Goal: Task Accomplishment & Management: Use online tool/utility

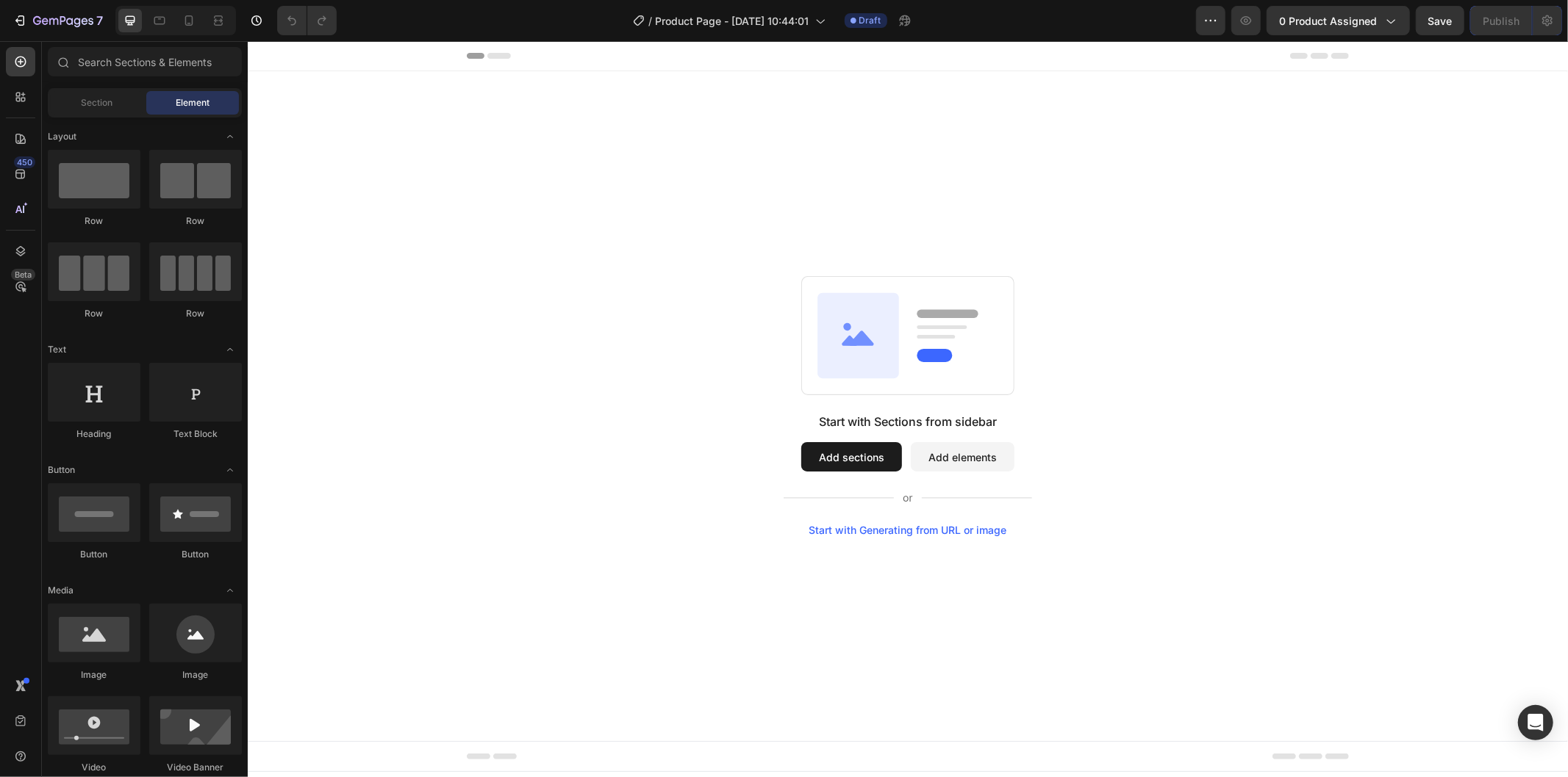
click at [854, 467] on button "Add sections" at bounding box center [851, 456] width 101 height 29
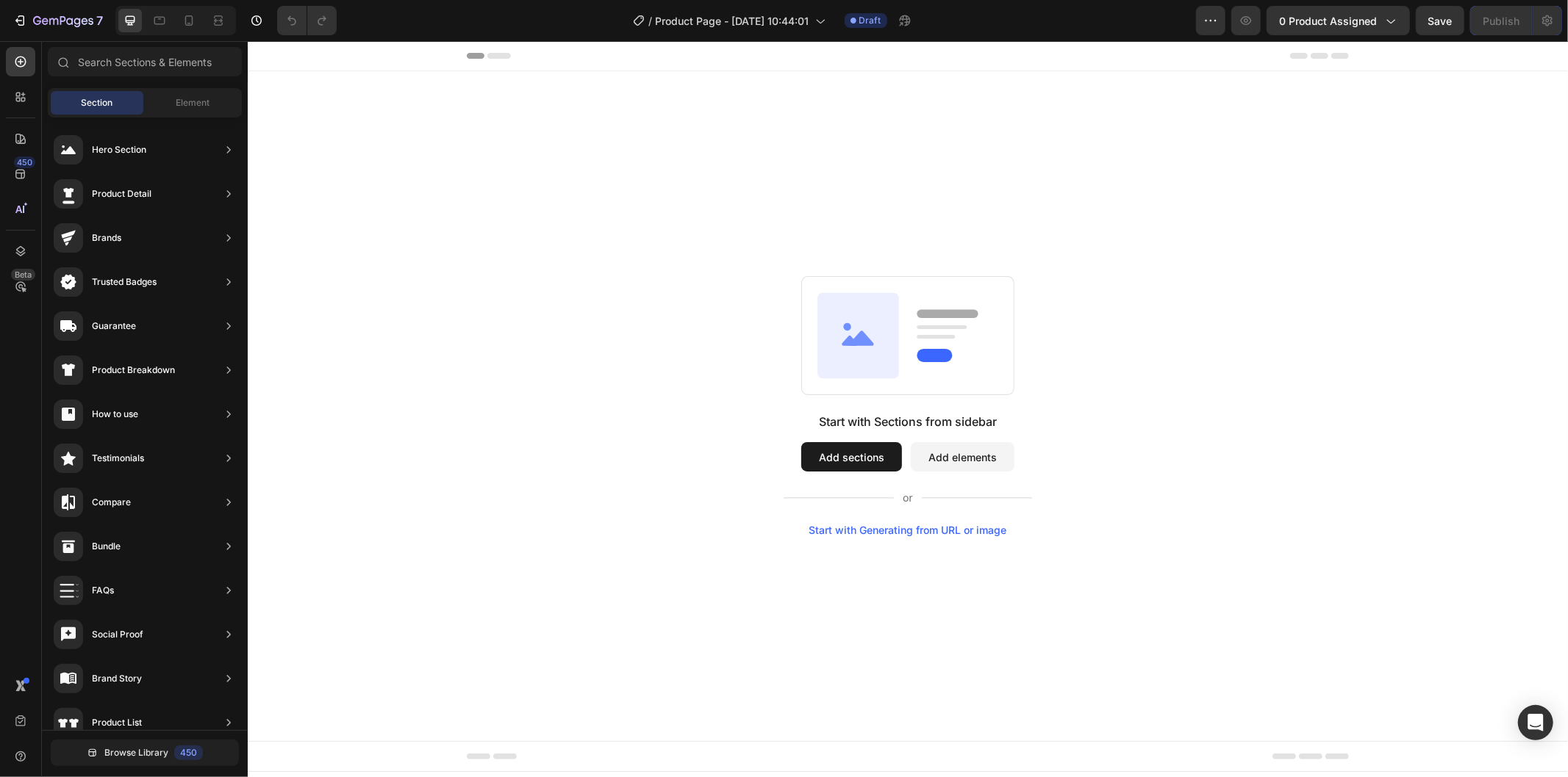
click at [866, 458] on button "Add sections" at bounding box center [851, 456] width 101 height 29
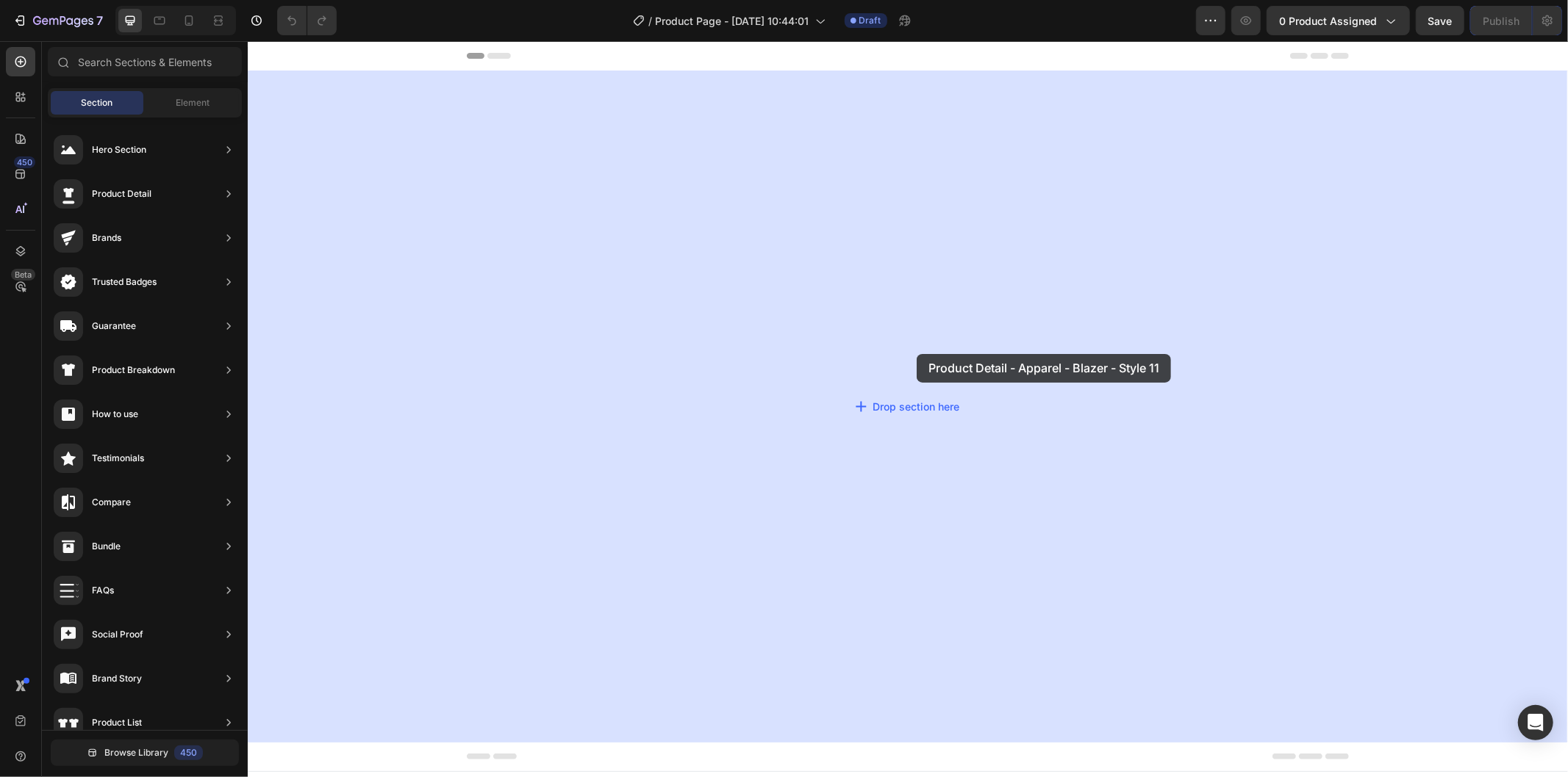
drag, startPoint x: 622, startPoint y: 306, endPoint x: 916, endPoint y: 354, distance: 297.9
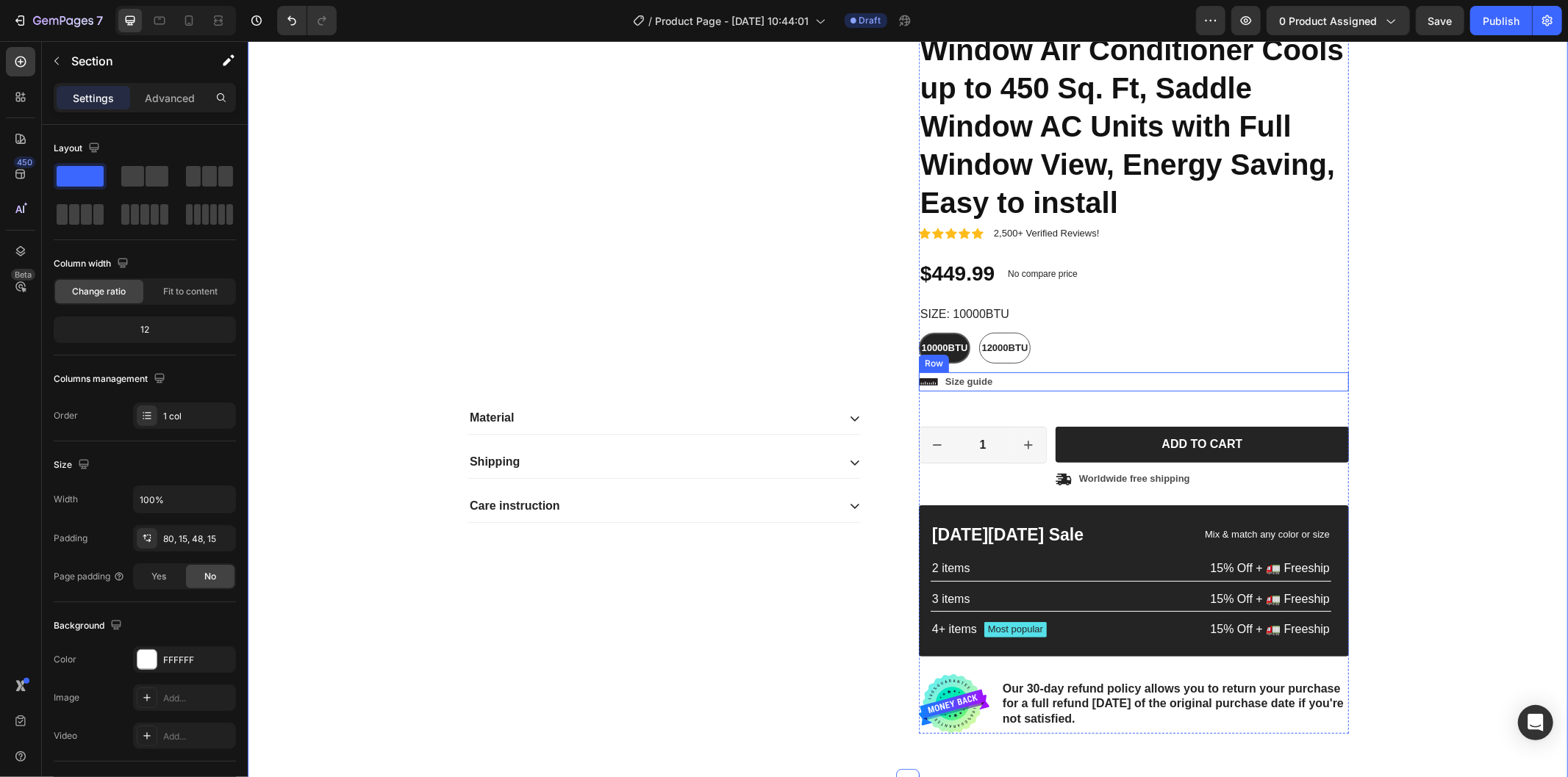
scroll to position [408, 0]
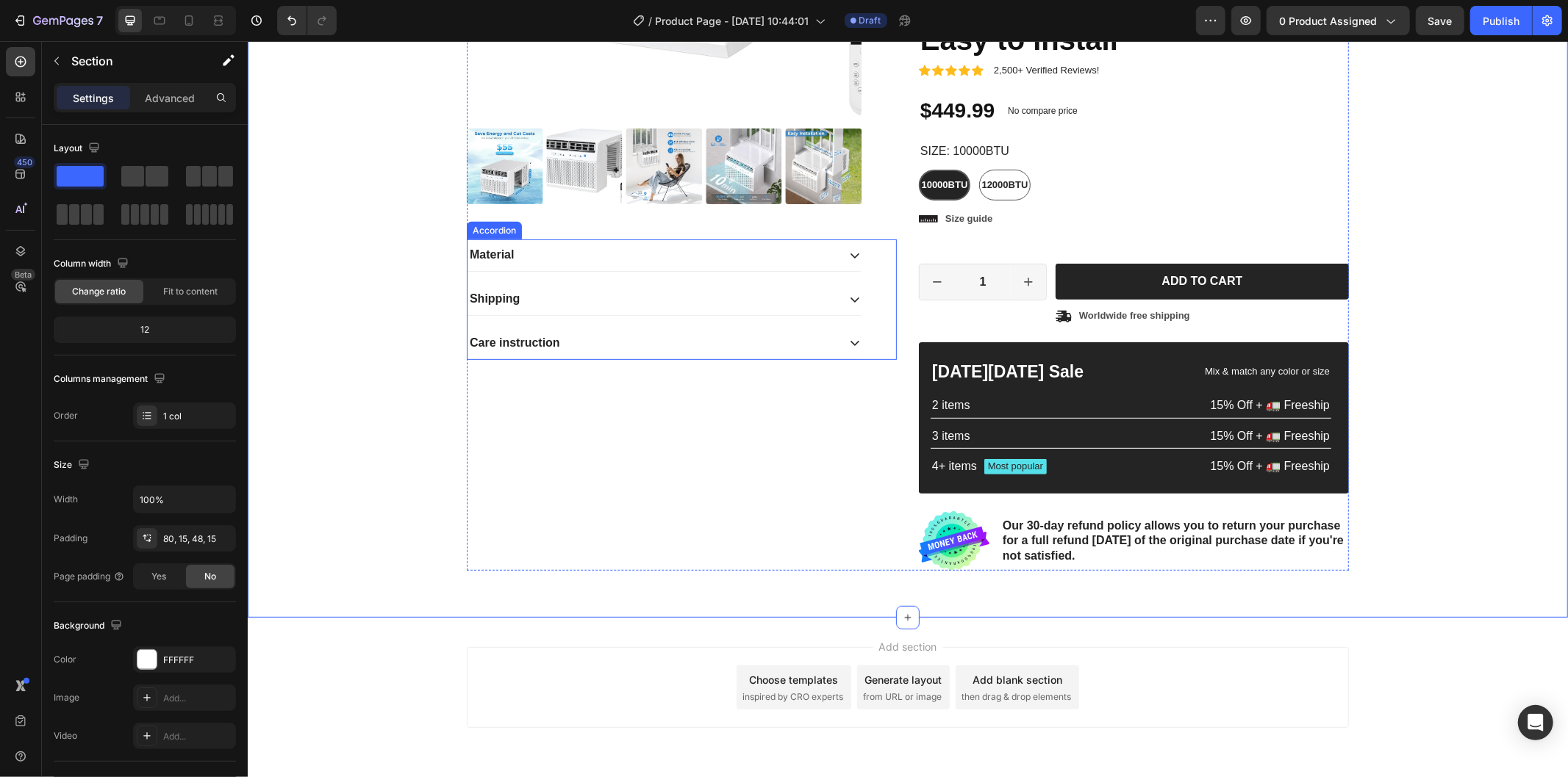
click at [850, 252] on icon at bounding box center [854, 255] width 12 height 12
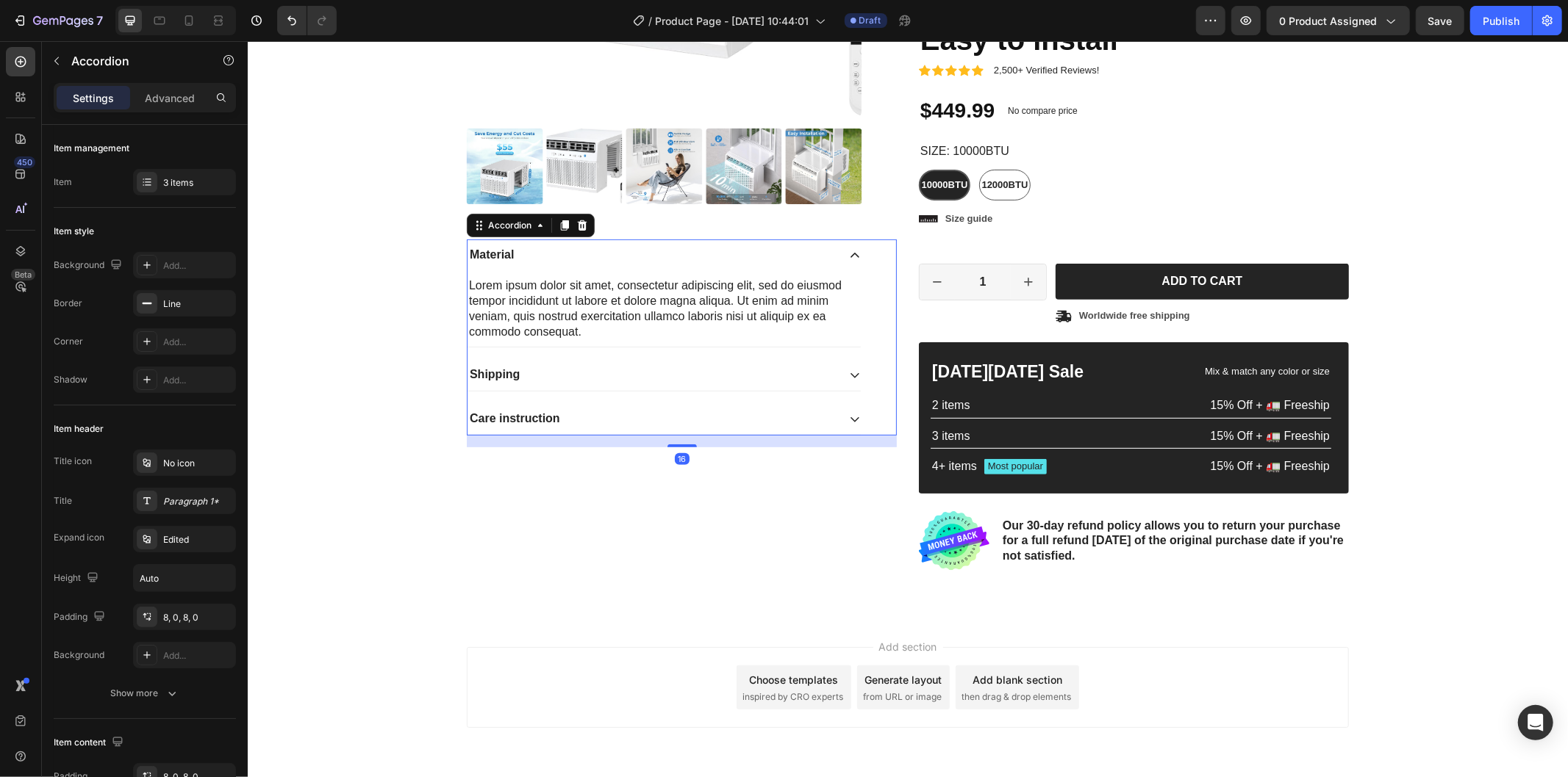
click at [850, 252] on icon at bounding box center [854, 255] width 12 height 12
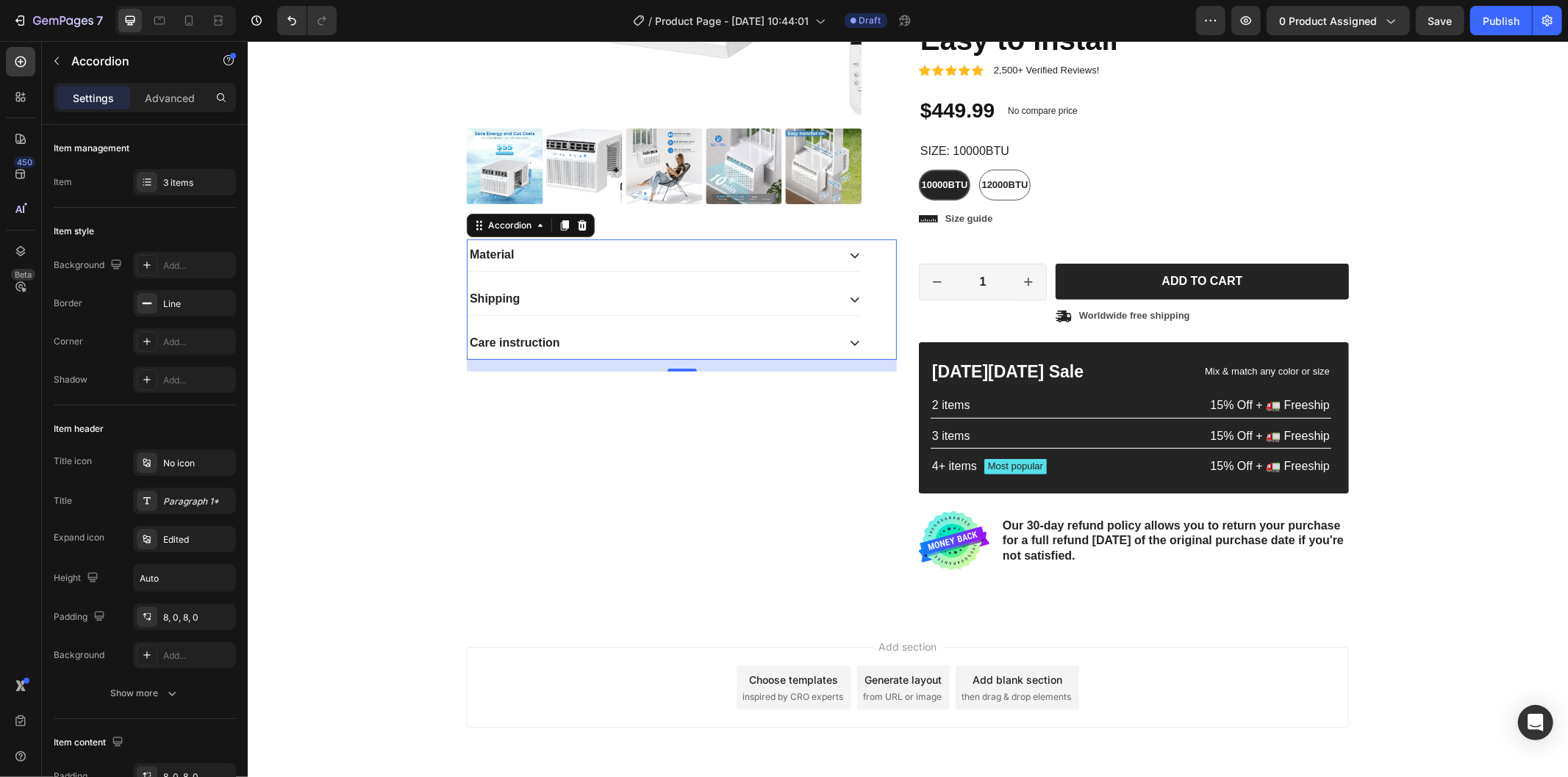
click at [848, 302] on icon at bounding box center [854, 299] width 12 height 12
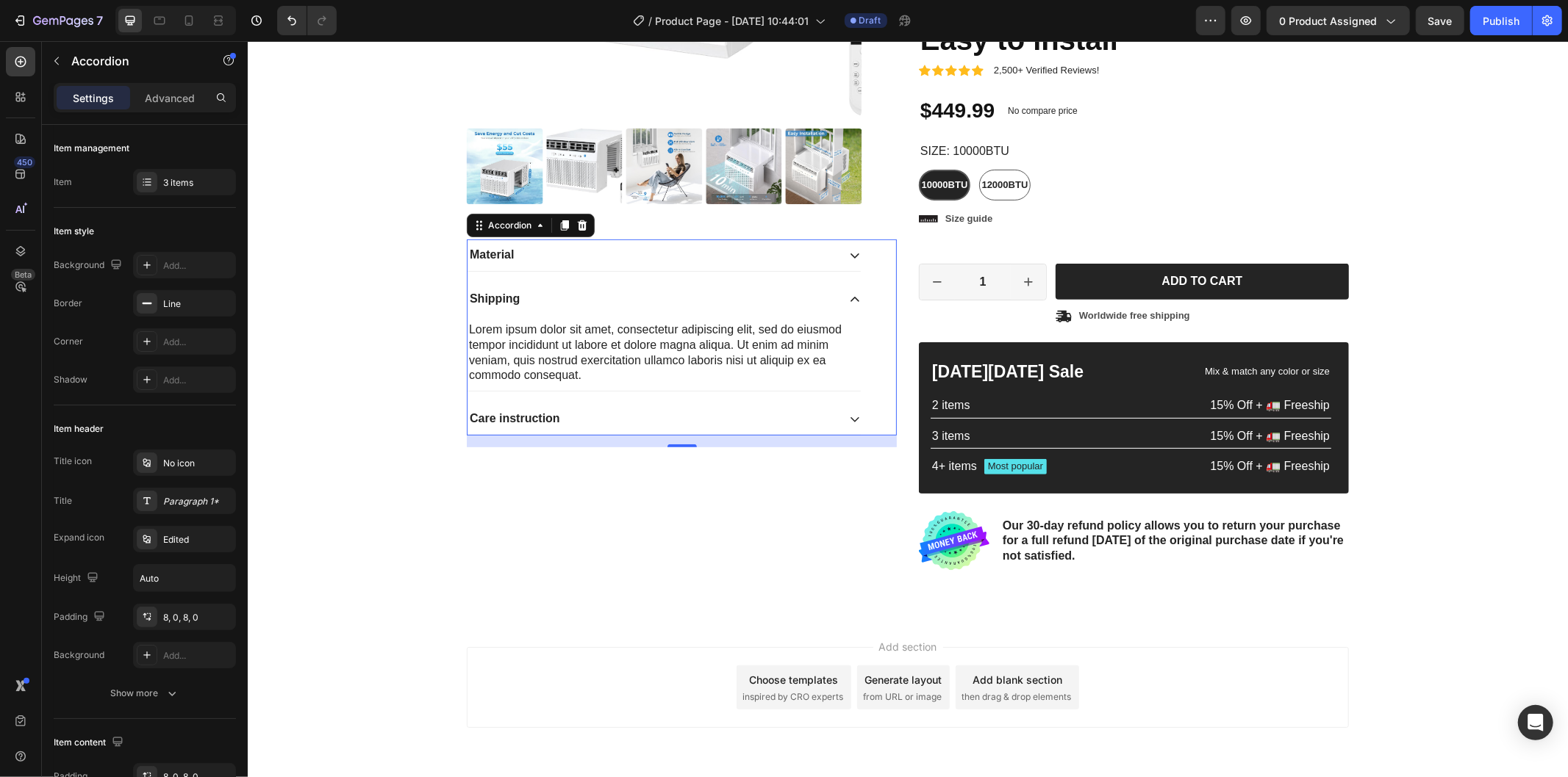
click at [848, 302] on icon at bounding box center [854, 299] width 12 height 12
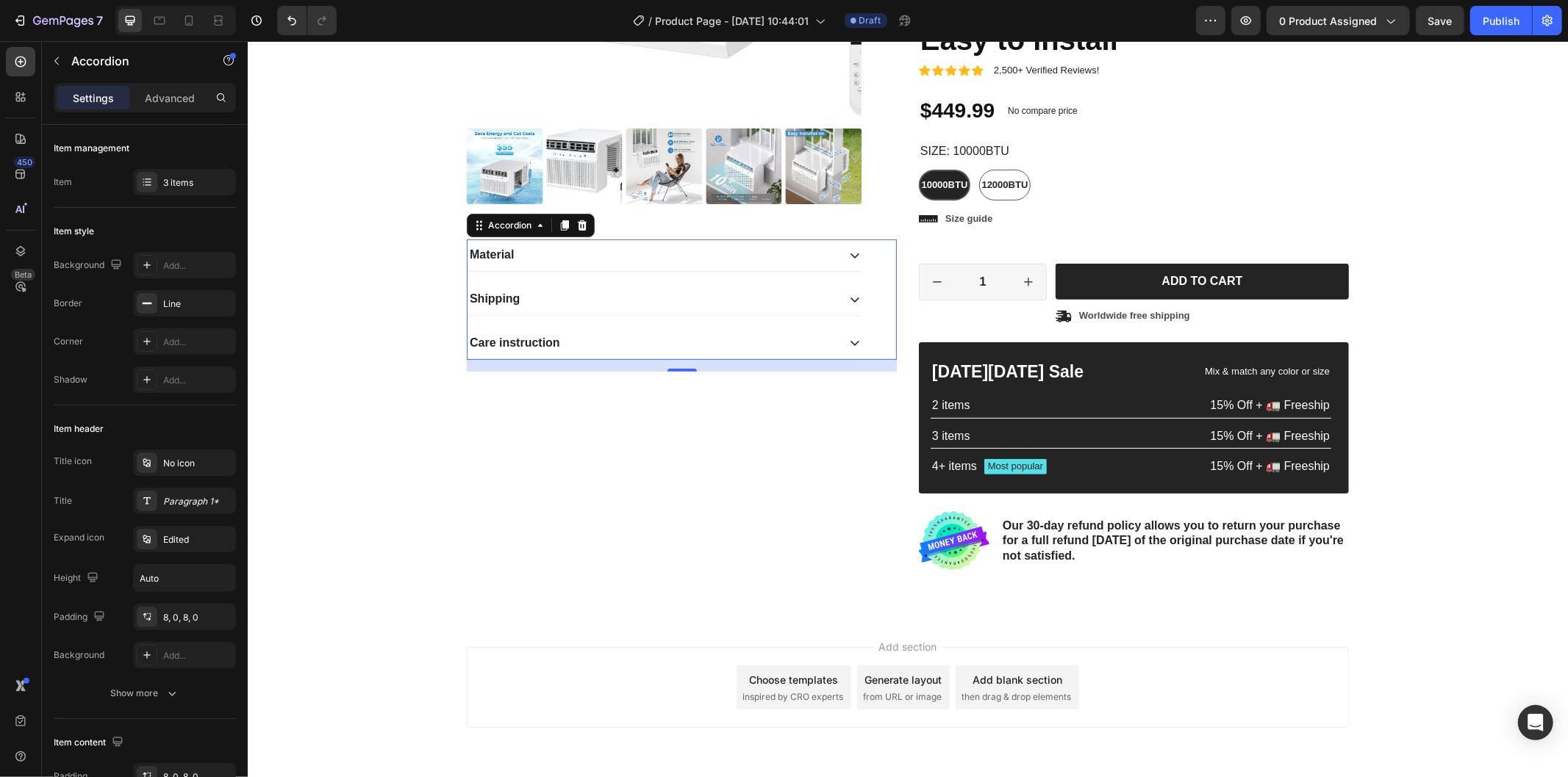
click at [848, 340] on icon at bounding box center [854, 342] width 12 height 12
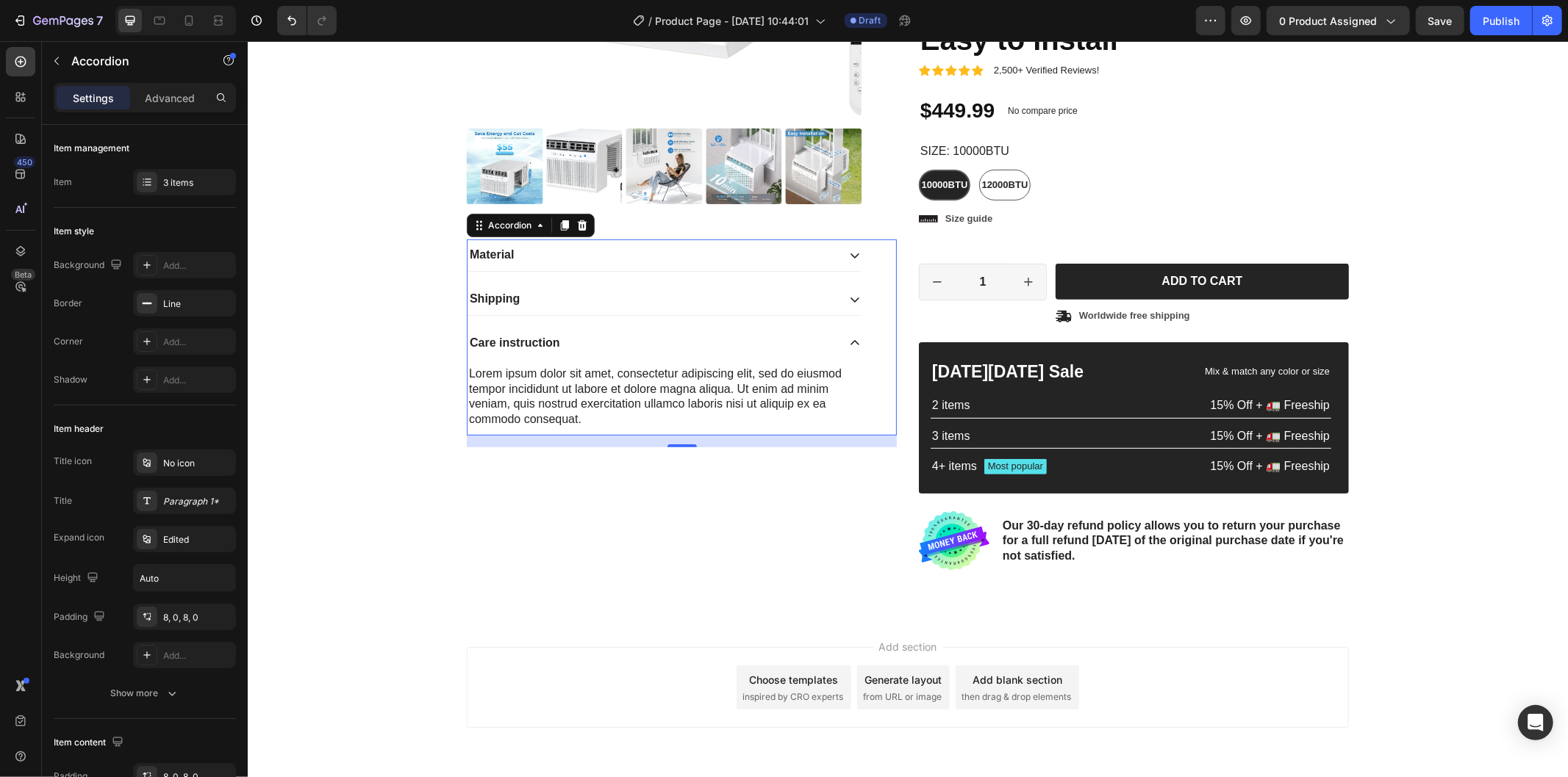
click at [848, 340] on icon at bounding box center [854, 342] width 12 height 12
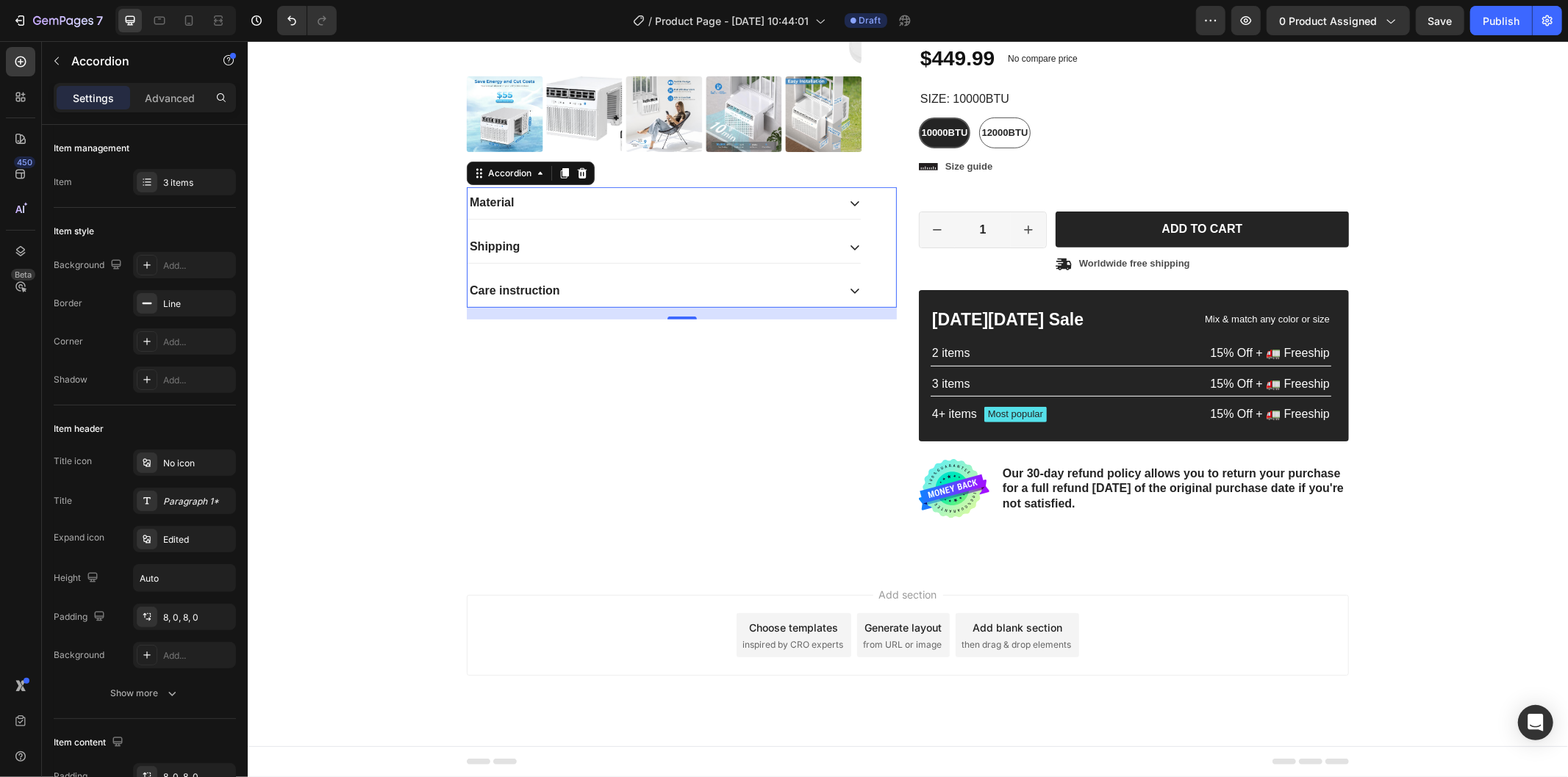
scroll to position [497, 0]
click at [731, 427] on div "Product Images Material Shipping Care instruction Accordion 16" at bounding box center [681, 93] width 430 height 849
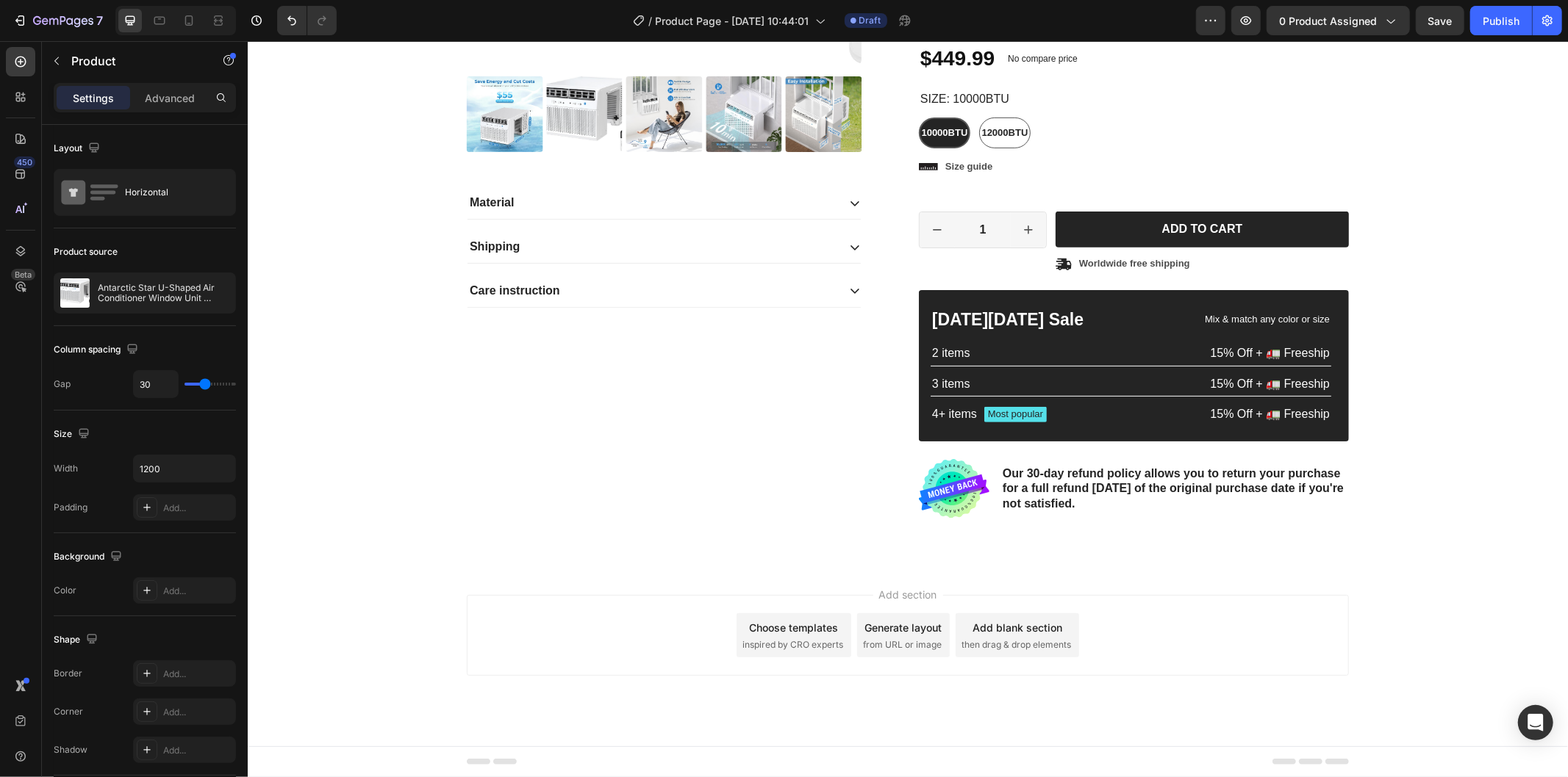
click at [812, 362] on div "Product Images Material Shipping Care instruction Accordion" at bounding box center [681, 93] width 430 height 849
click at [491, 472] on div "Product Images Material Shipping Care instruction Accordion" at bounding box center [681, 93] width 430 height 849
click at [29, 64] on div at bounding box center [20, 61] width 29 height 29
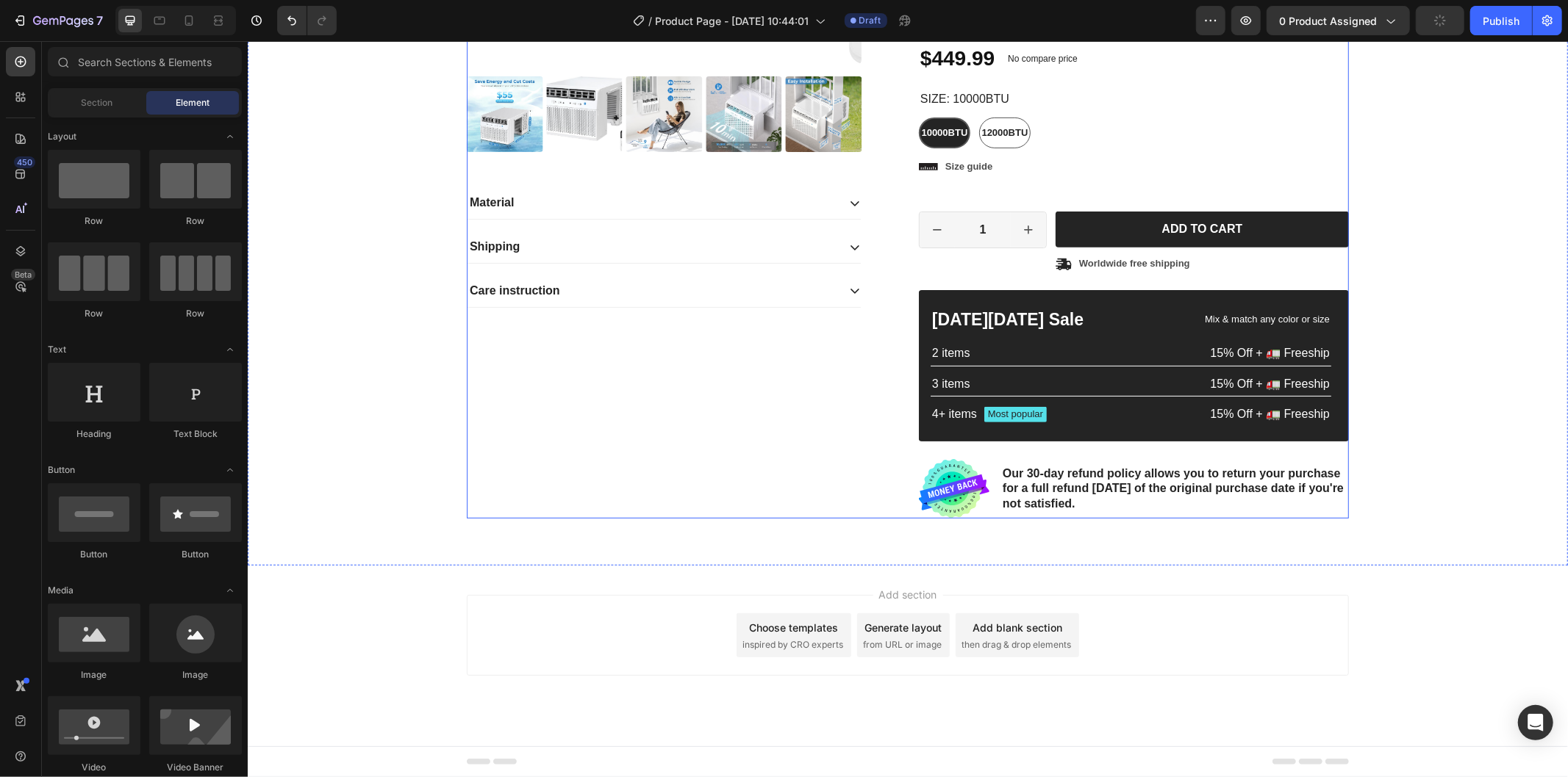
click at [732, 352] on div "Product Images Material Shipping Care instruction Accordion" at bounding box center [681, 93] width 430 height 849
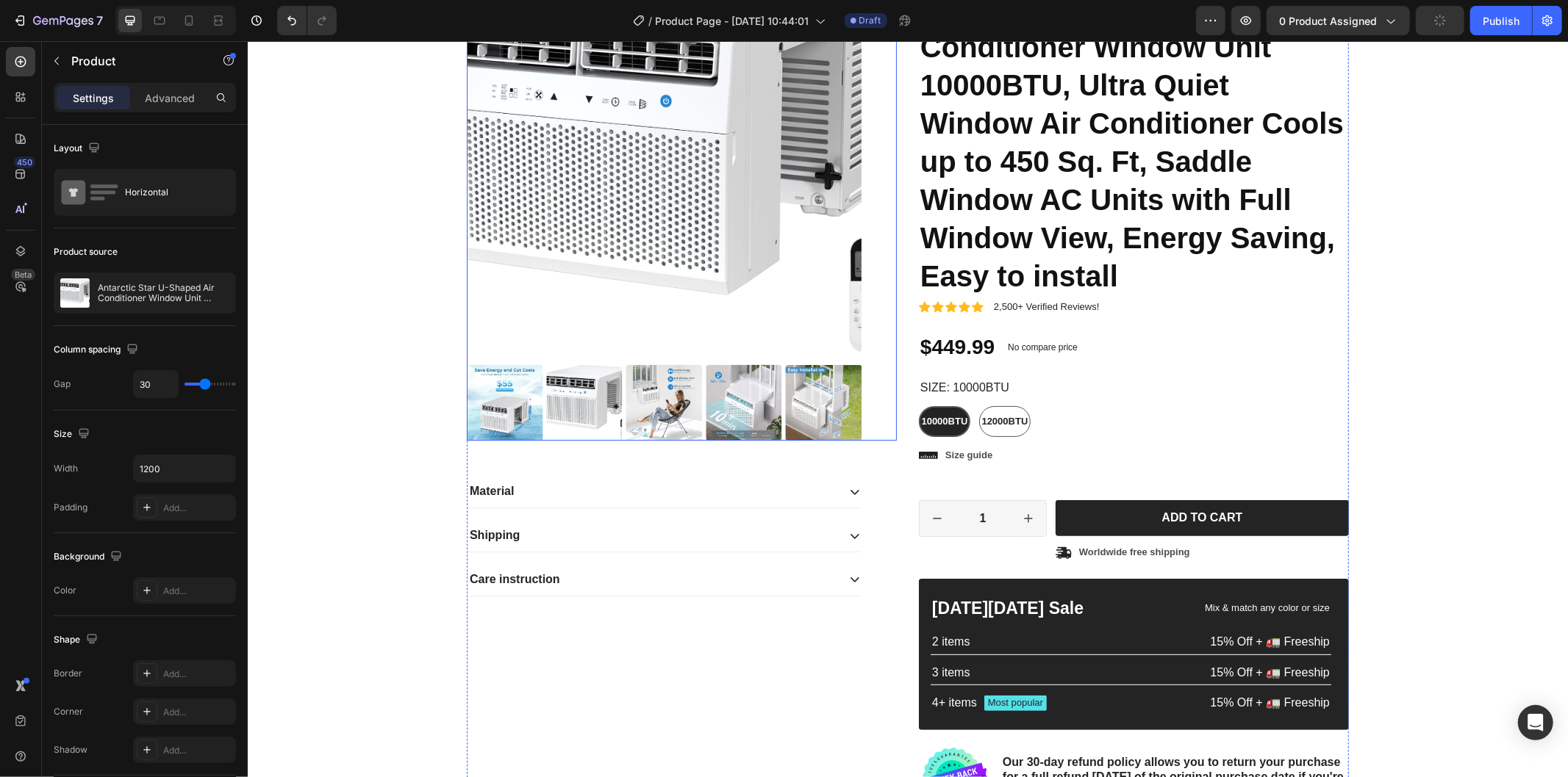
scroll to position [0, 0]
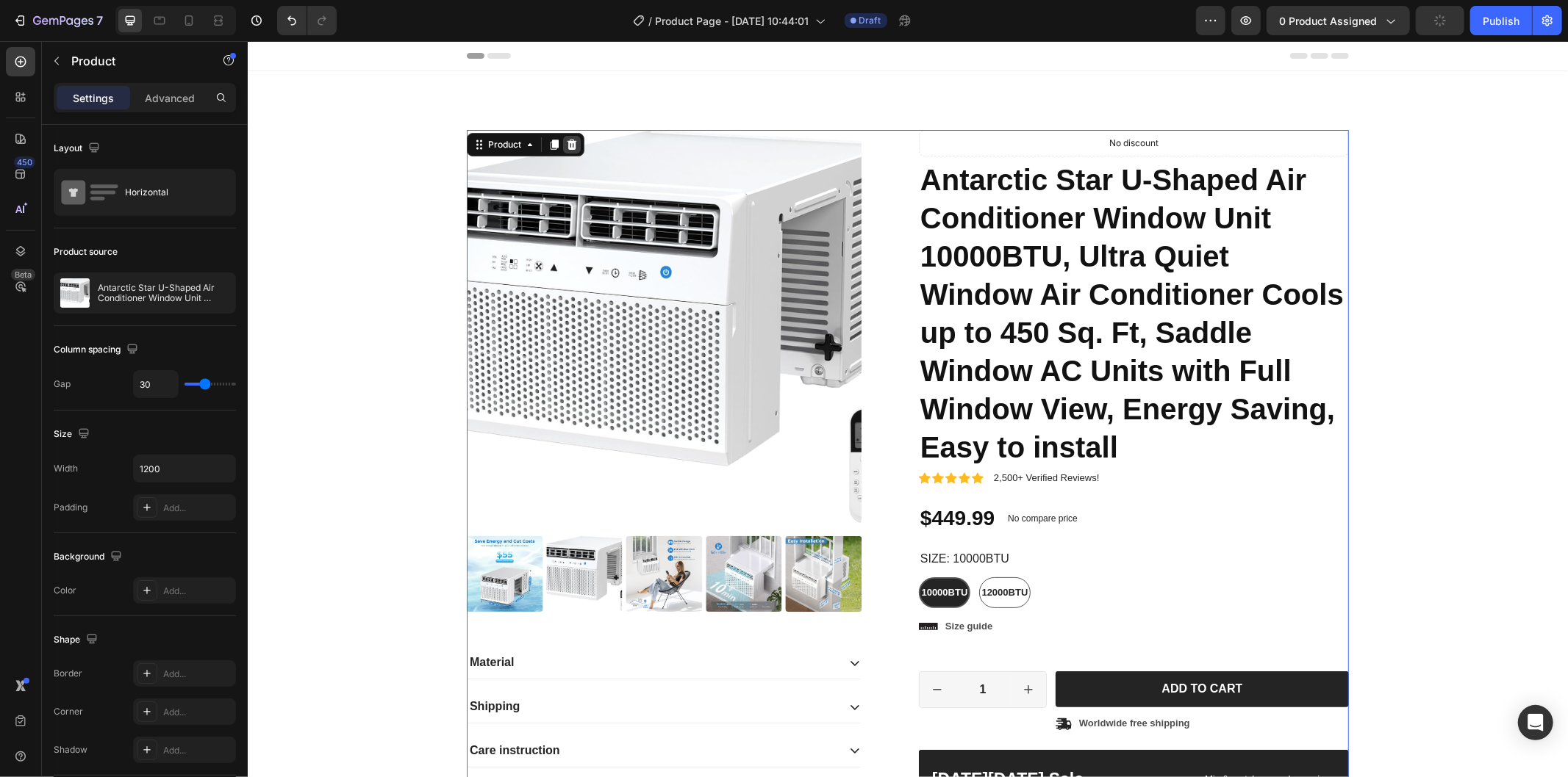
click at [562, 145] on div at bounding box center [571, 143] width 17 height 17
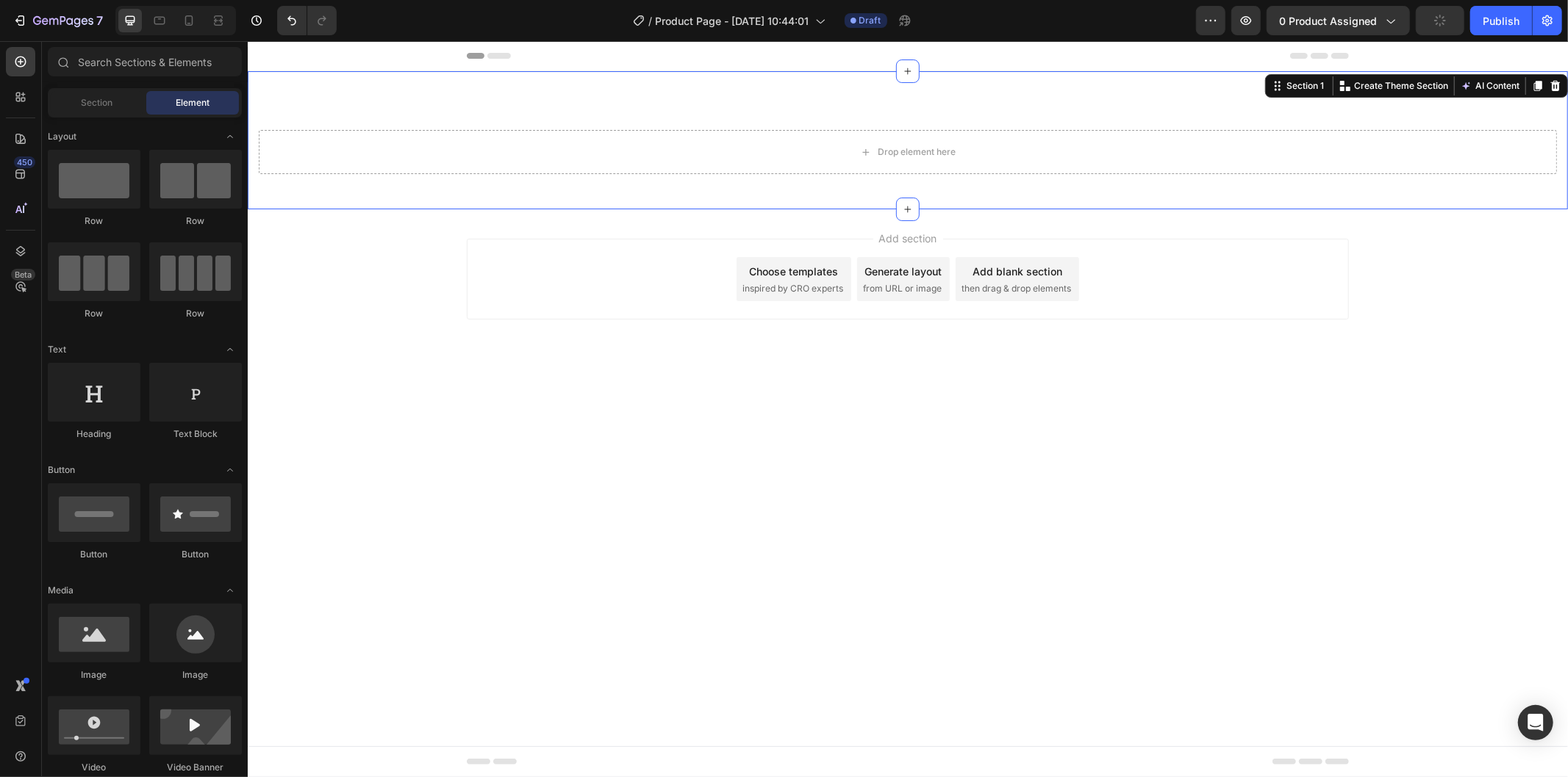
click at [687, 87] on div "Drop element here Section 1 You can create reusable sections Create Theme Secti…" at bounding box center [906, 140] width 1320 height 138
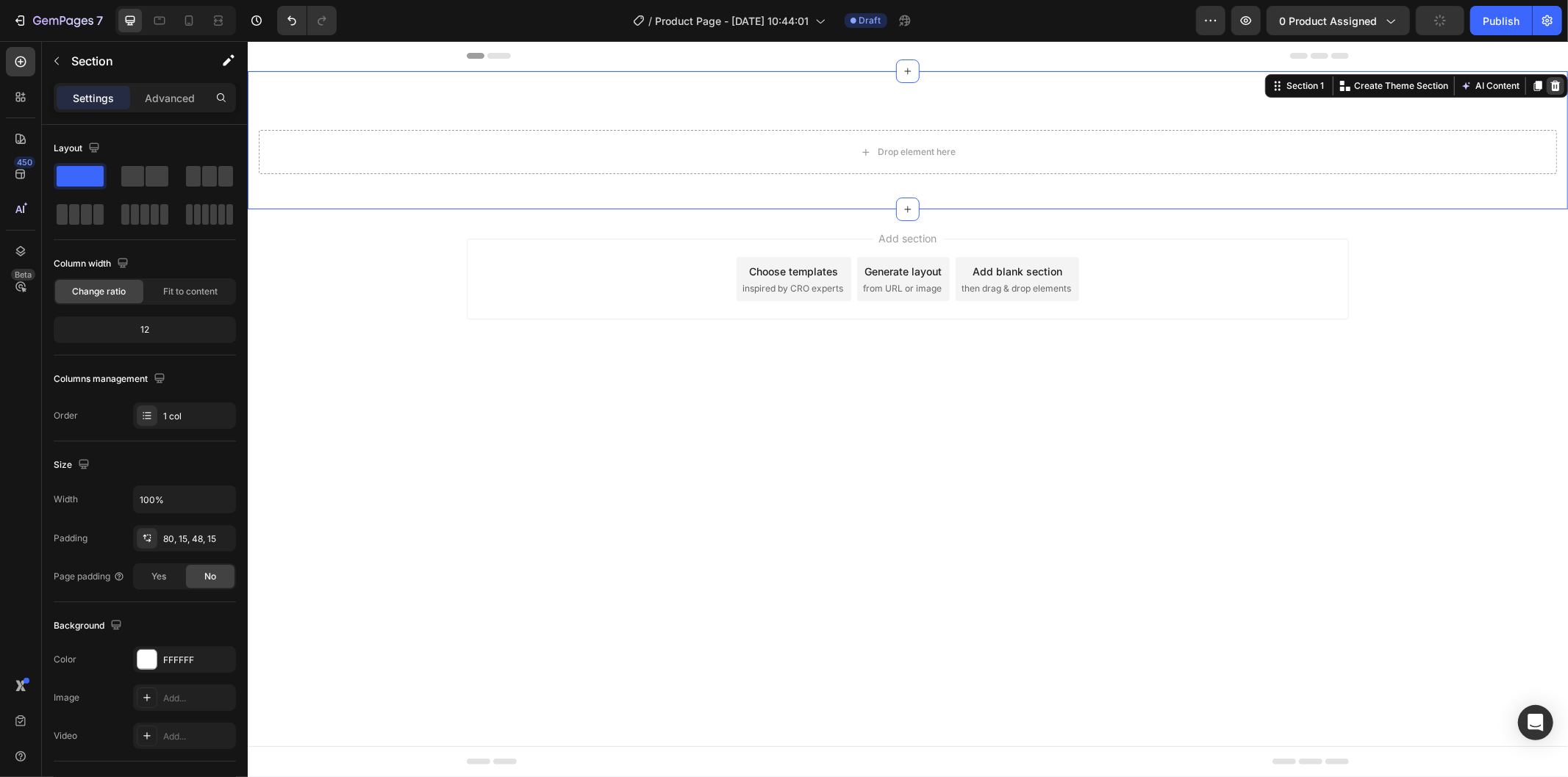
click at [1560, 84] on icon at bounding box center [1555, 85] width 12 height 12
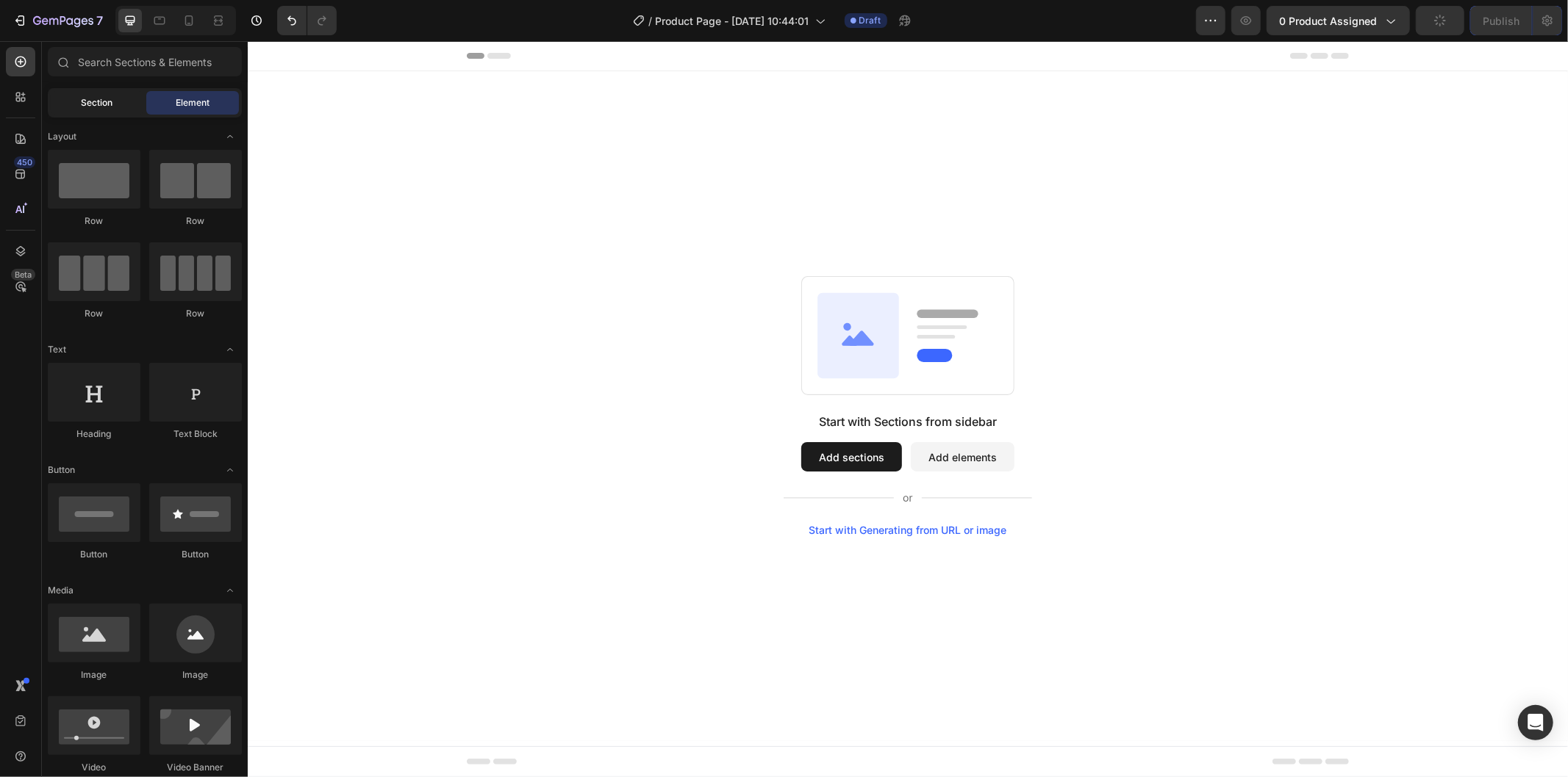
click at [112, 97] on span "Section" at bounding box center [97, 103] width 32 height 13
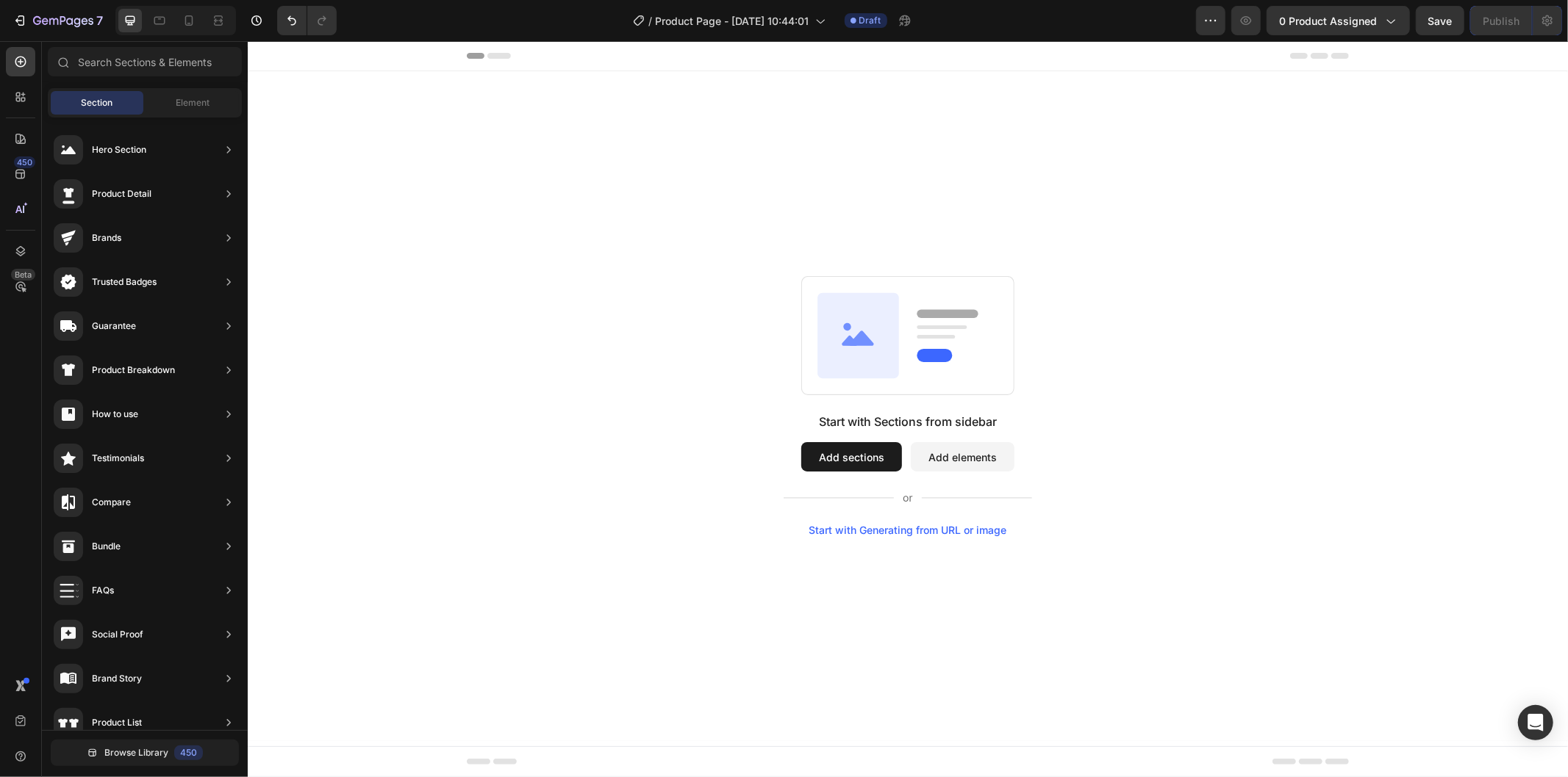
click at [558, 276] on div "Start with Sections from sidebar Add sections Add elements Start with Generatin…" at bounding box center [906, 406] width 1214 height 260
click at [542, 340] on div "Start with Sections from sidebar Add sections Add elements Start with Generatin…" at bounding box center [906, 406] width 1214 height 260
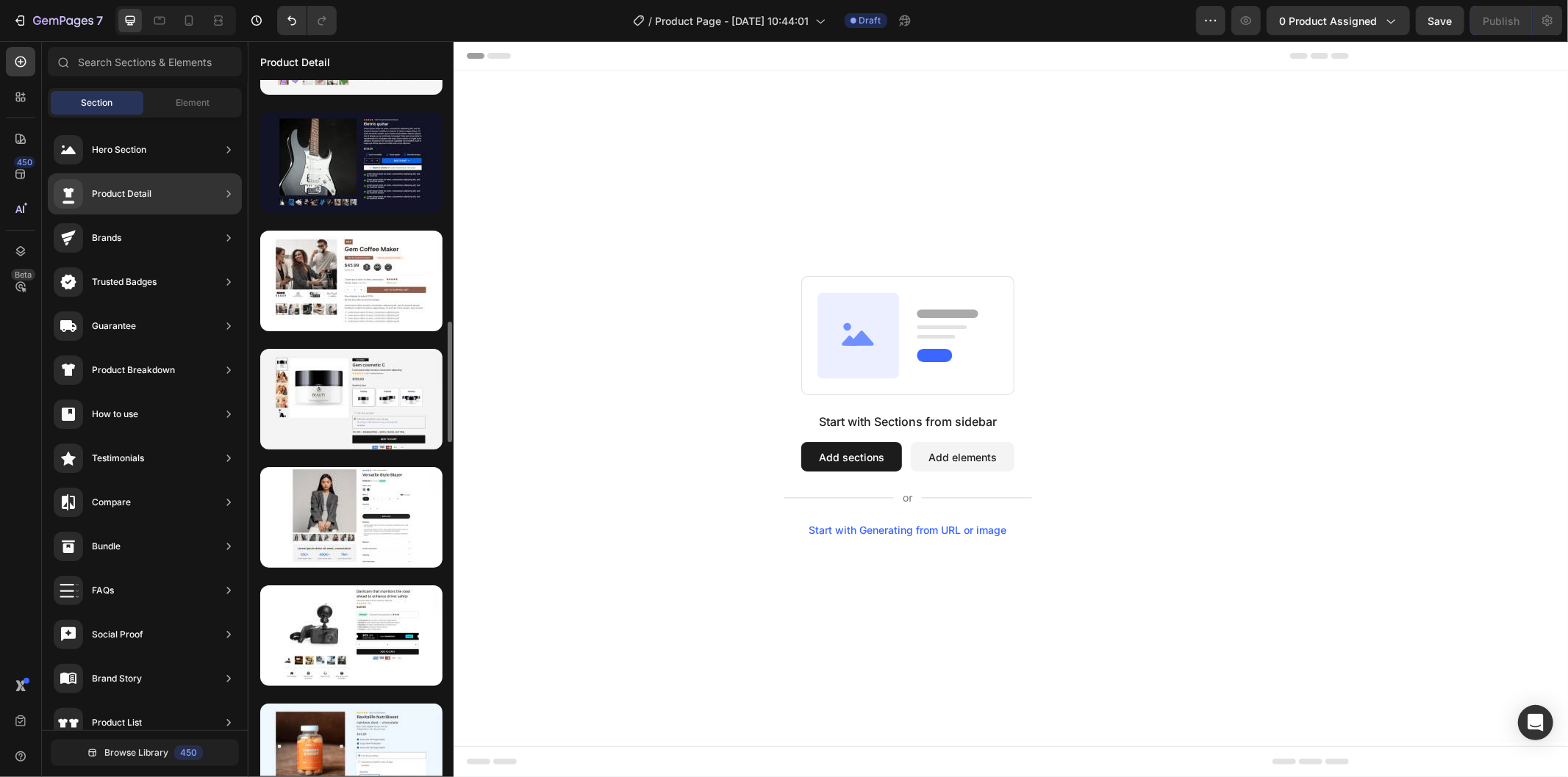
scroll to position [1473, 0]
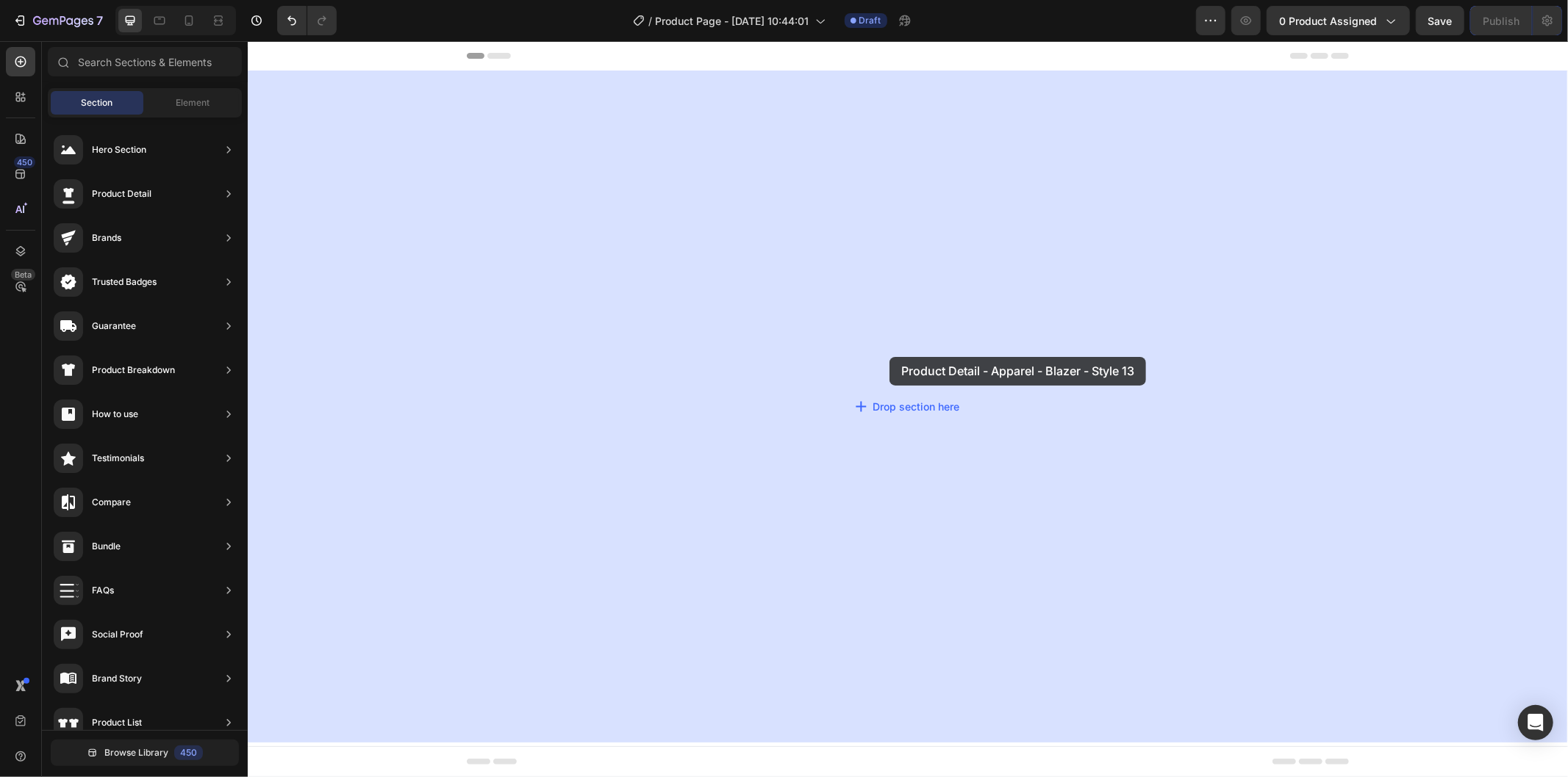
drag, startPoint x: 618, startPoint y: 475, endPoint x: 889, endPoint y: 356, distance: 296.0
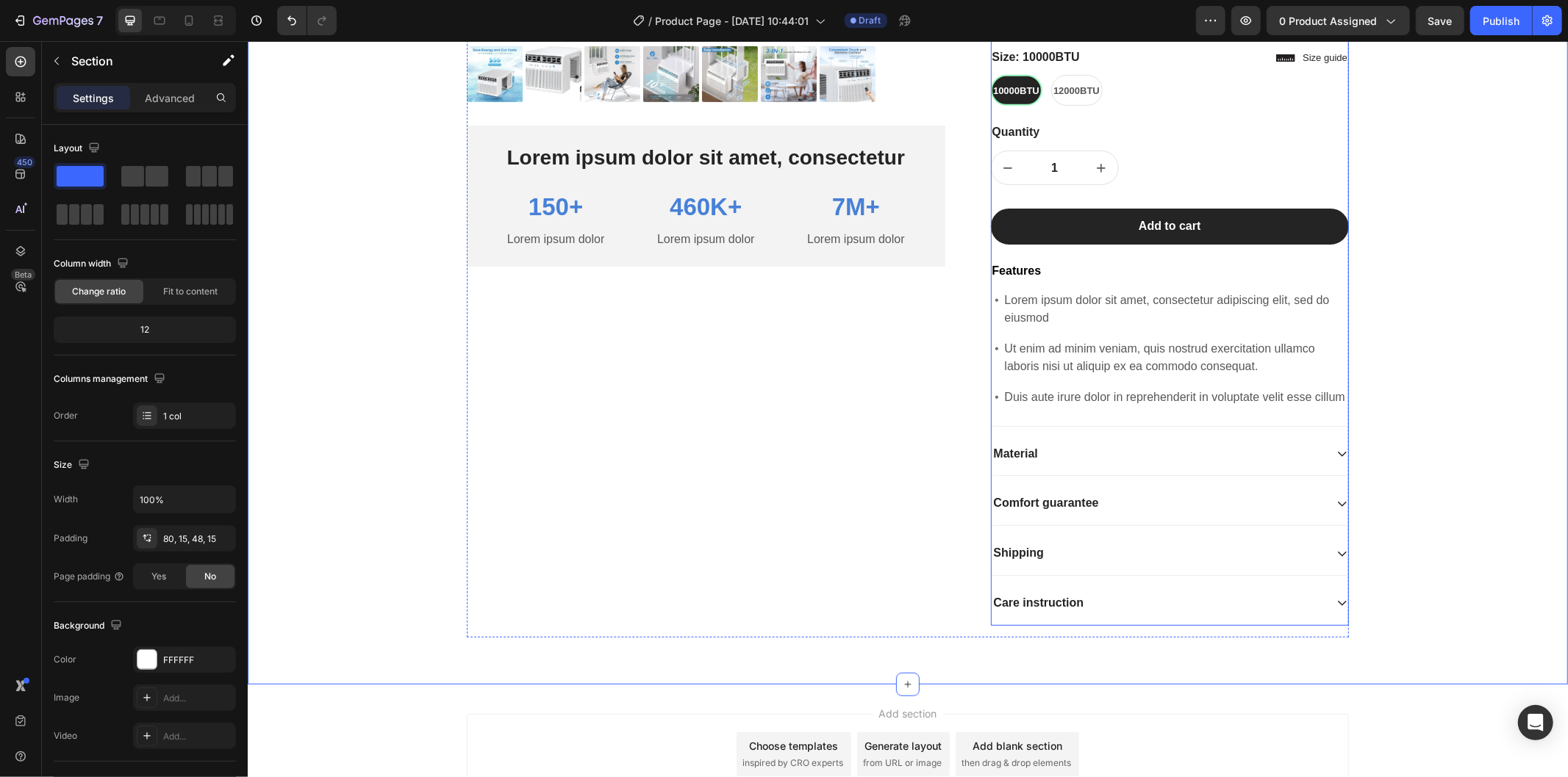
scroll to position [746, 0]
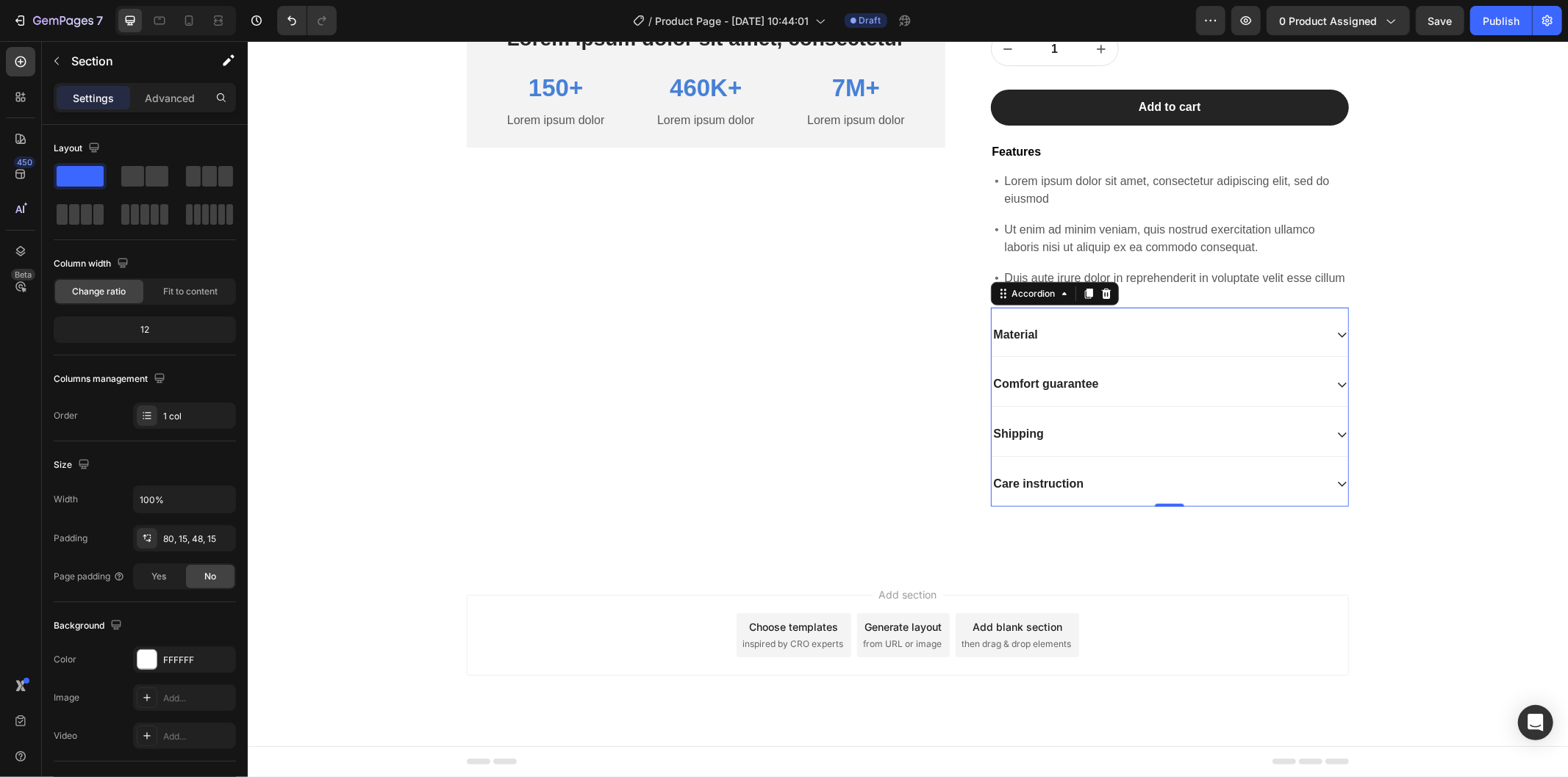
click at [1319, 325] on div "Material" at bounding box center [1169, 335] width 357 height 44
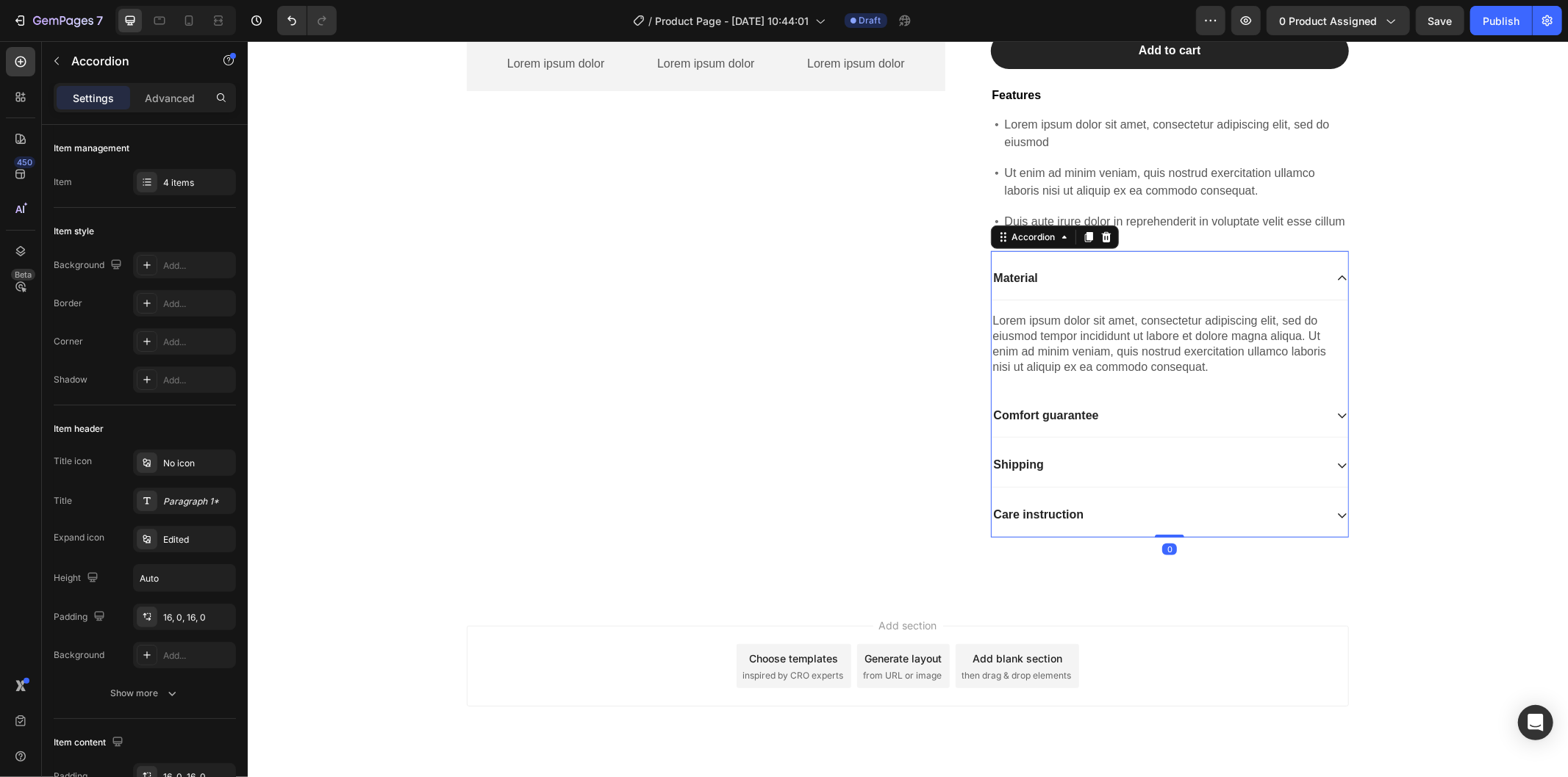
click at [1319, 301] on div "Material" at bounding box center [1169, 278] width 357 height 44
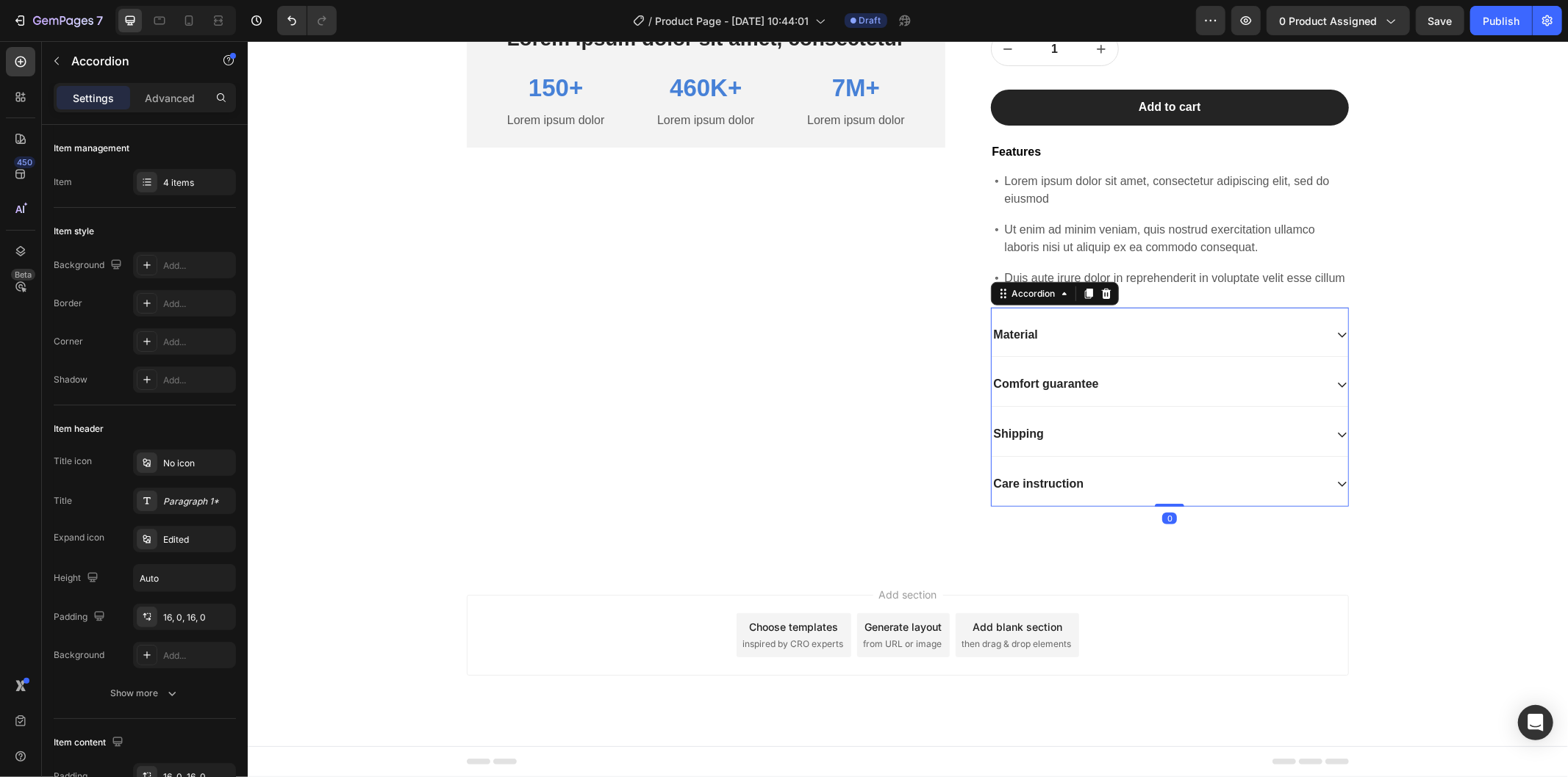
click at [1271, 390] on div "Comfort guarantee" at bounding box center [1157, 384] width 334 height 20
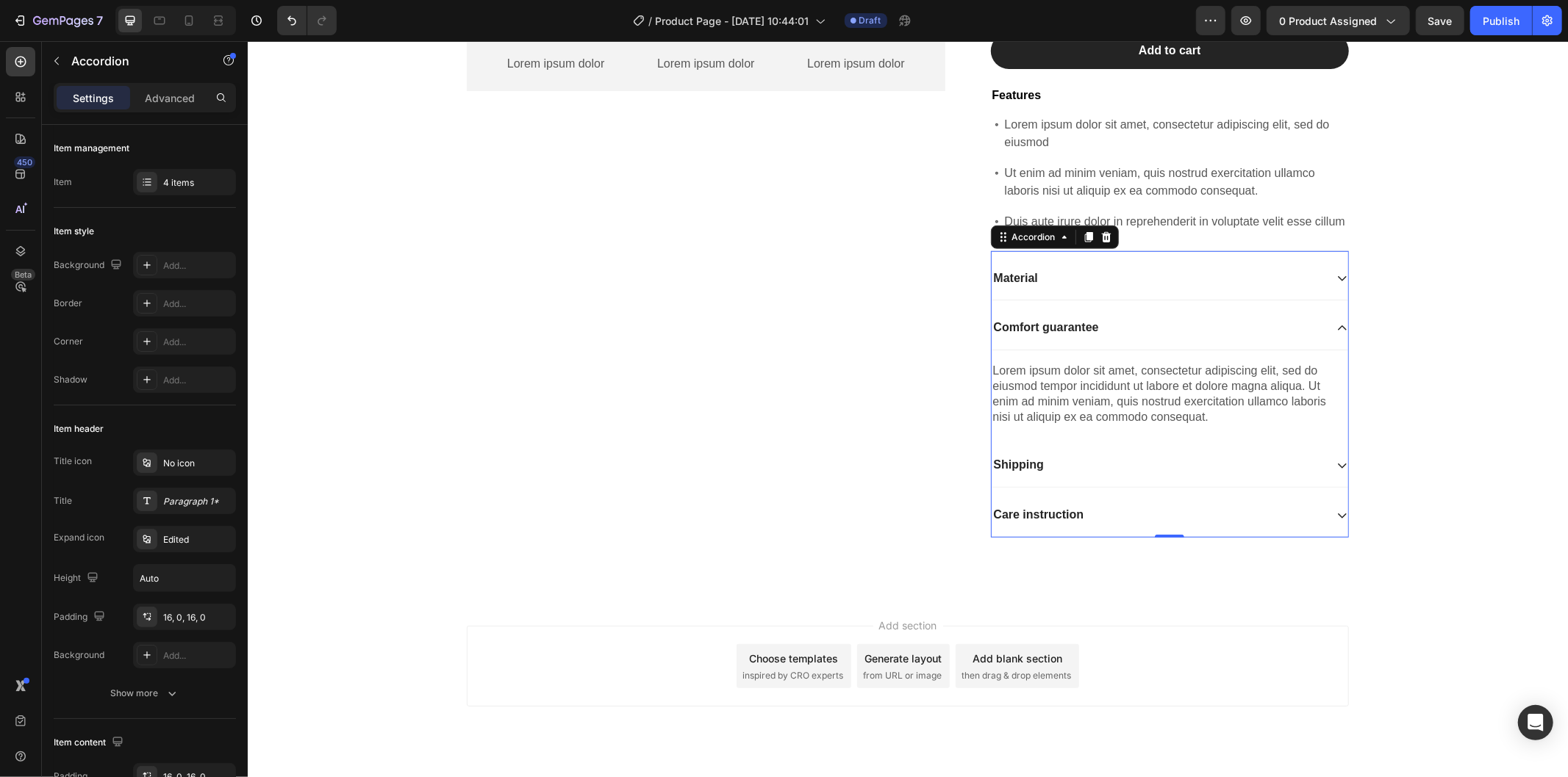
click at [1271, 337] on div "Comfort guarantee" at bounding box center [1157, 327] width 334 height 20
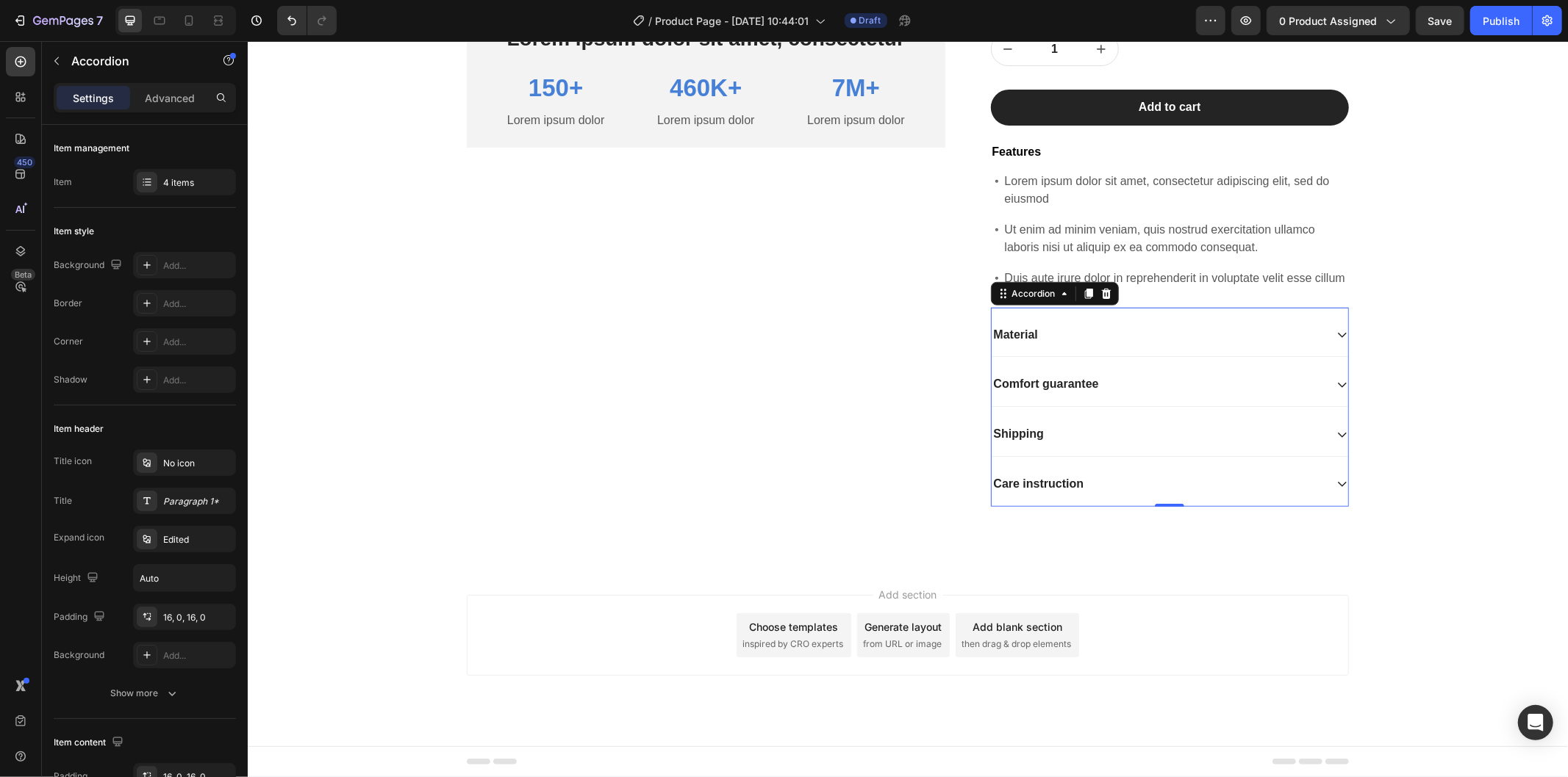
click at [1231, 437] on div "Shipping" at bounding box center [1157, 434] width 334 height 20
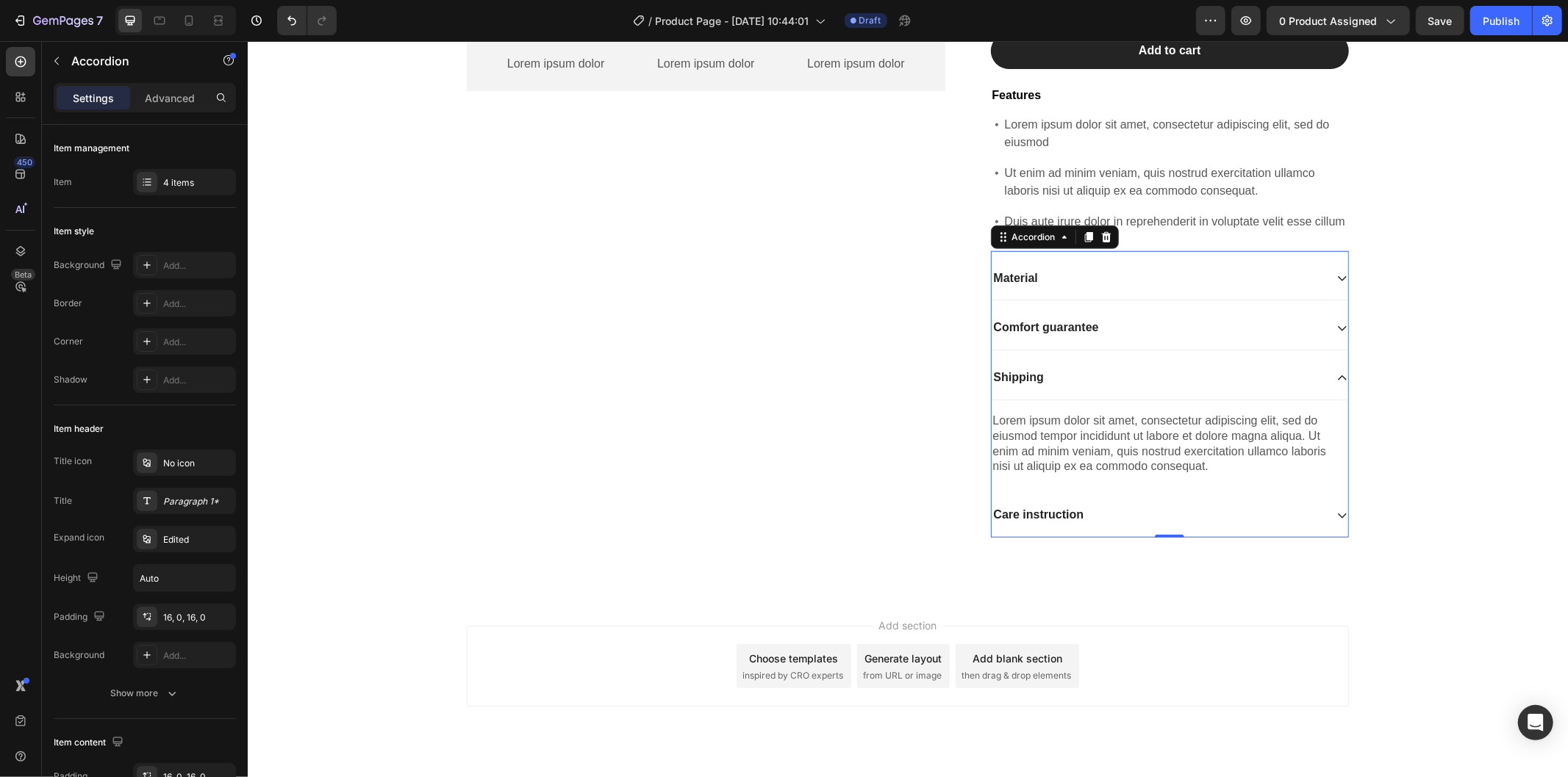
click at [1231, 387] on div "Shipping" at bounding box center [1157, 377] width 334 height 20
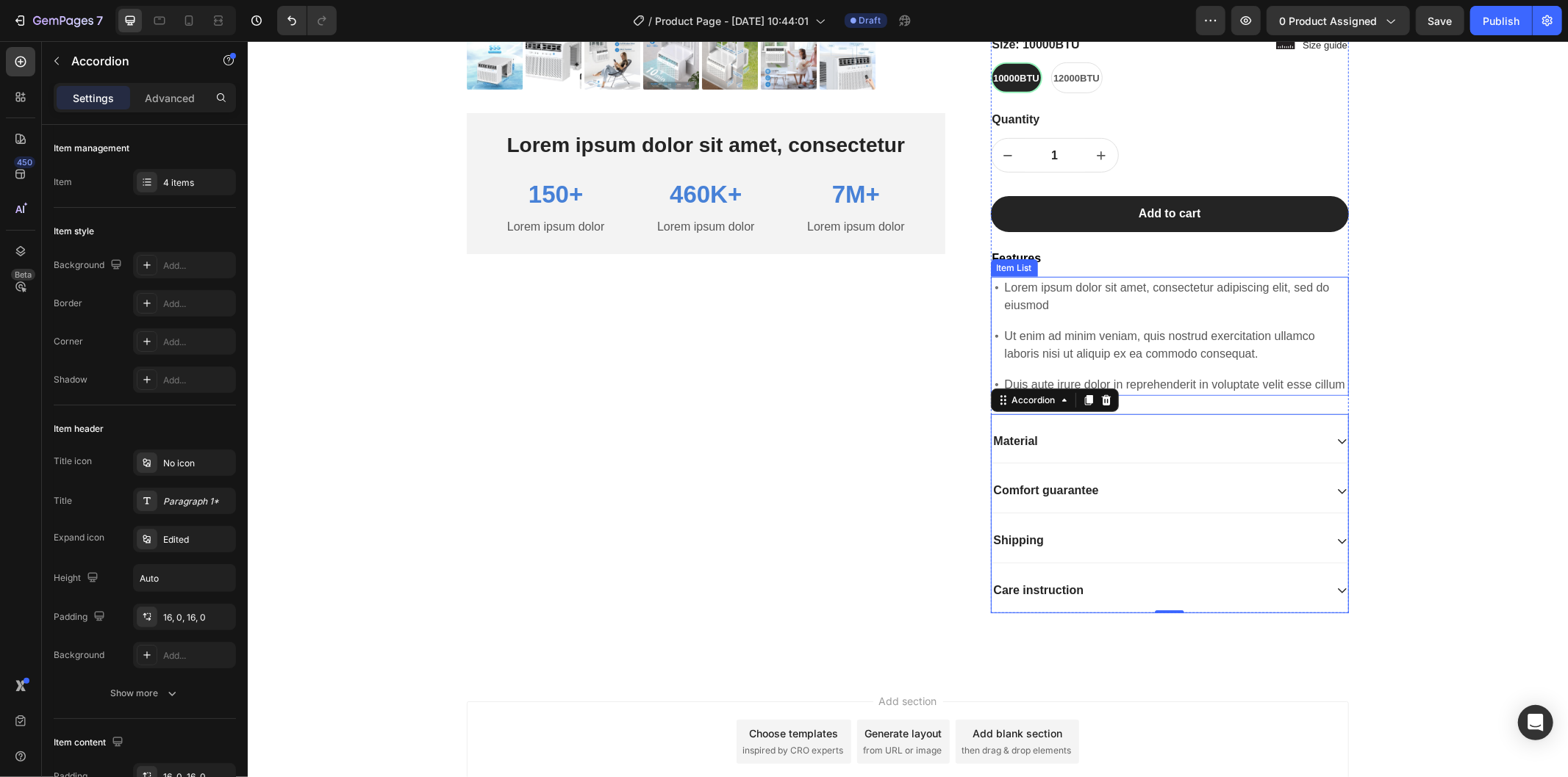
scroll to position [665, 0]
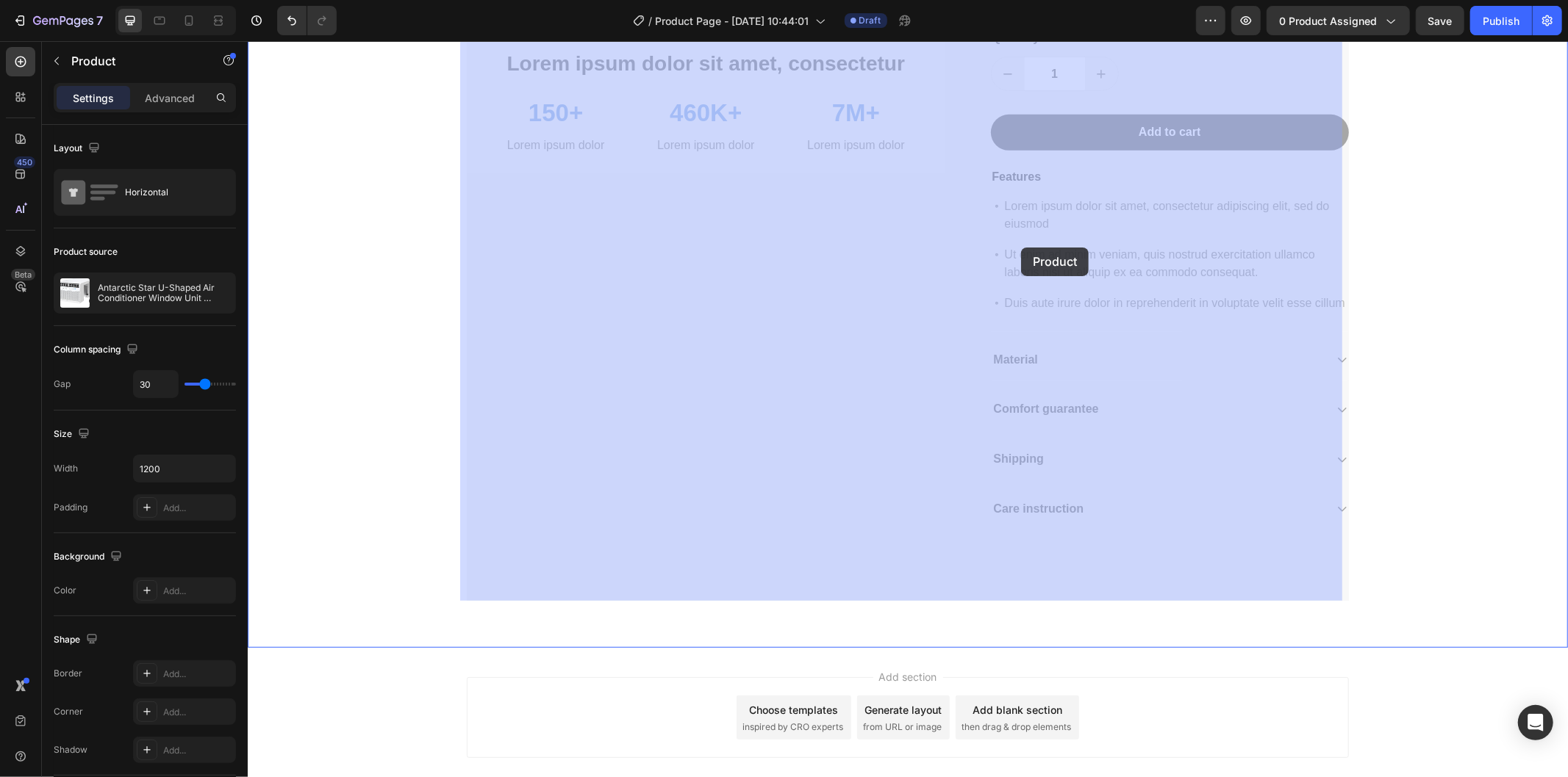
drag, startPoint x: 971, startPoint y: 207, endPoint x: 1019, endPoint y: 237, distance: 56.6
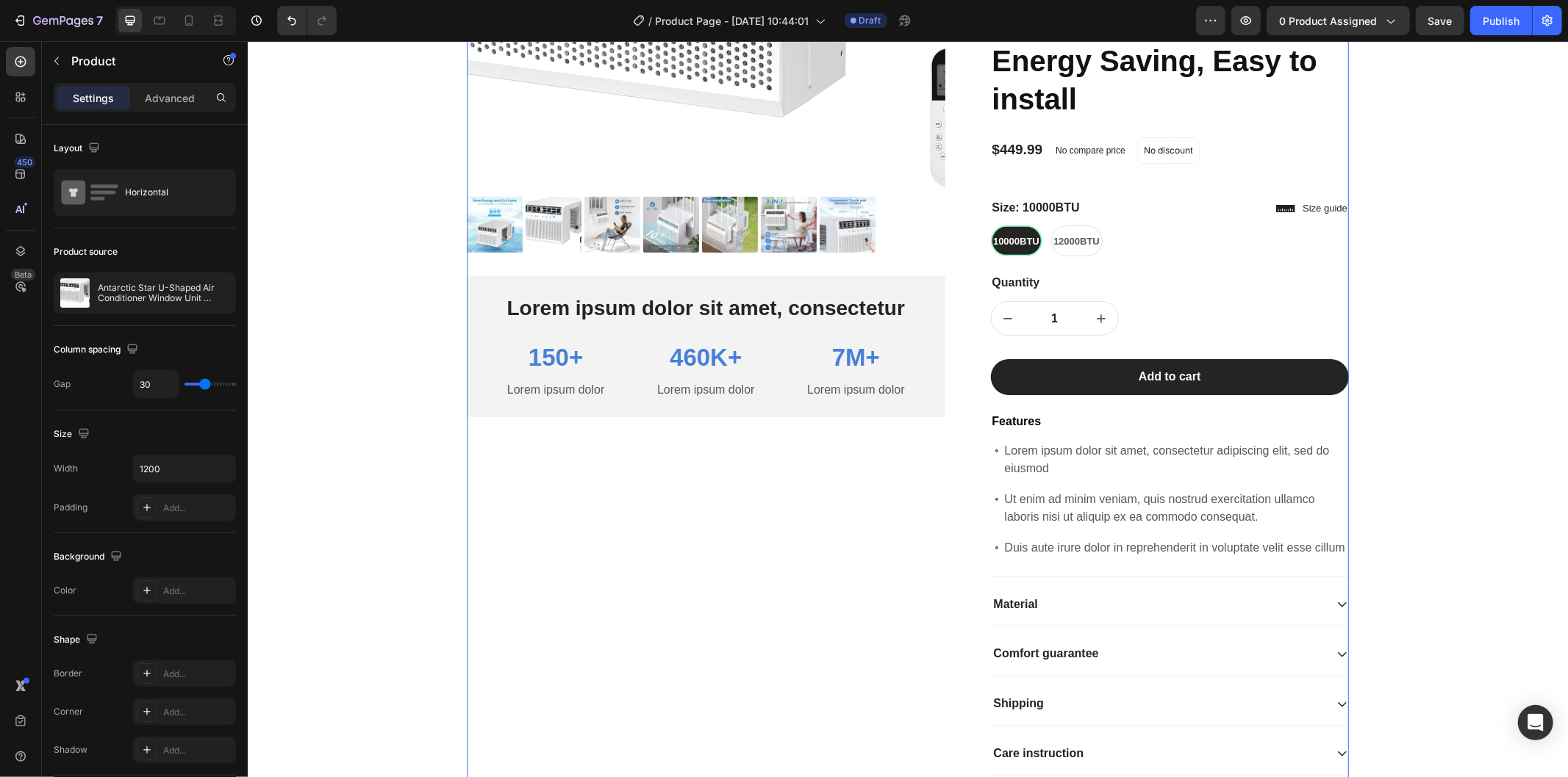
scroll to position [746, 0]
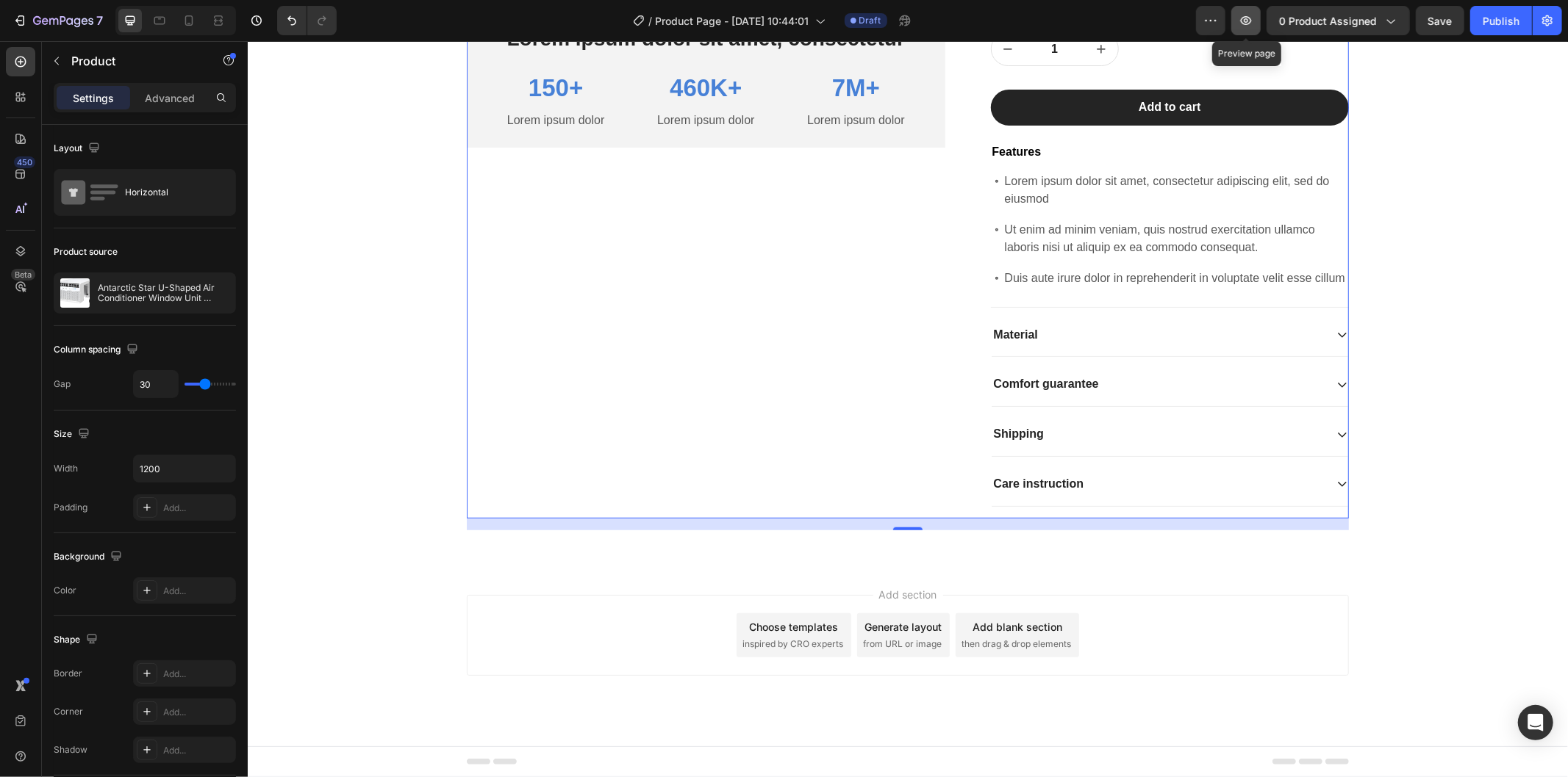
click at [1244, 19] on icon "button" at bounding box center [1246, 21] width 15 height 15
click at [799, 620] on div "Choose templates" at bounding box center [793, 626] width 89 height 16
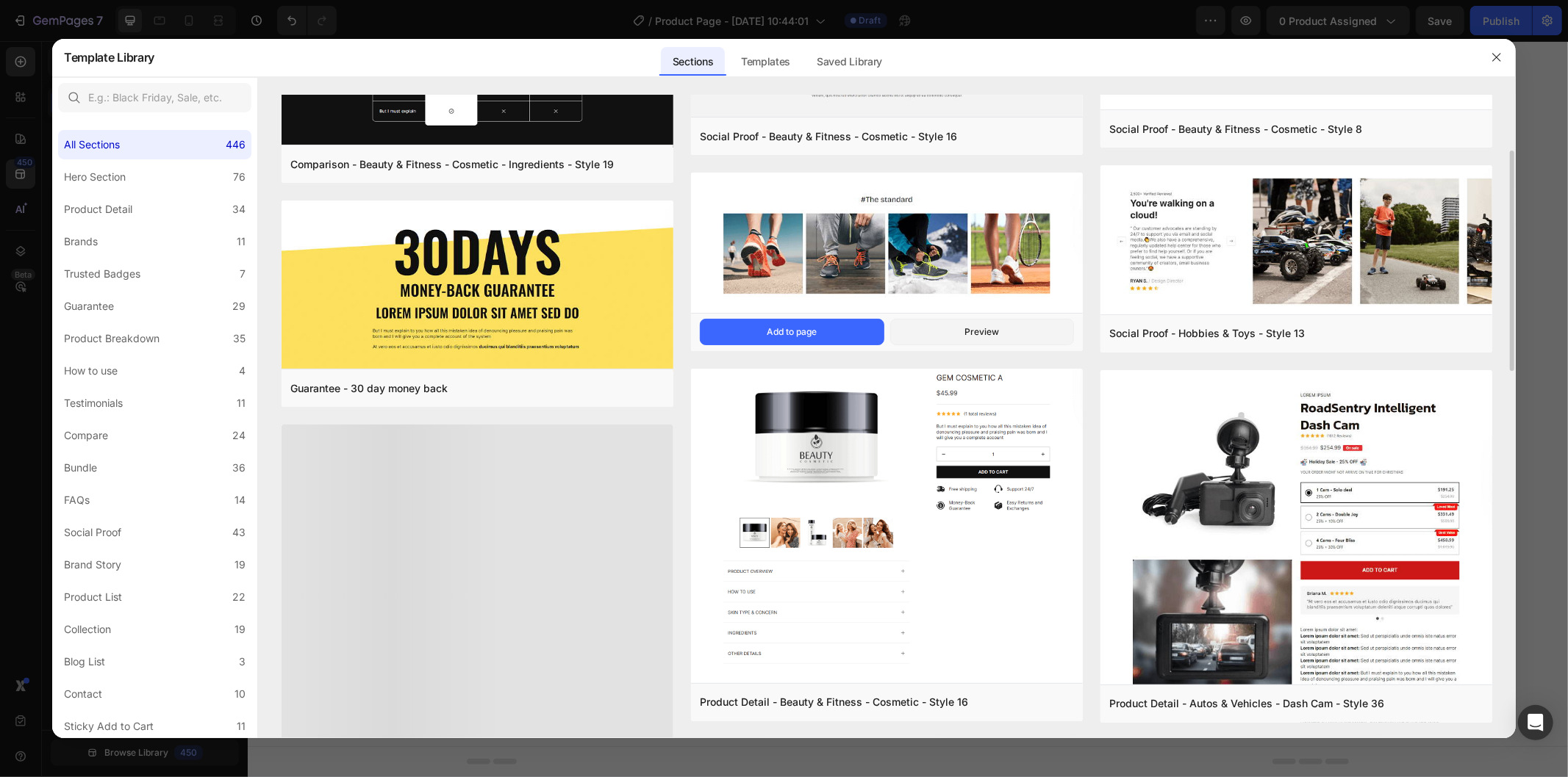
scroll to position [245, 0]
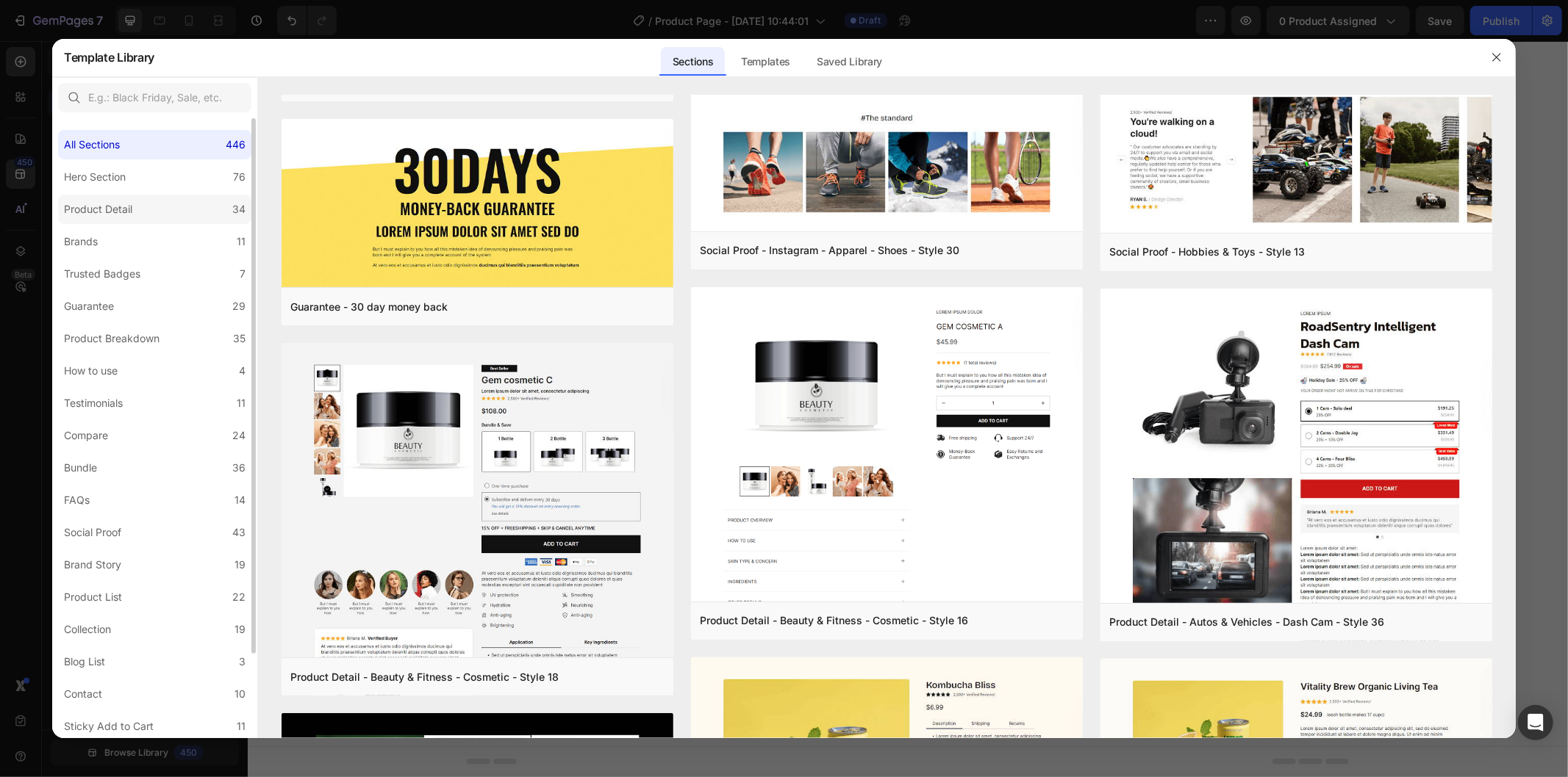
click at [117, 204] on div "Product Detail" at bounding box center [98, 209] width 68 height 17
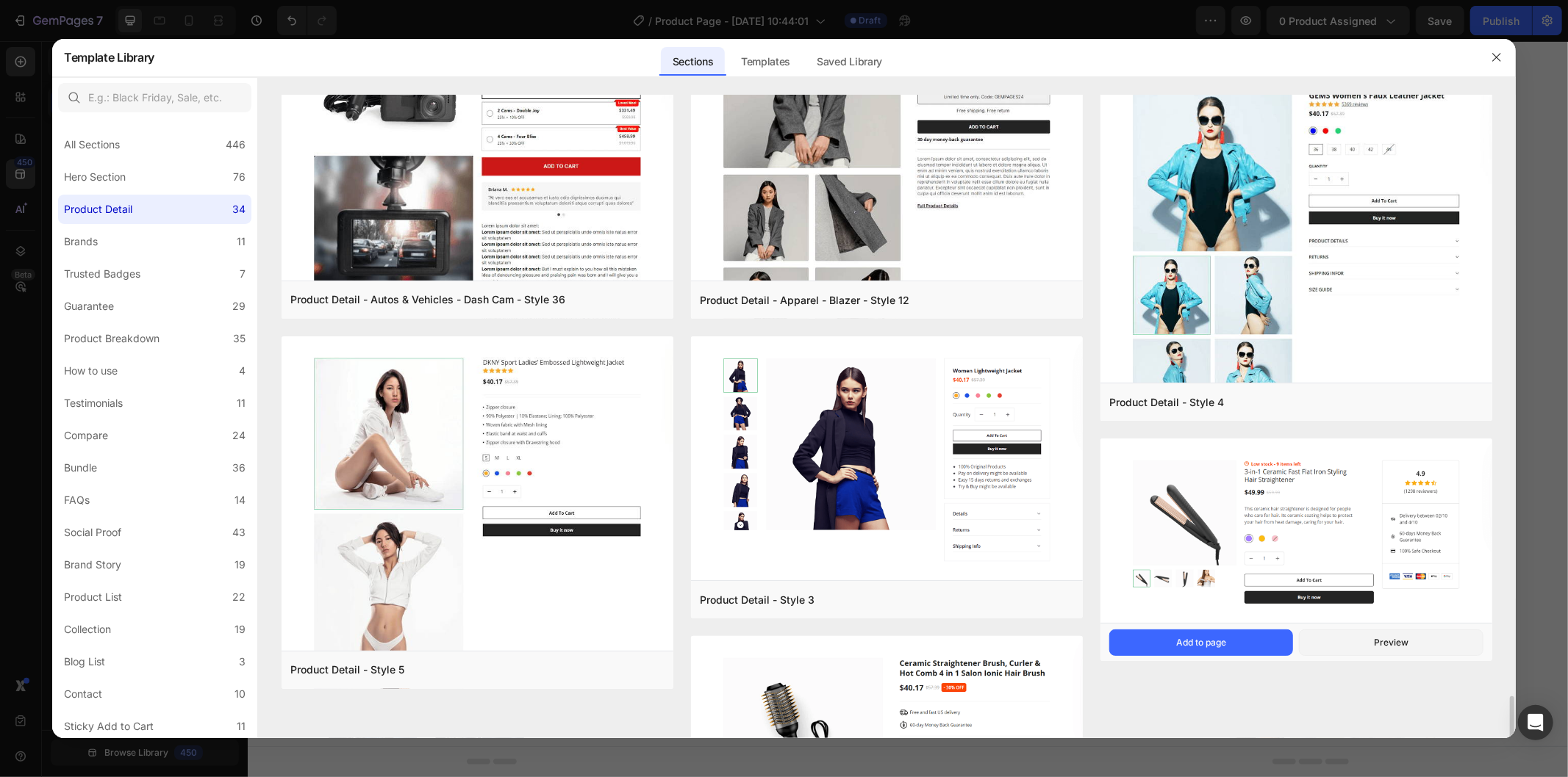
scroll to position [3297, 0]
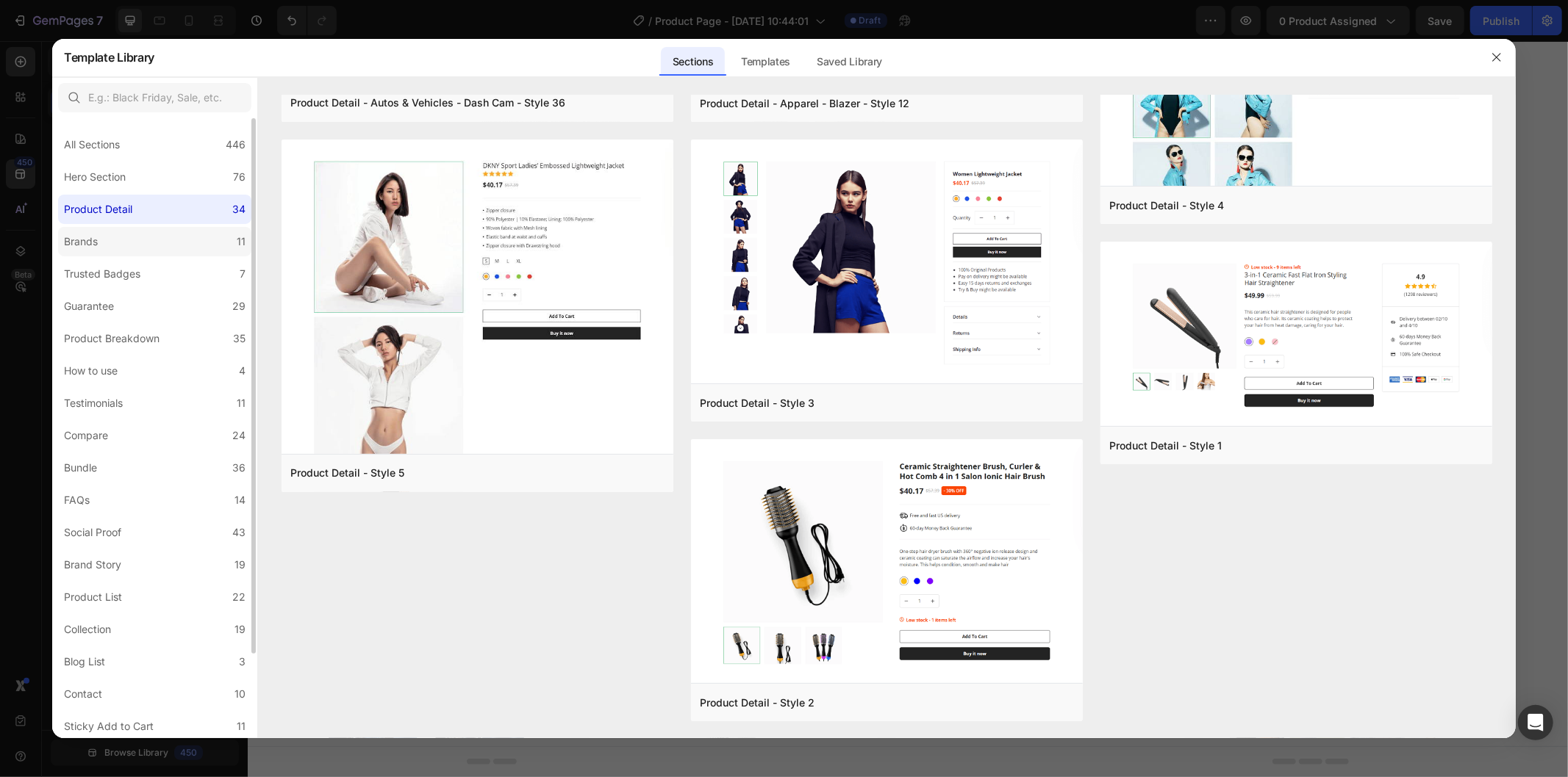
click at [140, 247] on label "Brands 11" at bounding box center [155, 242] width 193 height 29
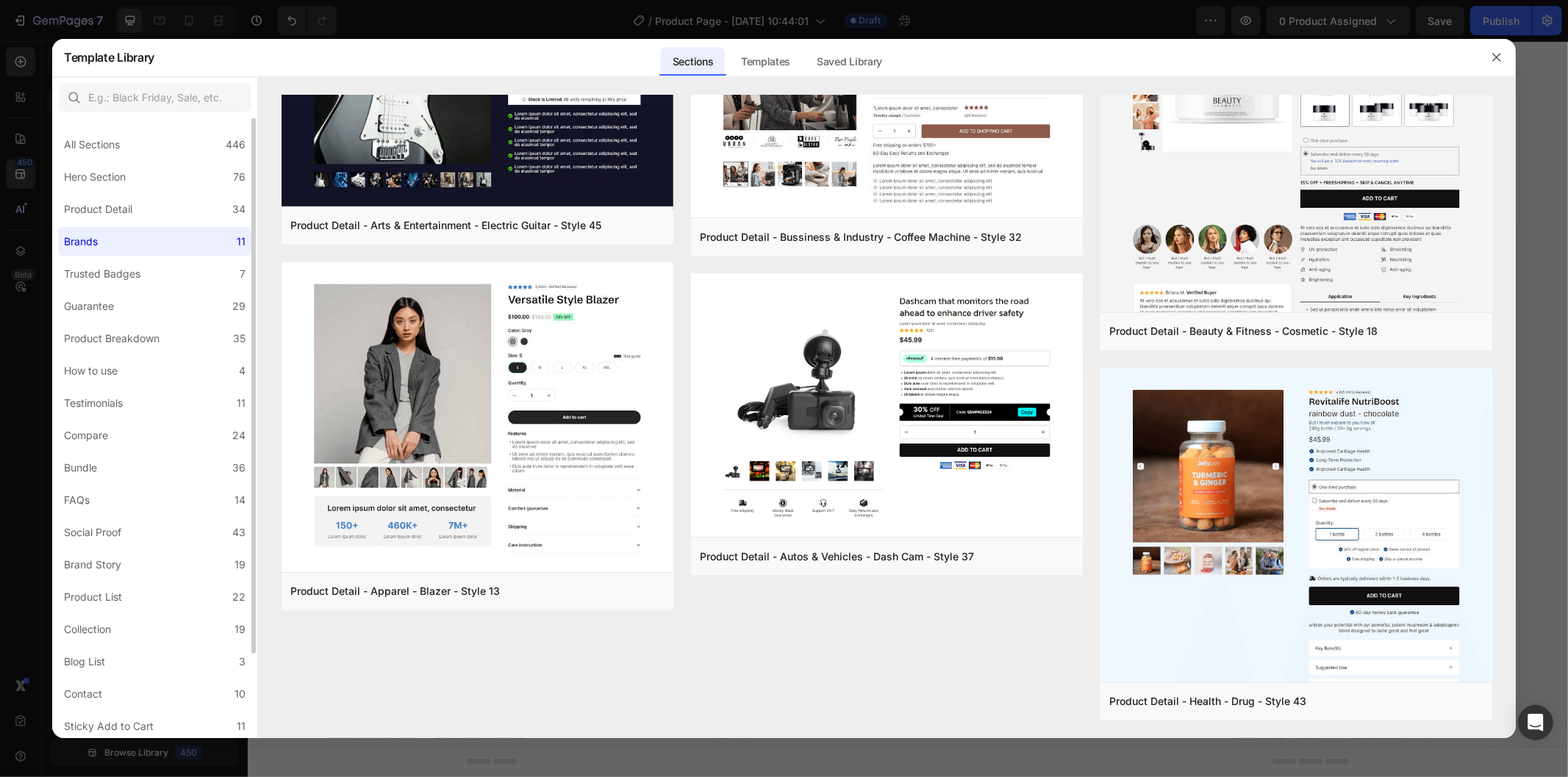
scroll to position [0, 0]
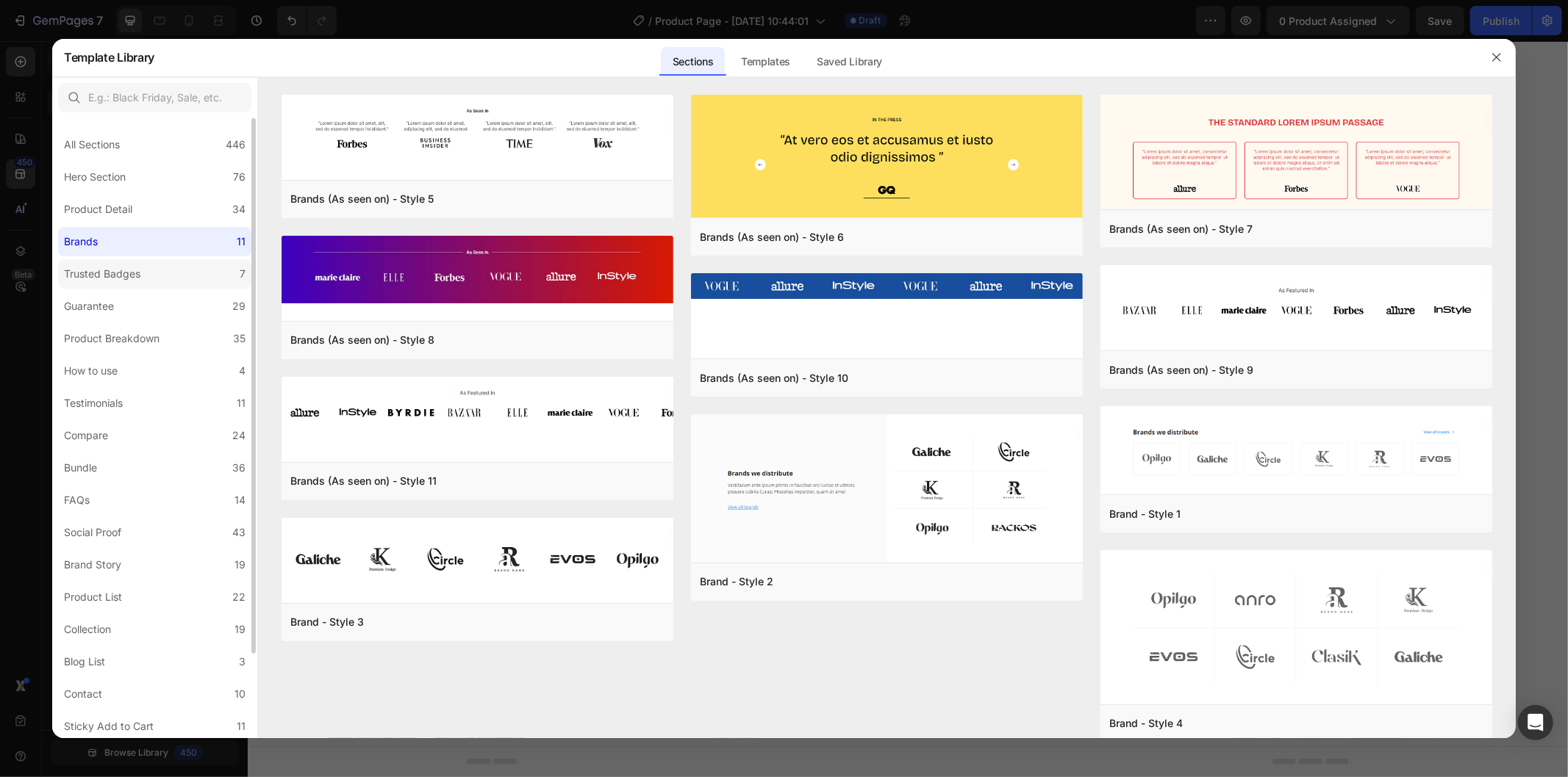
click at [152, 276] on label "Trusted Badges 7" at bounding box center [155, 273] width 193 height 29
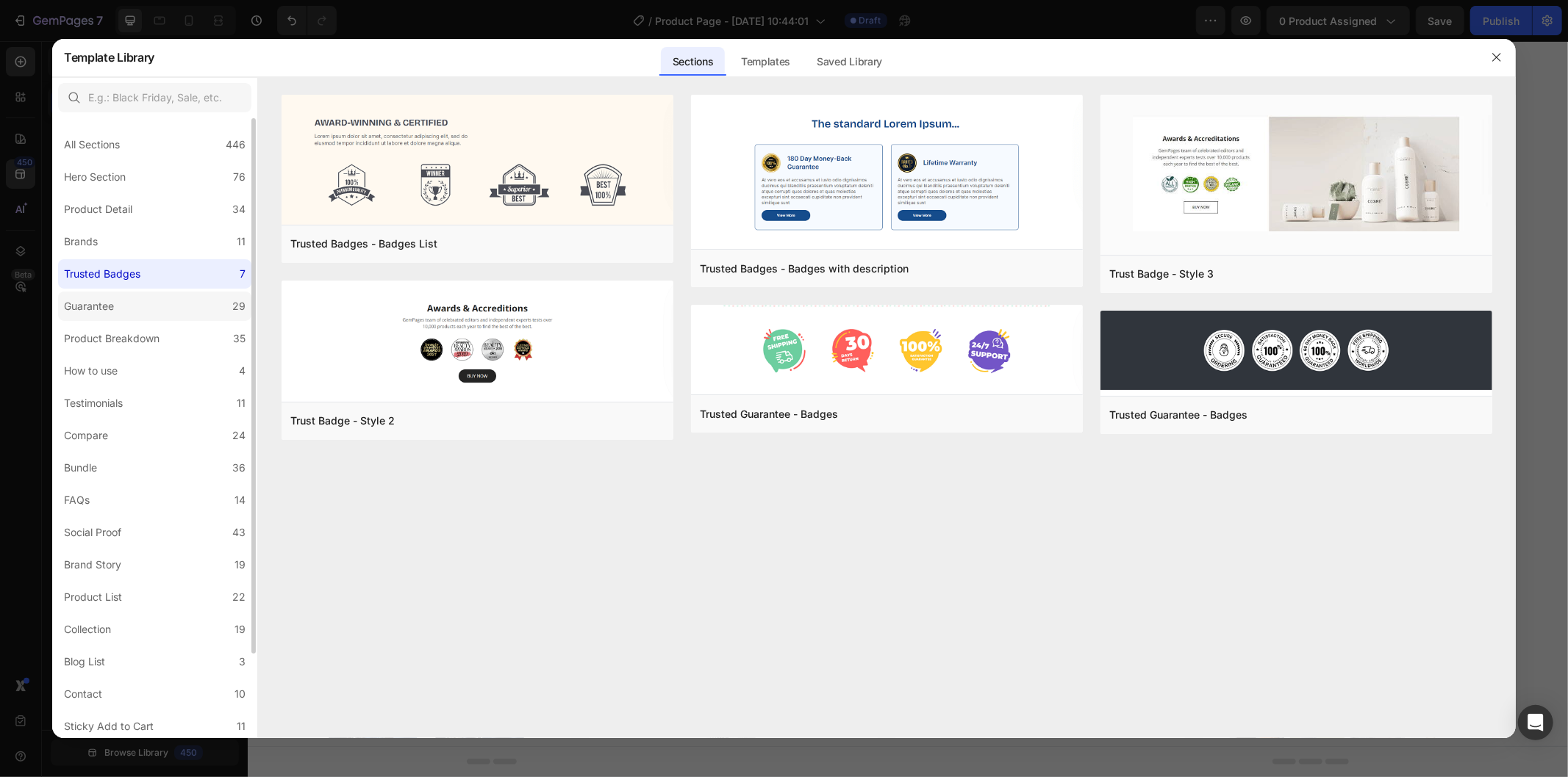
click at [144, 313] on label "Guarantee 29" at bounding box center [155, 306] width 193 height 29
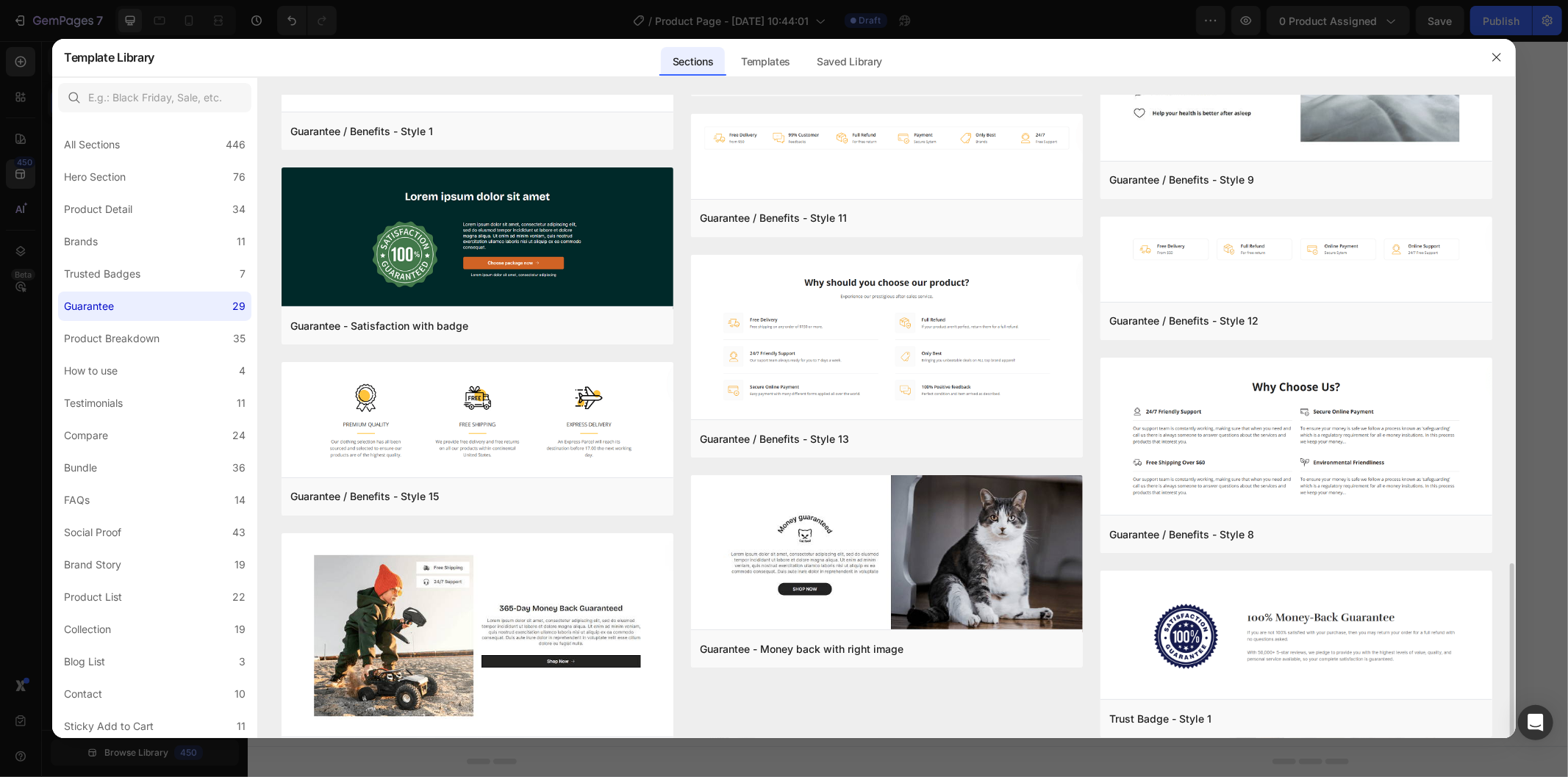
scroll to position [1163, 0]
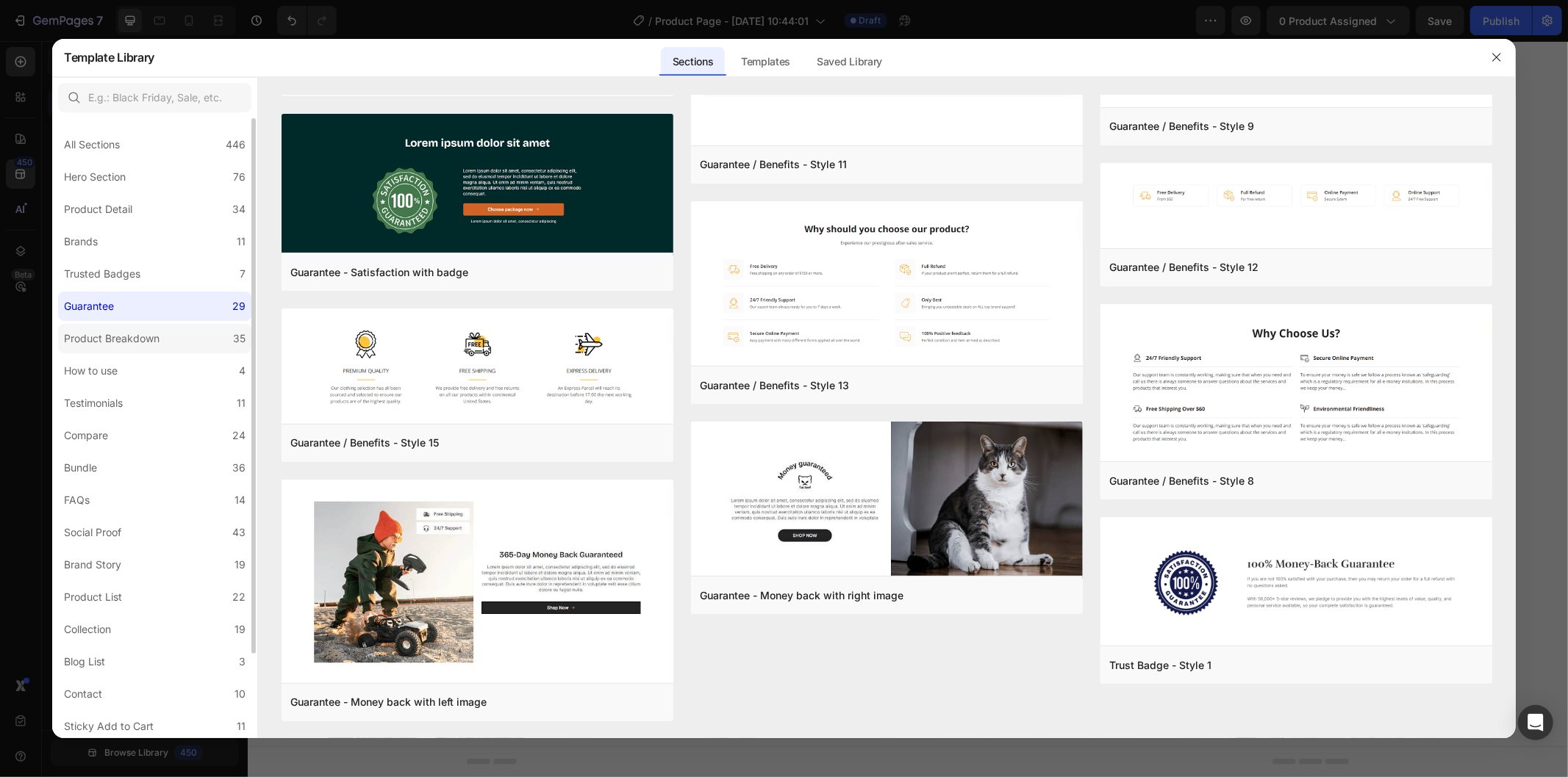
click at [142, 339] on div "Product Breakdown" at bounding box center [112, 338] width 96 height 17
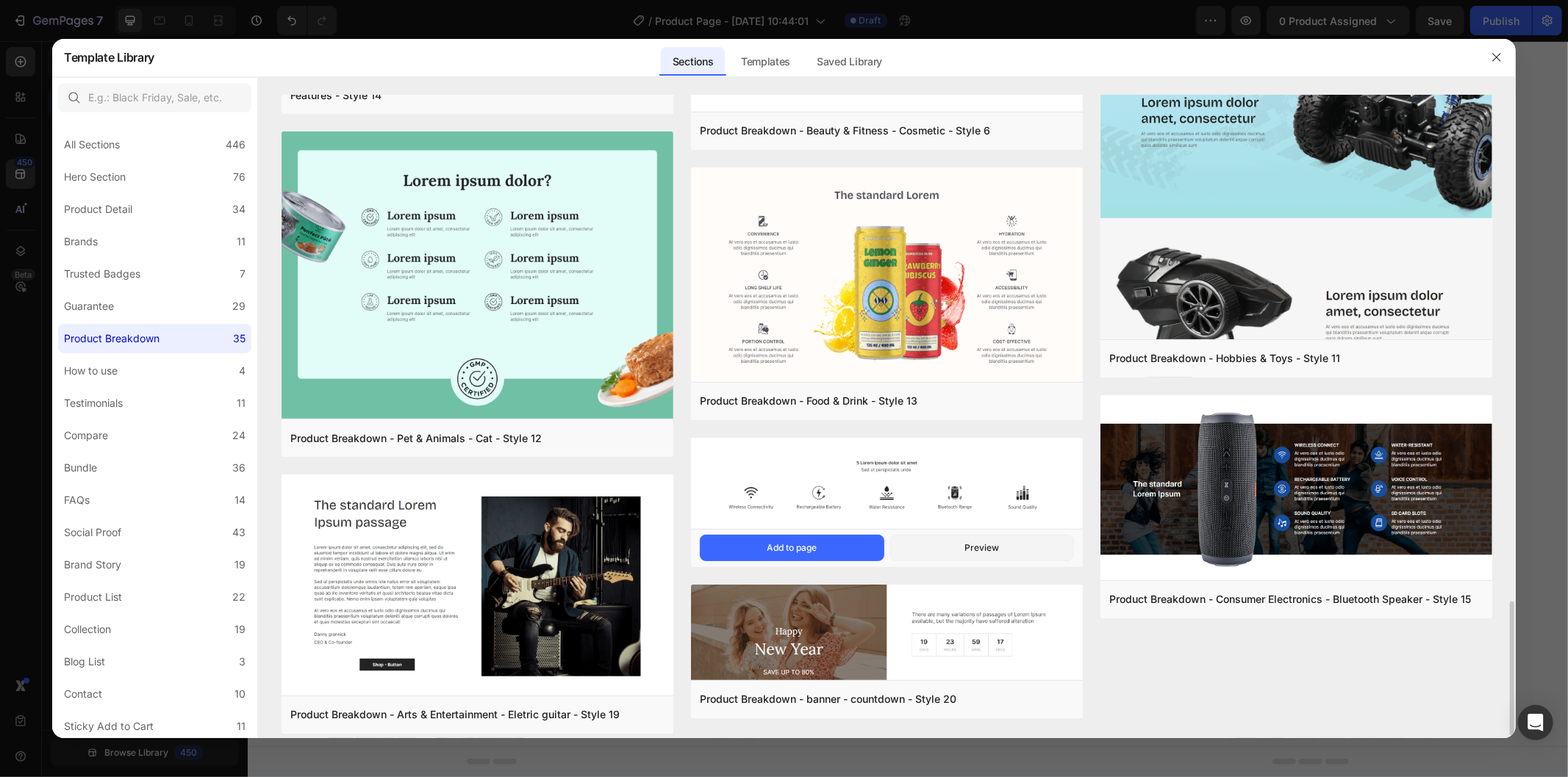
scroll to position [2441, 0]
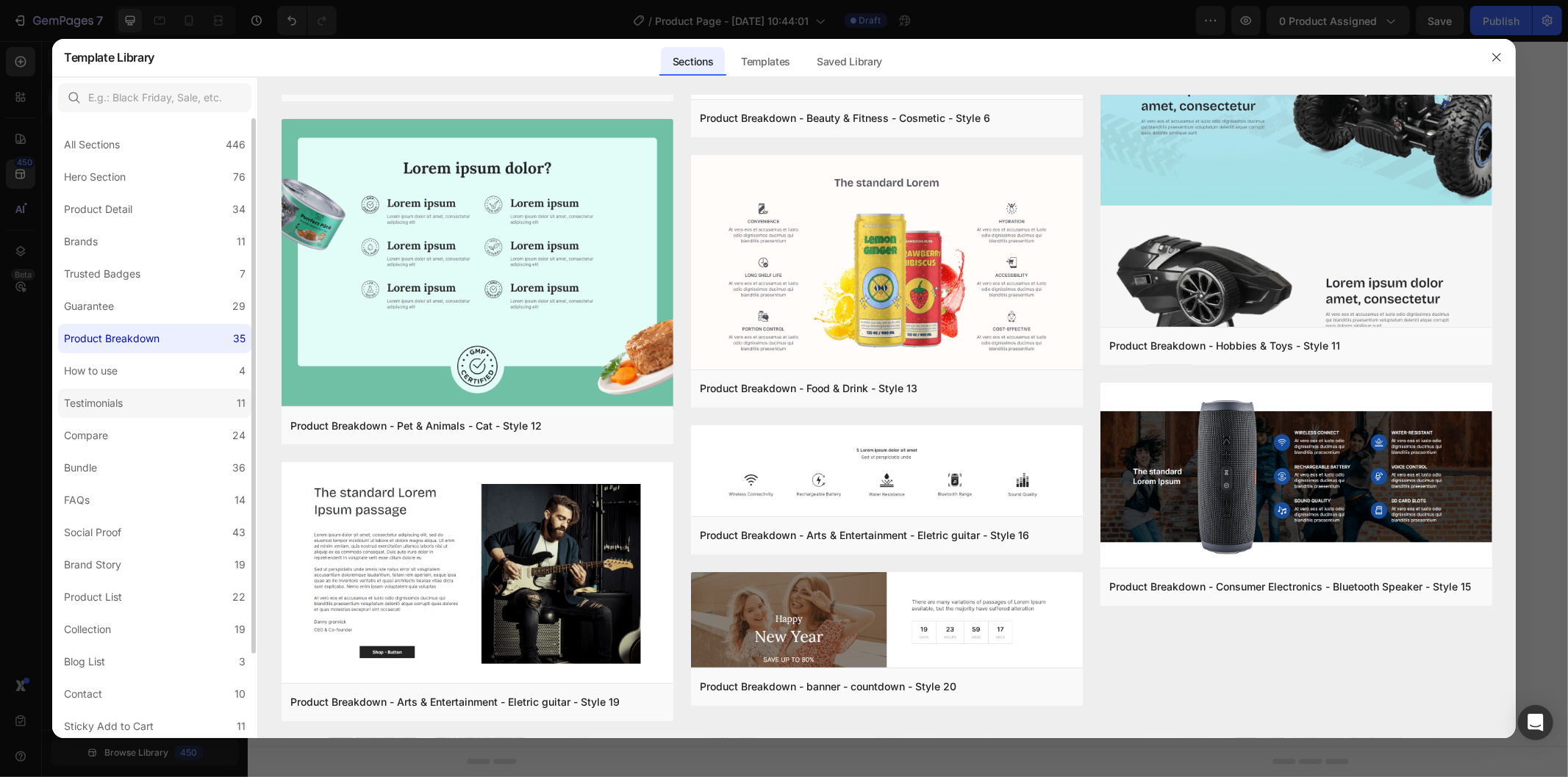
click at [196, 402] on label "Testimonials 11" at bounding box center [155, 403] width 193 height 29
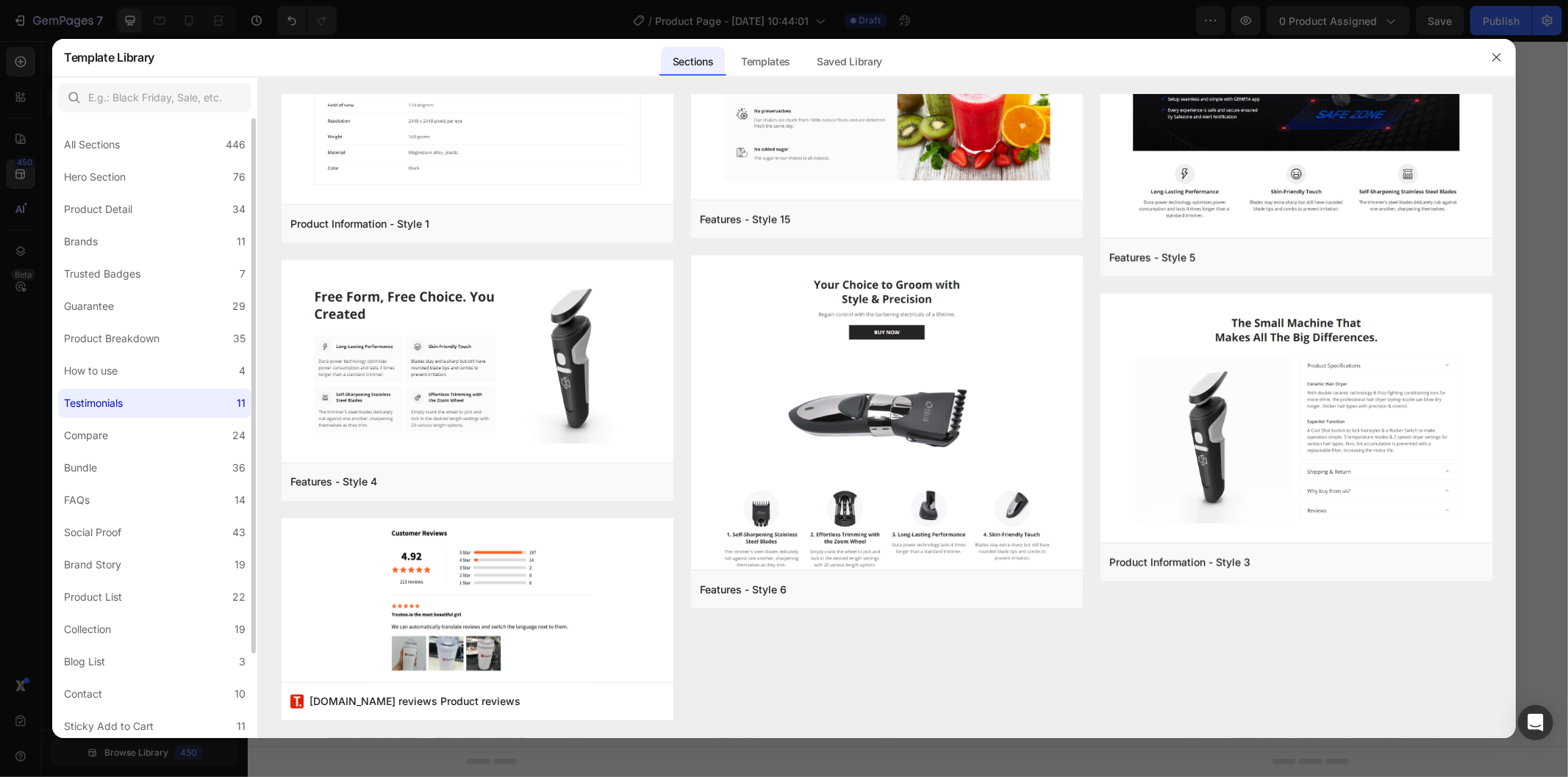
scroll to position [0, 0]
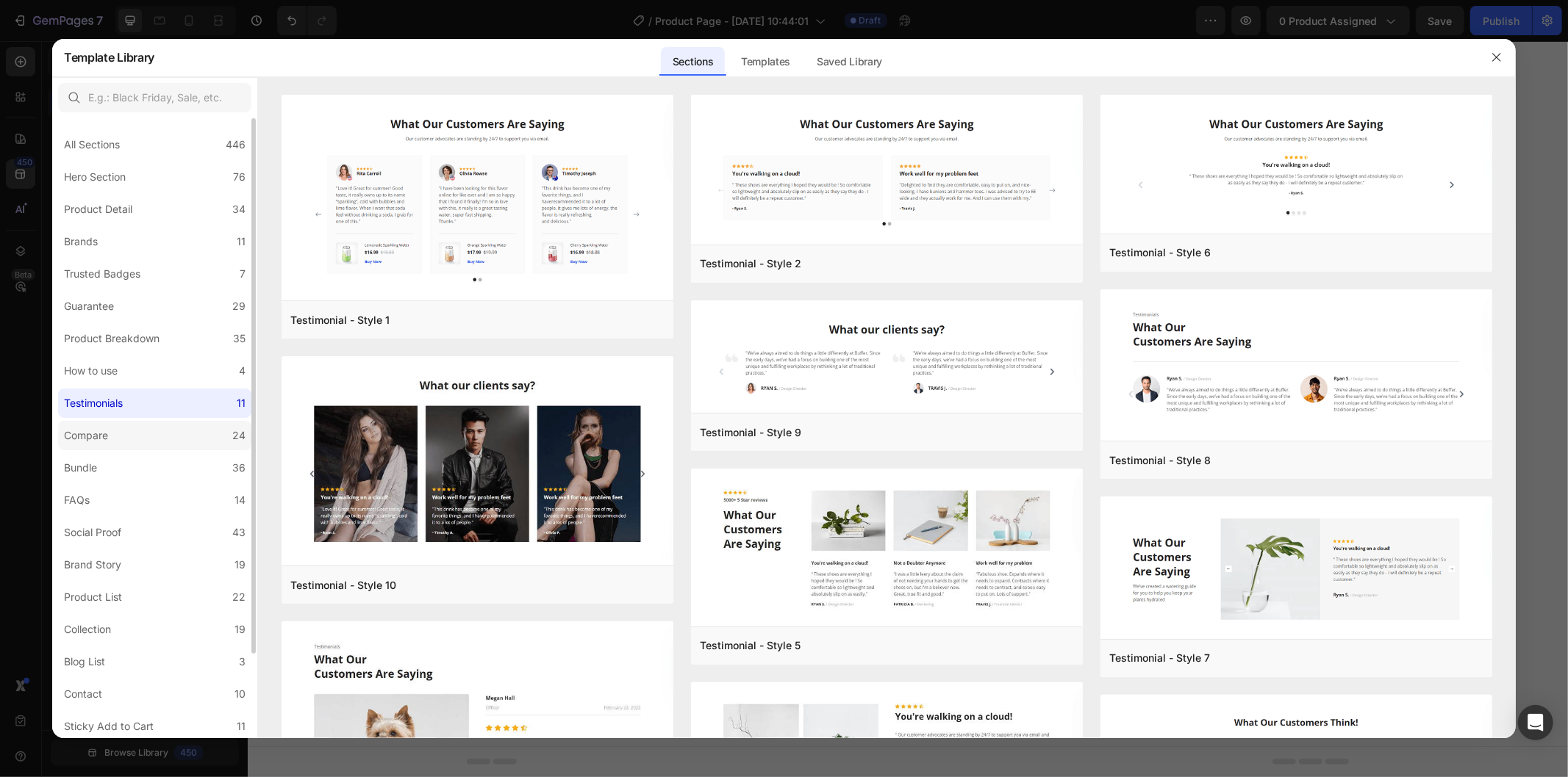
click at [172, 430] on label "Compare 24" at bounding box center [155, 436] width 193 height 29
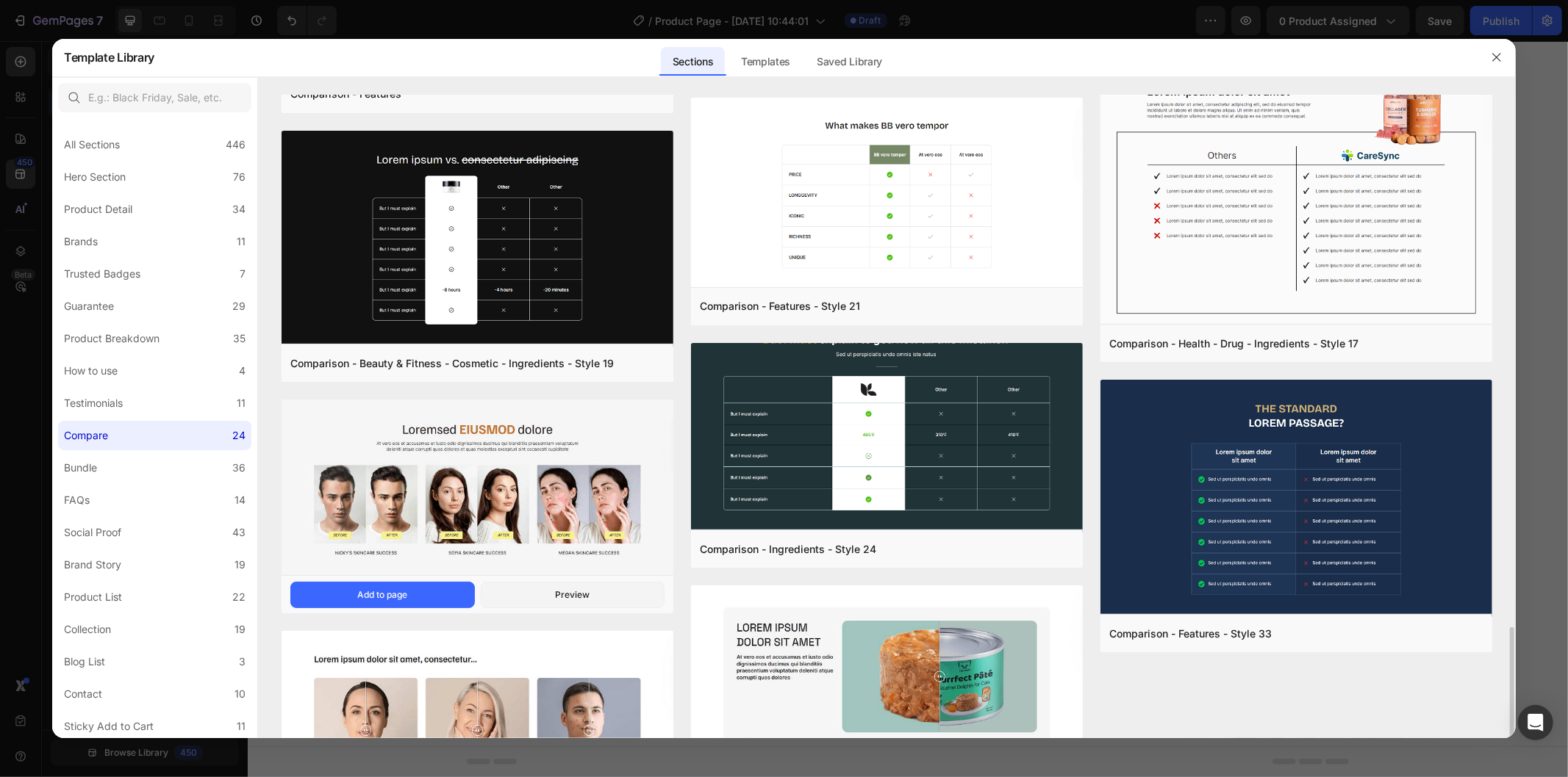
scroll to position [1756, 0]
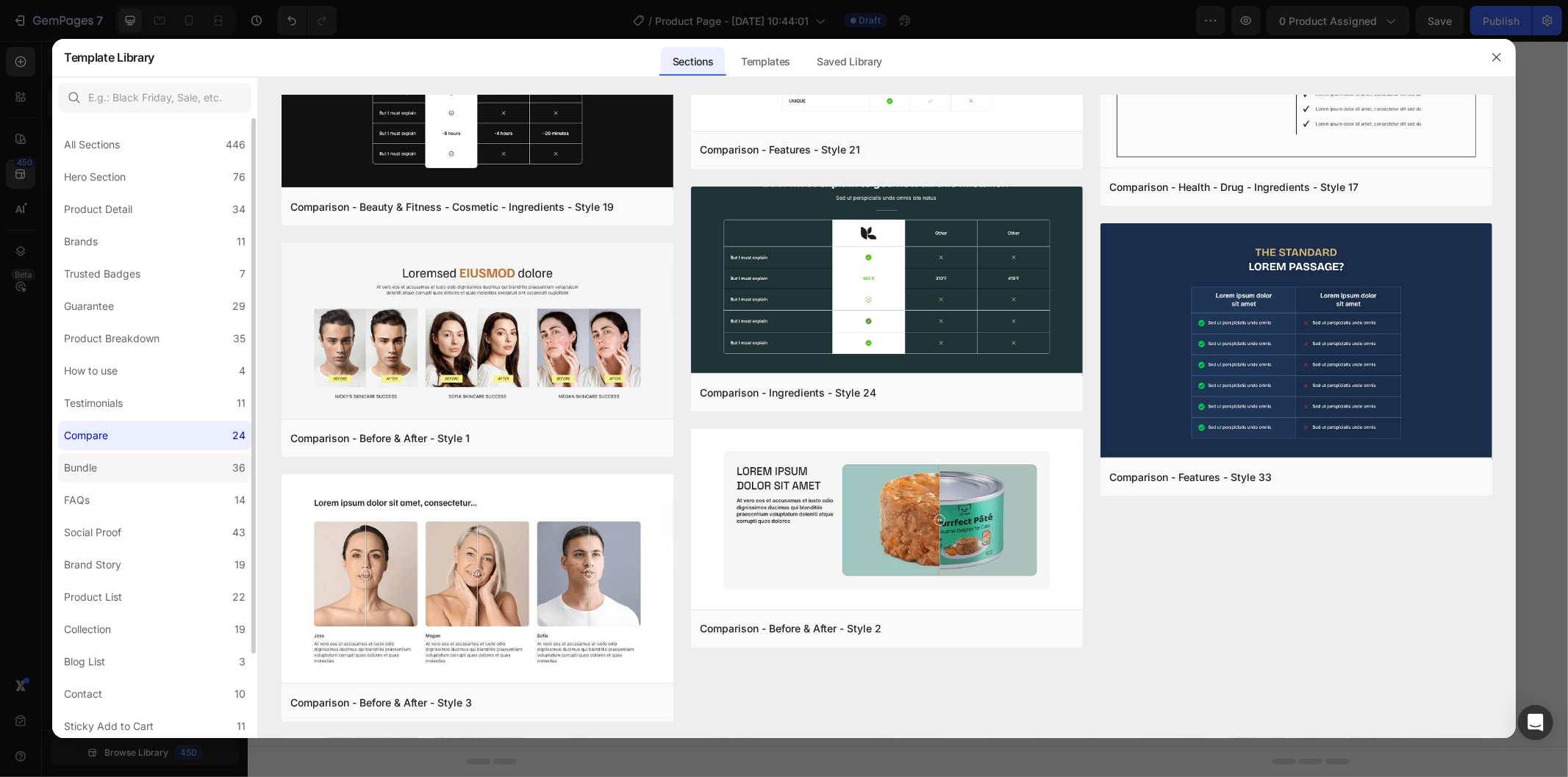
click at [151, 465] on label "Bundle 36" at bounding box center [155, 467] width 193 height 29
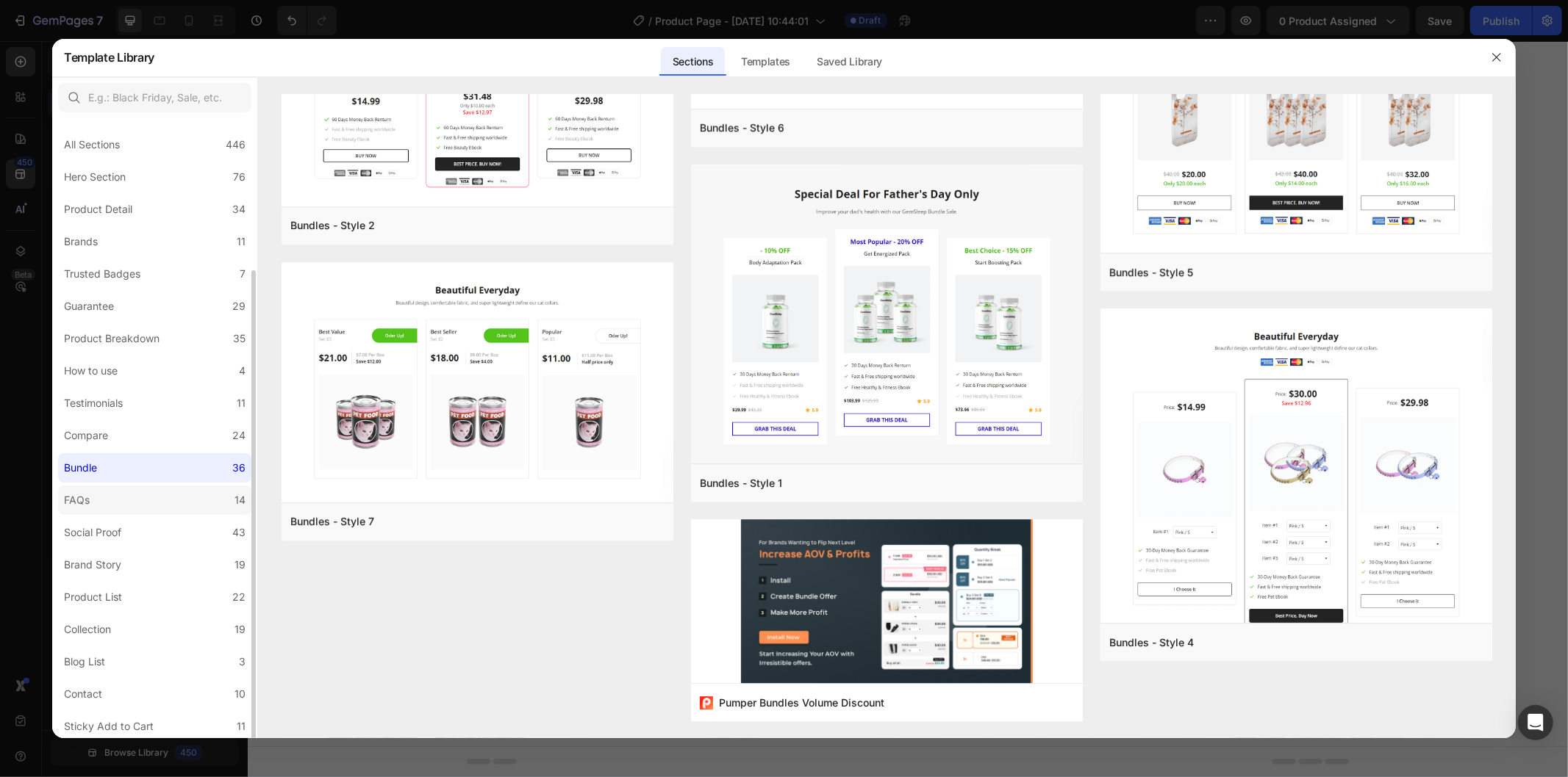
scroll to position [82, 0]
click at [203, 494] on label "Brand Story 19" at bounding box center [155, 483] width 193 height 29
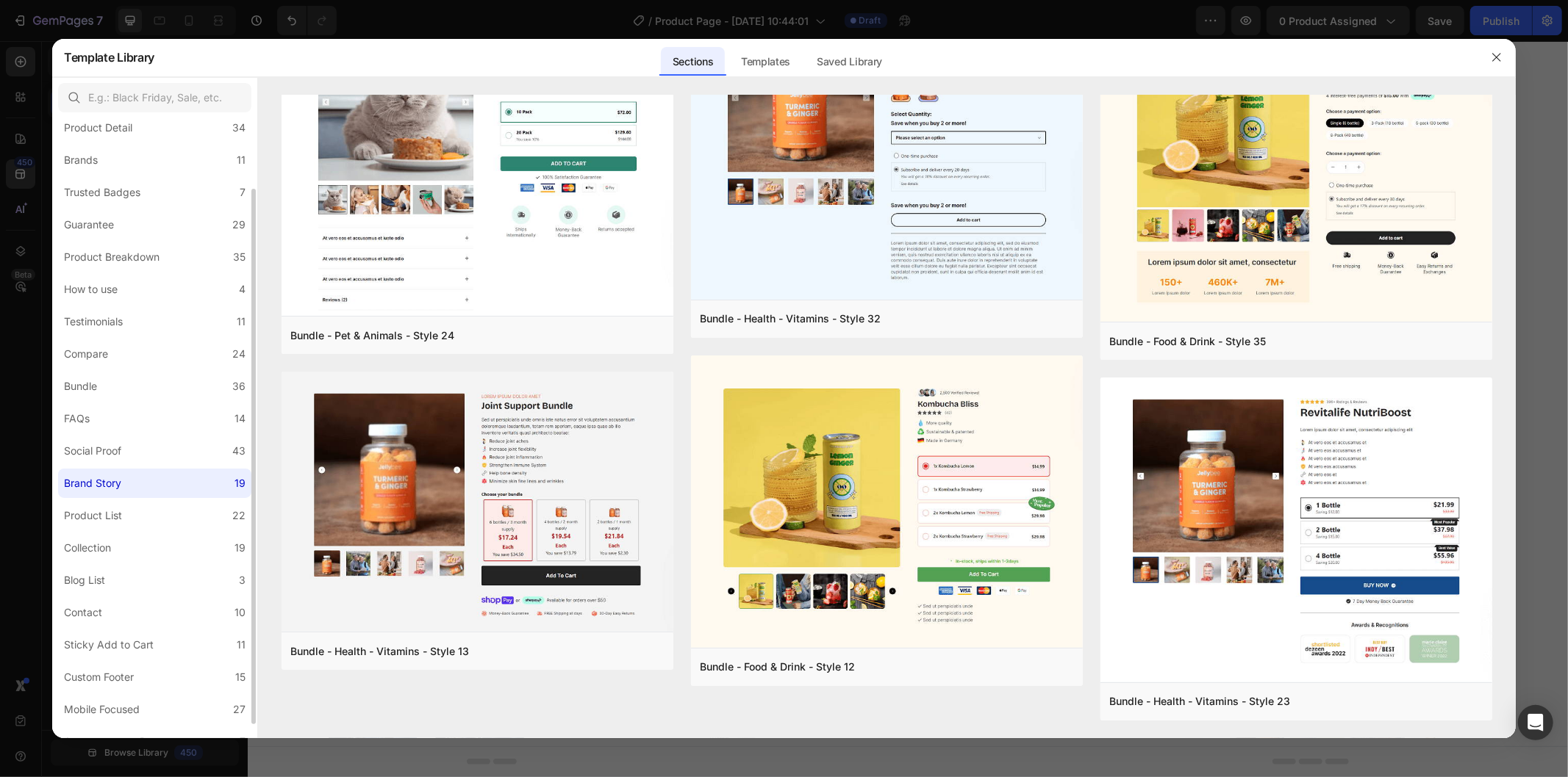
scroll to position [0, 0]
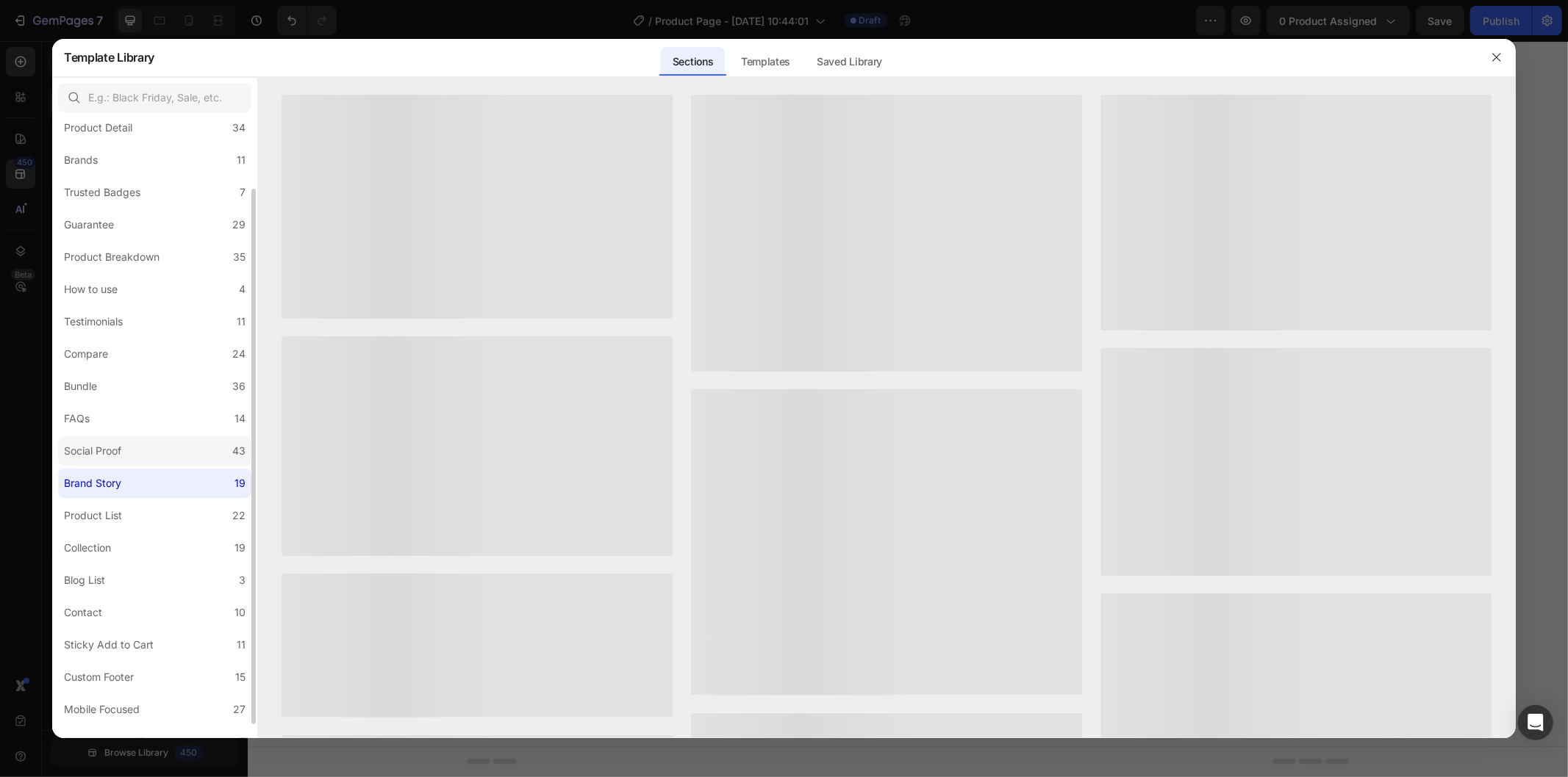
click at [195, 451] on label "Social Proof 43" at bounding box center [155, 451] width 193 height 29
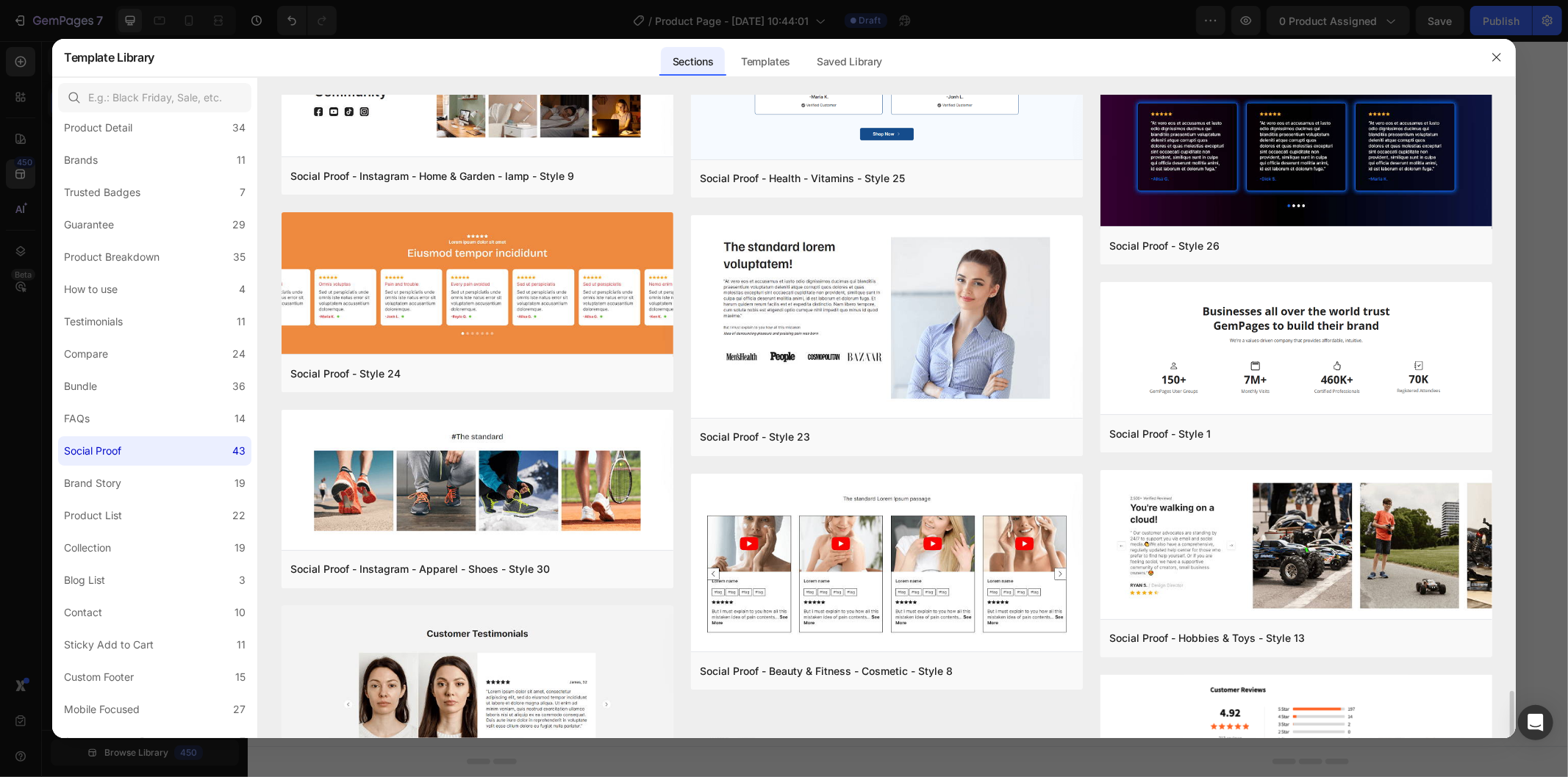
scroll to position [2952, 0]
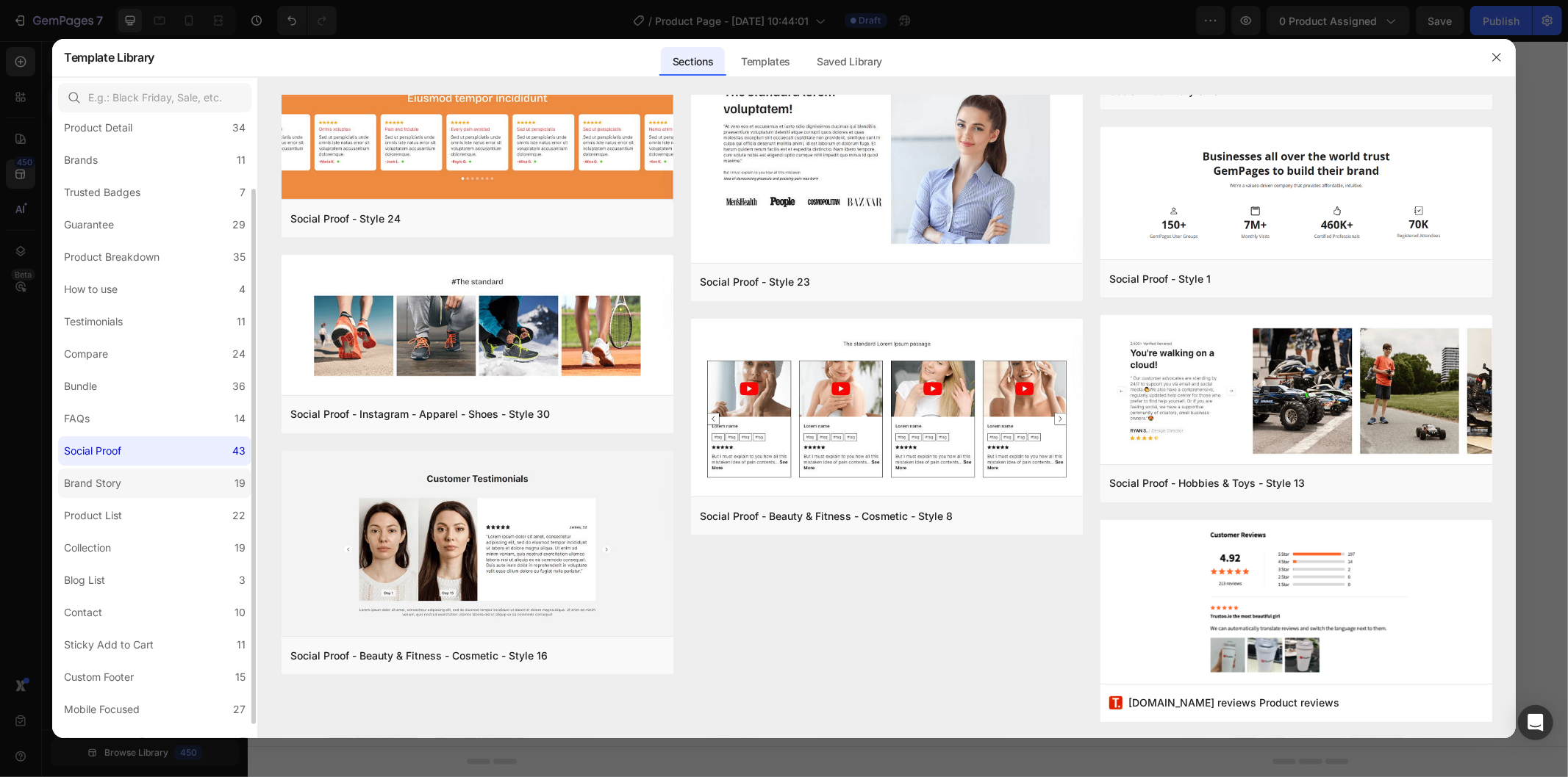
click at [142, 485] on label "Brand Story 19" at bounding box center [155, 483] width 193 height 29
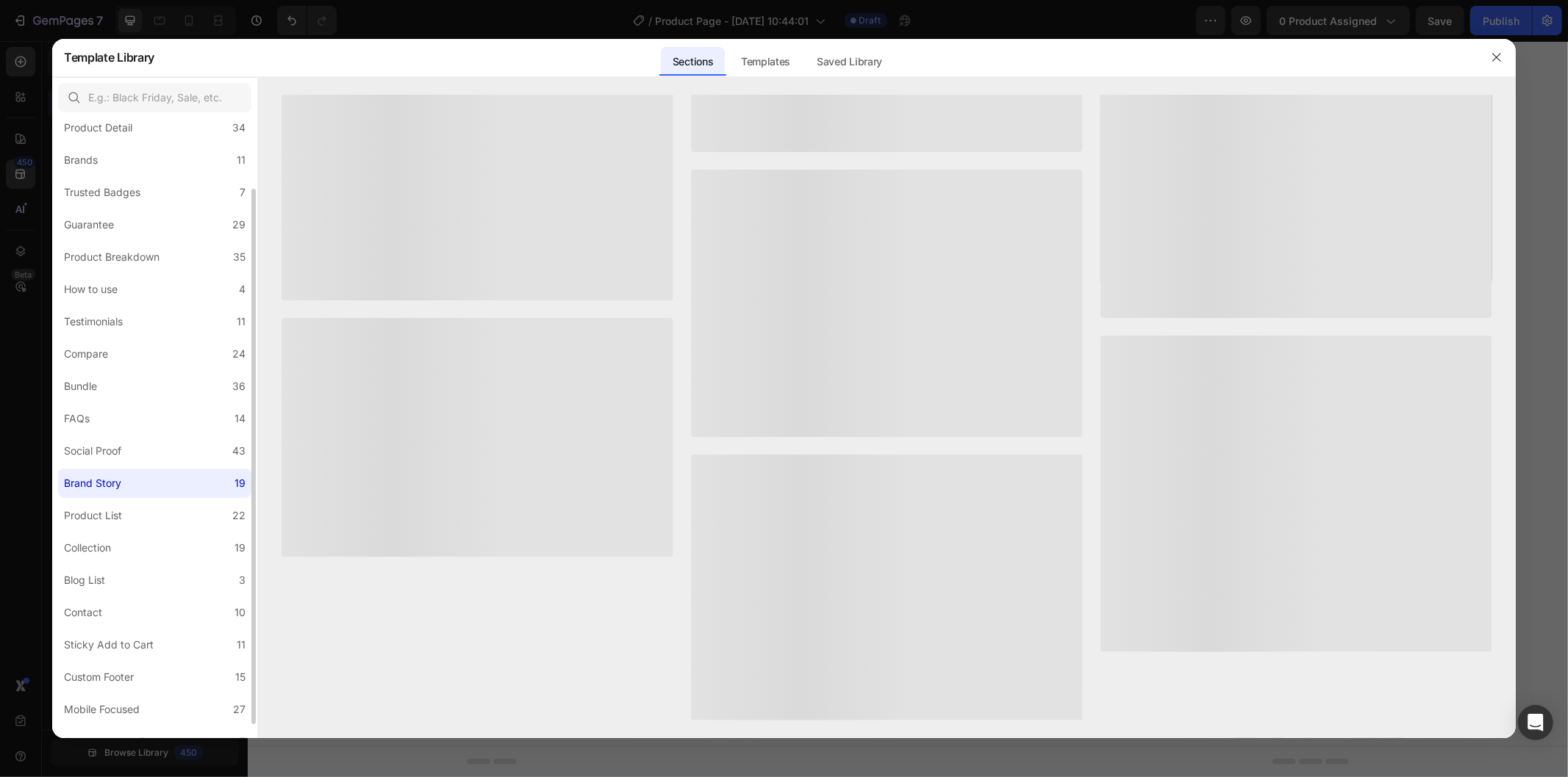
scroll to position [0, 0]
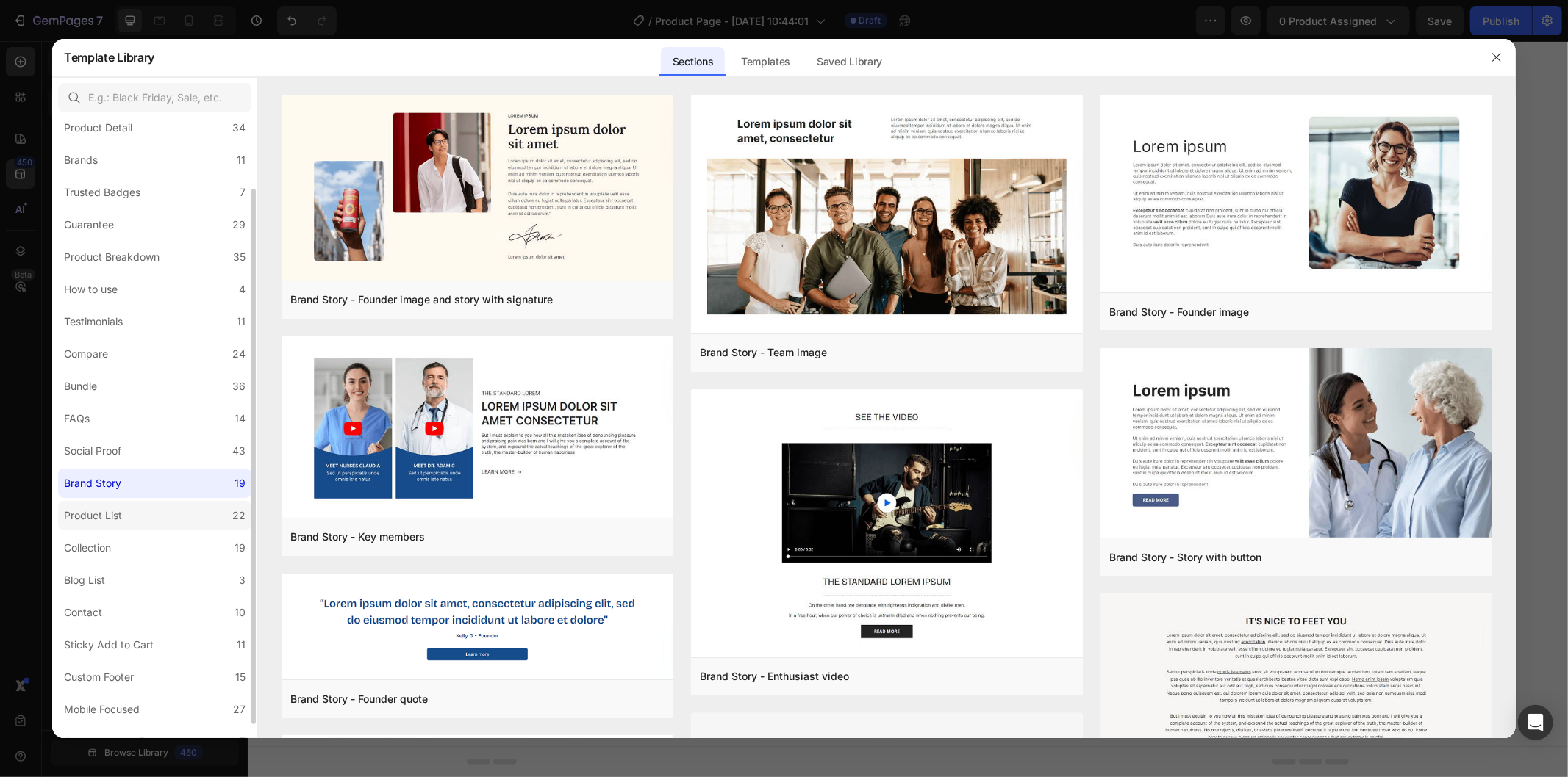
click at [130, 502] on label "Product List 22" at bounding box center [155, 516] width 193 height 29
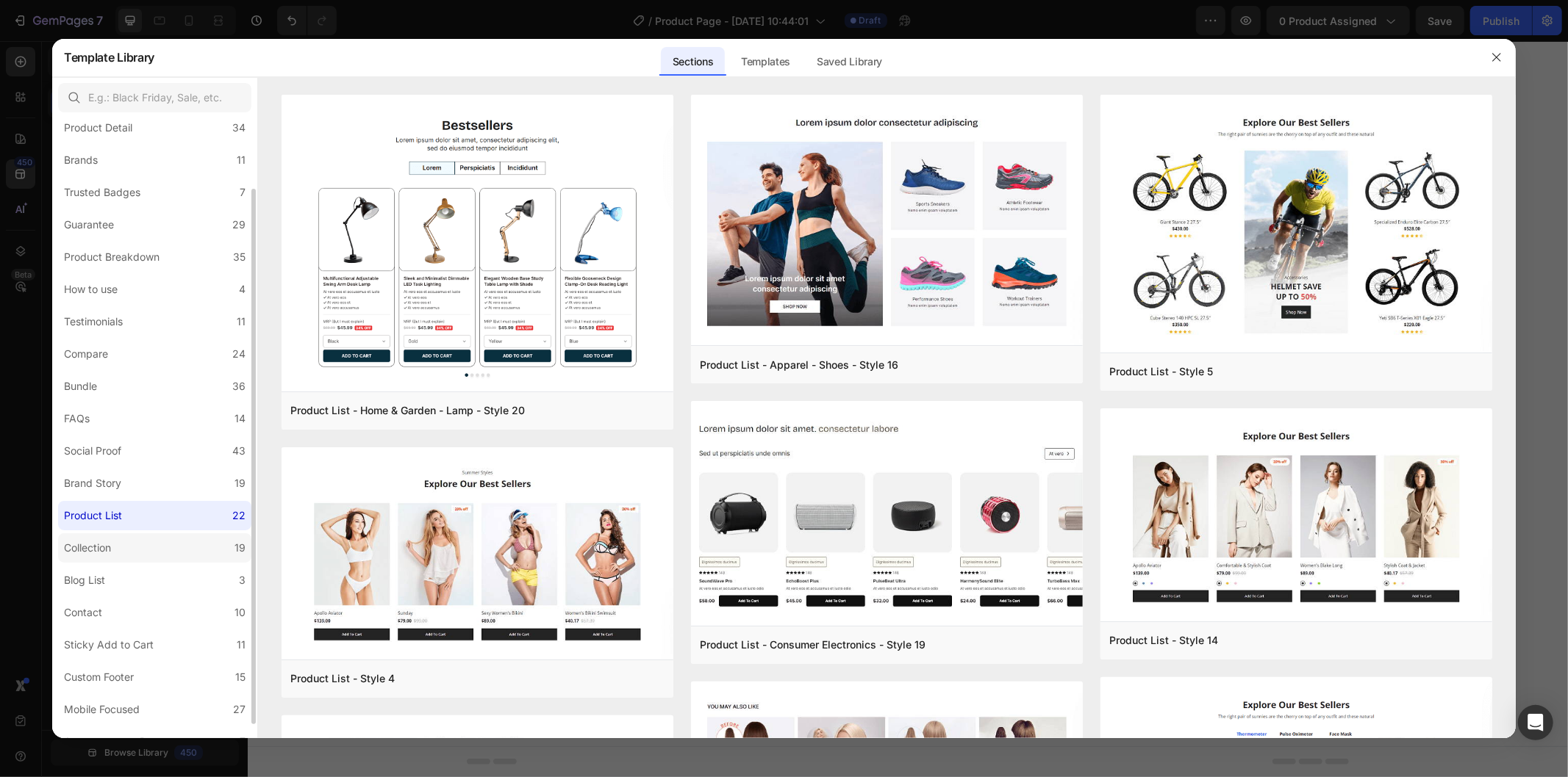
click at [185, 546] on label "Collection 19" at bounding box center [155, 547] width 193 height 29
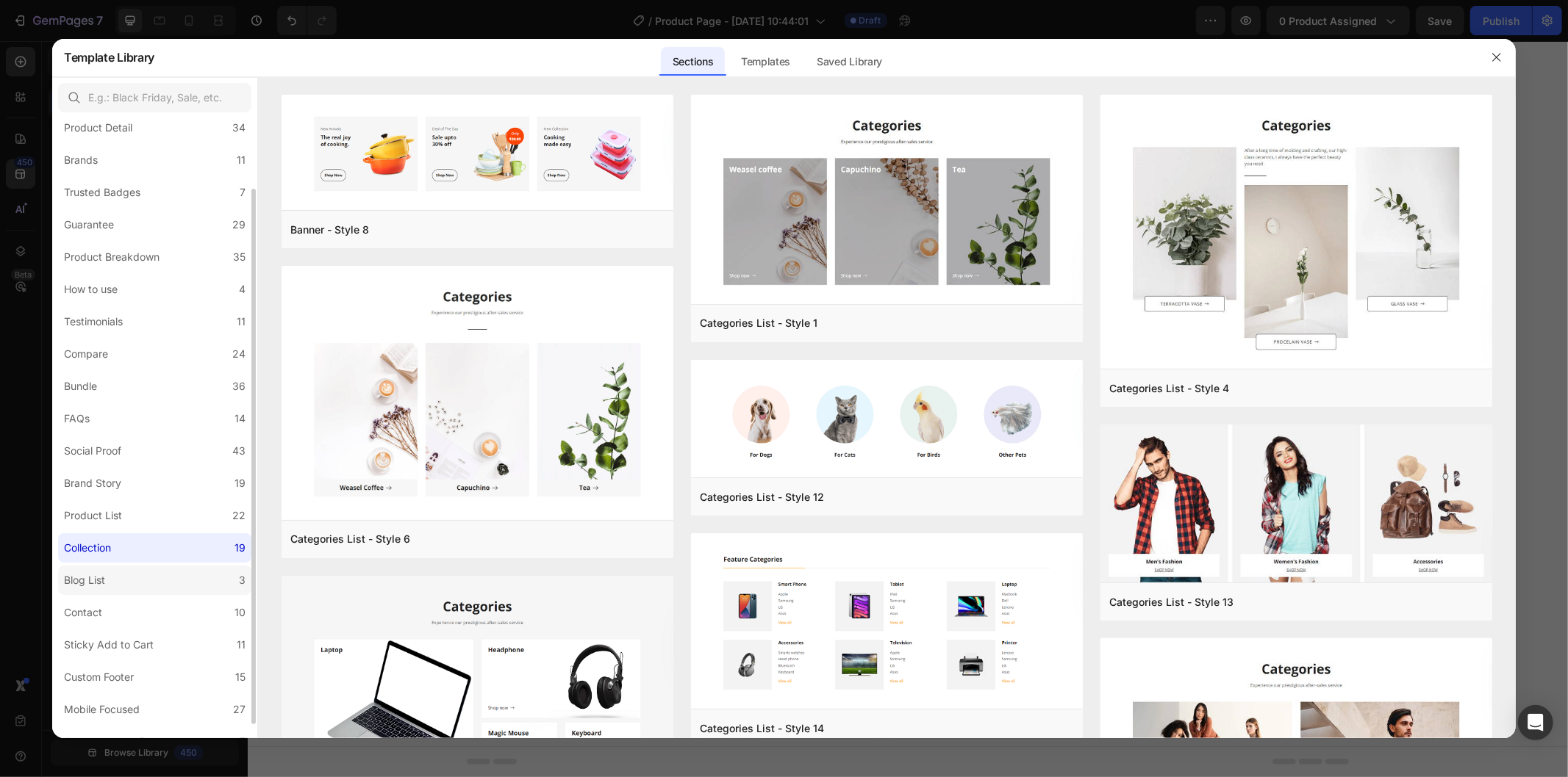
click at [184, 575] on label "Blog List 3" at bounding box center [155, 580] width 193 height 29
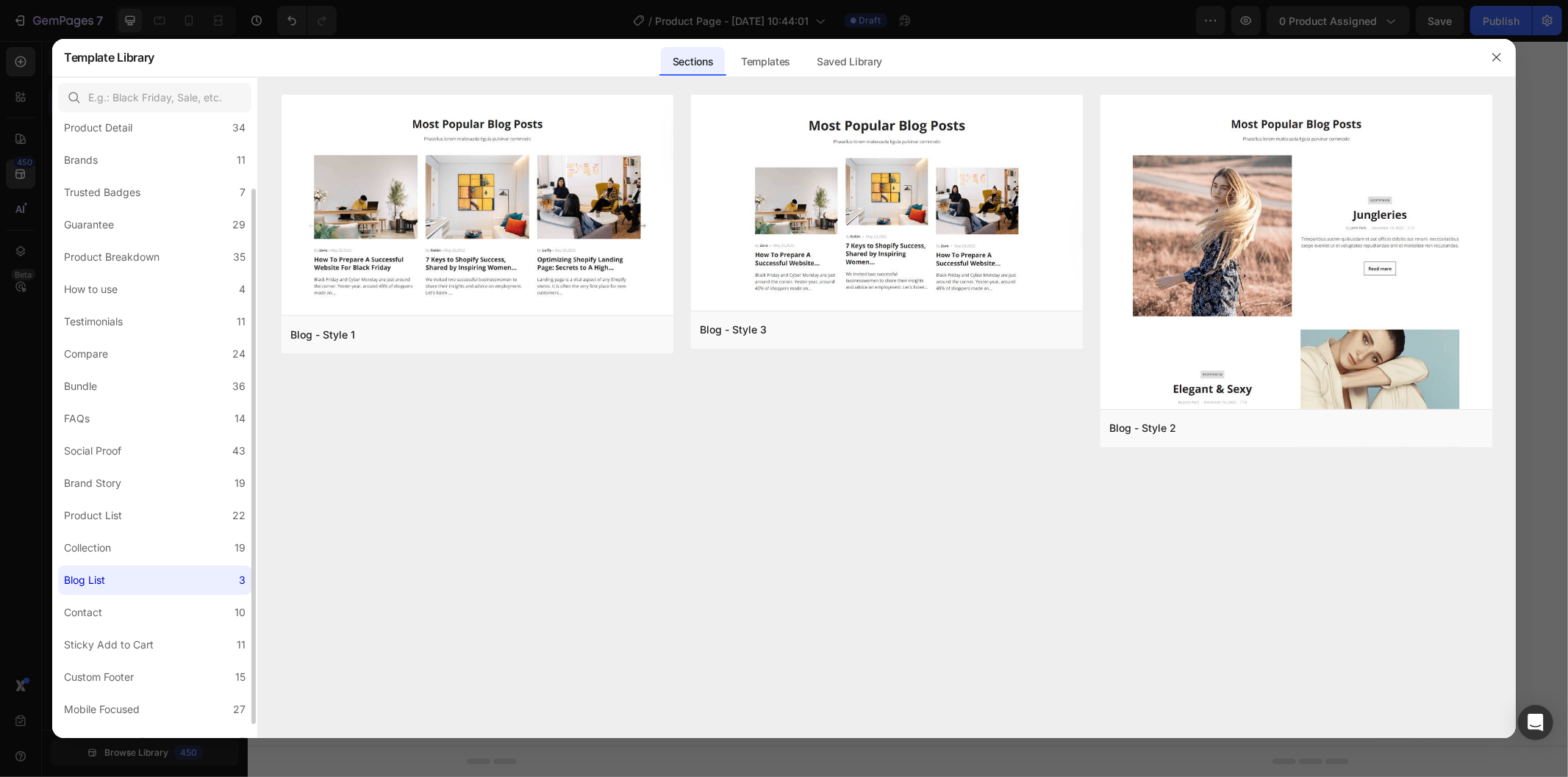
scroll to position [98, 0]
click at [192, 710] on label "Announcement Bar 7" at bounding box center [155, 725] width 193 height 29
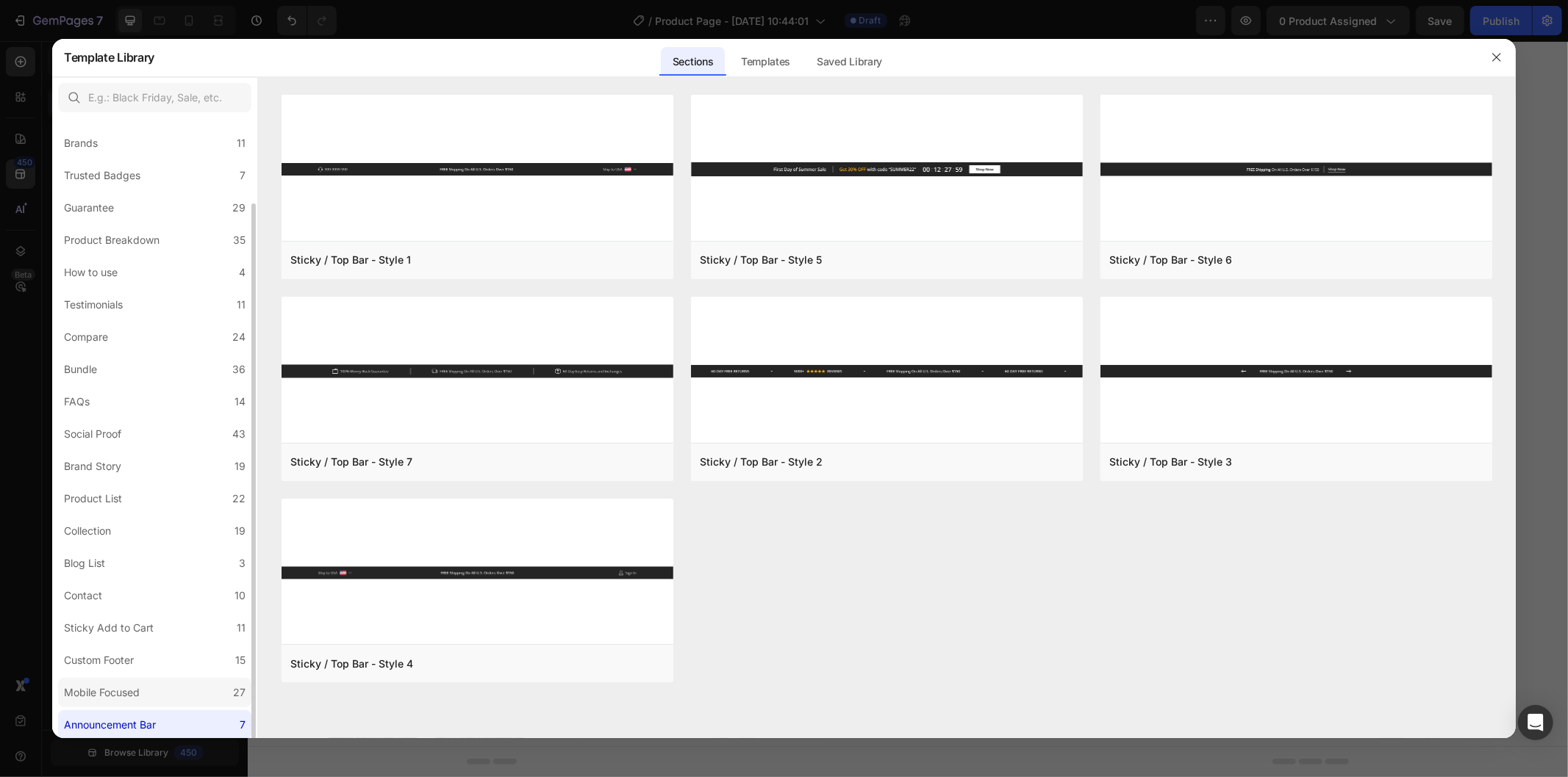
click at [194, 682] on label "Mobile Focused 27" at bounding box center [155, 692] width 193 height 29
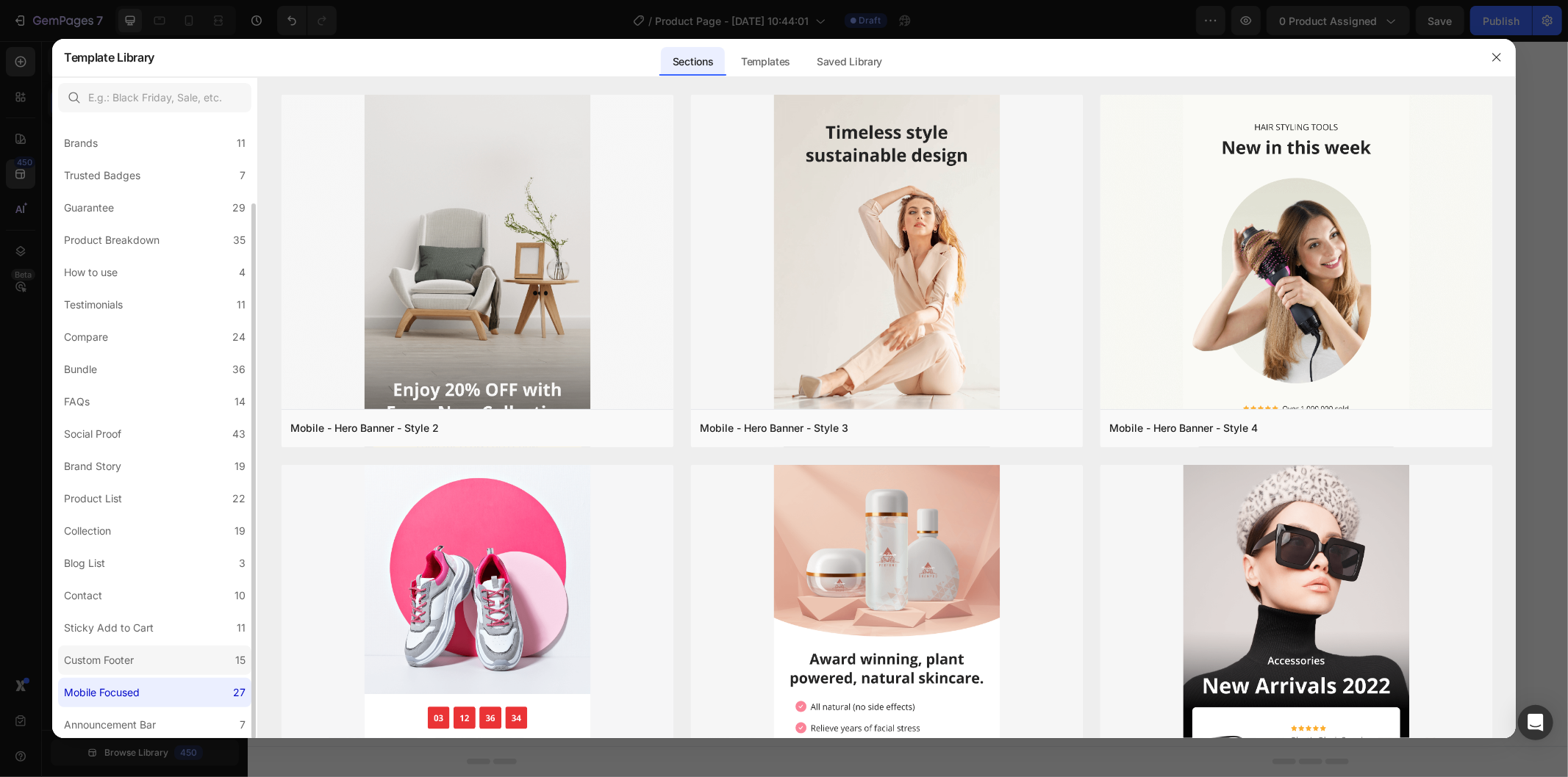
click at [165, 661] on label "Custom Footer 15" at bounding box center [155, 660] width 193 height 29
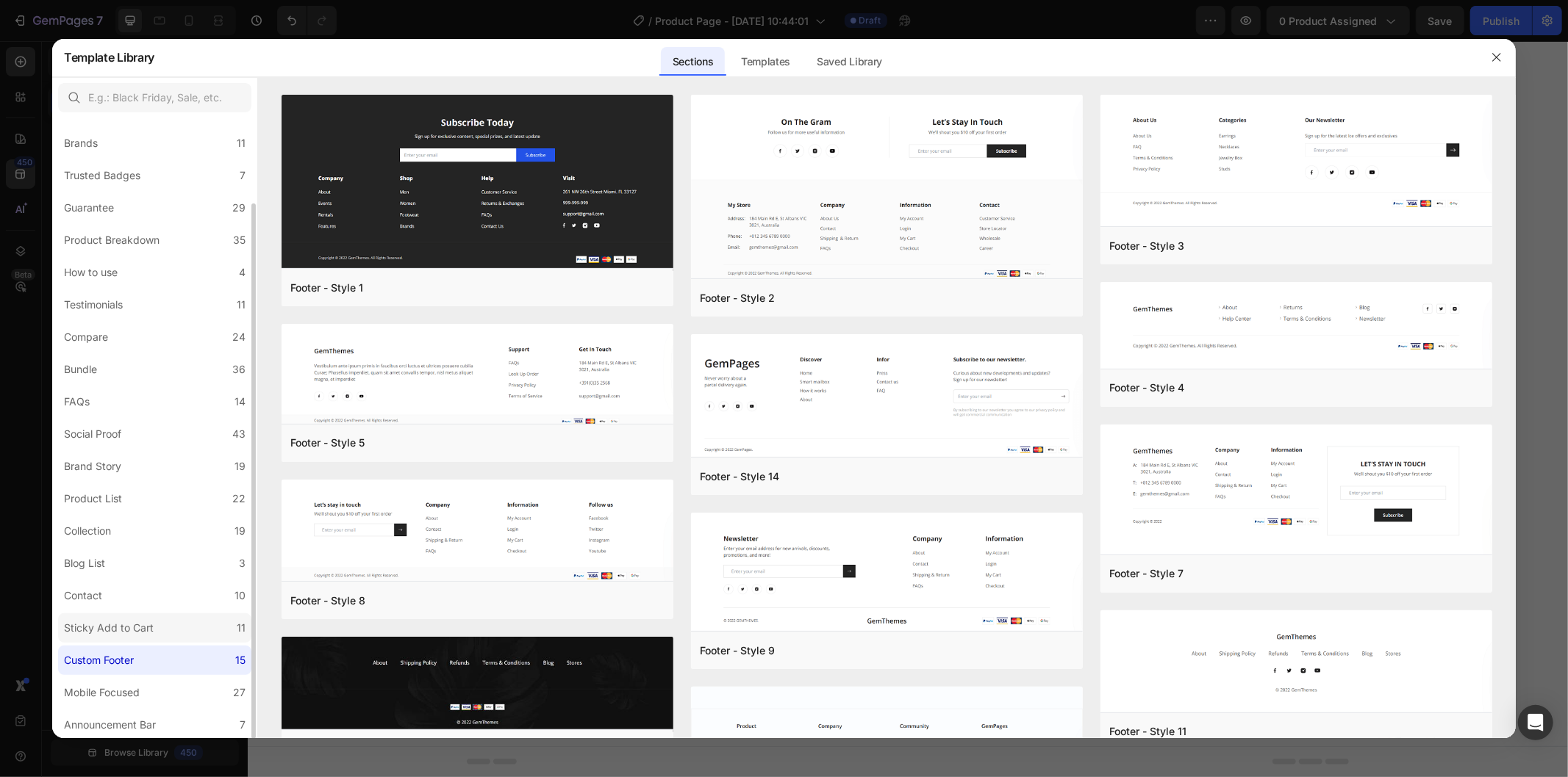
click at [141, 626] on div "Sticky Add to Cart" at bounding box center [109, 628] width 90 height 17
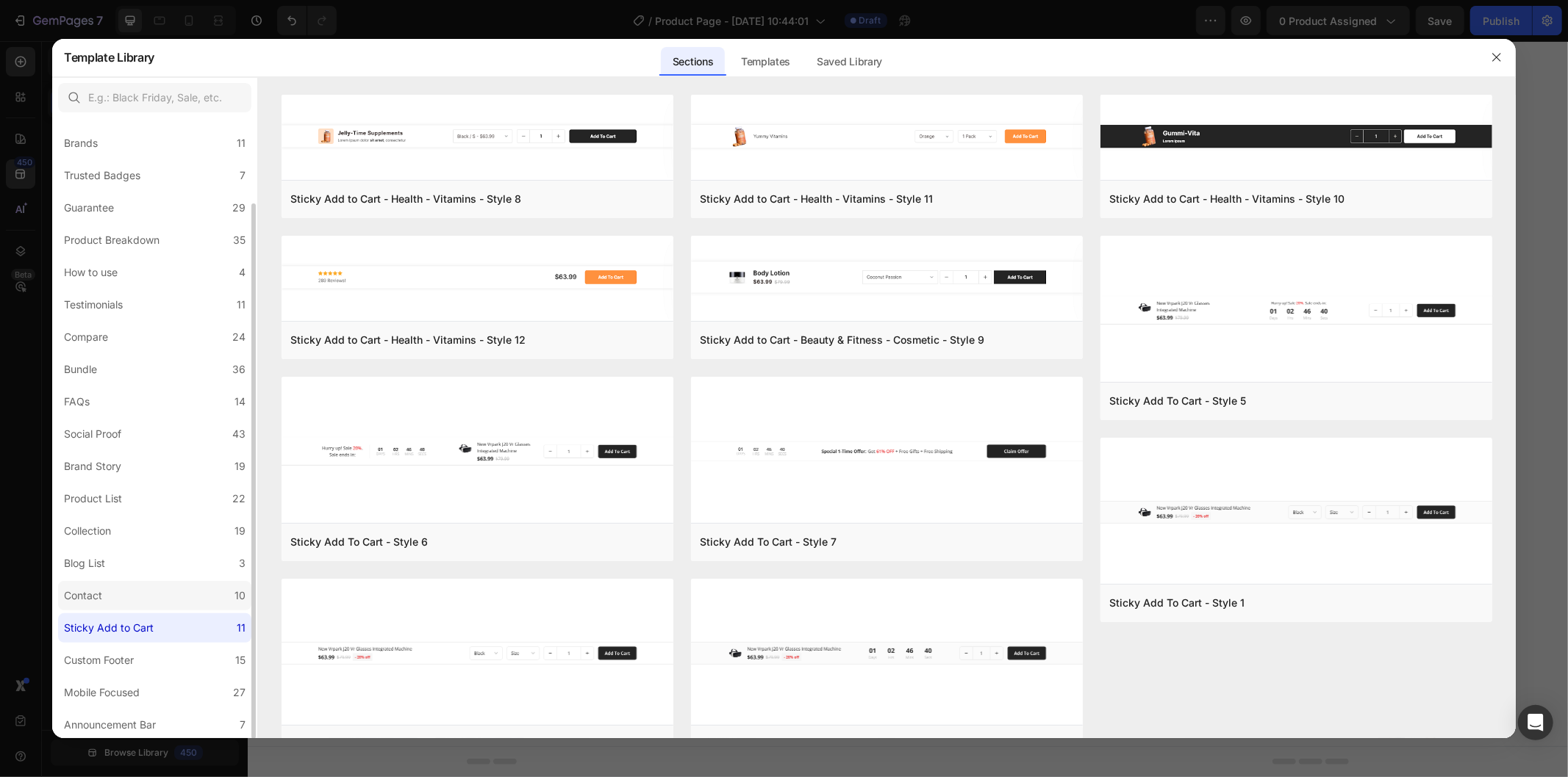
click at [137, 595] on label "Contact 10" at bounding box center [155, 595] width 193 height 29
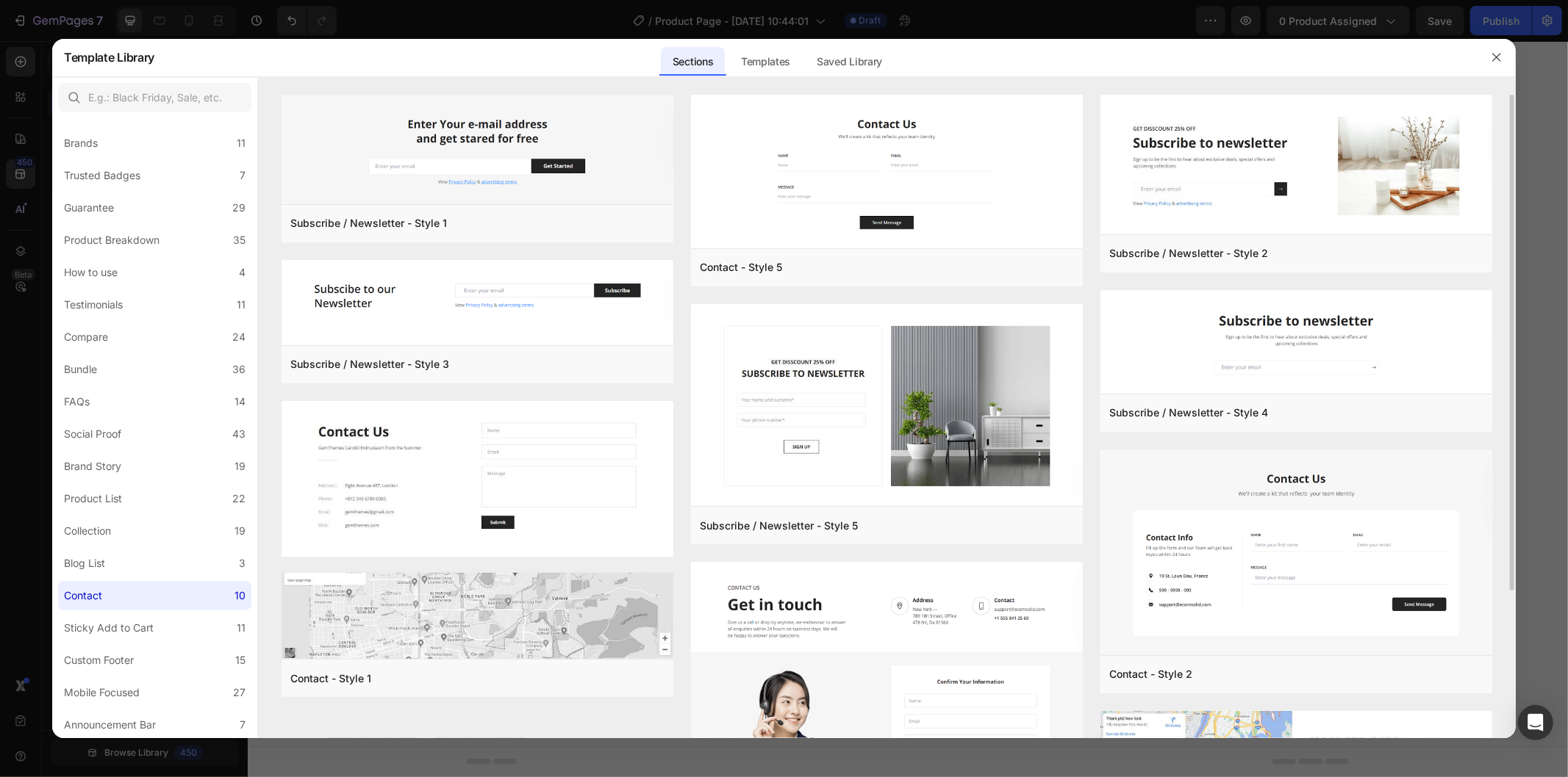
scroll to position [192, 0]
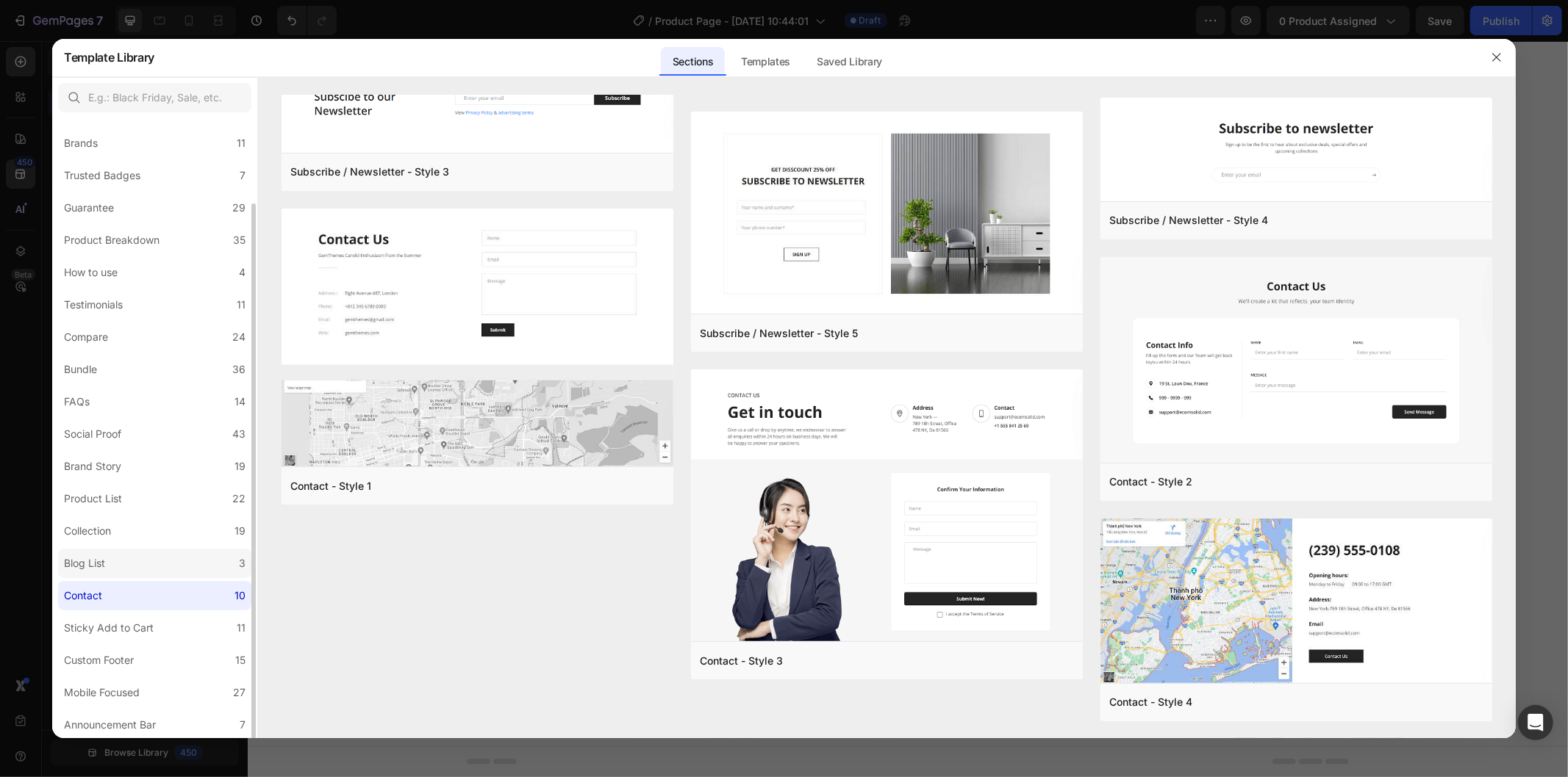
click at [188, 567] on label "Blog List 3" at bounding box center [155, 563] width 193 height 29
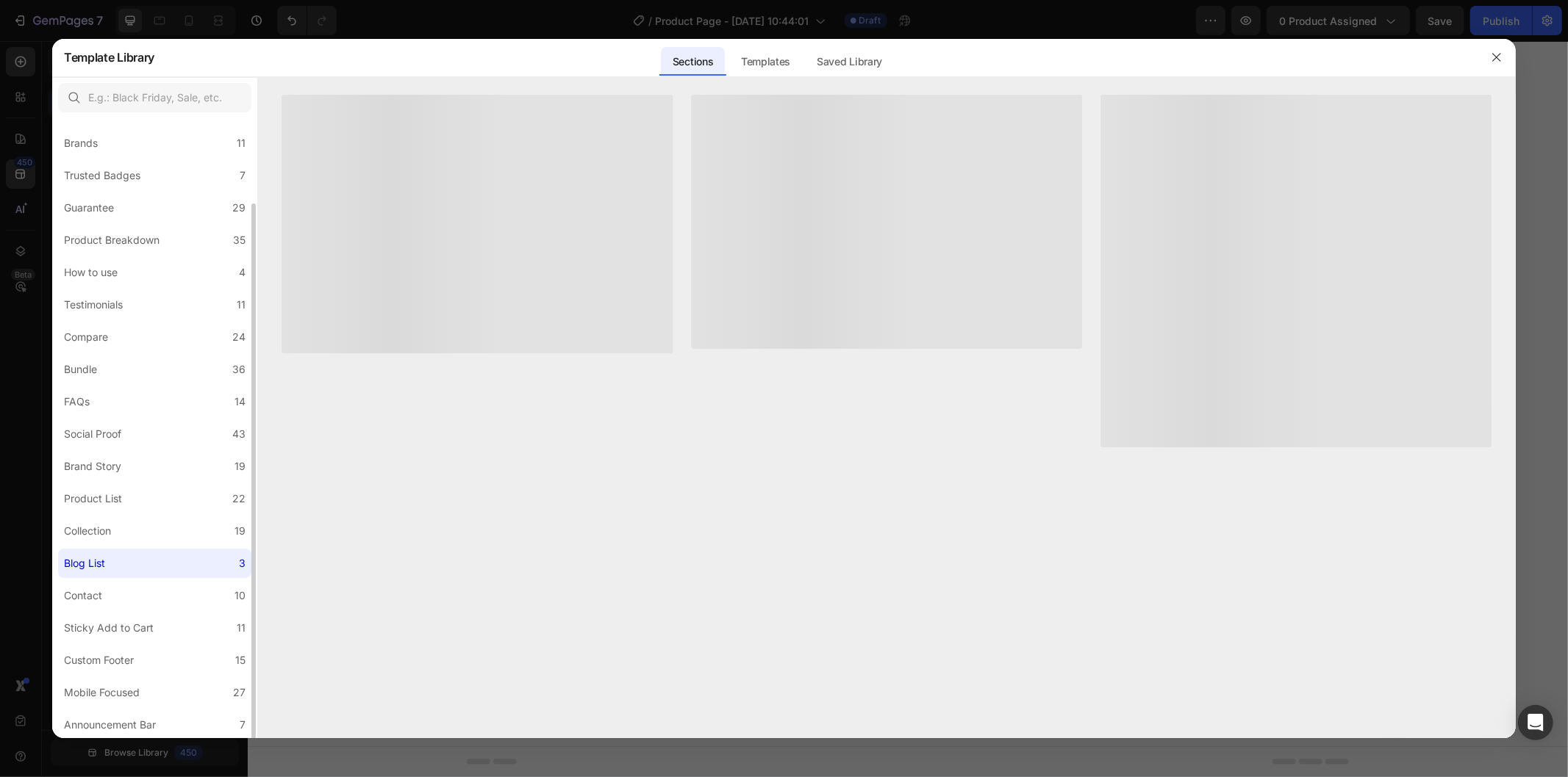
scroll to position [0, 0]
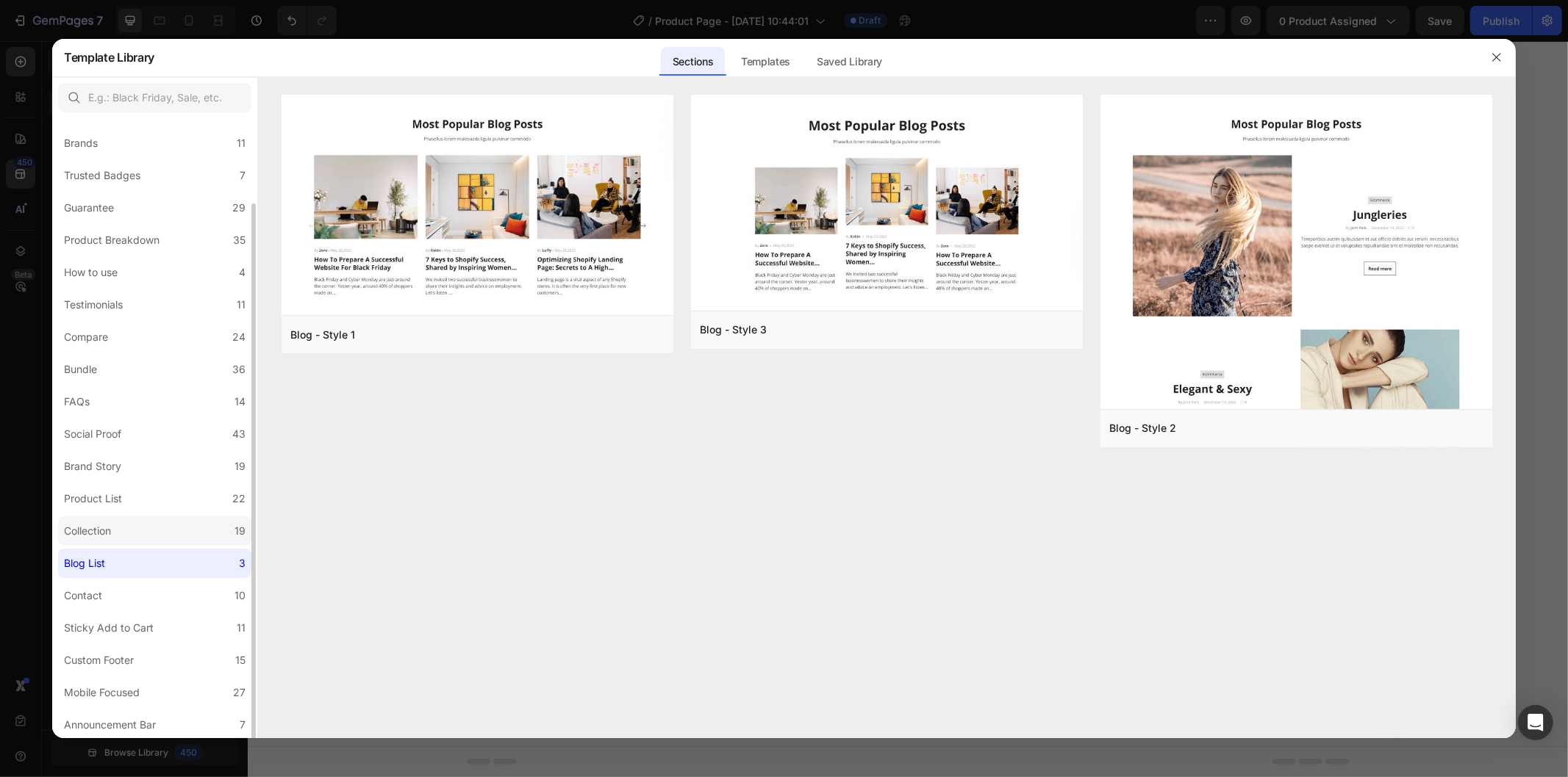
click at [129, 521] on label "Collection 19" at bounding box center [155, 530] width 193 height 29
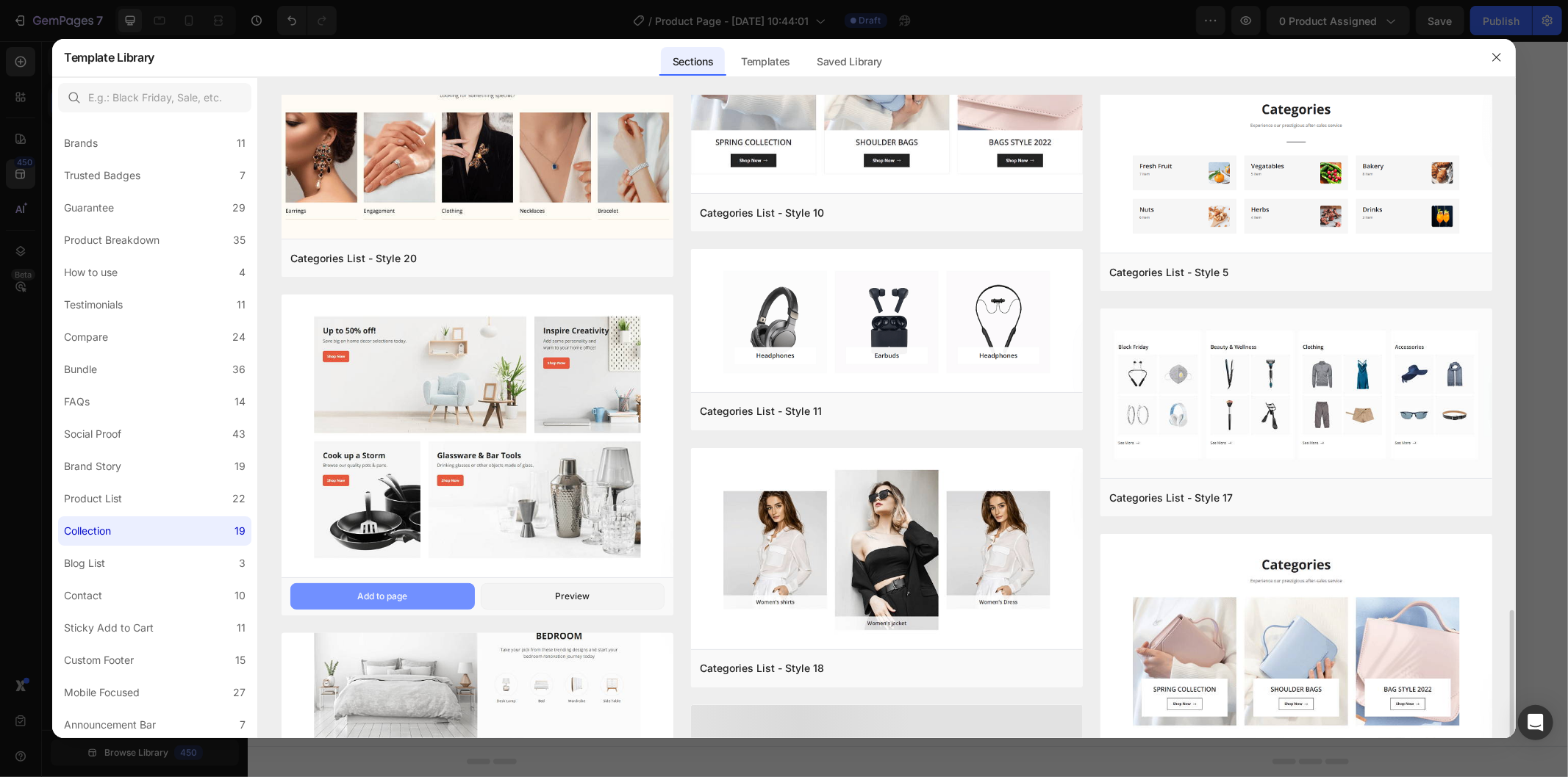
scroll to position [1162, 0]
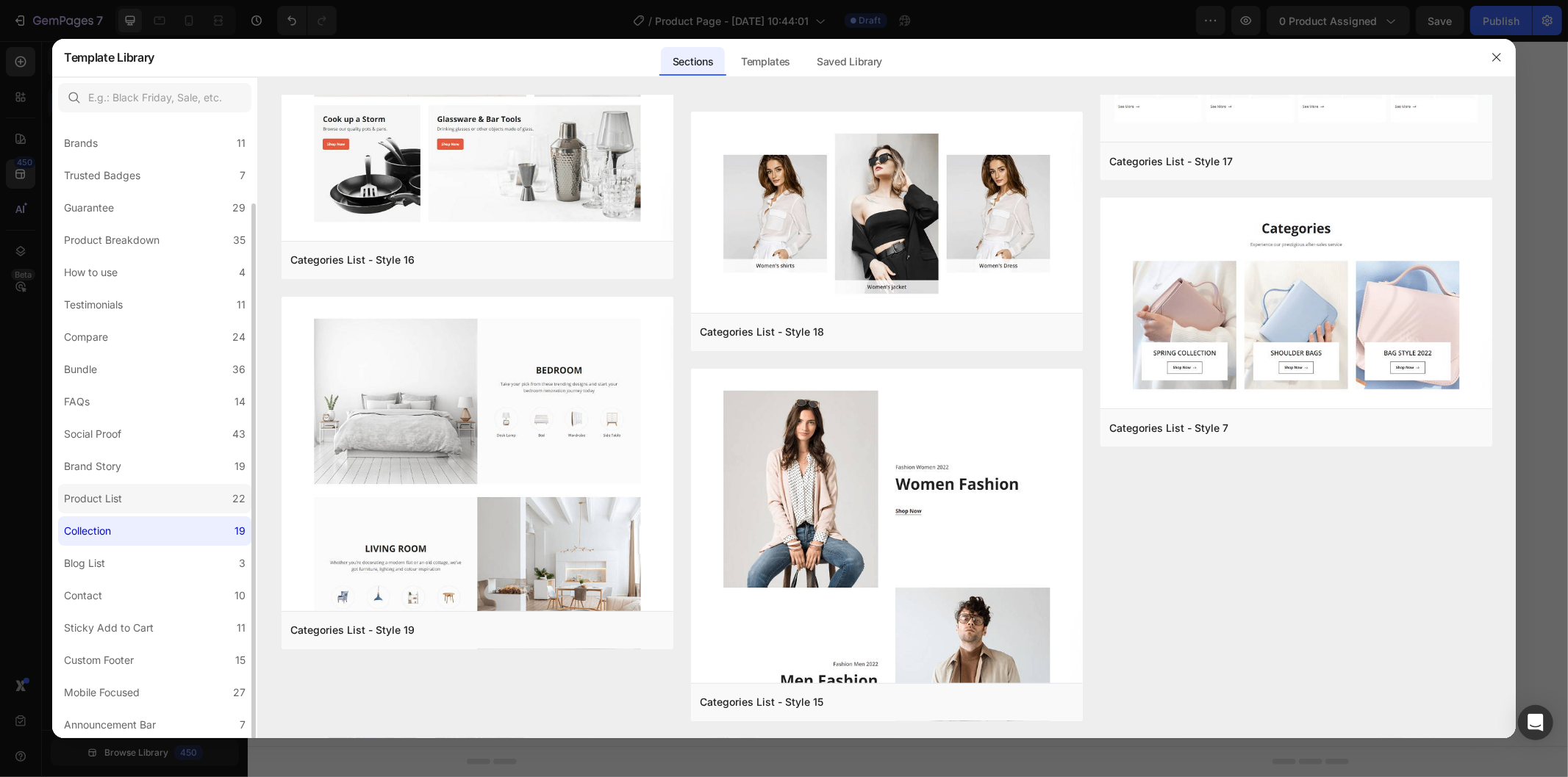
click at [216, 503] on label "Product List 22" at bounding box center [155, 498] width 193 height 29
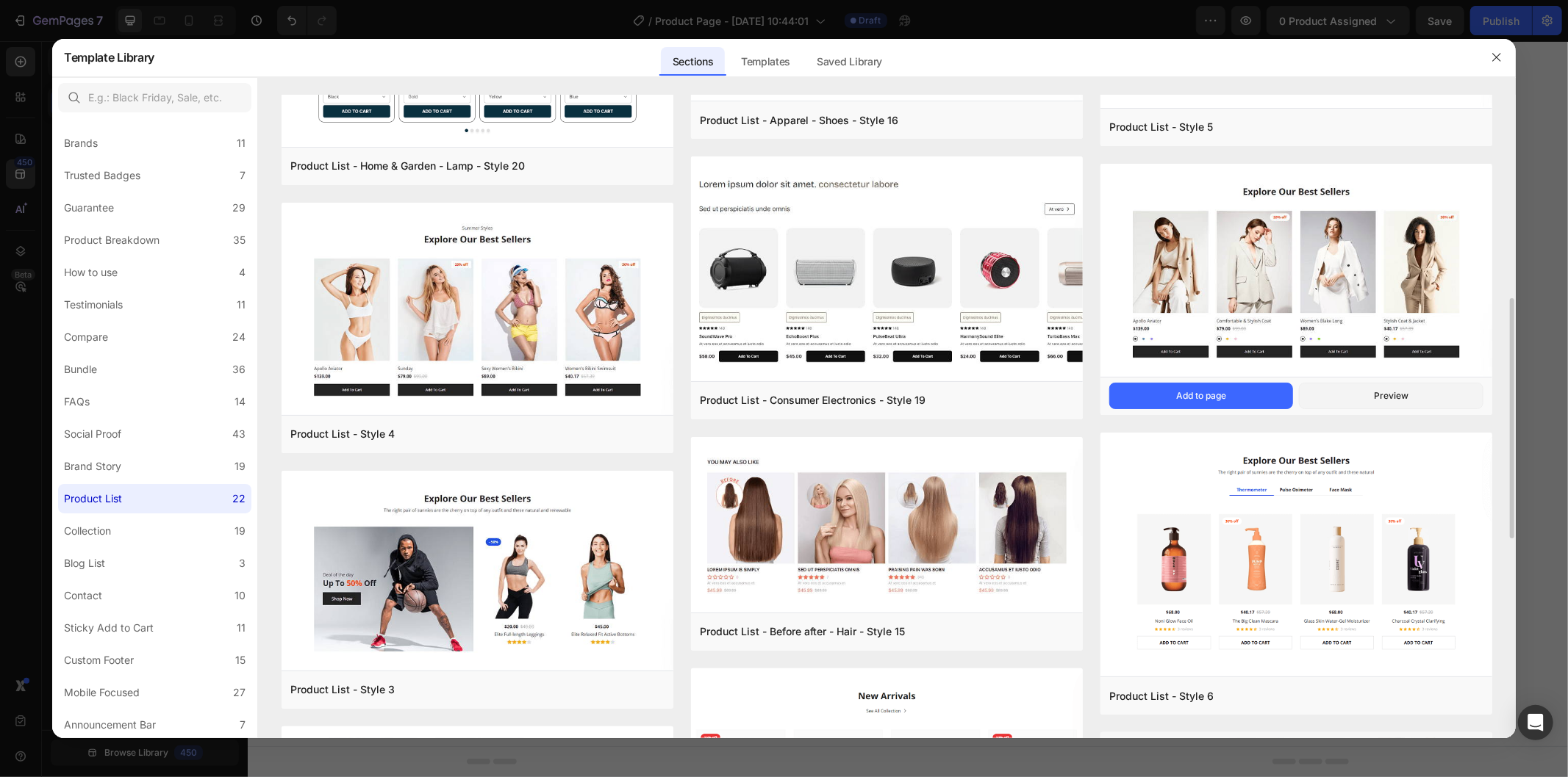
scroll to position [326, 0]
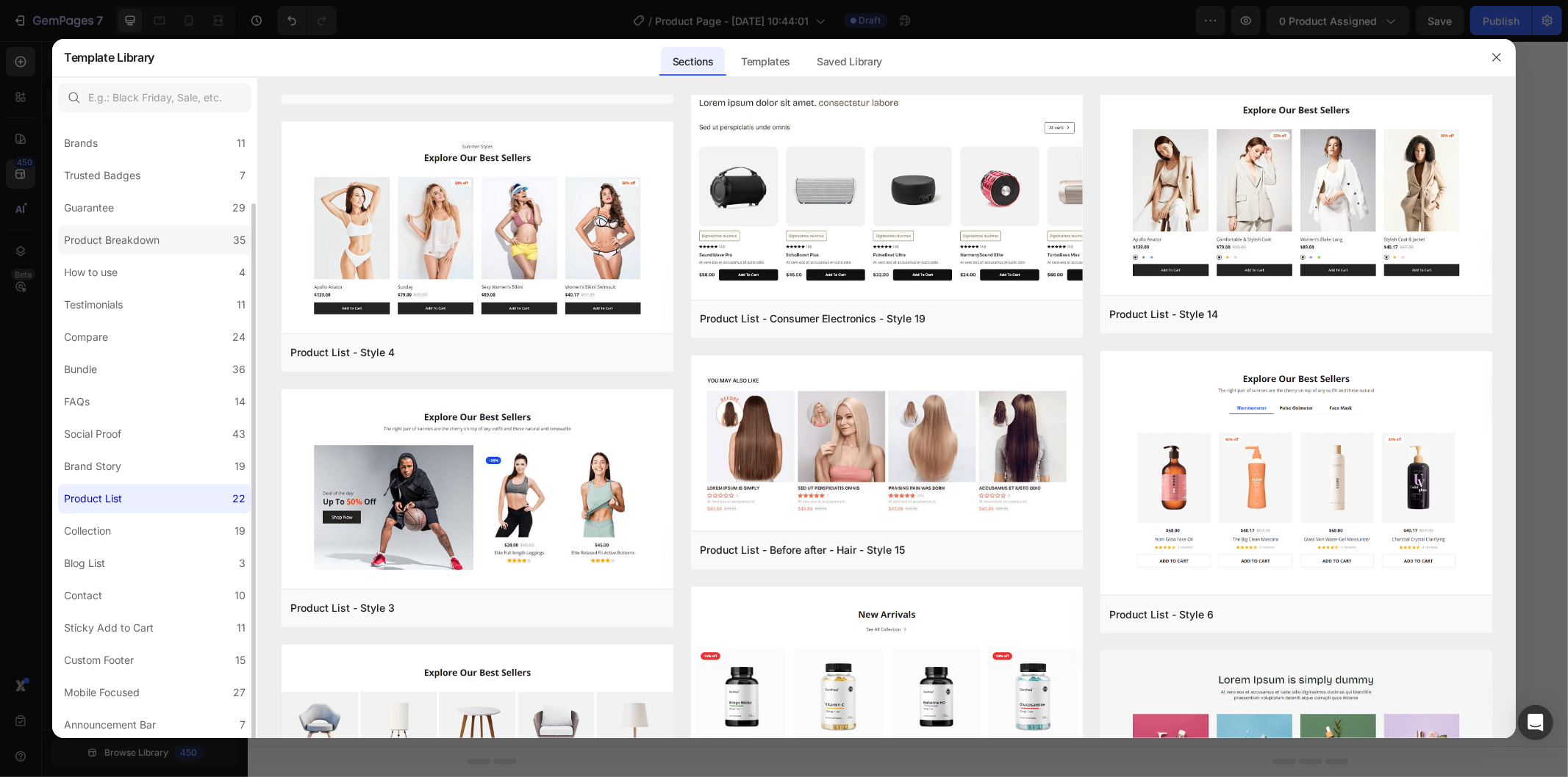
click at [177, 240] on label "Product Breakdown 35" at bounding box center [155, 240] width 193 height 29
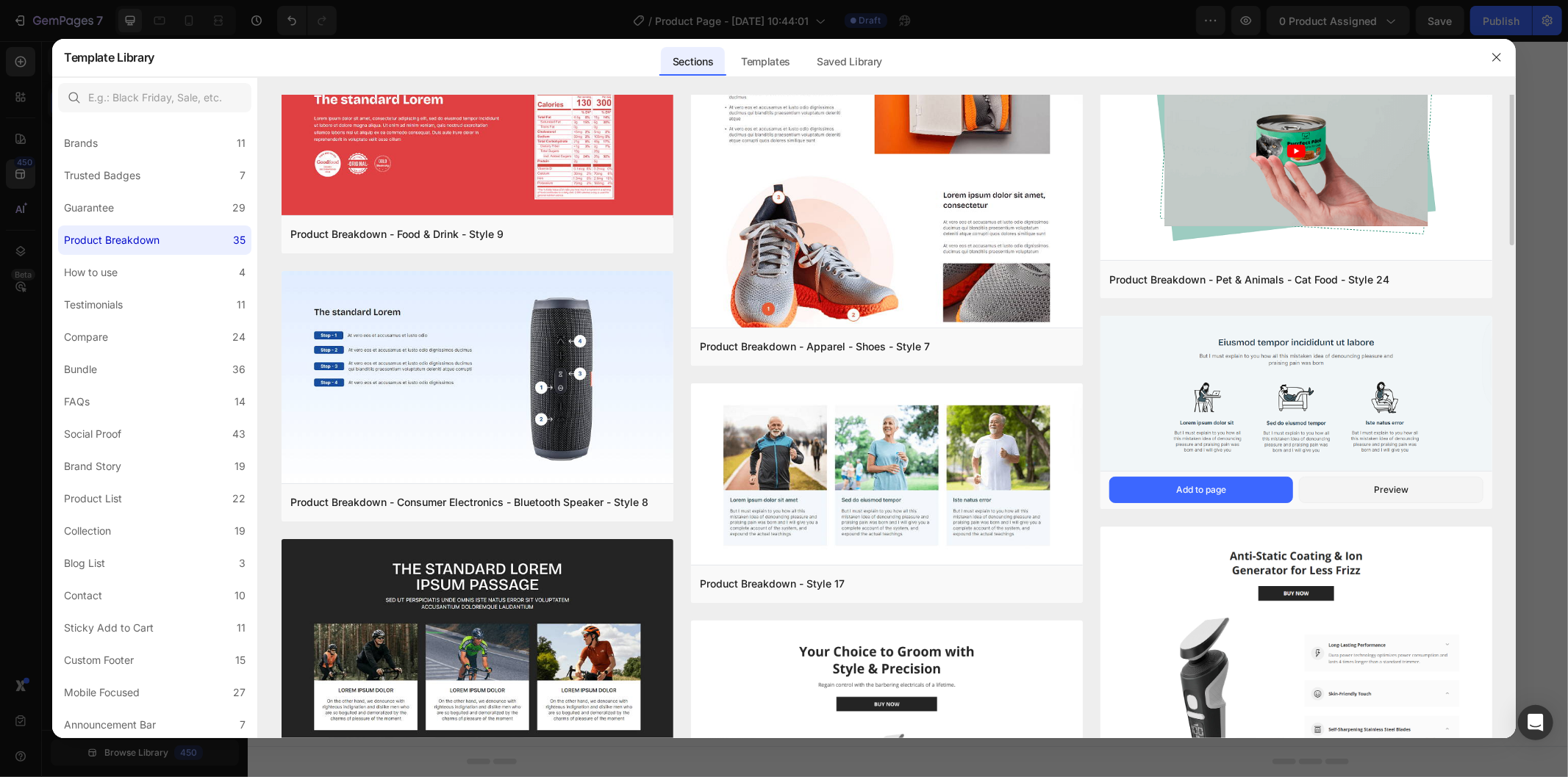
scroll to position [0, 0]
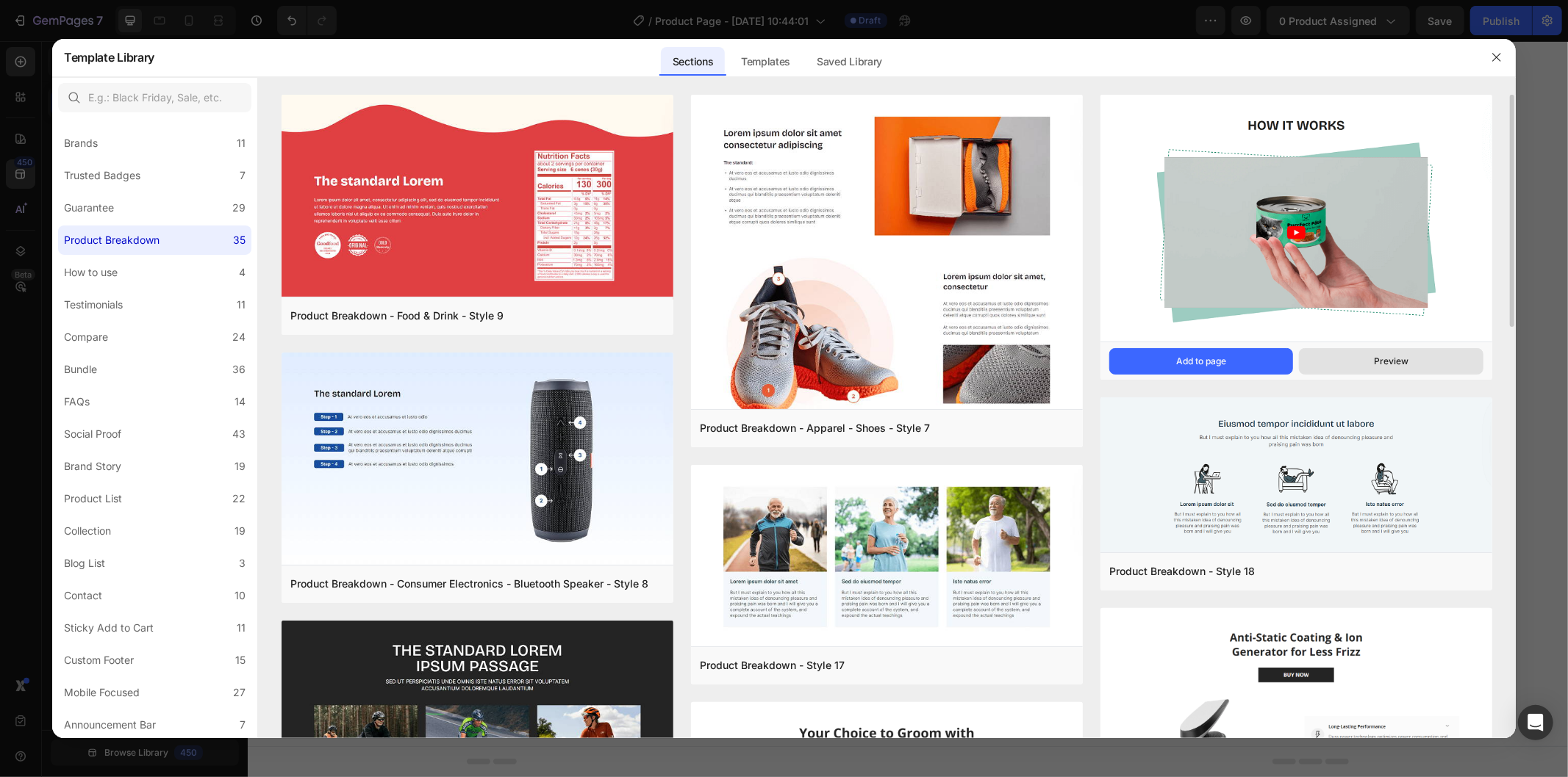
click at [1406, 361] on div "Preview" at bounding box center [1391, 361] width 34 height 13
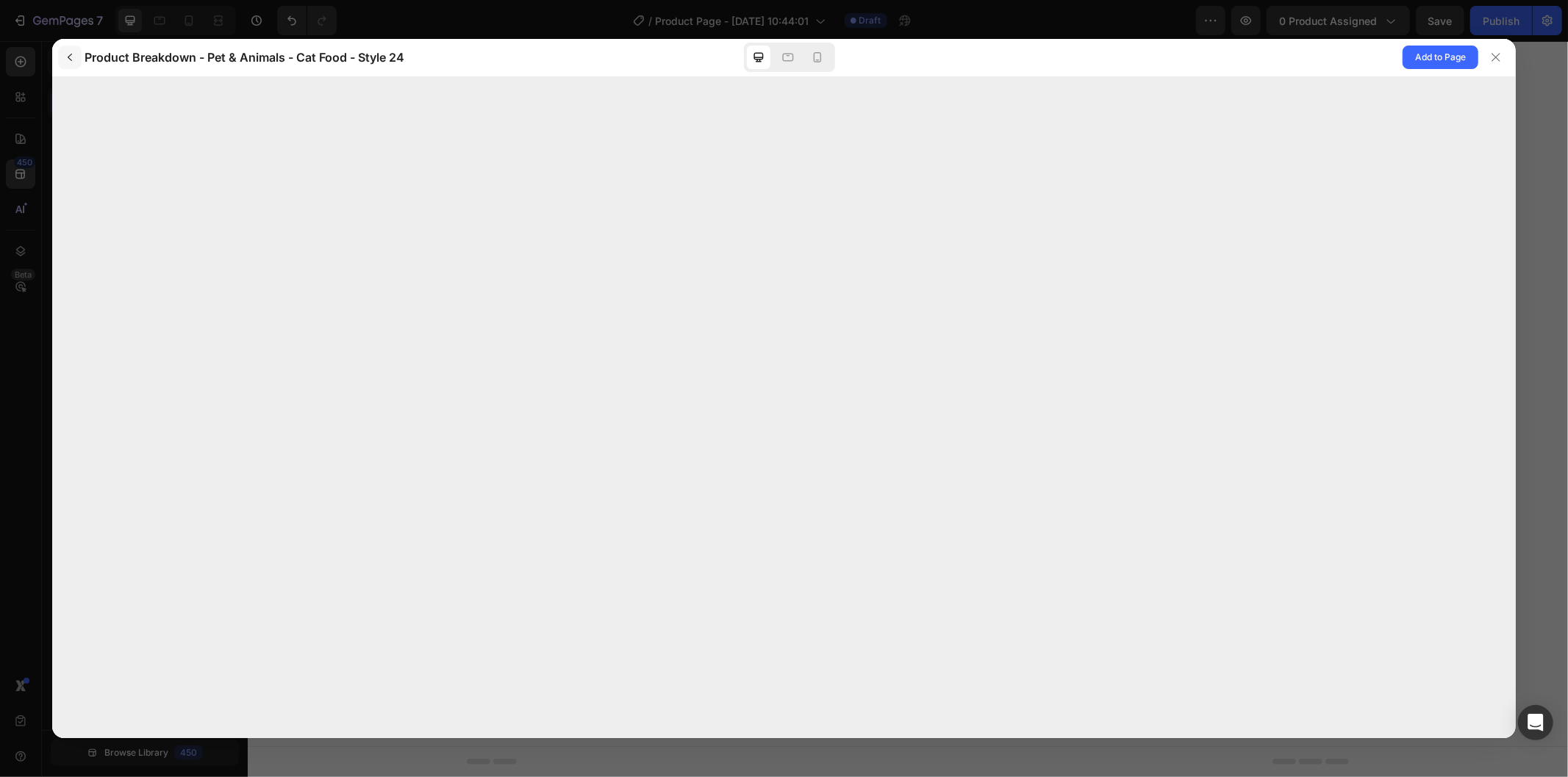
click at [62, 60] on button "button" at bounding box center [70, 57] width 23 height 23
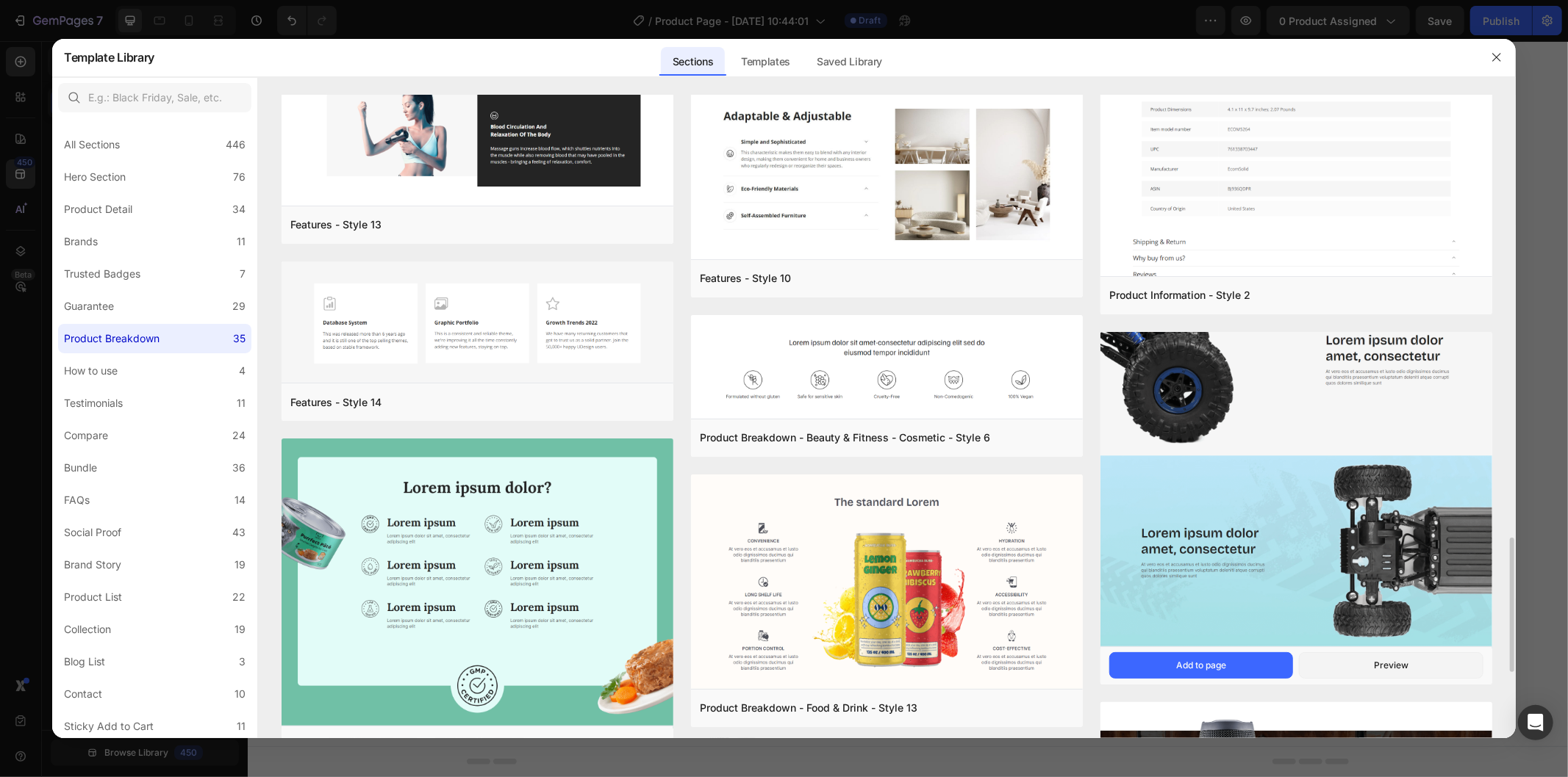
scroll to position [2203, 0]
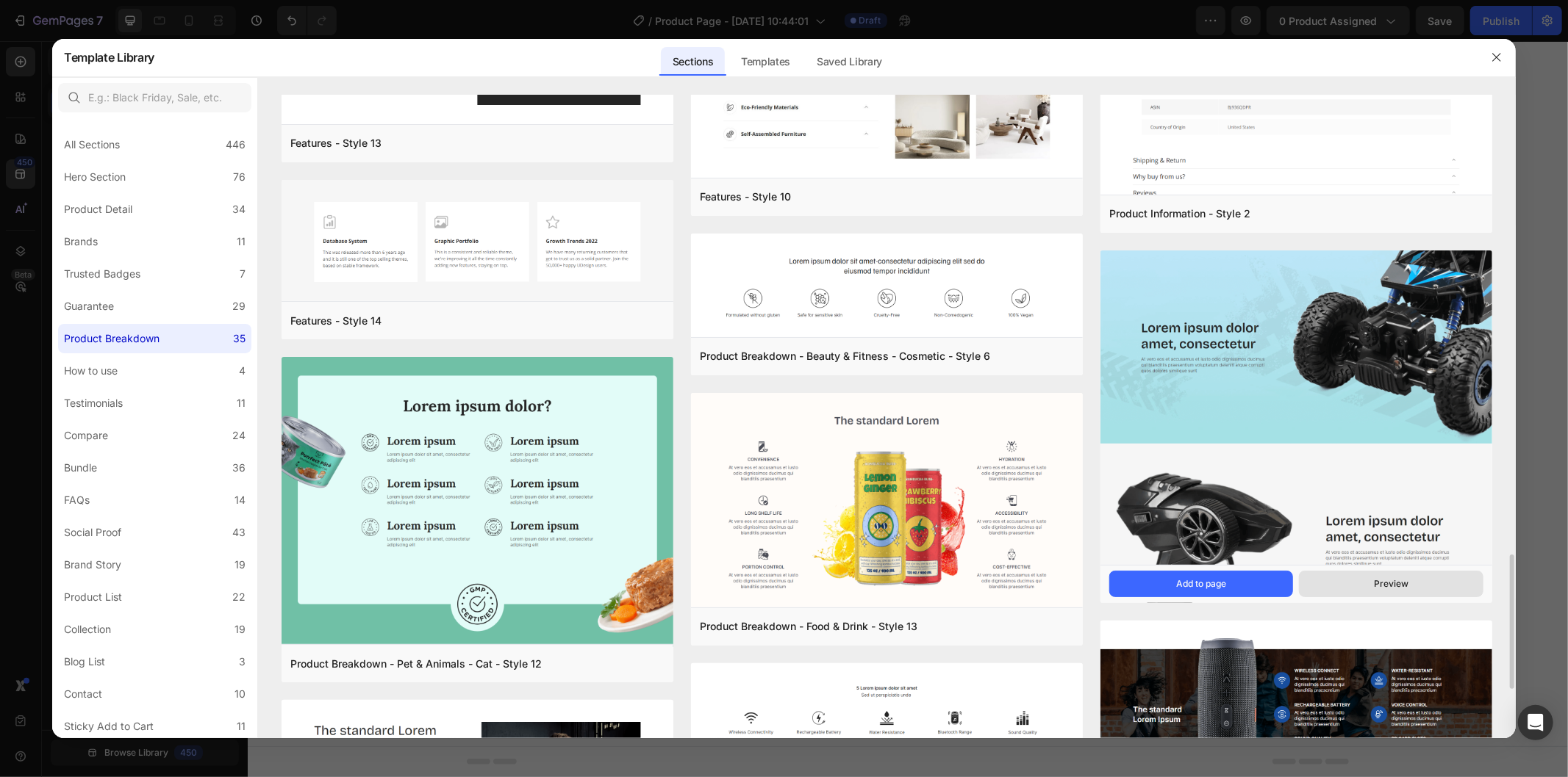
click at [1383, 583] on div "Preview" at bounding box center [1391, 584] width 34 height 13
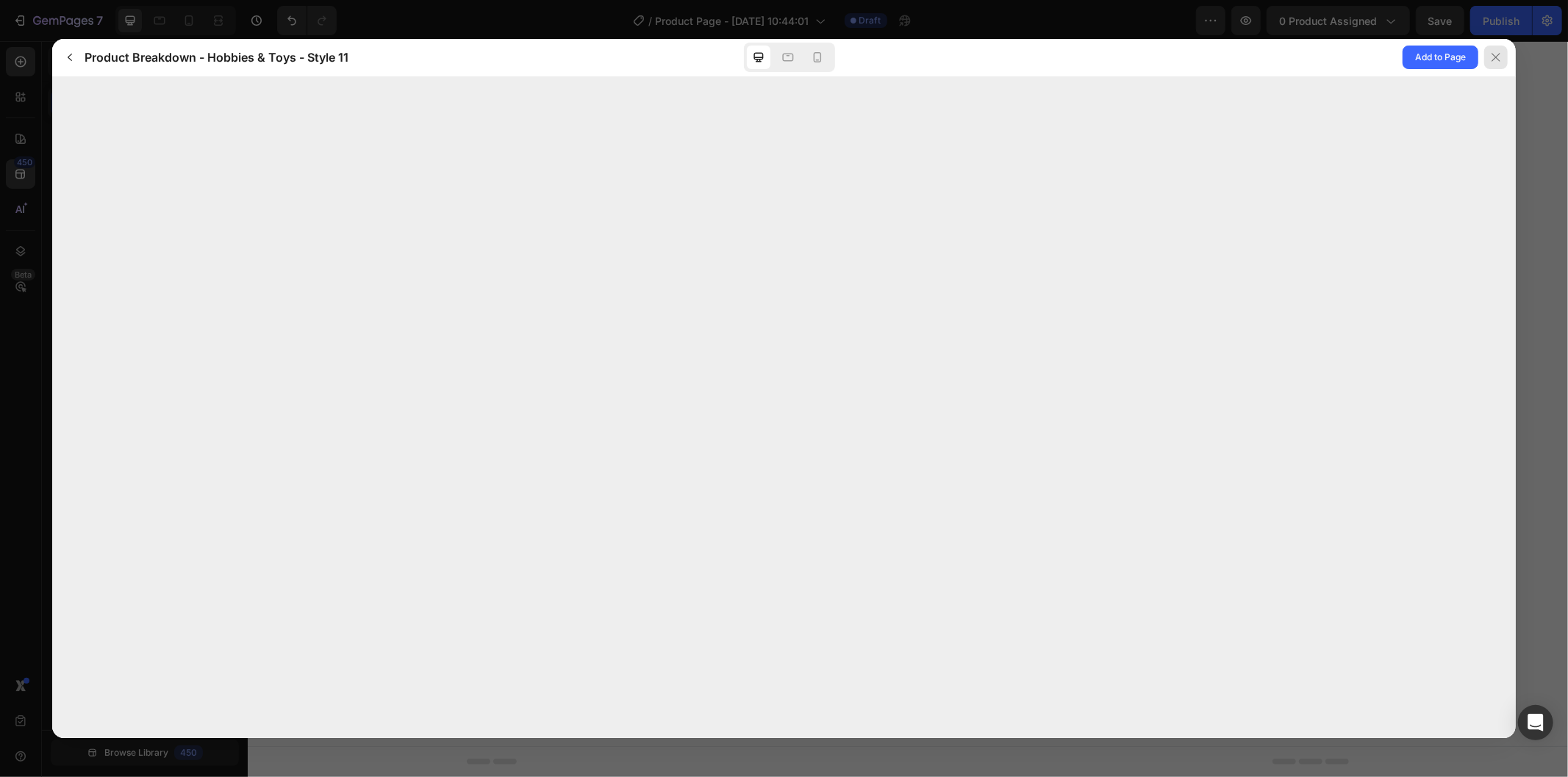
click at [1488, 53] on div at bounding box center [1496, 57] width 23 height 23
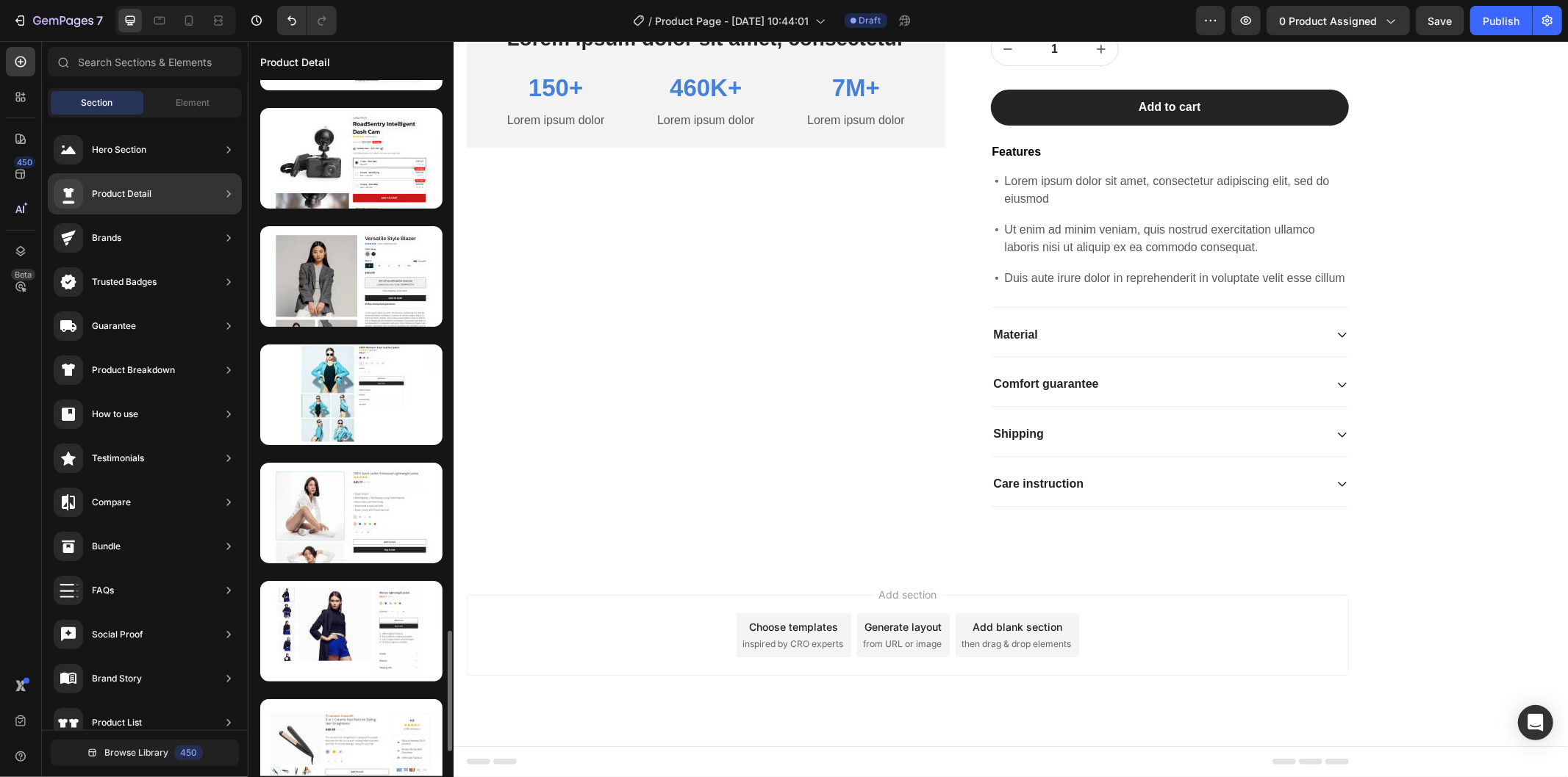
scroll to position [3315, 0]
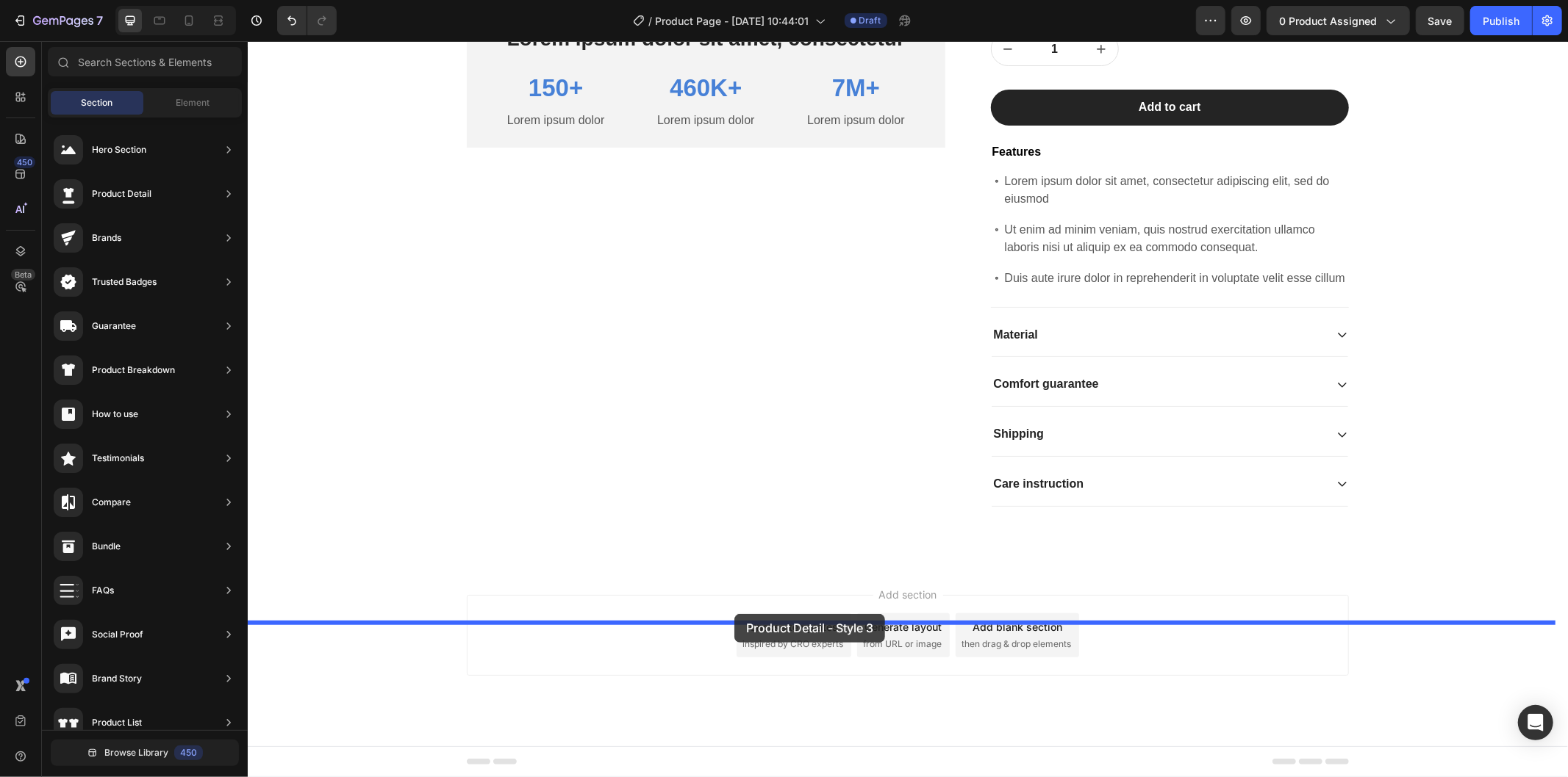
drag, startPoint x: 601, startPoint y: 527, endPoint x: 733, endPoint y: 614, distance: 158.1
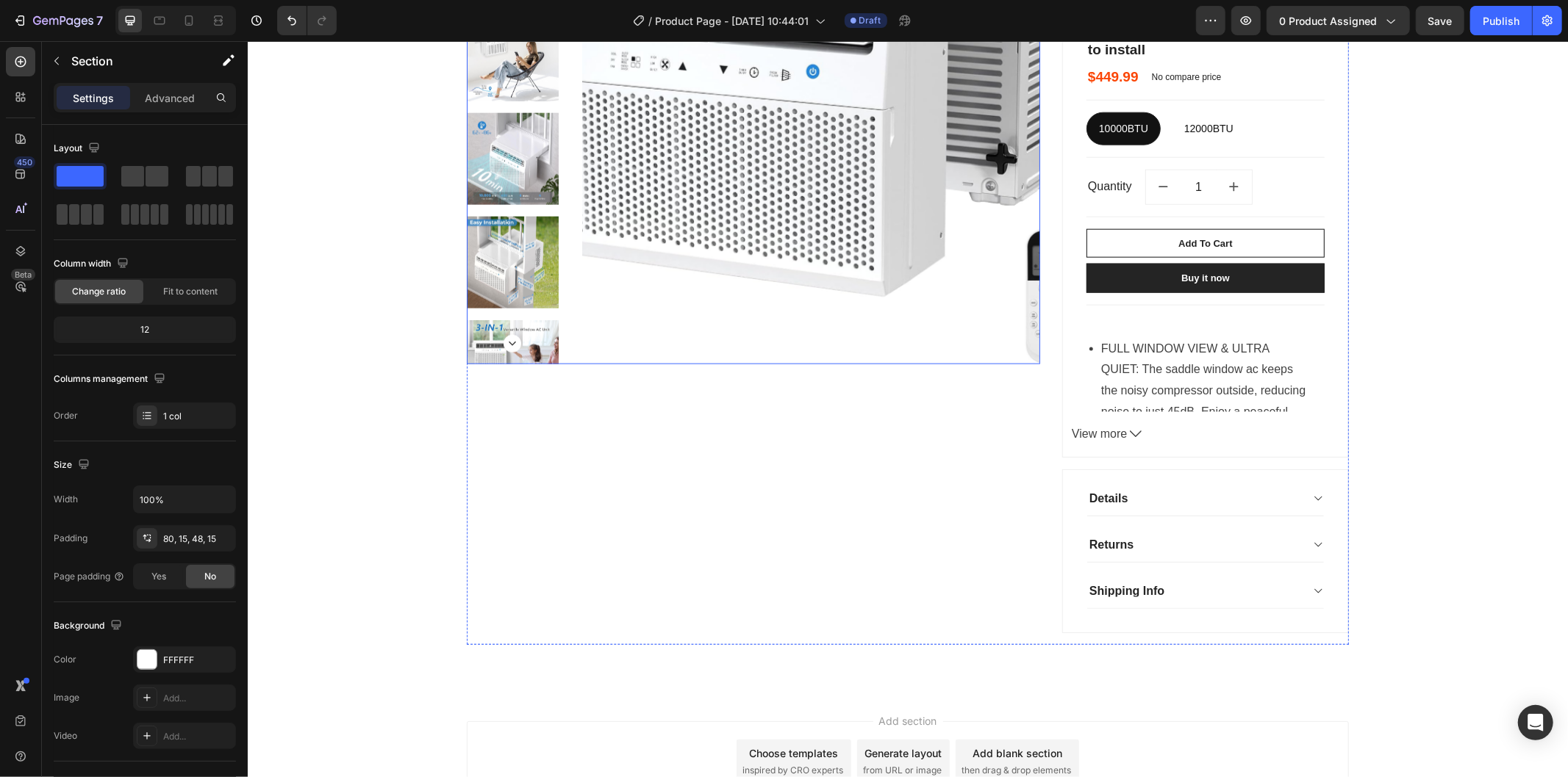
scroll to position [1547, 0]
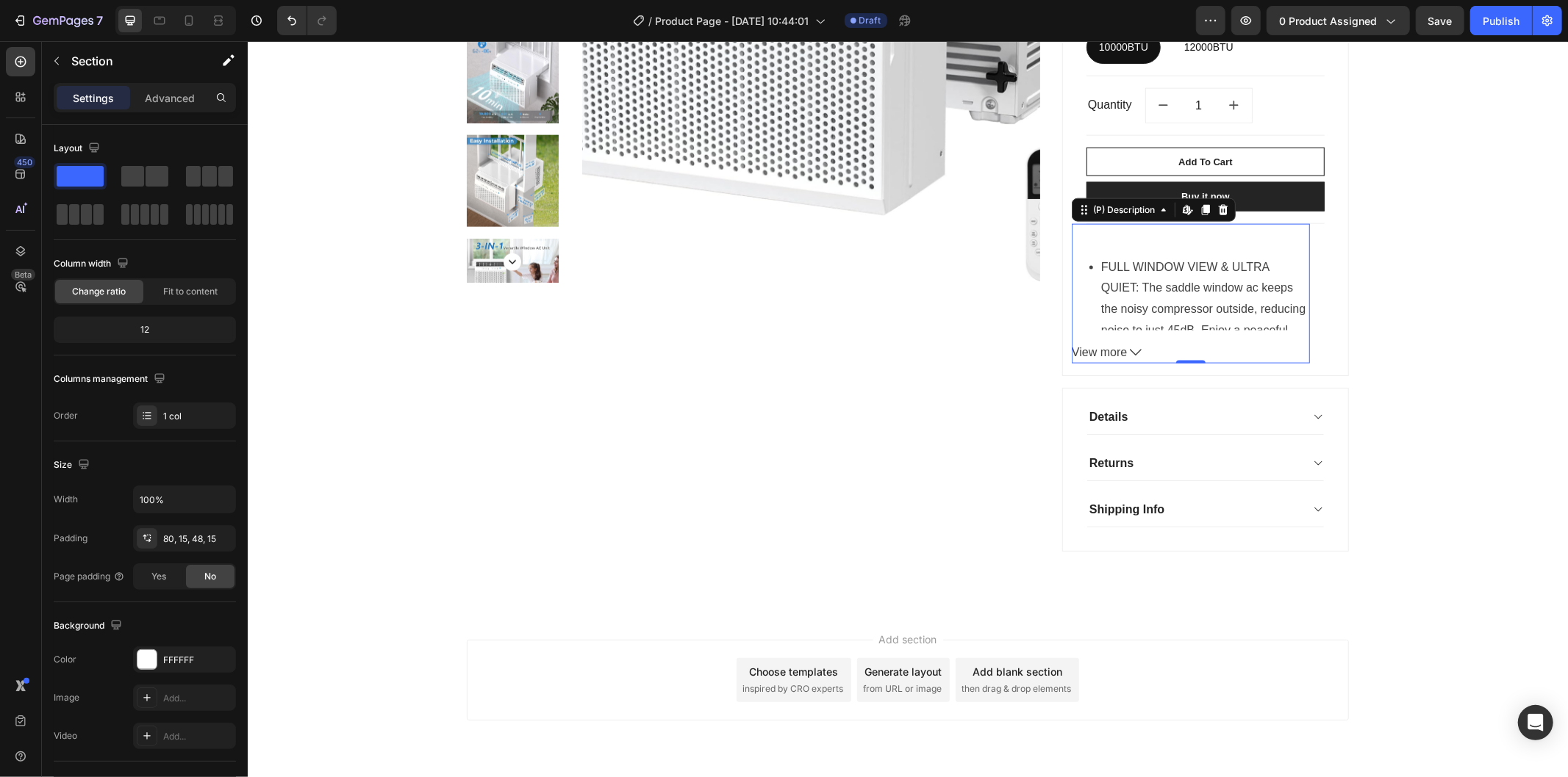
click at [1111, 356] on span "View more" at bounding box center [1098, 352] width 55 height 22
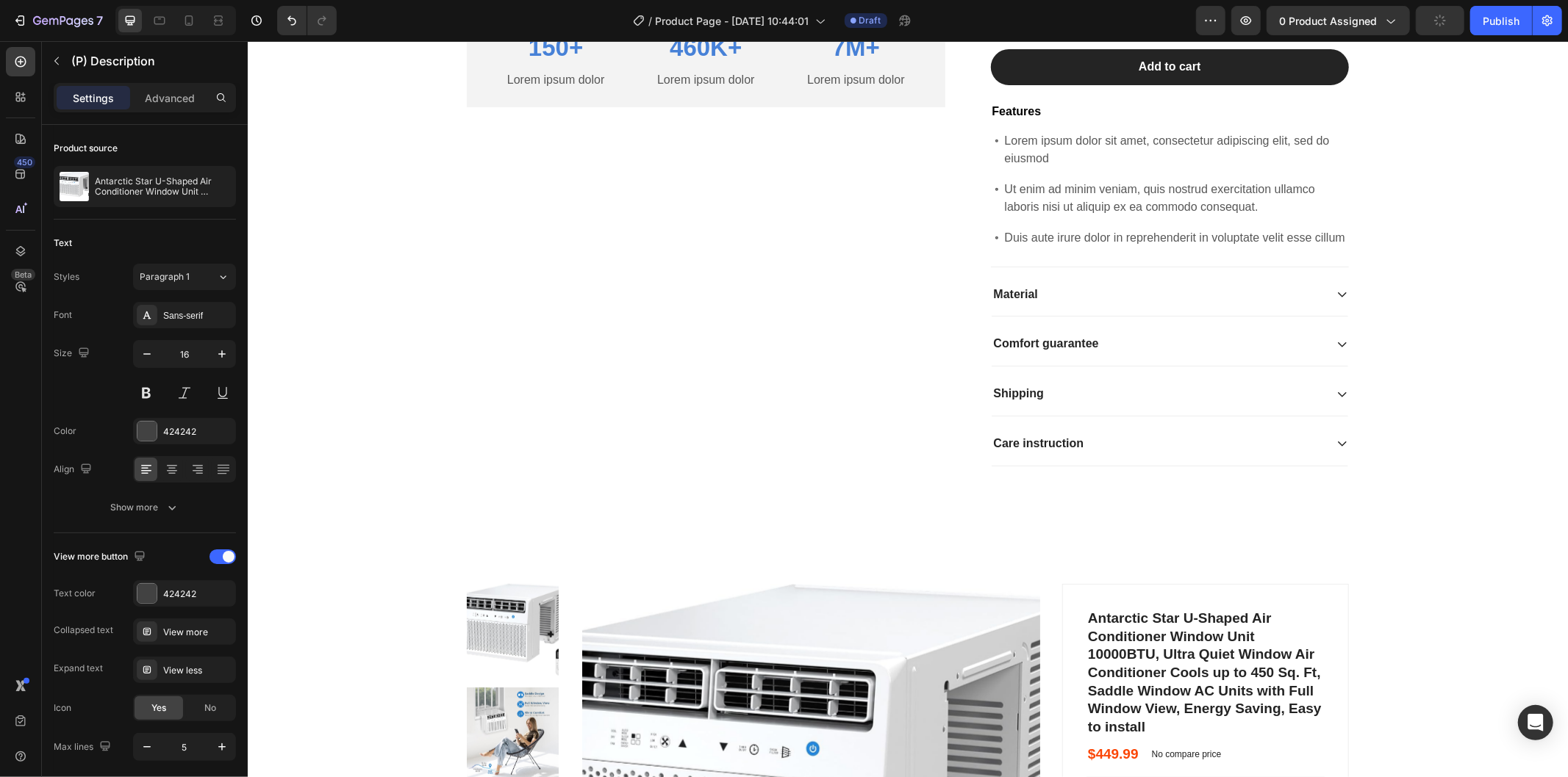
scroll to position [567, 0]
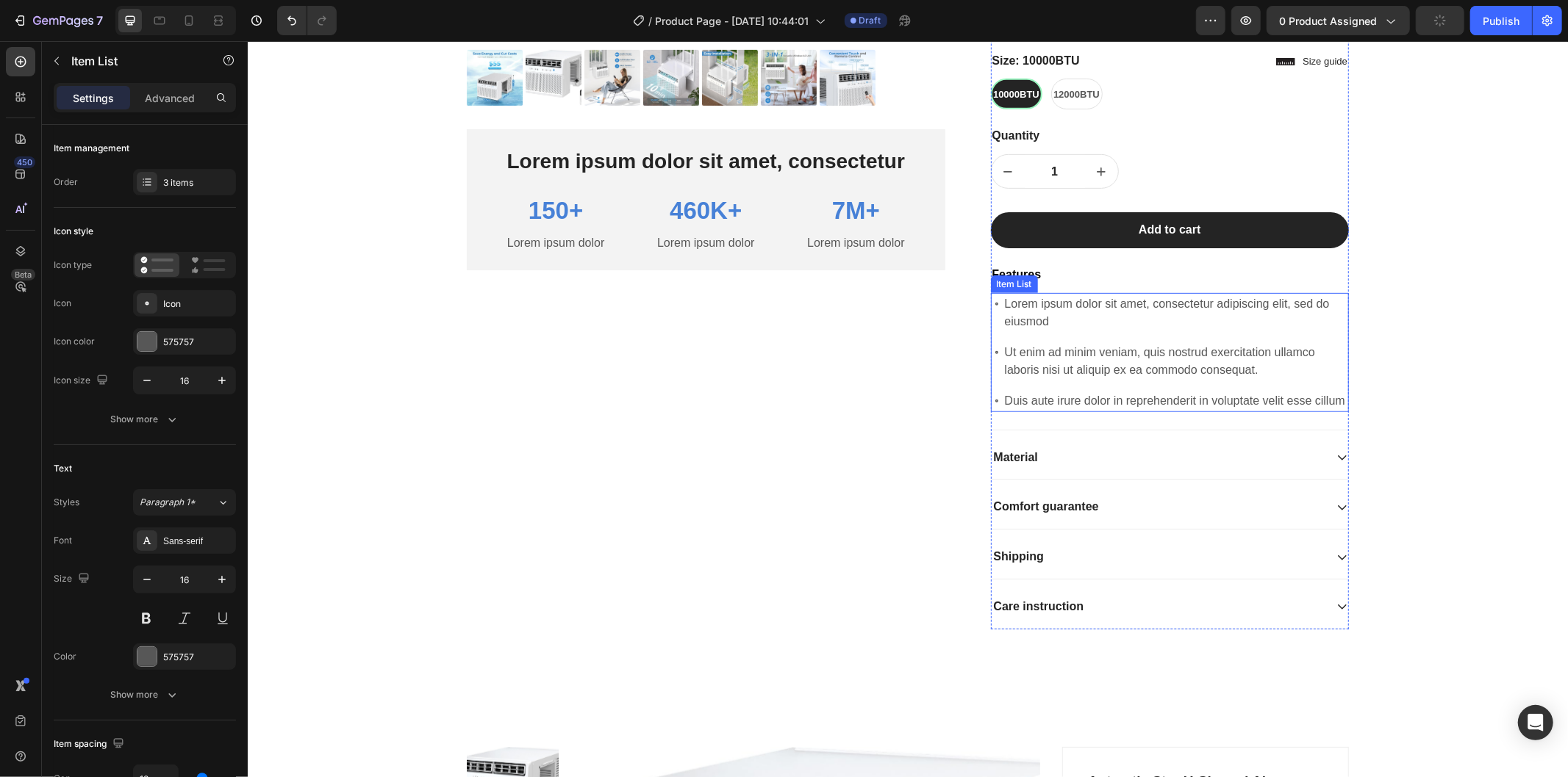
click at [1254, 378] on p "Ut enim ad minim veniam, quis nostrud exercitation ullamco laboris nisi ut aliq…" at bounding box center [1175, 361] width 342 height 35
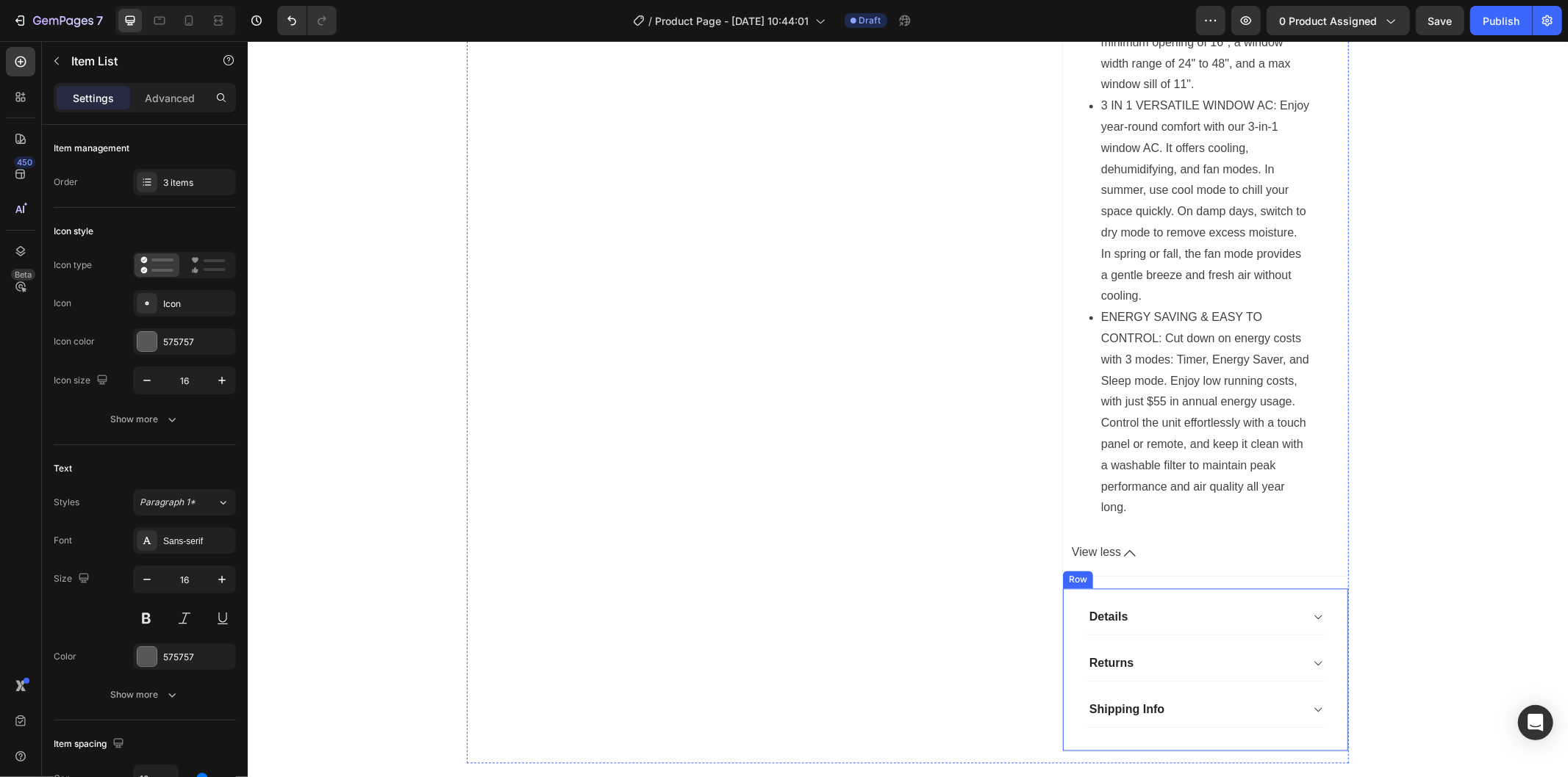
scroll to position [2651, 0]
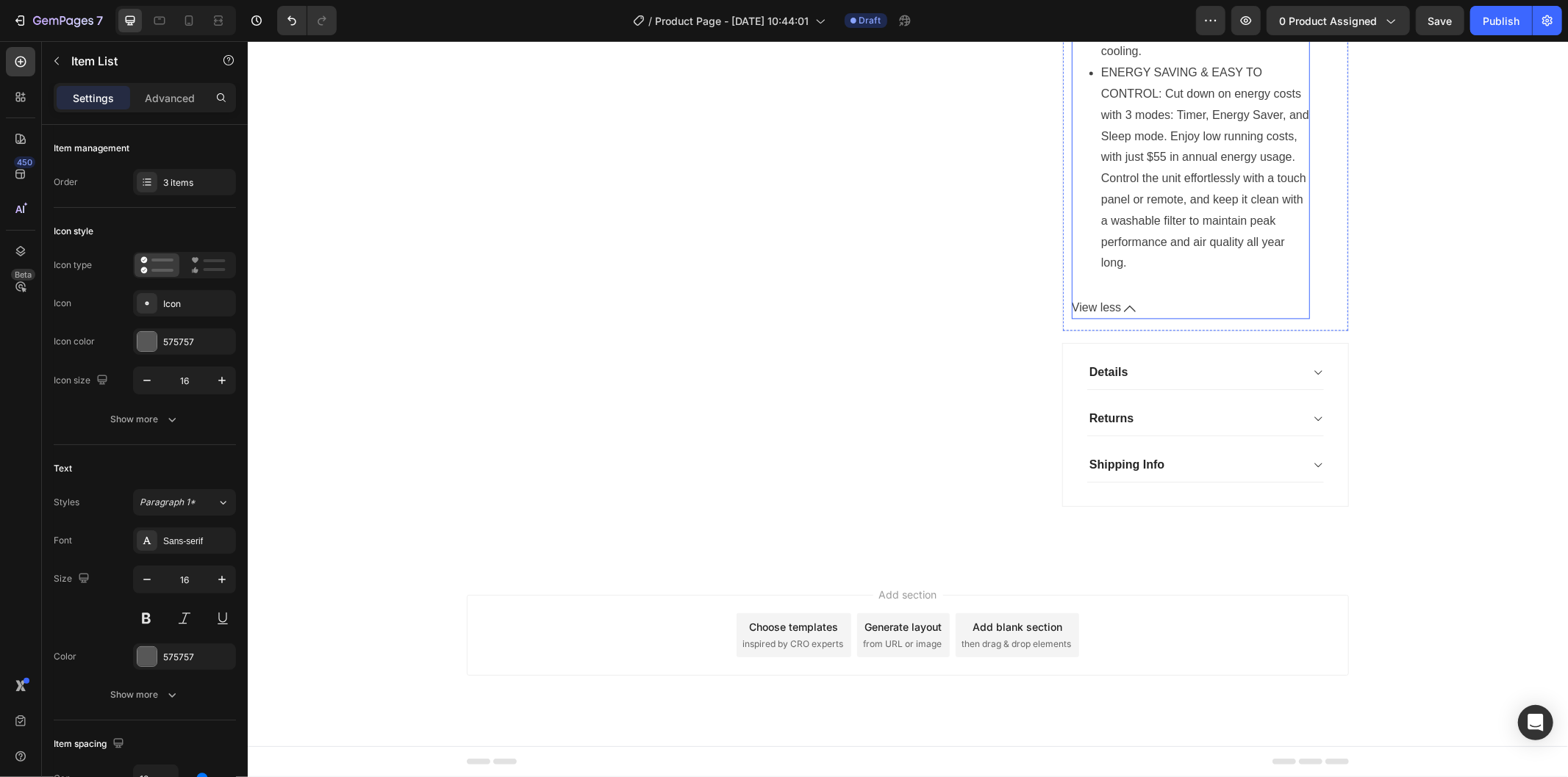
click at [1124, 310] on icon at bounding box center [1129, 308] width 12 height 12
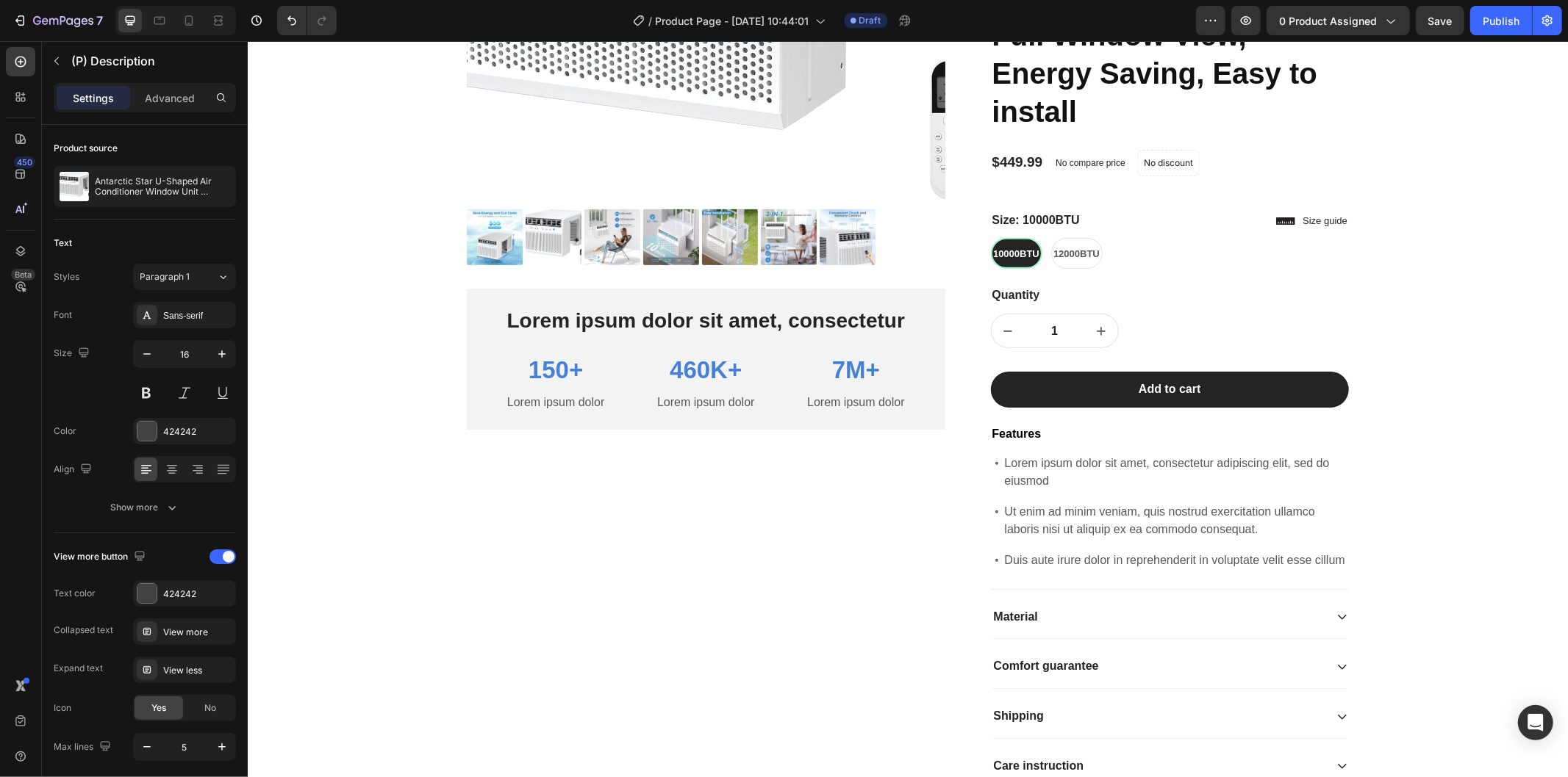
scroll to position [735, 0]
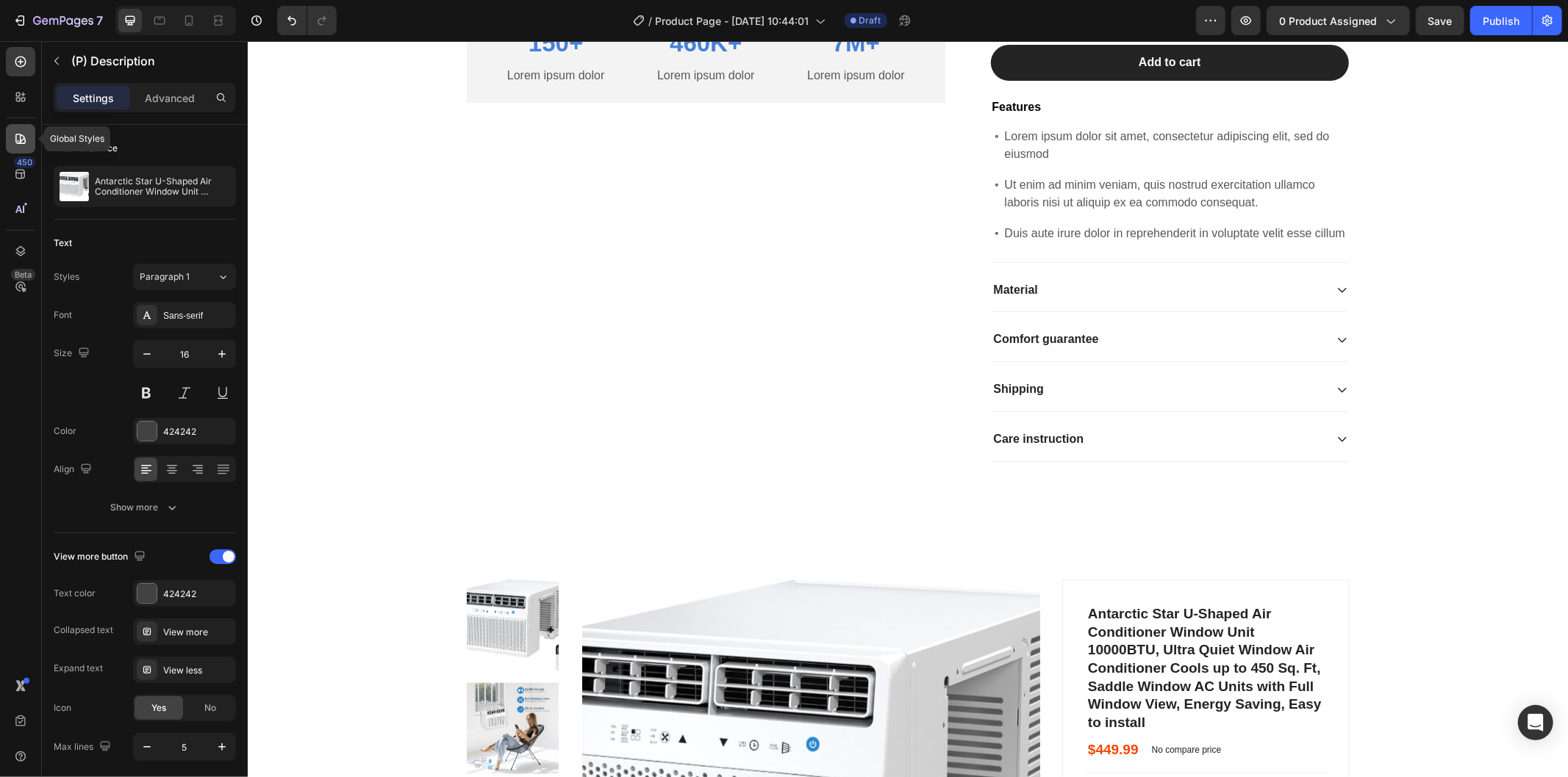
click at [19, 146] on div at bounding box center [20, 138] width 29 height 29
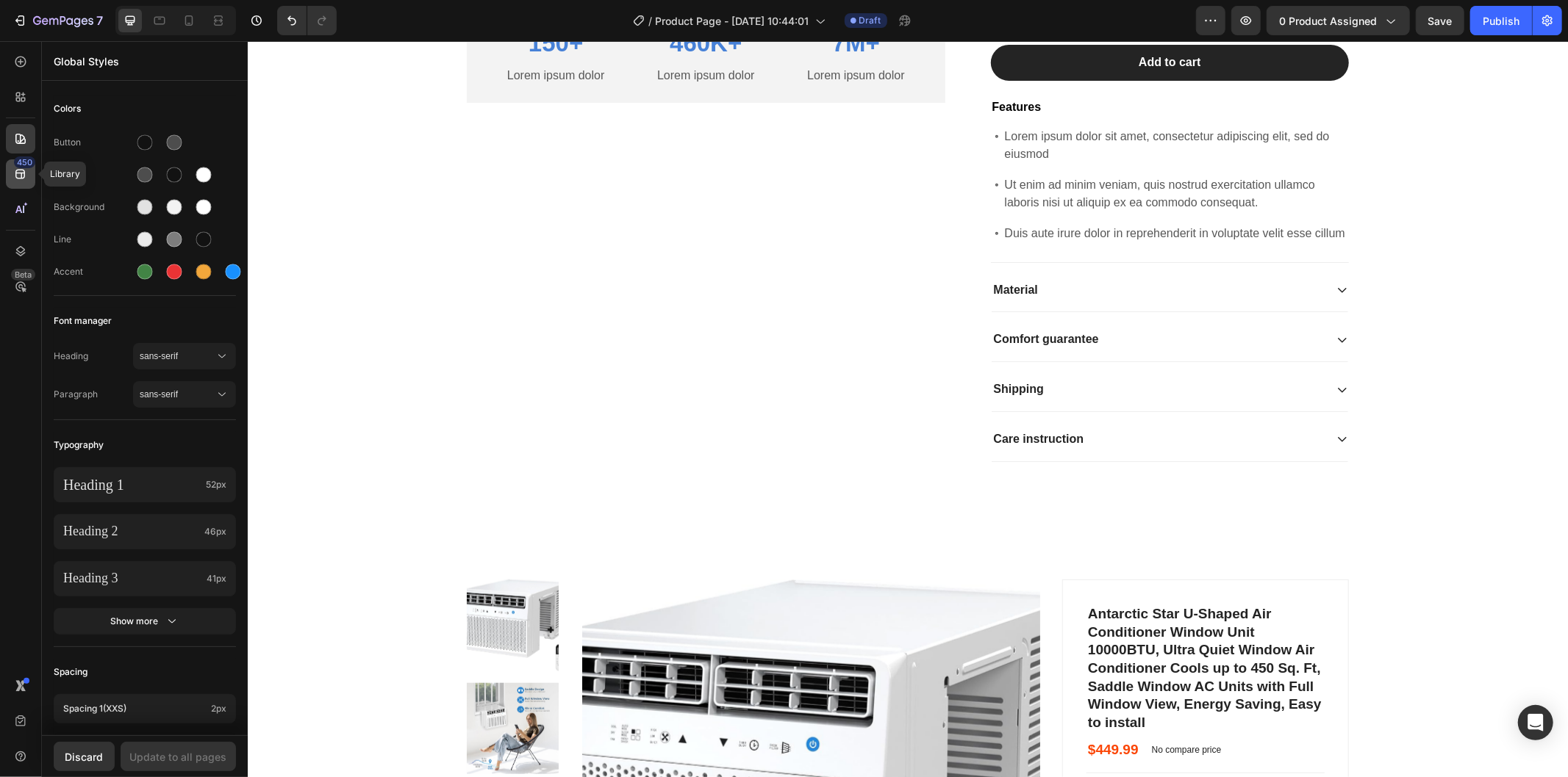
click at [21, 177] on icon at bounding box center [20, 174] width 9 height 9
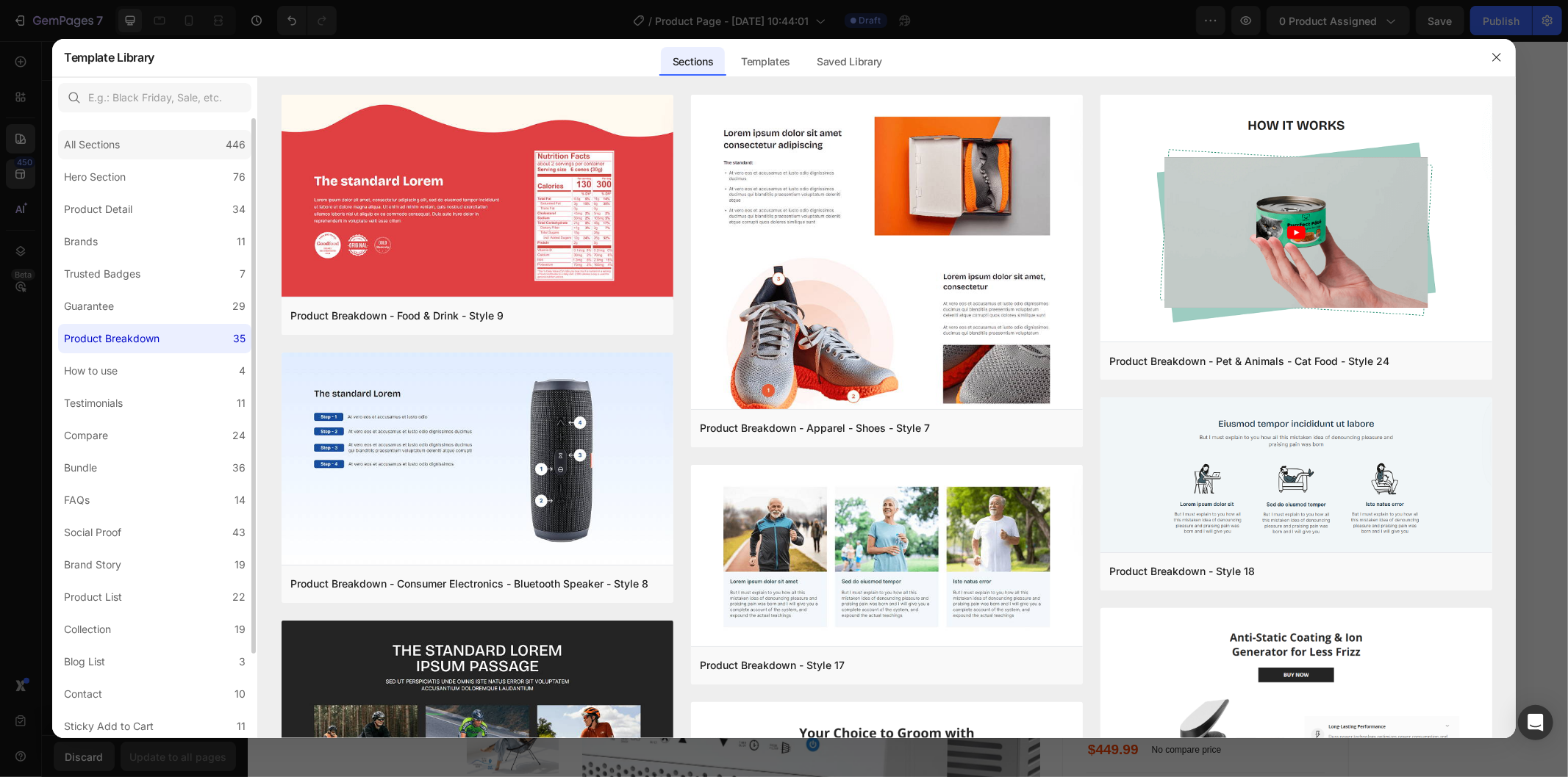
click at [167, 130] on div "All Sections 446" at bounding box center [155, 144] width 193 height 29
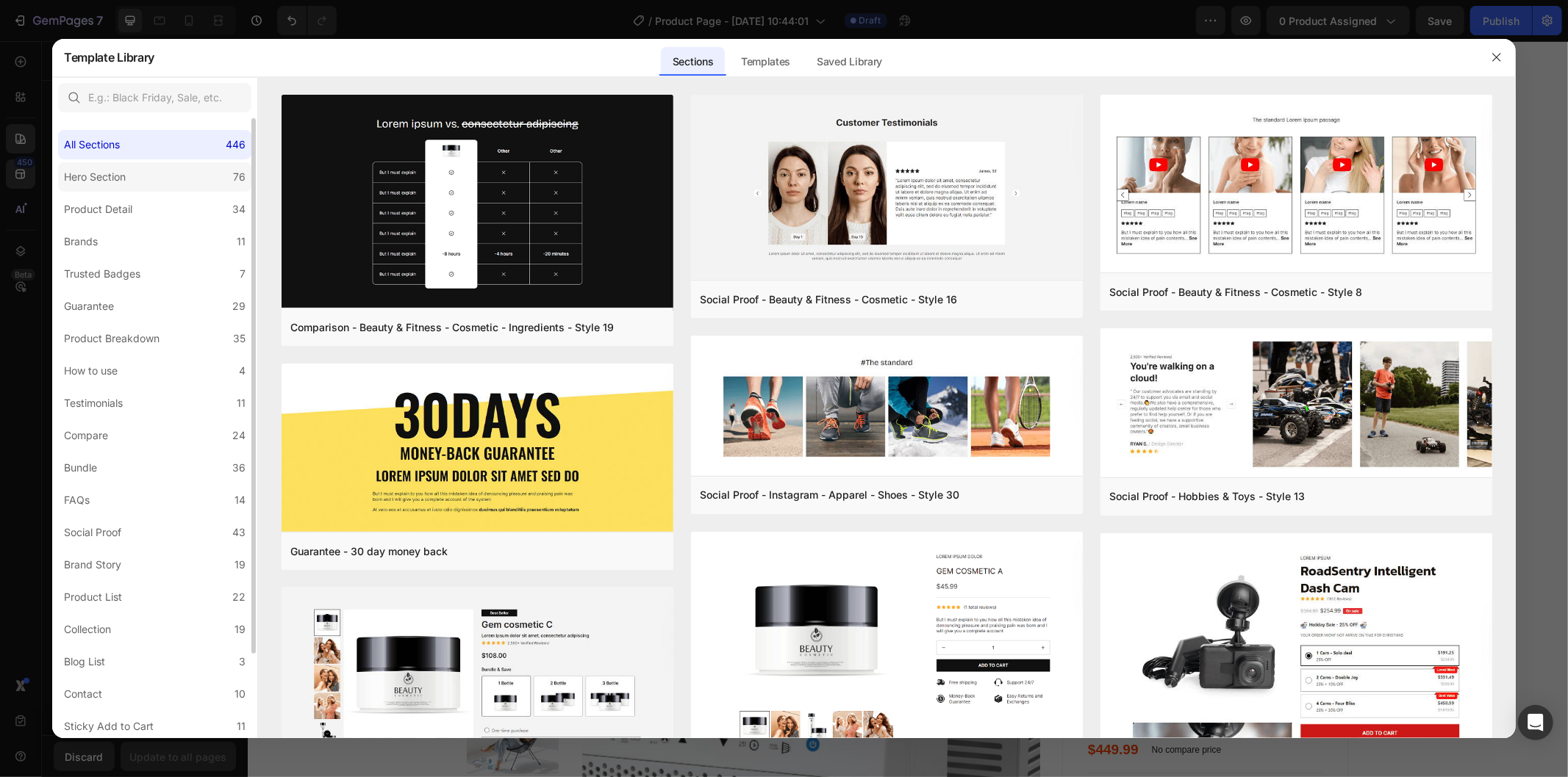
click at [110, 181] on div "Hero Section" at bounding box center [95, 177] width 62 height 17
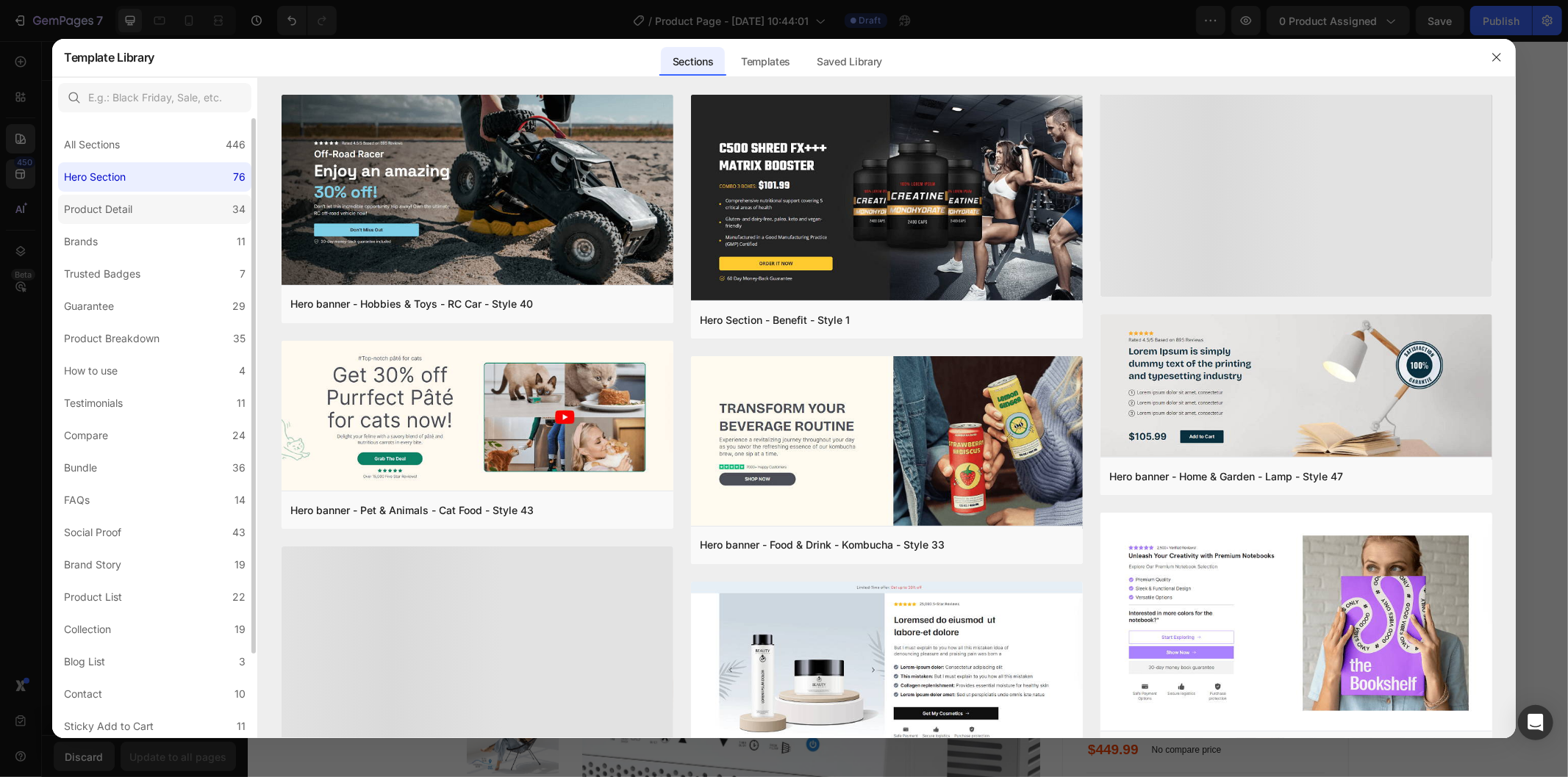
click at [142, 209] on label "Product Detail 34" at bounding box center [155, 209] width 193 height 29
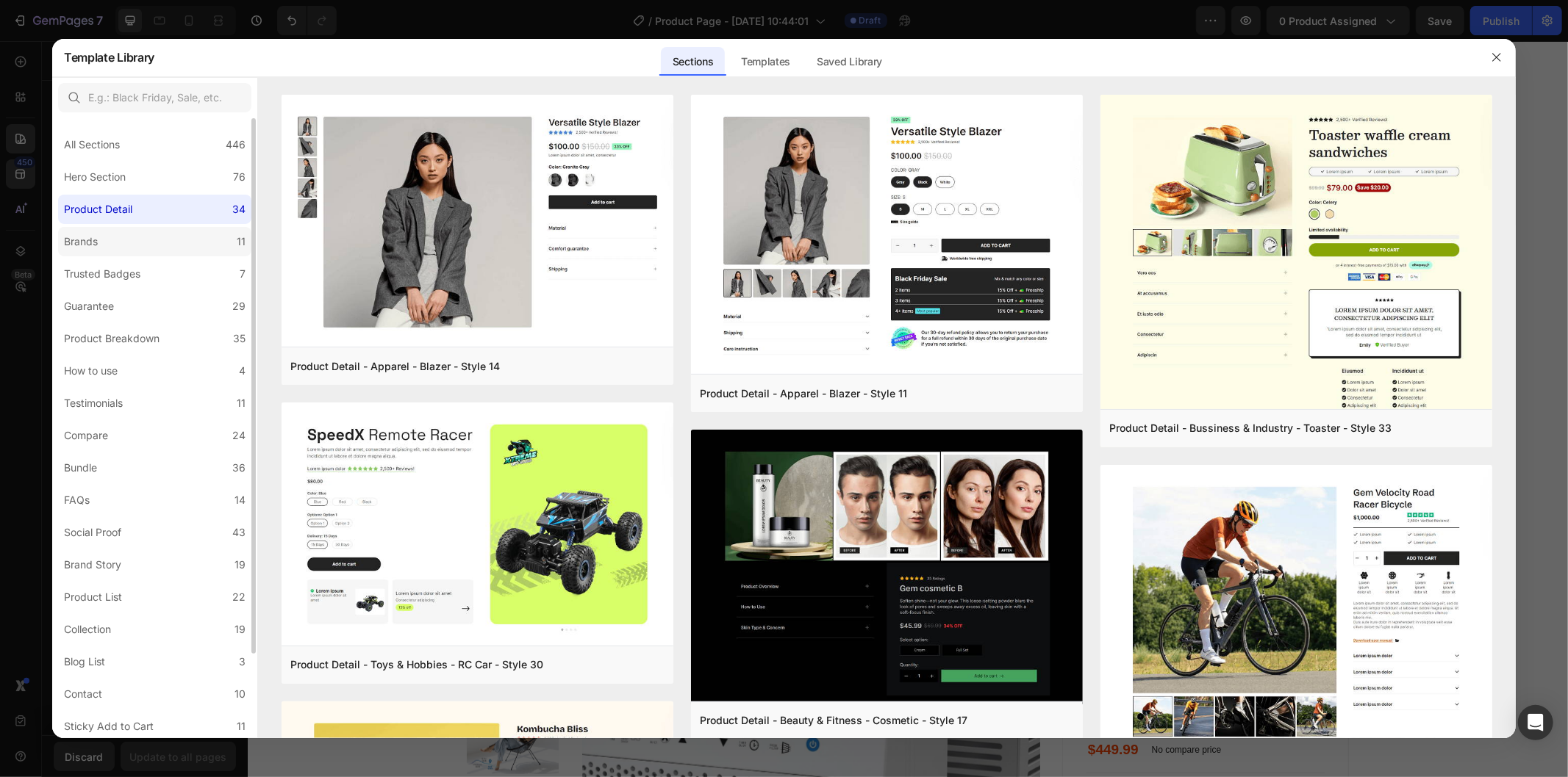
click at [157, 243] on label "Brands 11" at bounding box center [155, 242] width 193 height 29
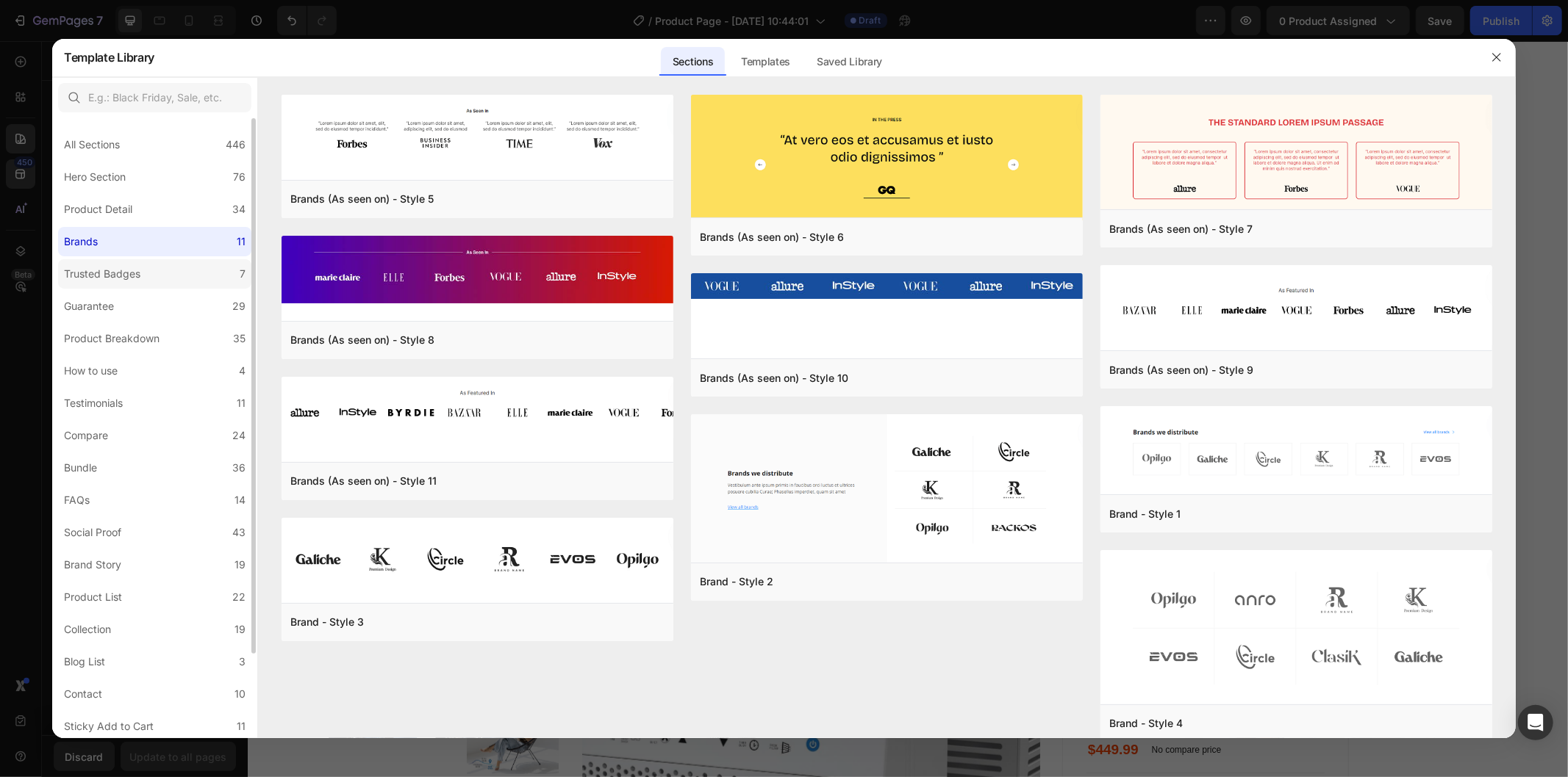
click at [156, 261] on label "Trusted Badges 7" at bounding box center [155, 273] width 193 height 29
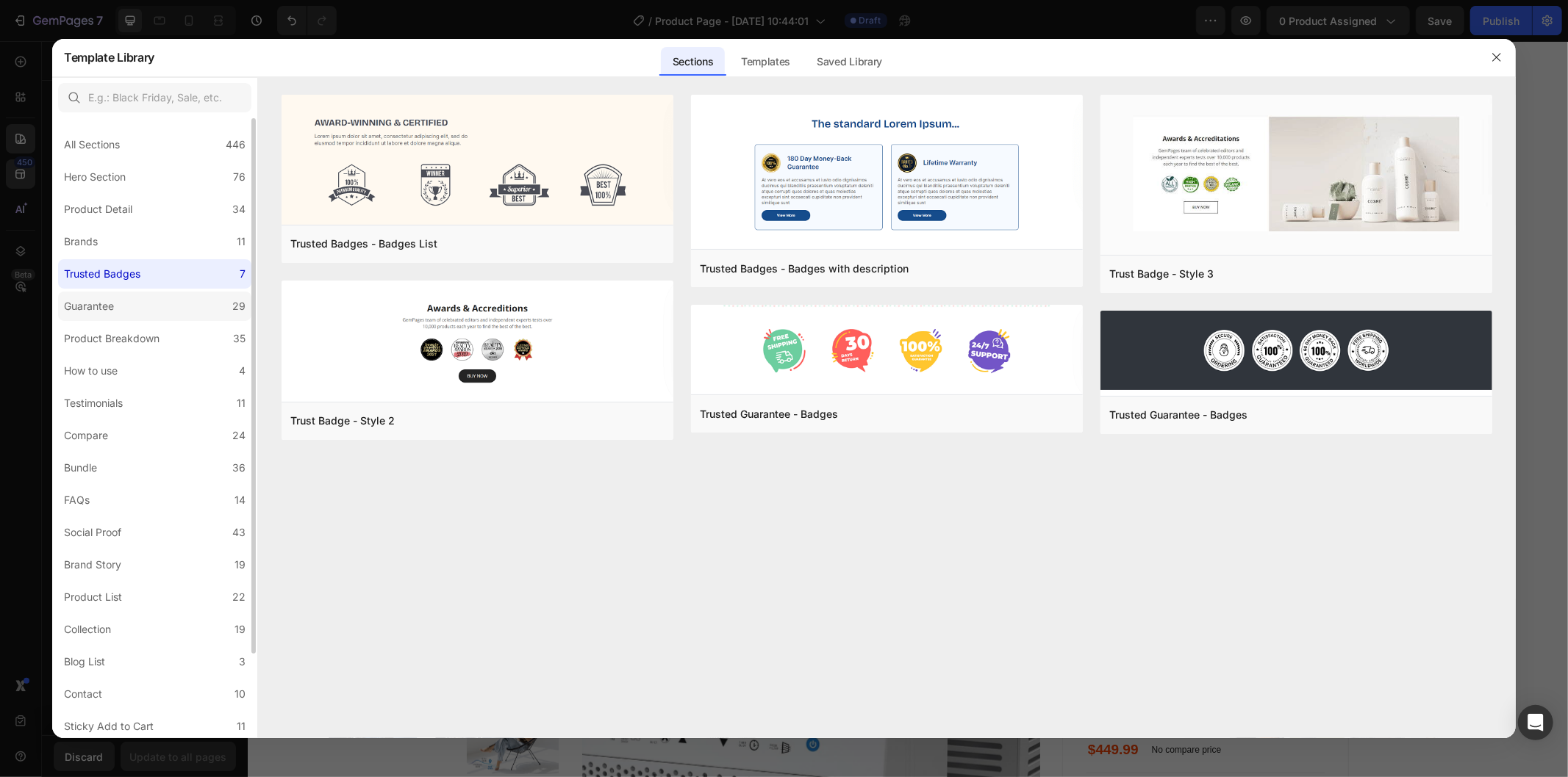
click at [174, 301] on label "Guarantee 29" at bounding box center [155, 306] width 193 height 29
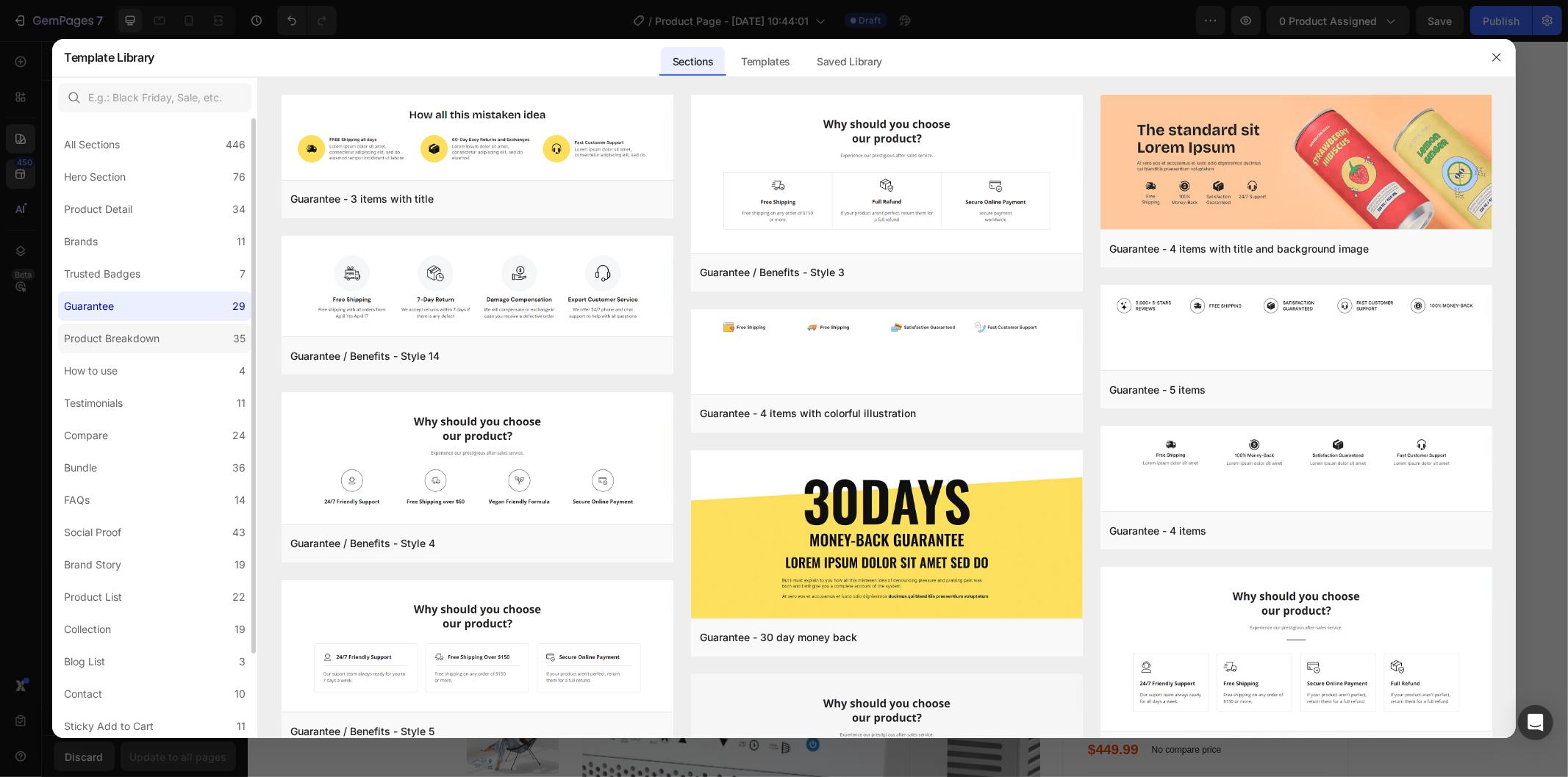
click at [159, 331] on div "Product Breakdown" at bounding box center [115, 338] width 102 height 17
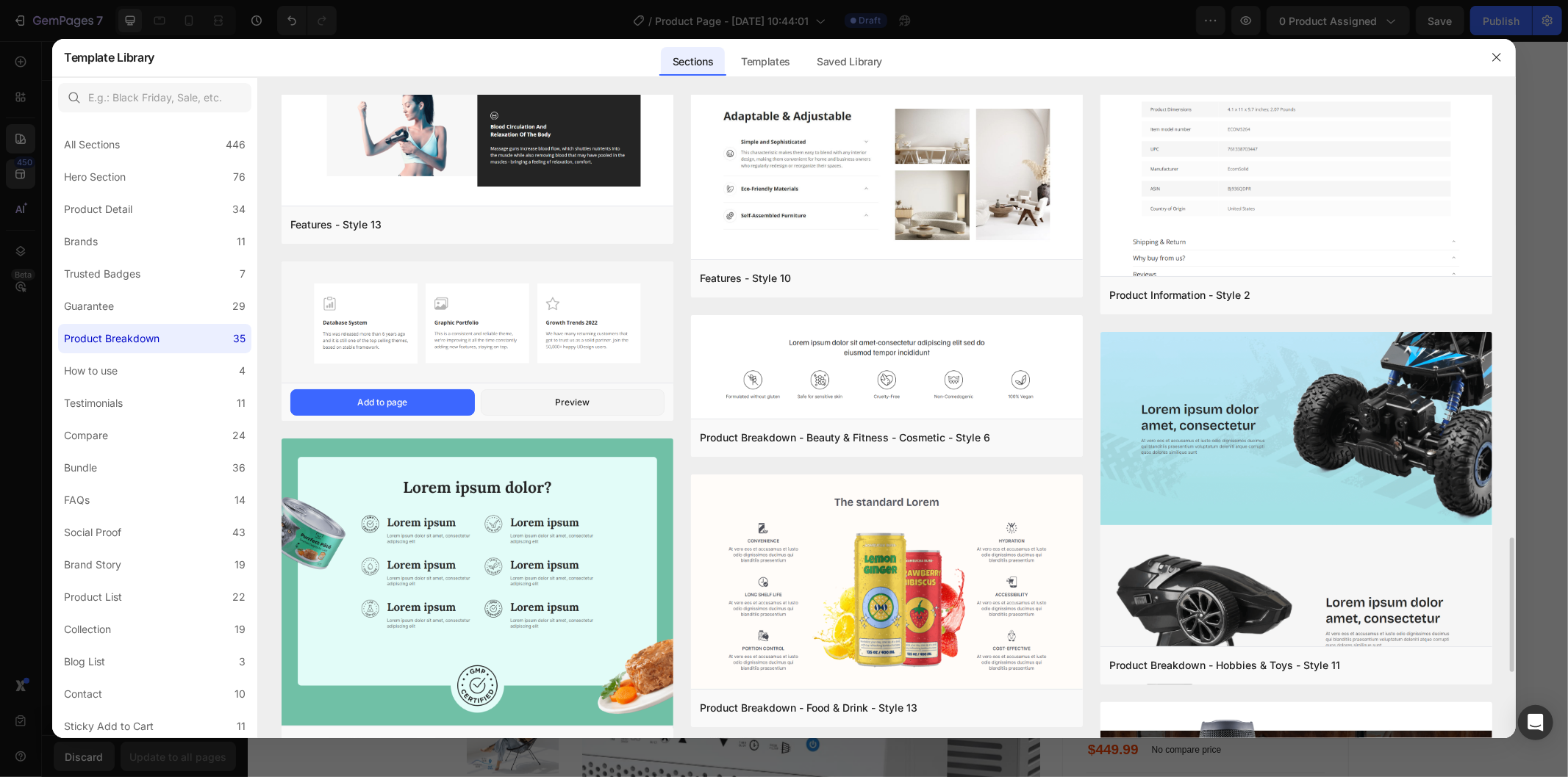
scroll to position [2441, 0]
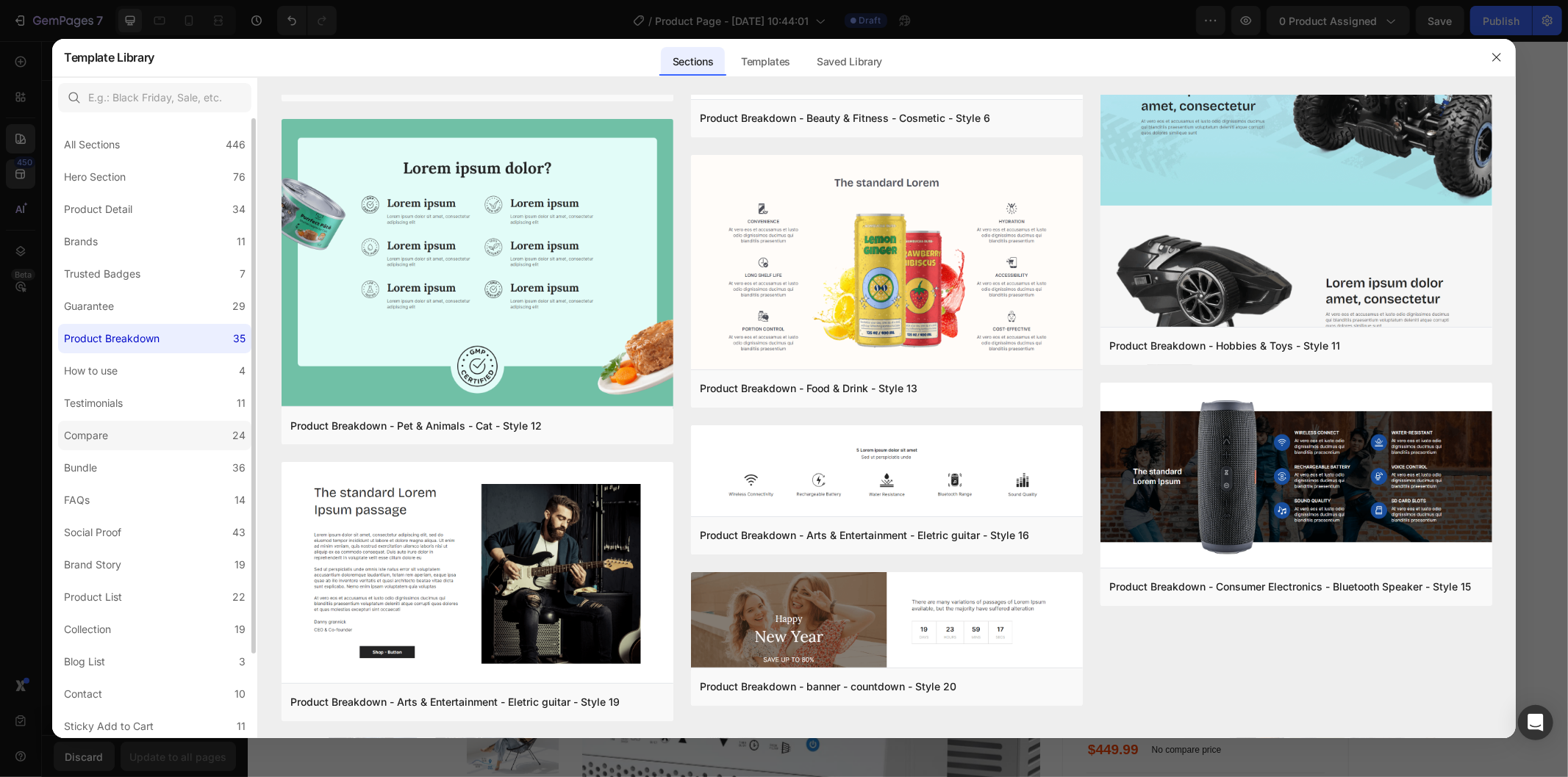
click at [127, 431] on label "Compare 24" at bounding box center [155, 436] width 193 height 29
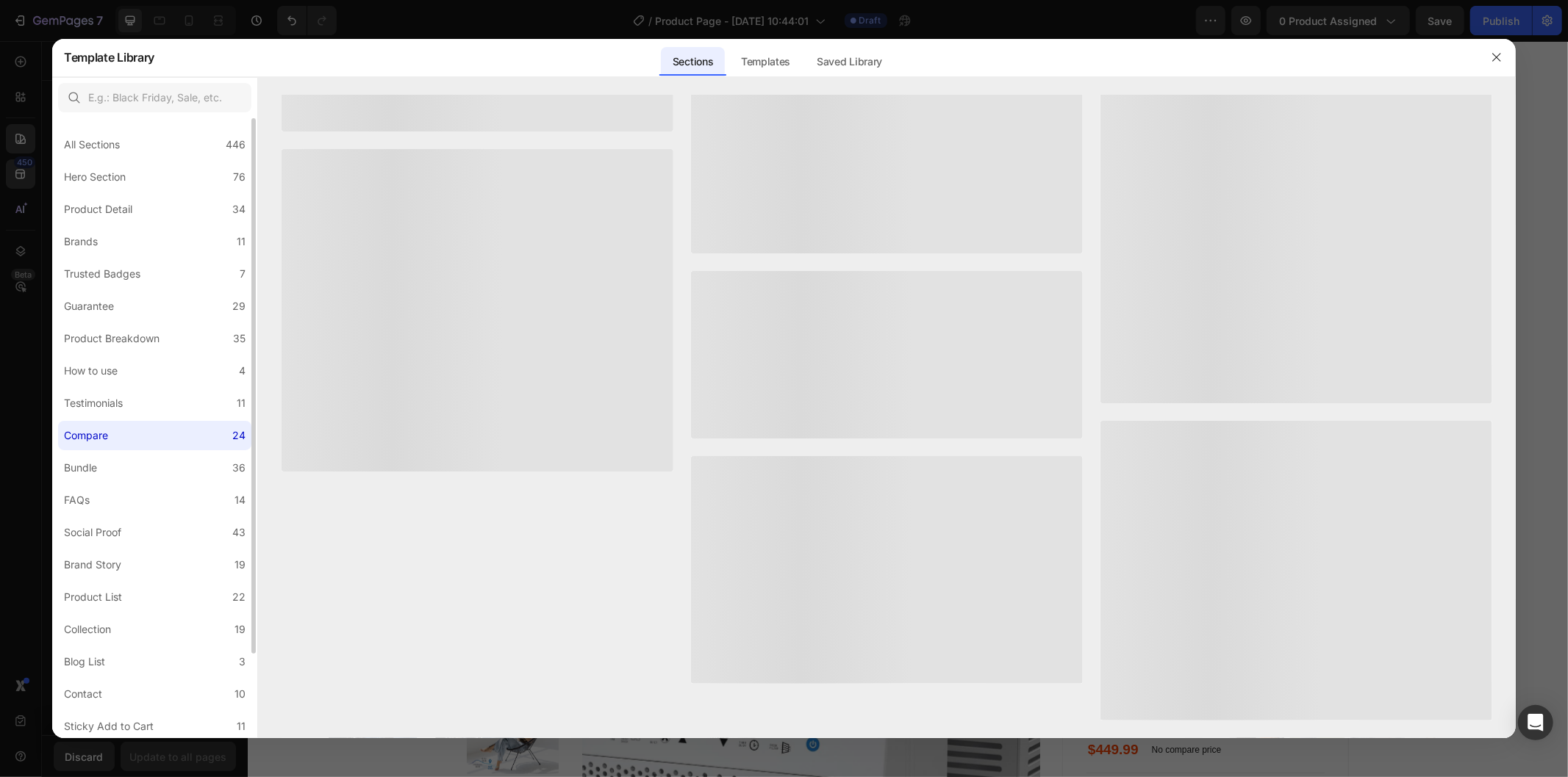
scroll to position [0, 0]
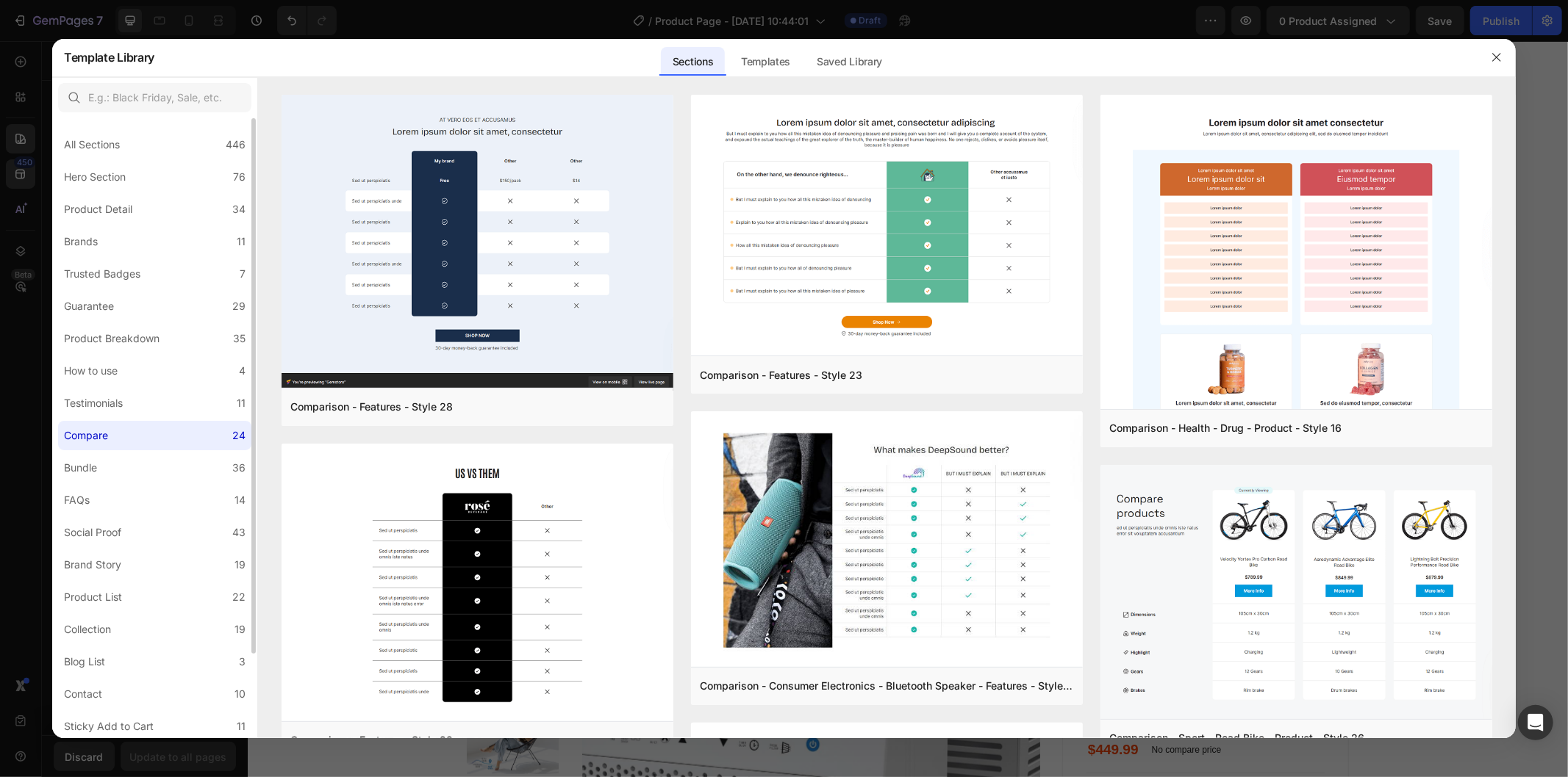
click at [132, 451] on div "All Sections 446 Hero Section 76 Product Detail 34 Brands 11 Trusted Badges 7 G…" at bounding box center [155, 478] width 205 height 720
click at [142, 458] on label "Bundle 36" at bounding box center [155, 467] width 193 height 29
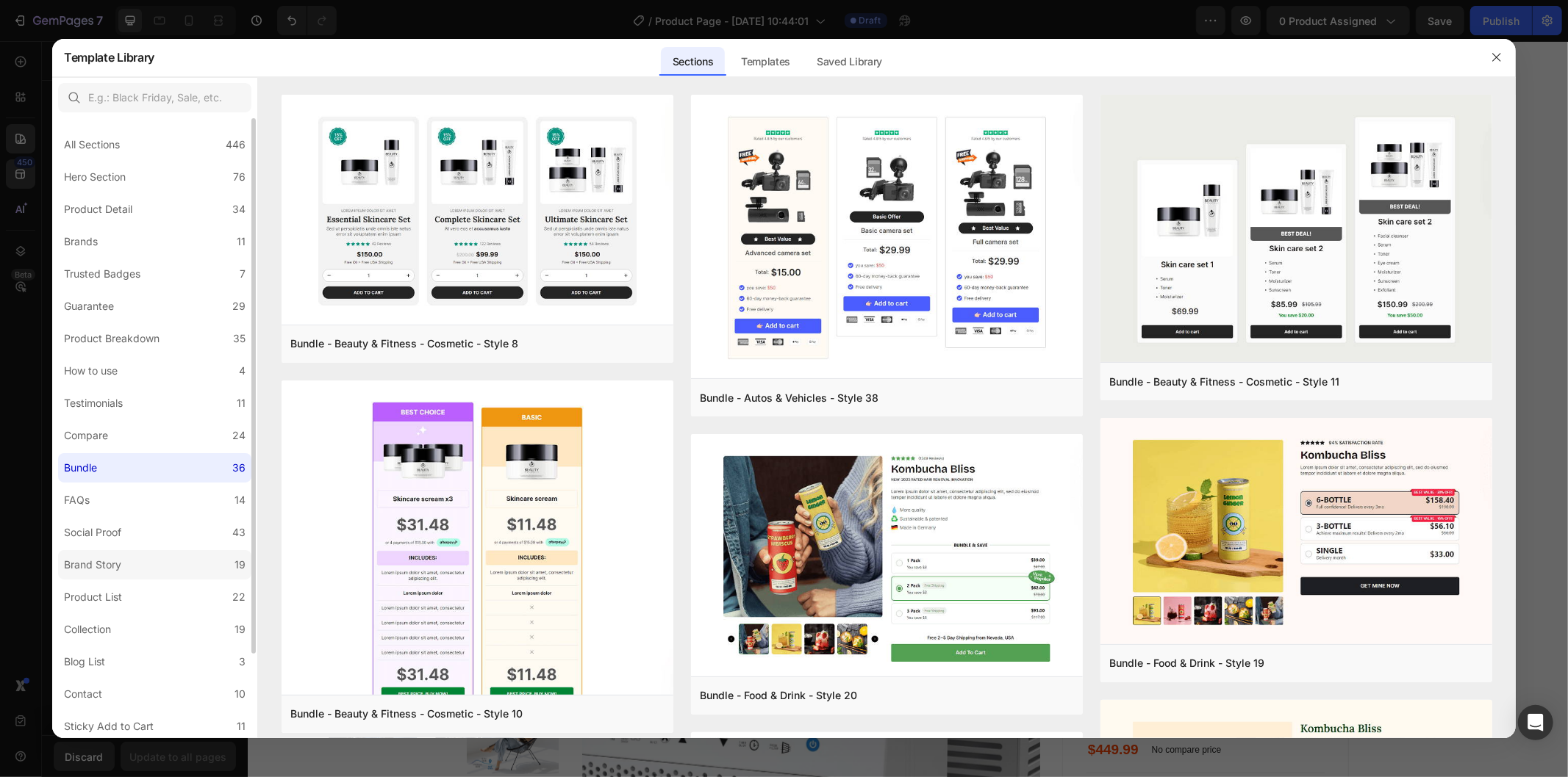
scroll to position [98, 0]
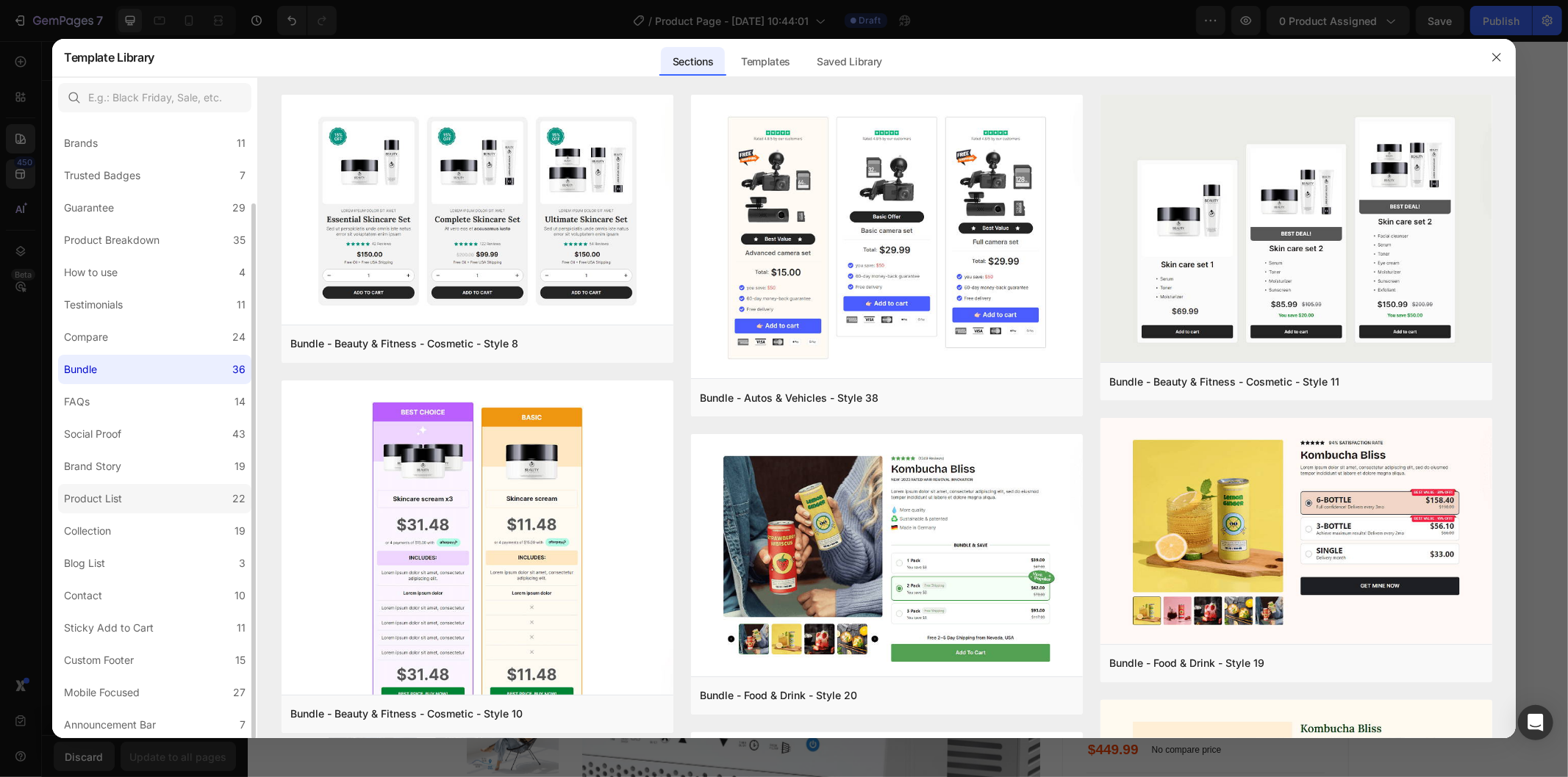
click at [171, 503] on label "Product List 22" at bounding box center [155, 498] width 193 height 29
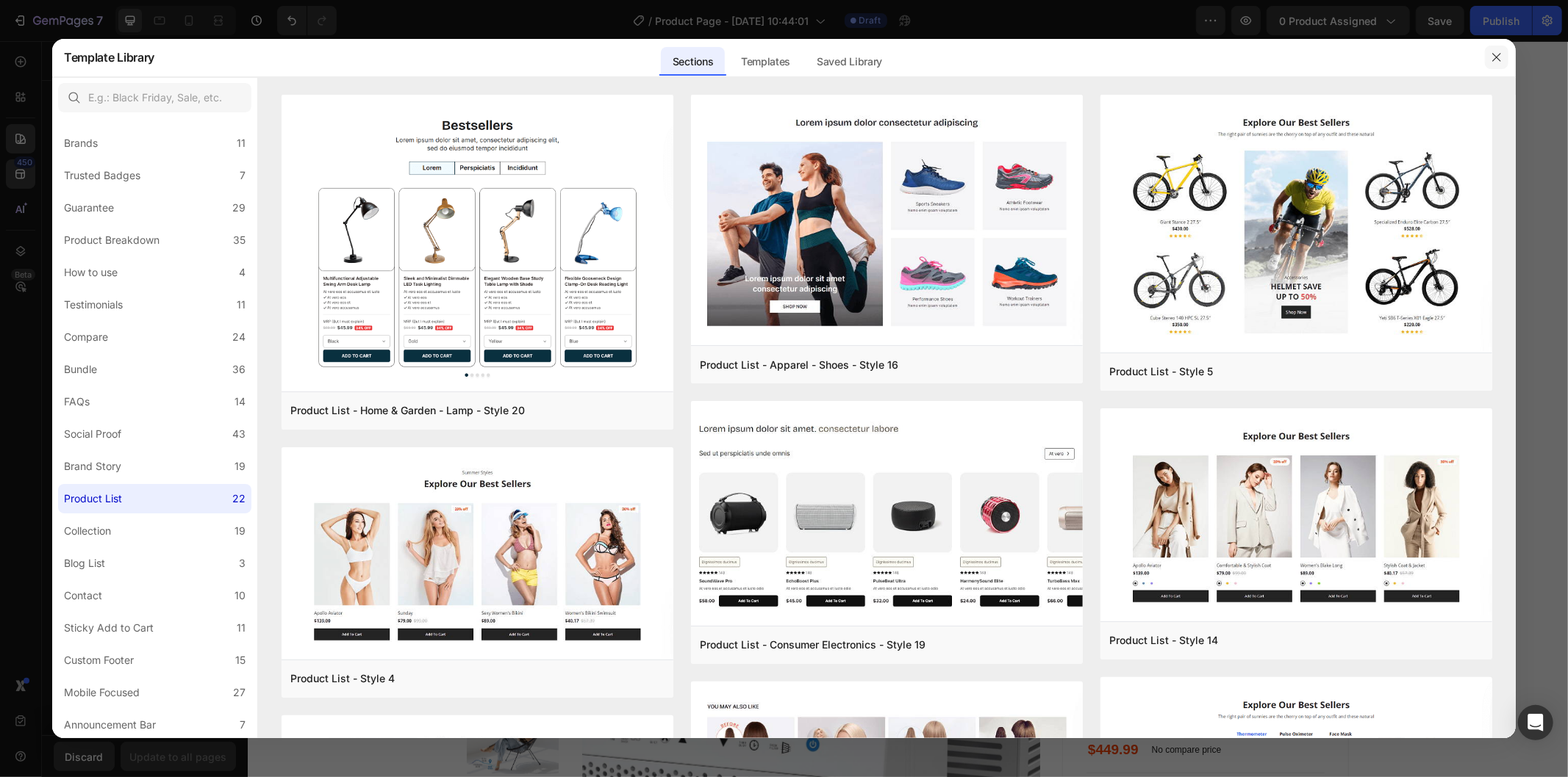
click at [1489, 59] on button "button" at bounding box center [1496, 57] width 23 height 23
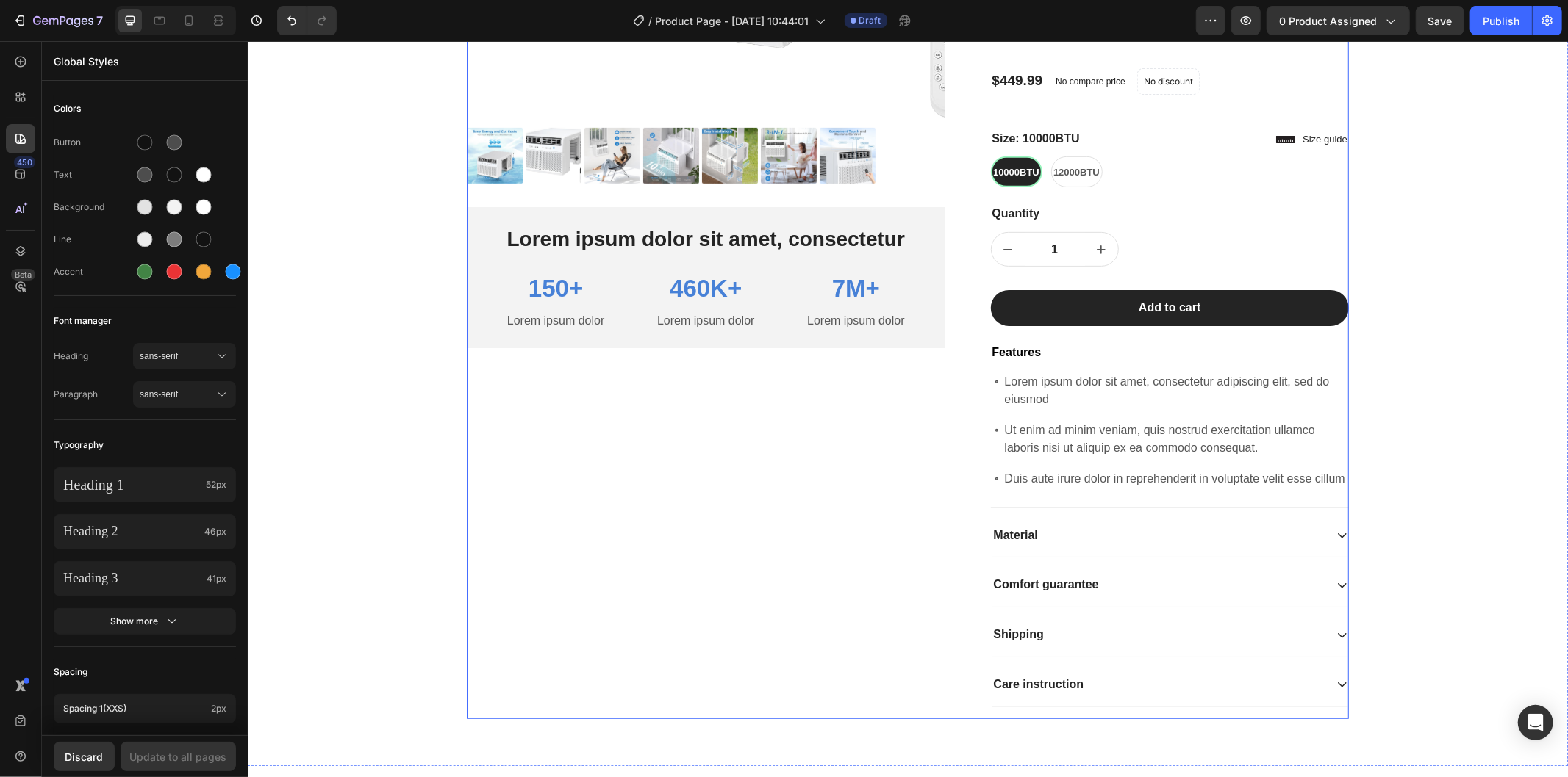
scroll to position [570, 0]
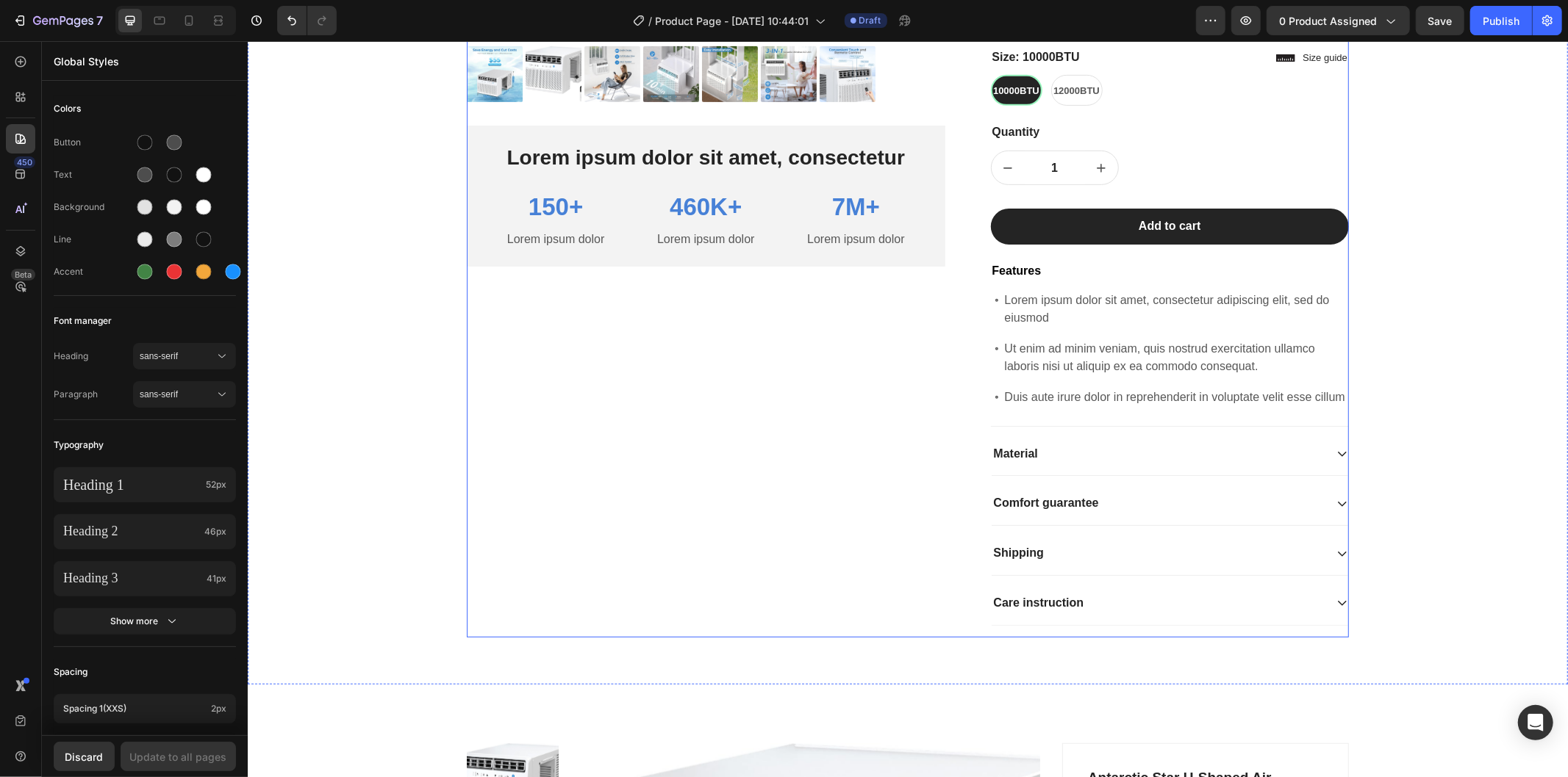
click at [753, 434] on div "Product Images Lorem ipsum dolor sit amet, consectetur Text Block 150+ Text Blo…" at bounding box center [717, 97] width 502 height 1078
radio input "false"
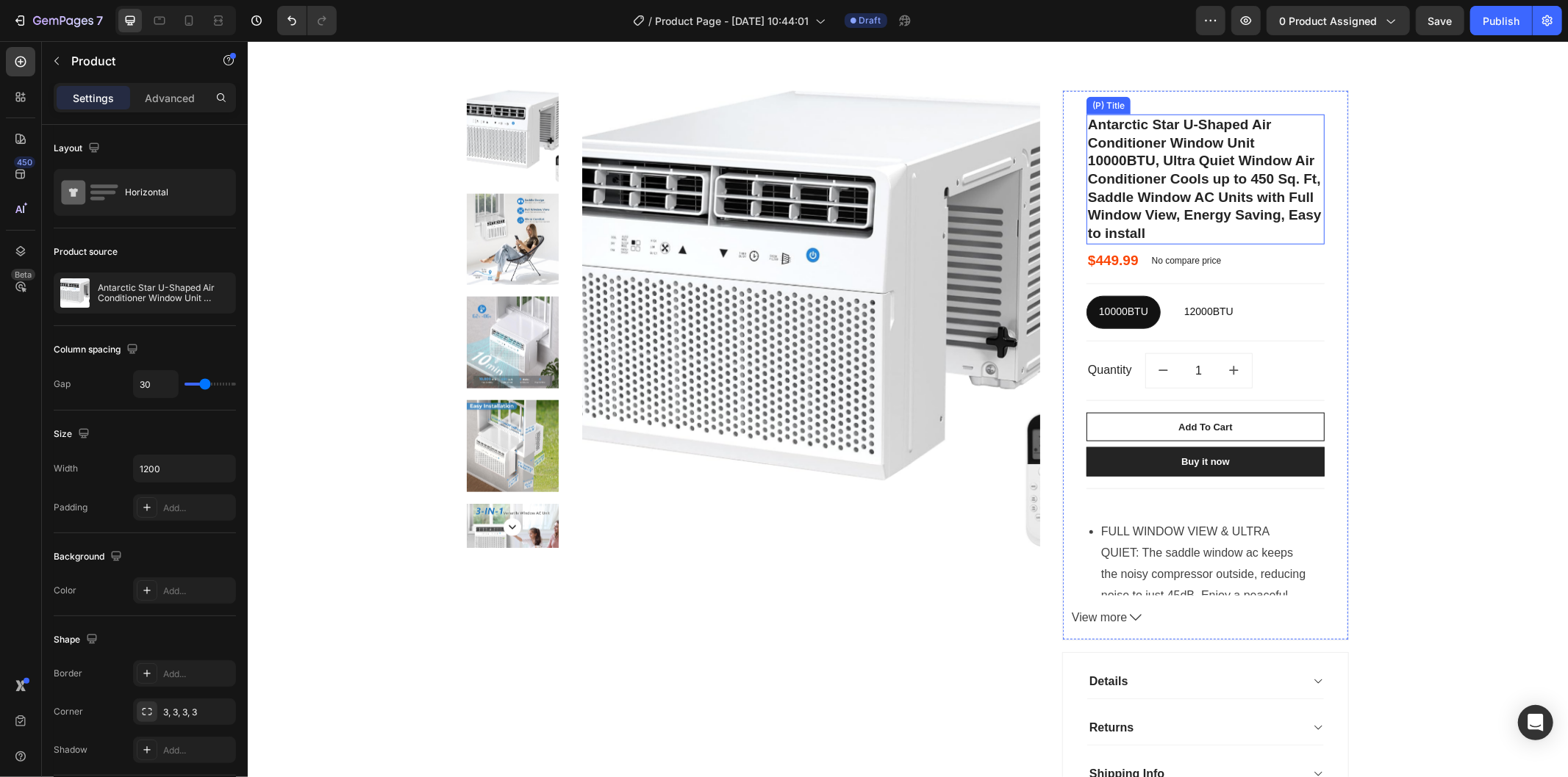
scroll to position [1551, 0]
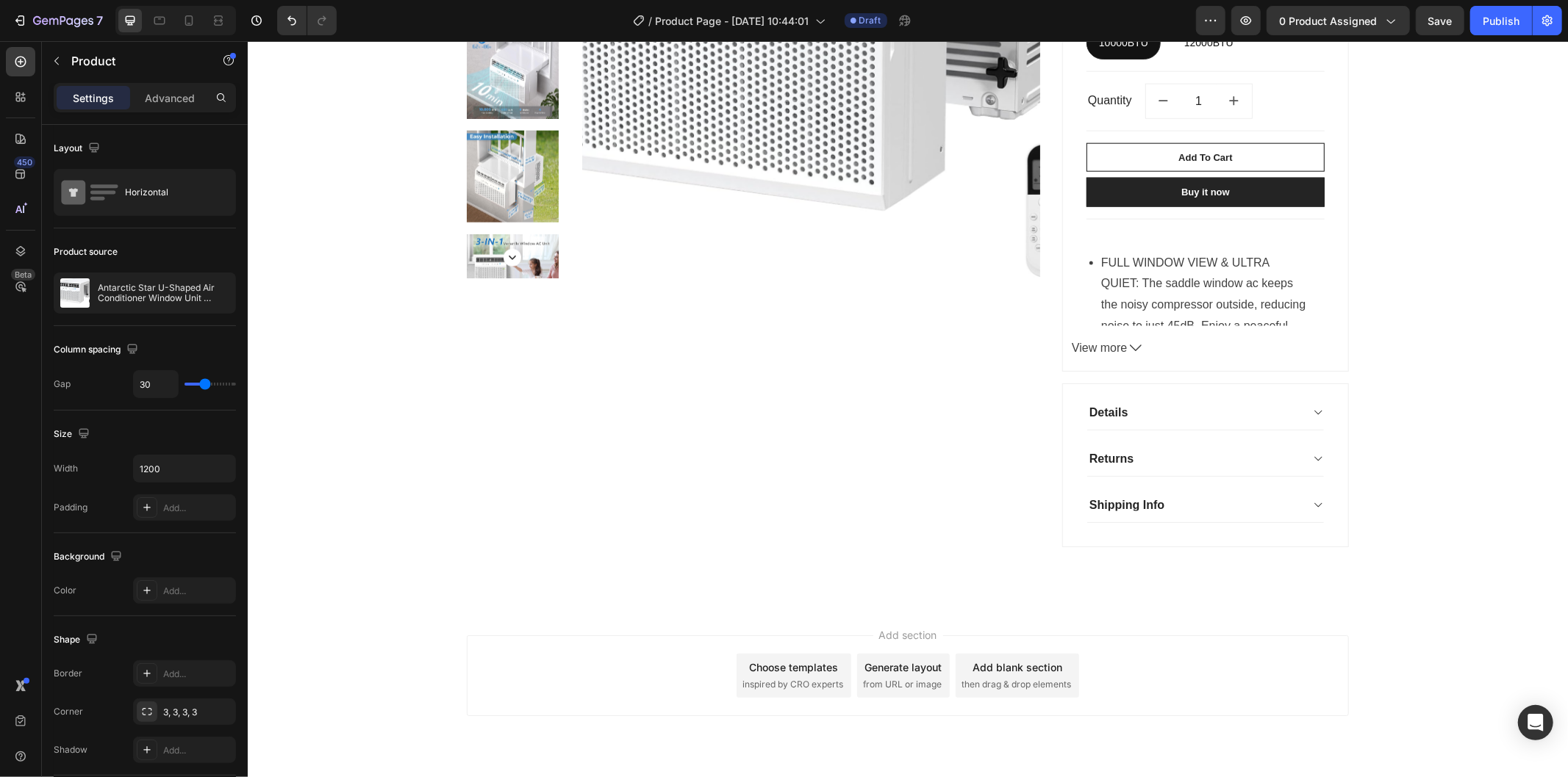
click at [759, 507] on div "Product Images & Gallery" at bounding box center [752, 189] width 573 height 738
click at [582, 554] on div "Product Images & Gallery" at bounding box center [752, 189] width 573 height 738
click at [726, 426] on div "Product Images & Gallery" at bounding box center [752, 189] width 573 height 738
click at [683, 511] on div "Product Images & Gallery" at bounding box center [752, 189] width 573 height 738
click at [547, 310] on div "Product Images & Gallery" at bounding box center [752, 189] width 573 height 738
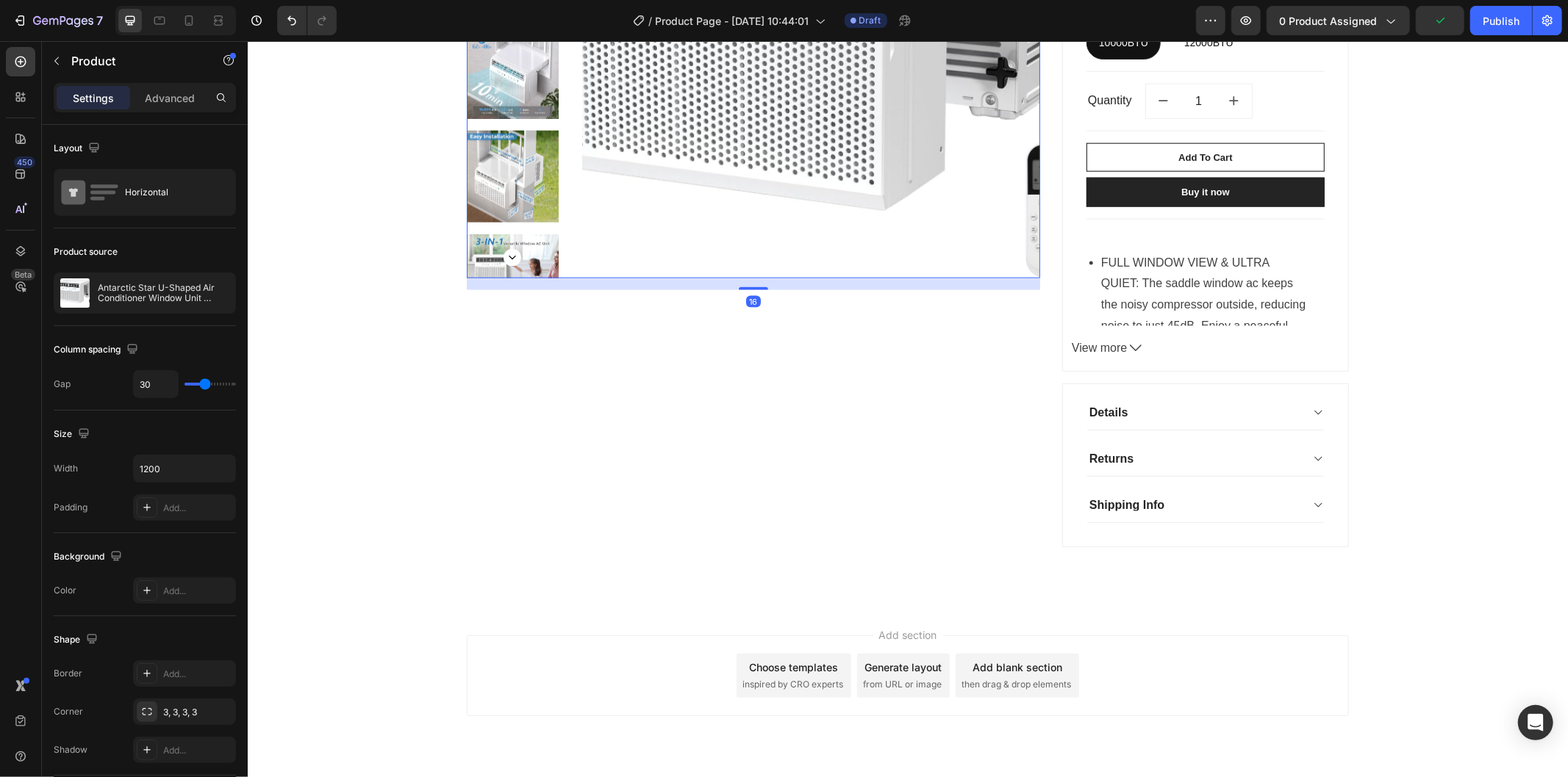
click at [709, 232] on img at bounding box center [811, 49] width 458 height 458
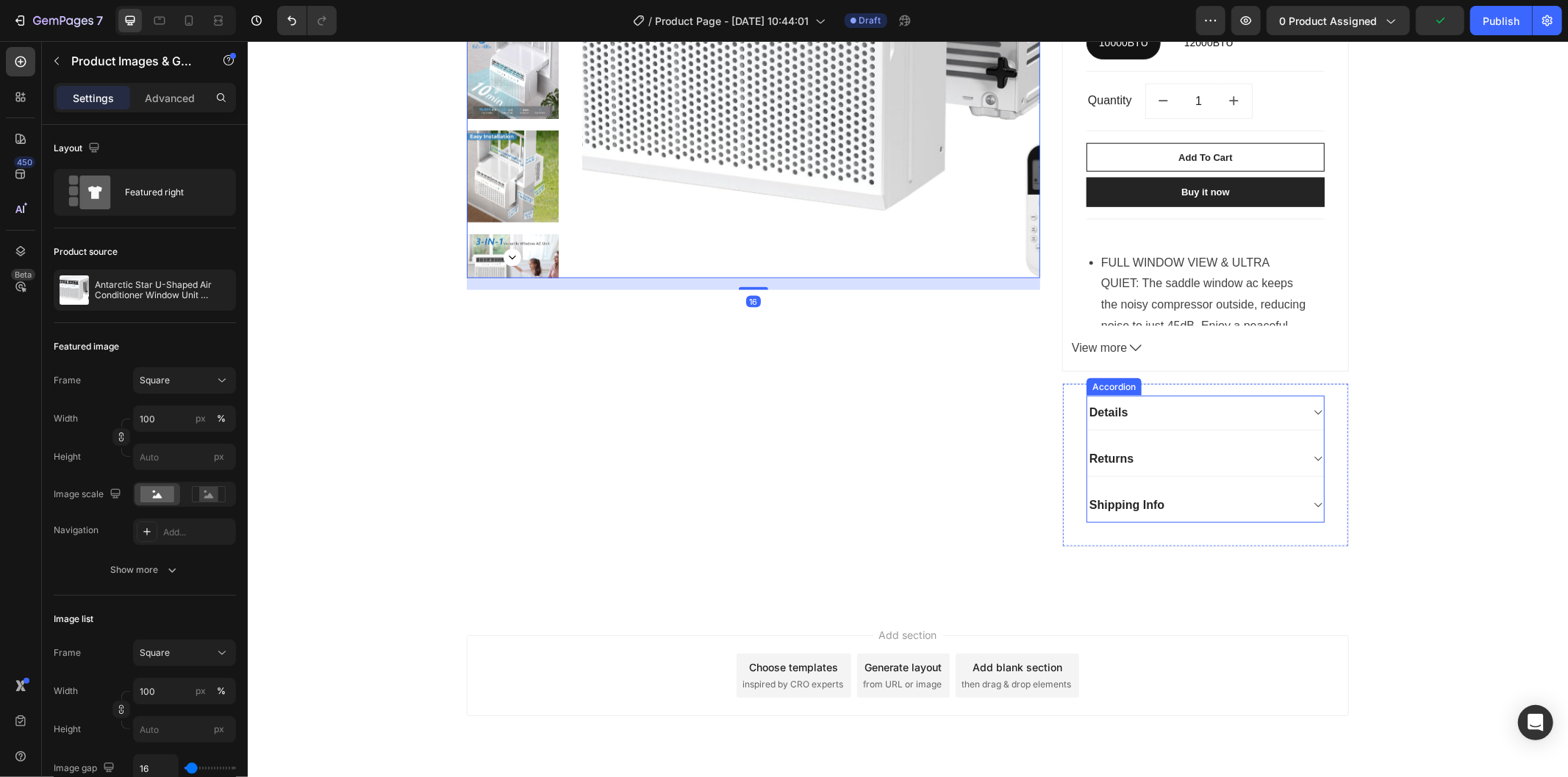
scroll to position [1306, 0]
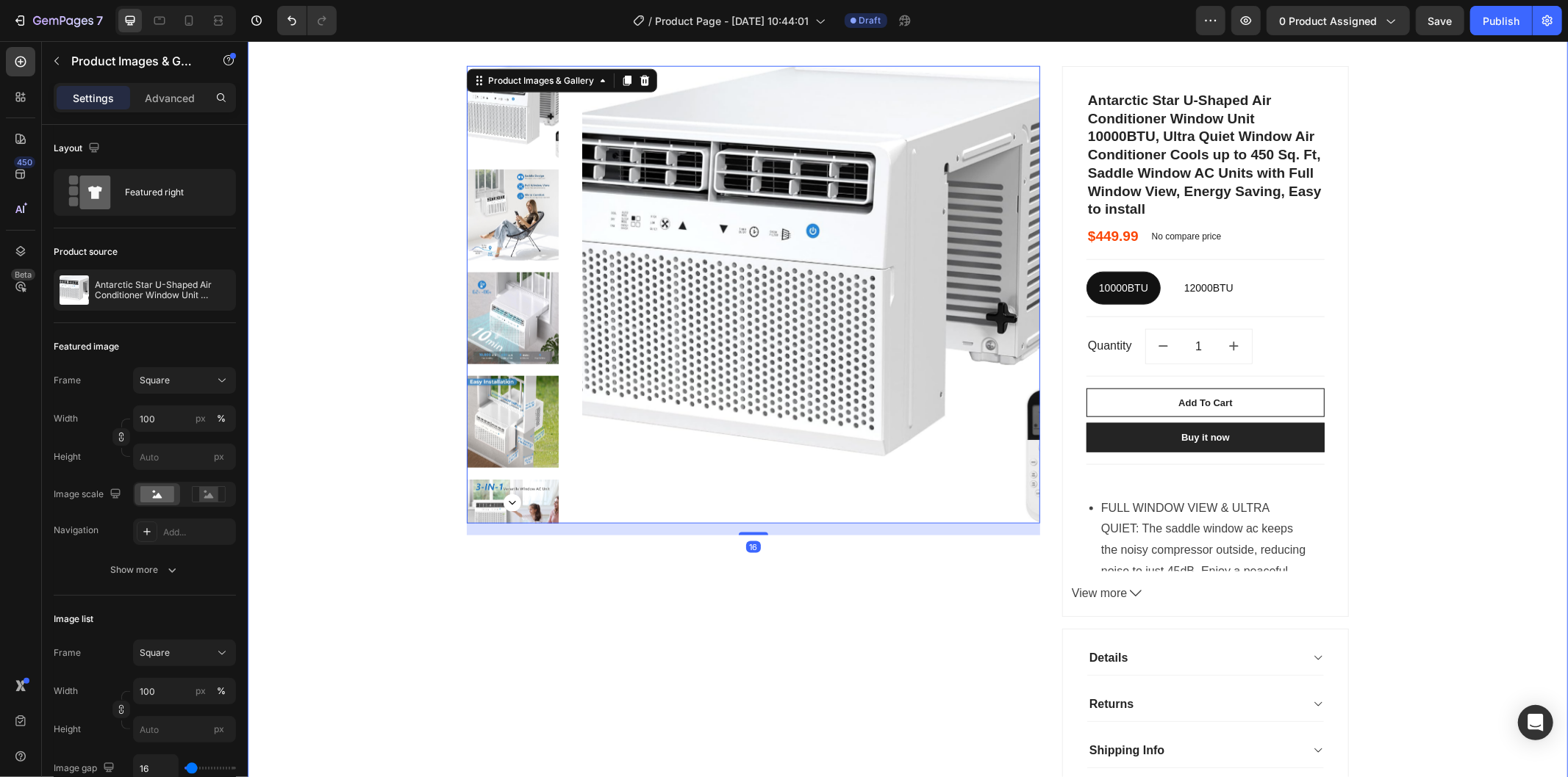
click at [1399, 443] on div "Product Images & Gallery 16 Antarctic Star U-Shaped Air Conditioner Window Unit…" at bounding box center [907, 441] width 1298 height 750
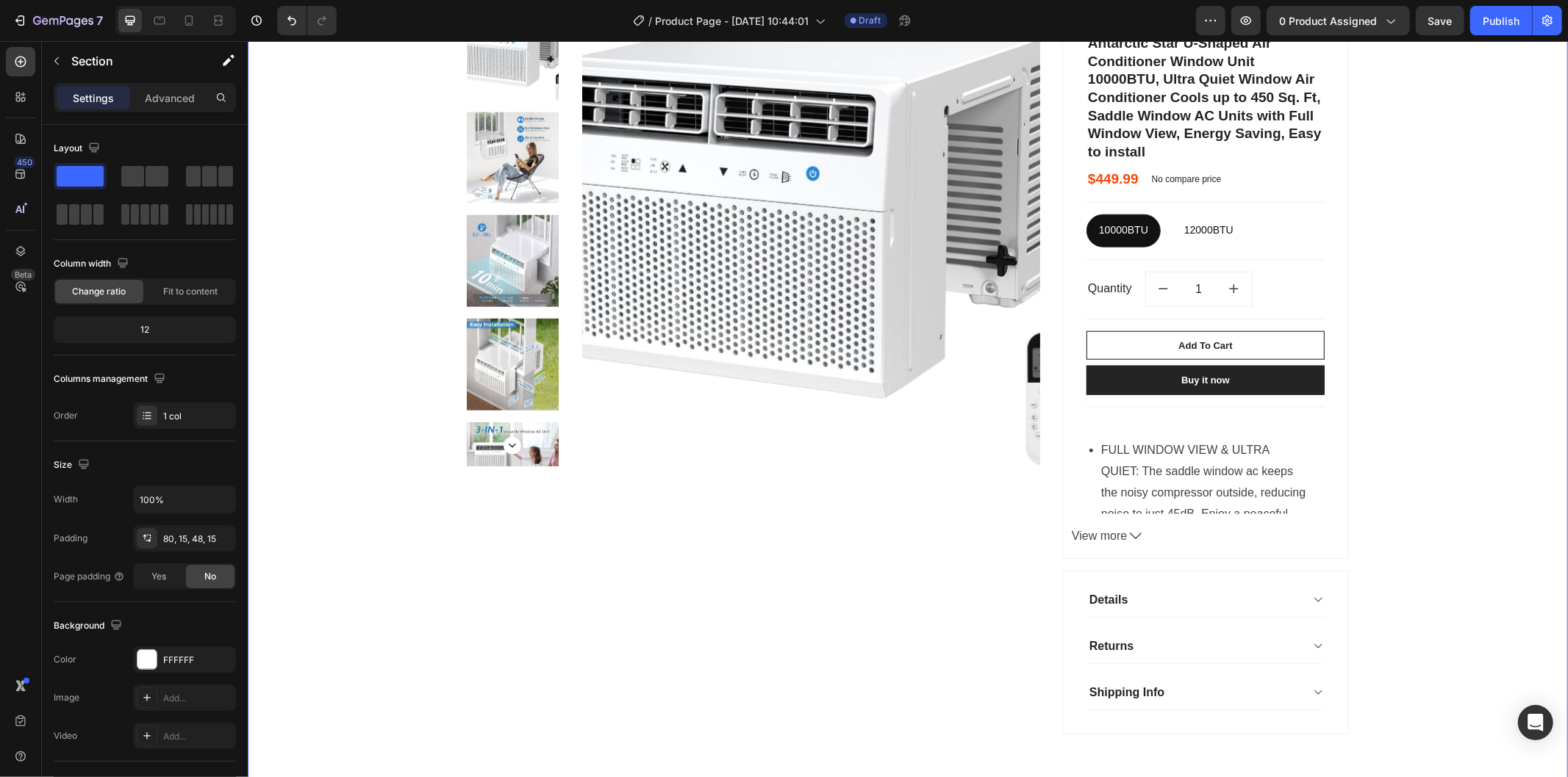
scroll to position [979, 0]
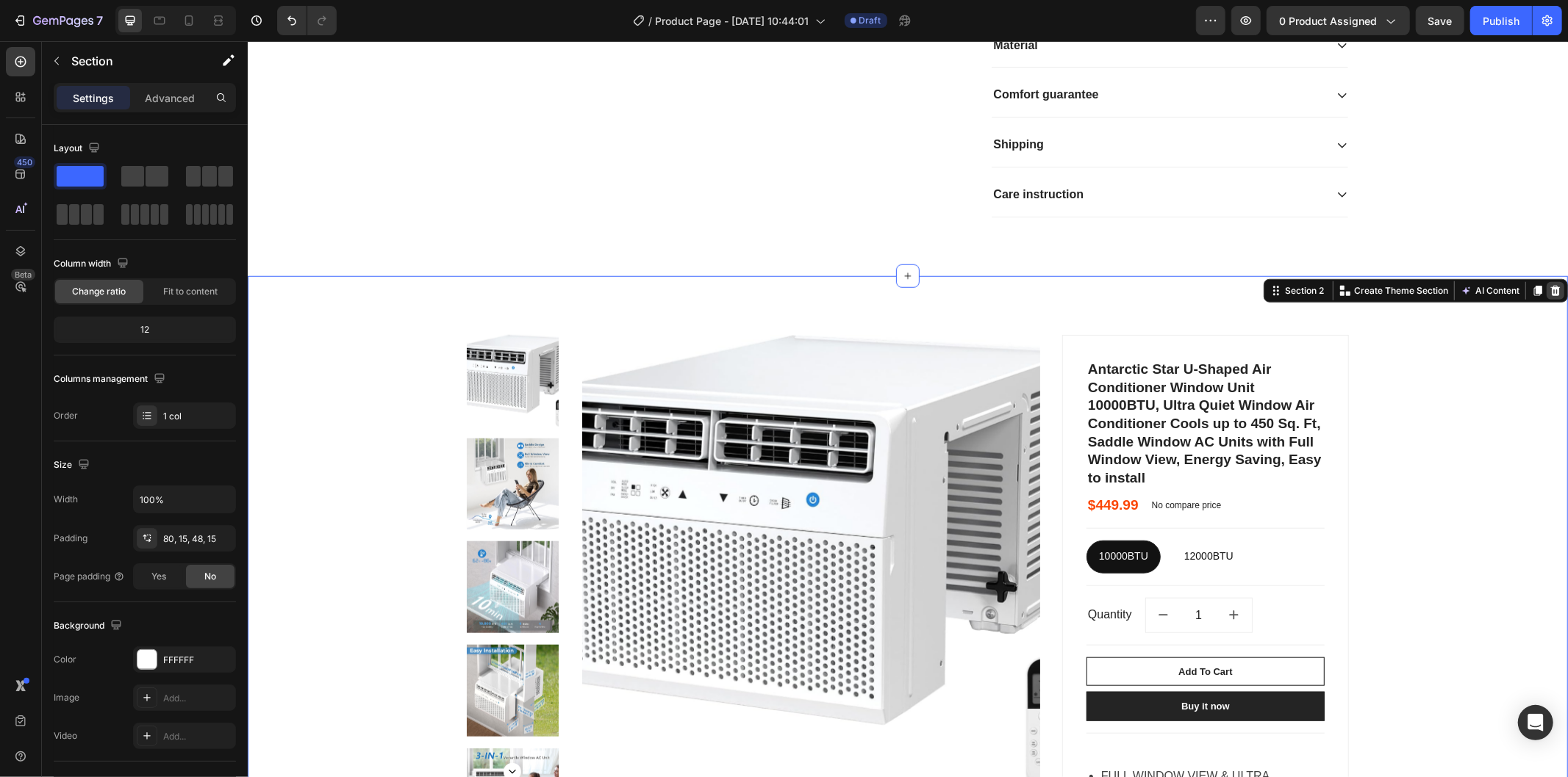
click at [1549, 296] on icon at bounding box center [1555, 290] width 12 height 12
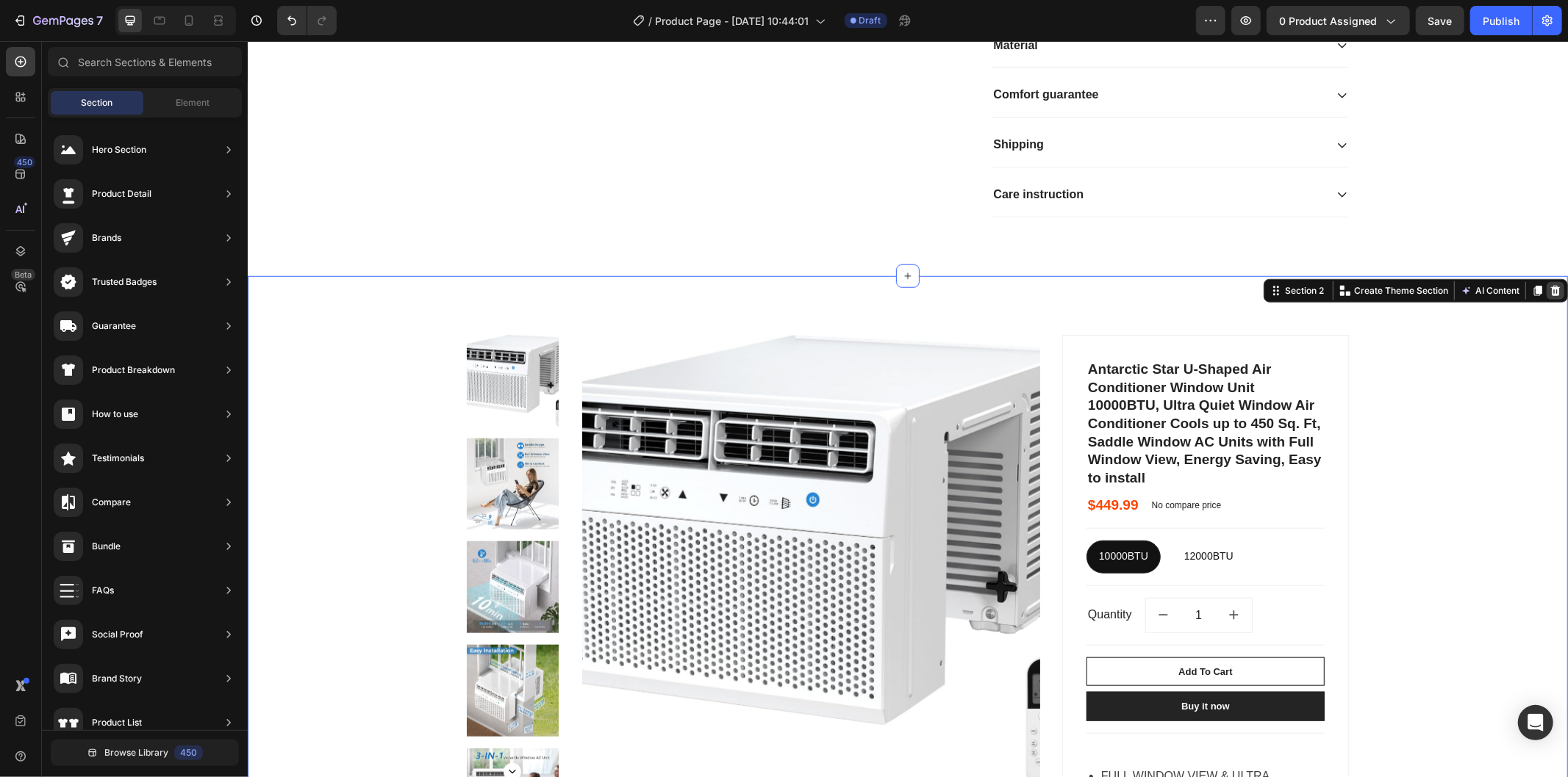
scroll to position [746, 0]
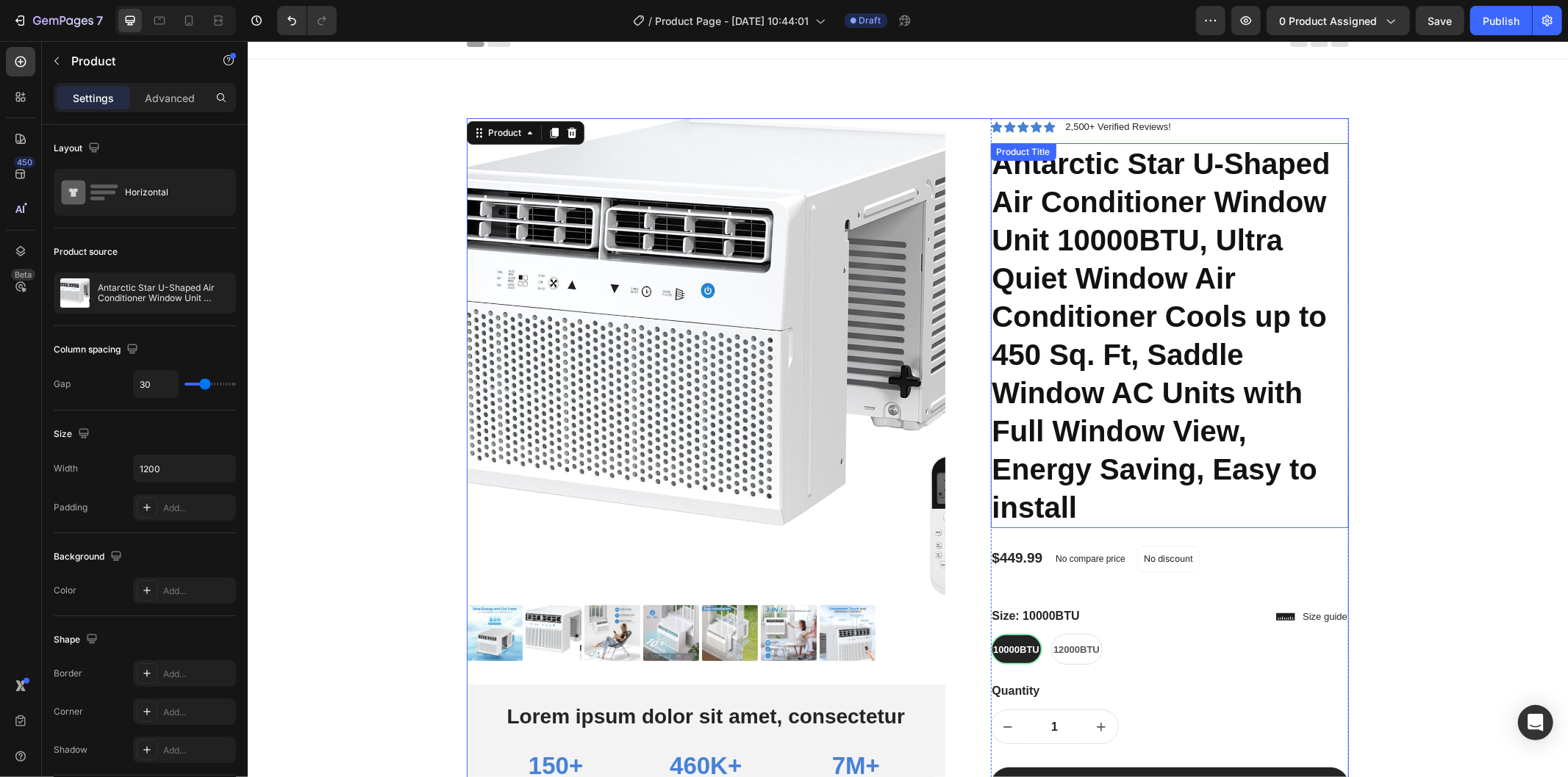
scroll to position [0, 0]
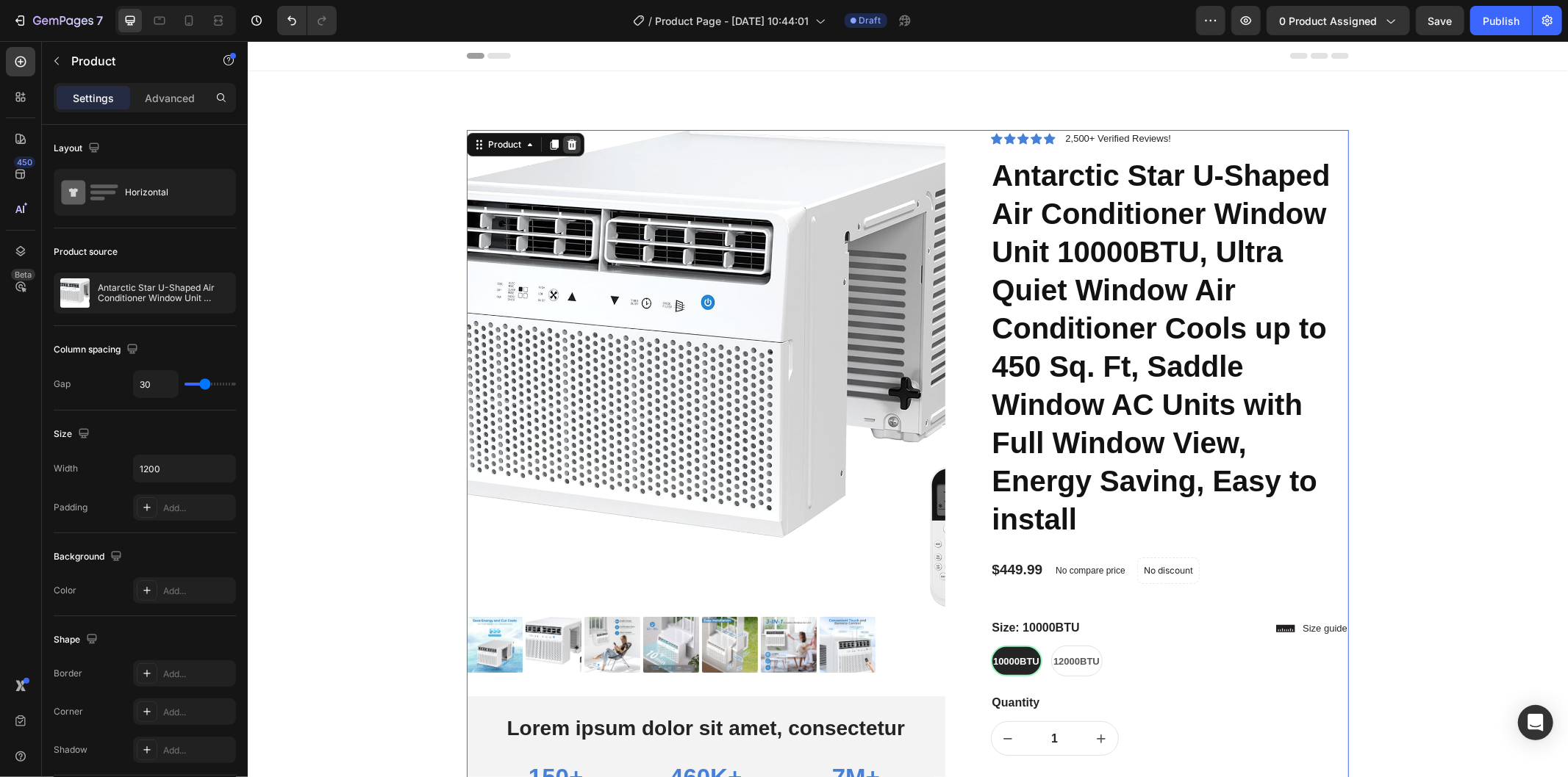
click at [565, 144] on icon at bounding box center [571, 144] width 12 height 12
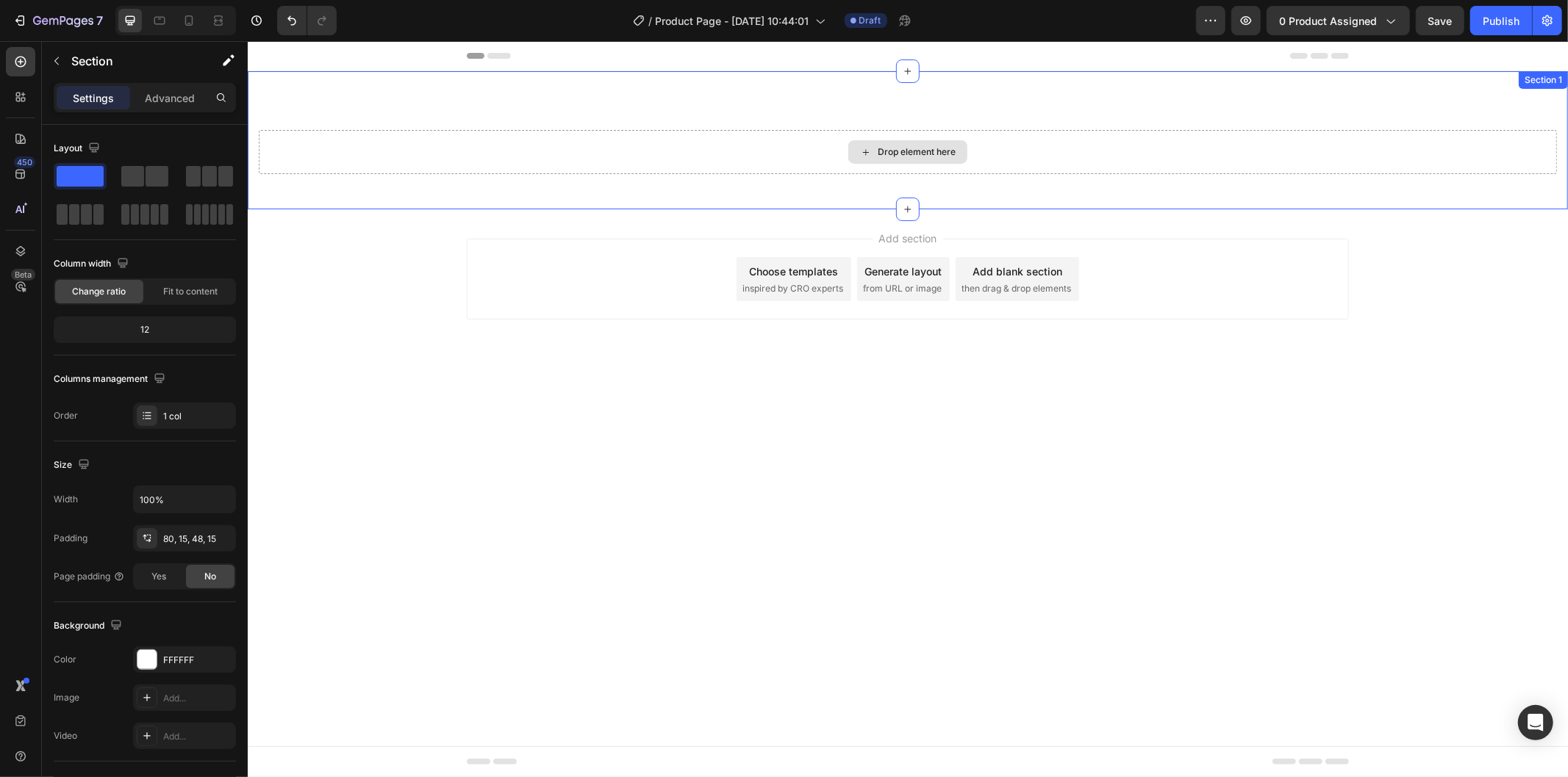
click at [545, 153] on div "Drop element here" at bounding box center [907, 151] width 1298 height 44
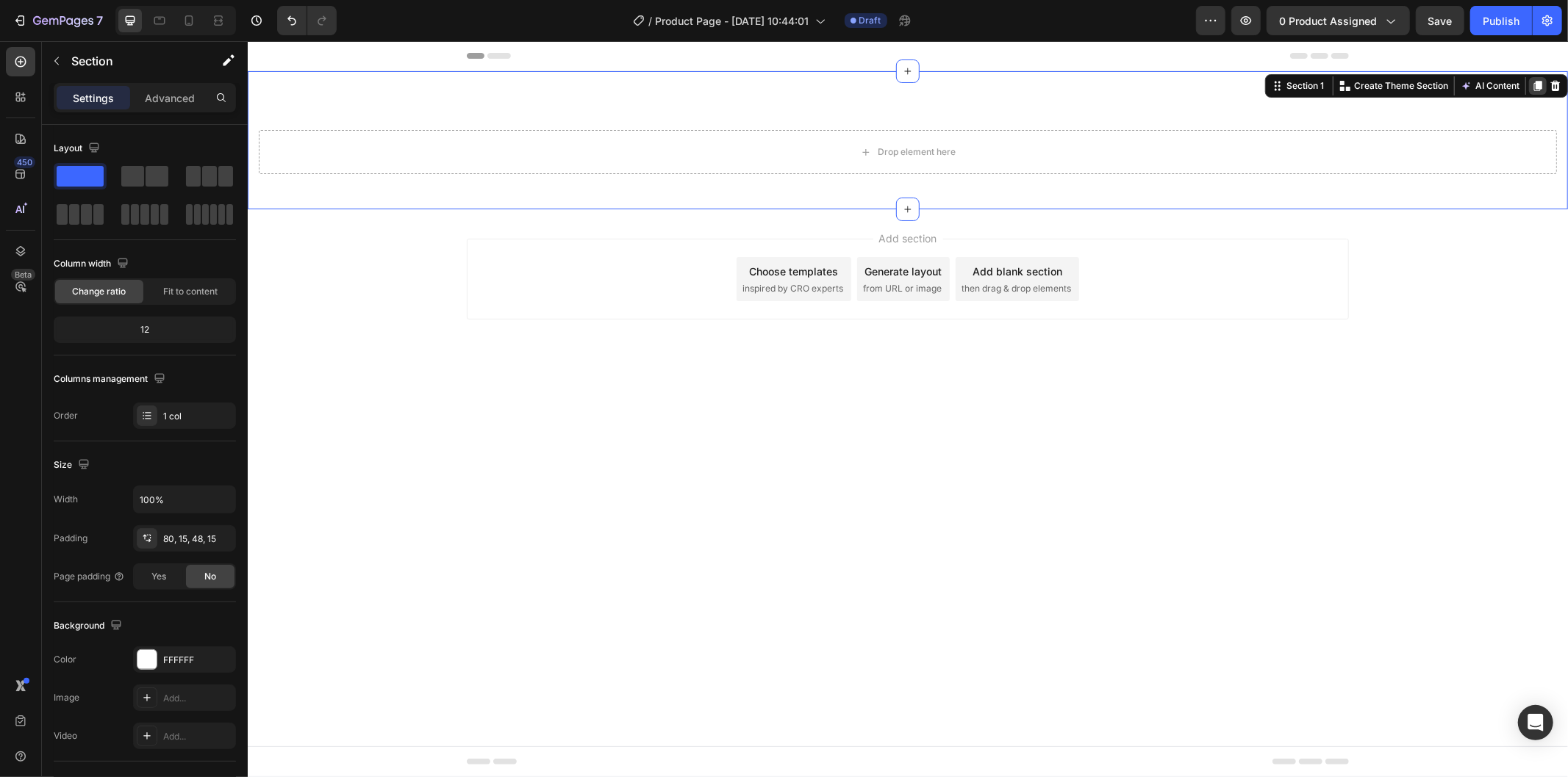
click at [1539, 85] on icon at bounding box center [1537, 85] width 8 height 10
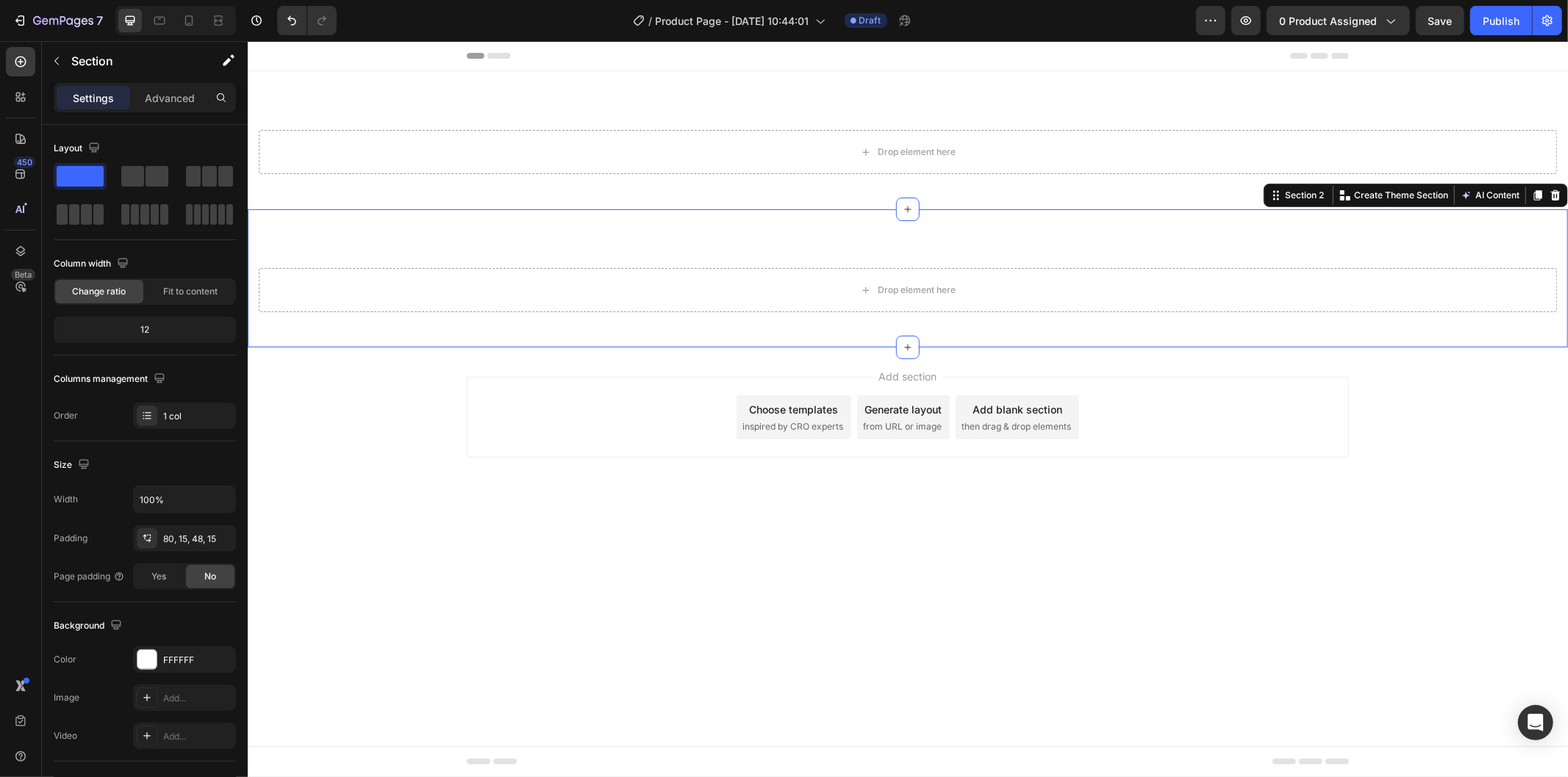
click at [1137, 237] on div "Drop element here Section 2 You can create reusable sections Create Theme Secti…" at bounding box center [906, 278] width 1320 height 138
click at [1555, 195] on icon at bounding box center [1555, 195] width 12 height 12
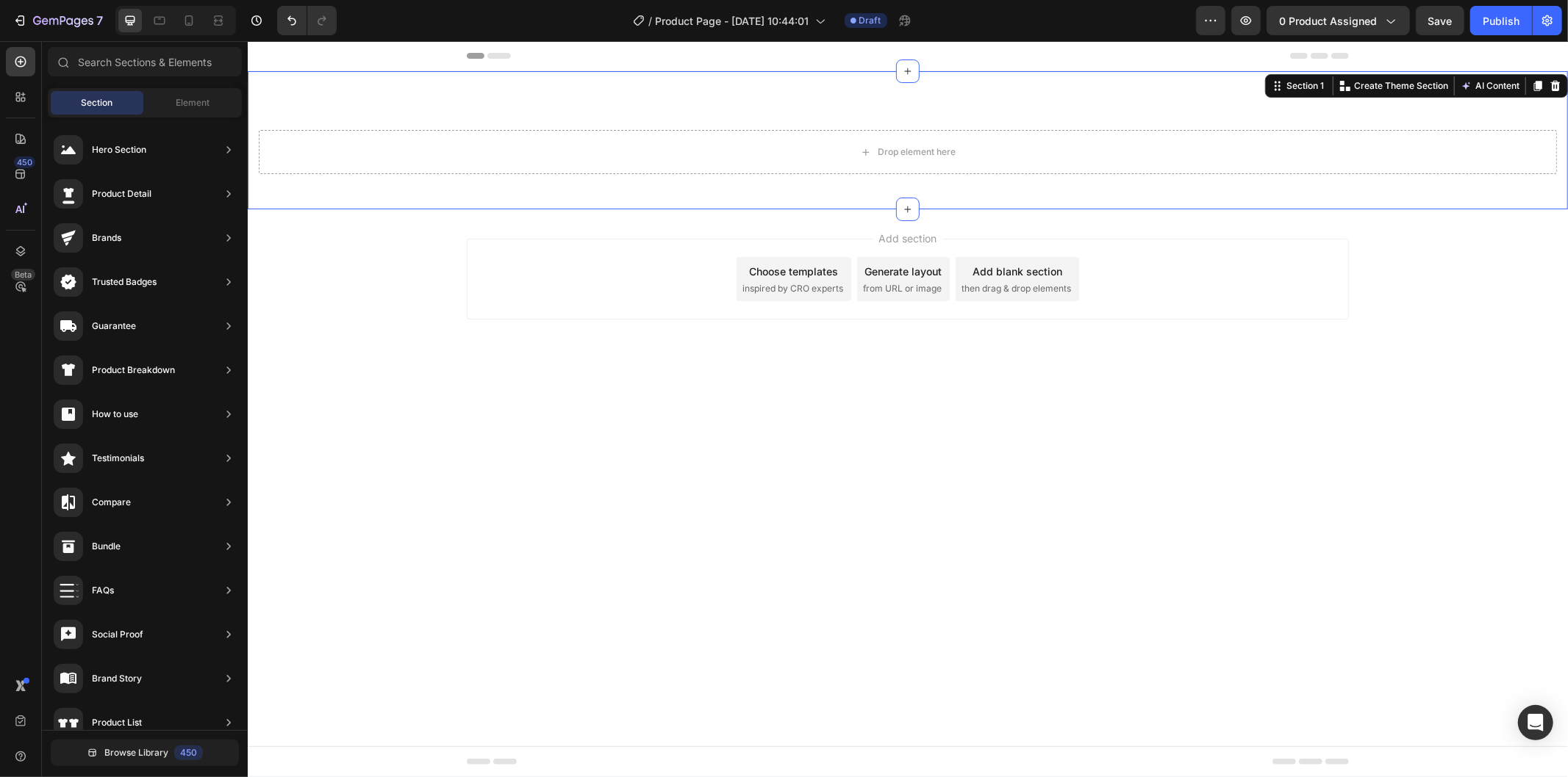
click at [1324, 192] on div "Drop element here Section 1 You can create reusable sections Create Theme Secti…" at bounding box center [906, 140] width 1320 height 138
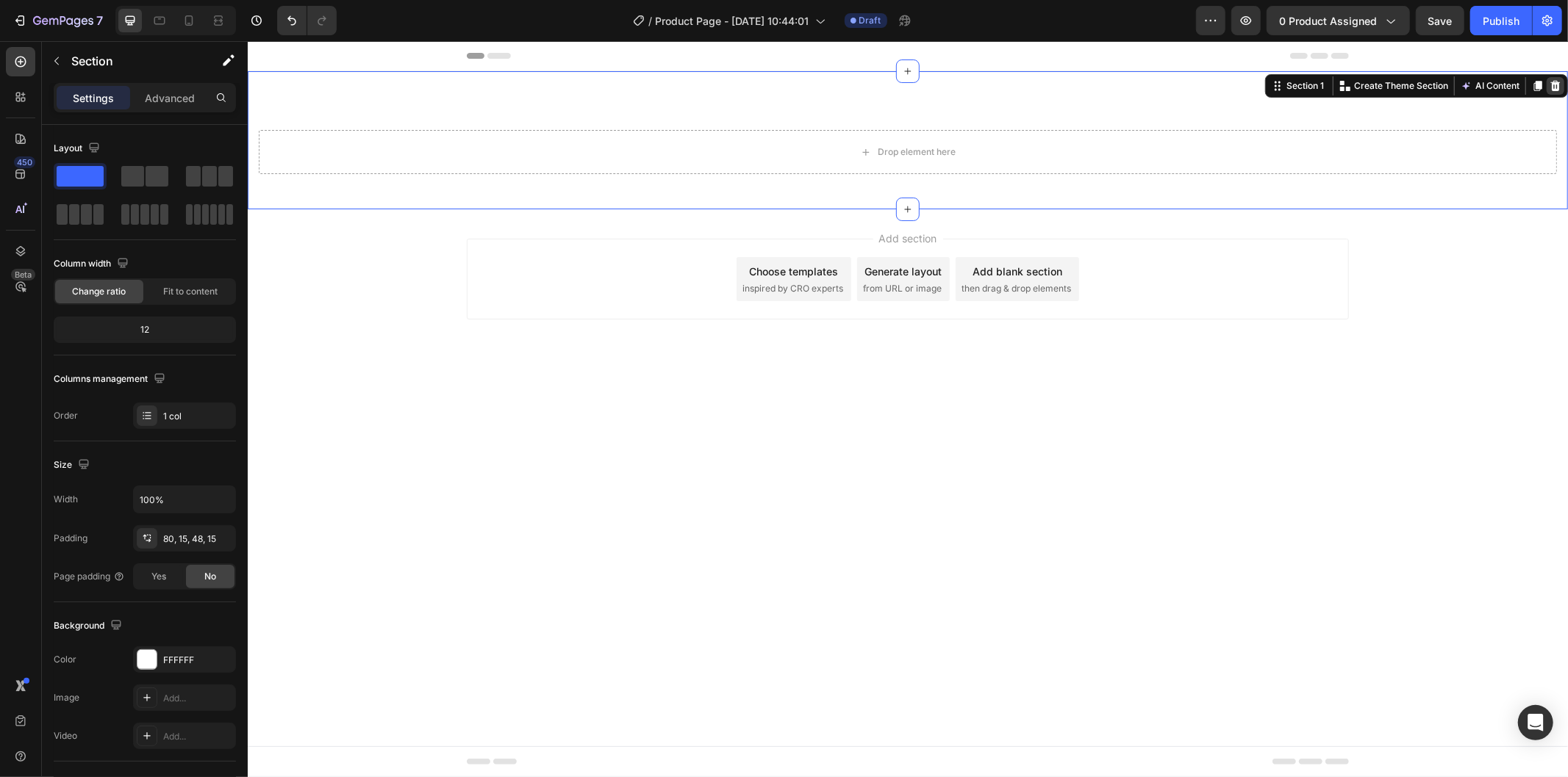
click at [1555, 82] on icon at bounding box center [1555, 85] width 9 height 10
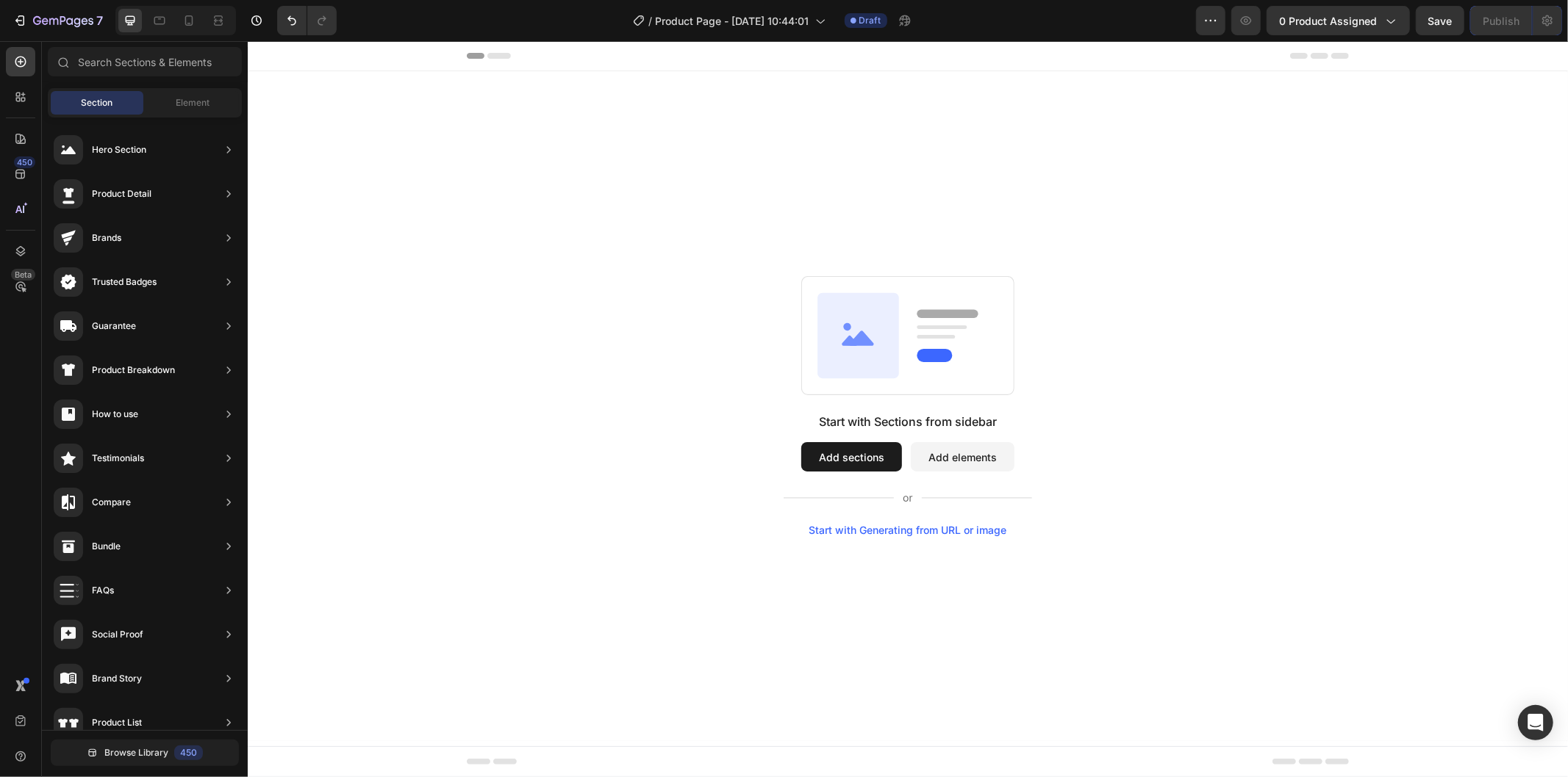
click at [519, 207] on div "Start with Sections from sidebar Add sections Add elements Start with Generatin…" at bounding box center [906, 406] width 1320 height 670
click at [70, 33] on button "7" at bounding box center [57, 20] width 103 height 29
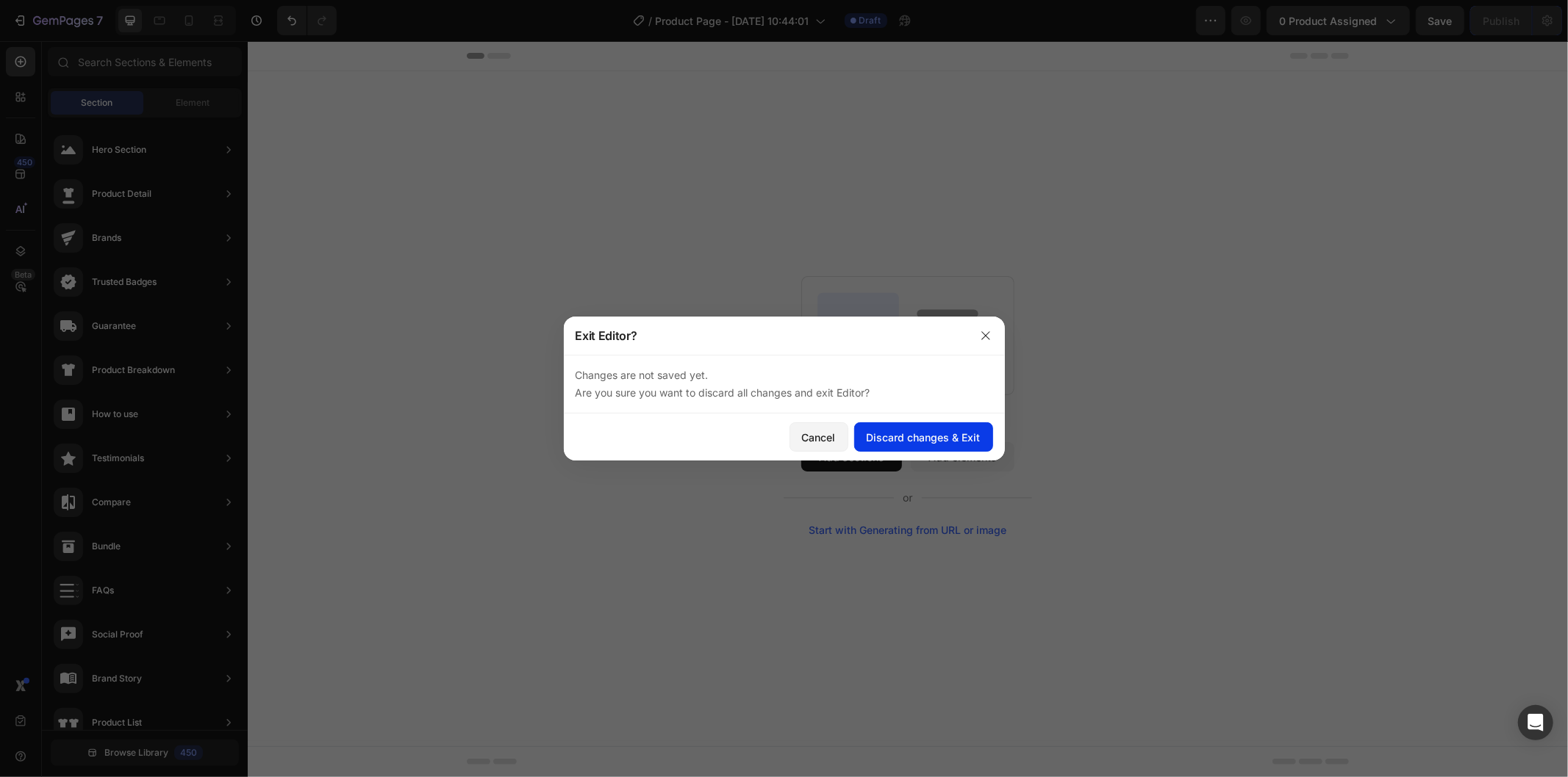
click at [943, 436] on div "Discard changes & Exit" at bounding box center [923, 437] width 114 height 16
